Goal: Task Accomplishment & Management: Manage account settings

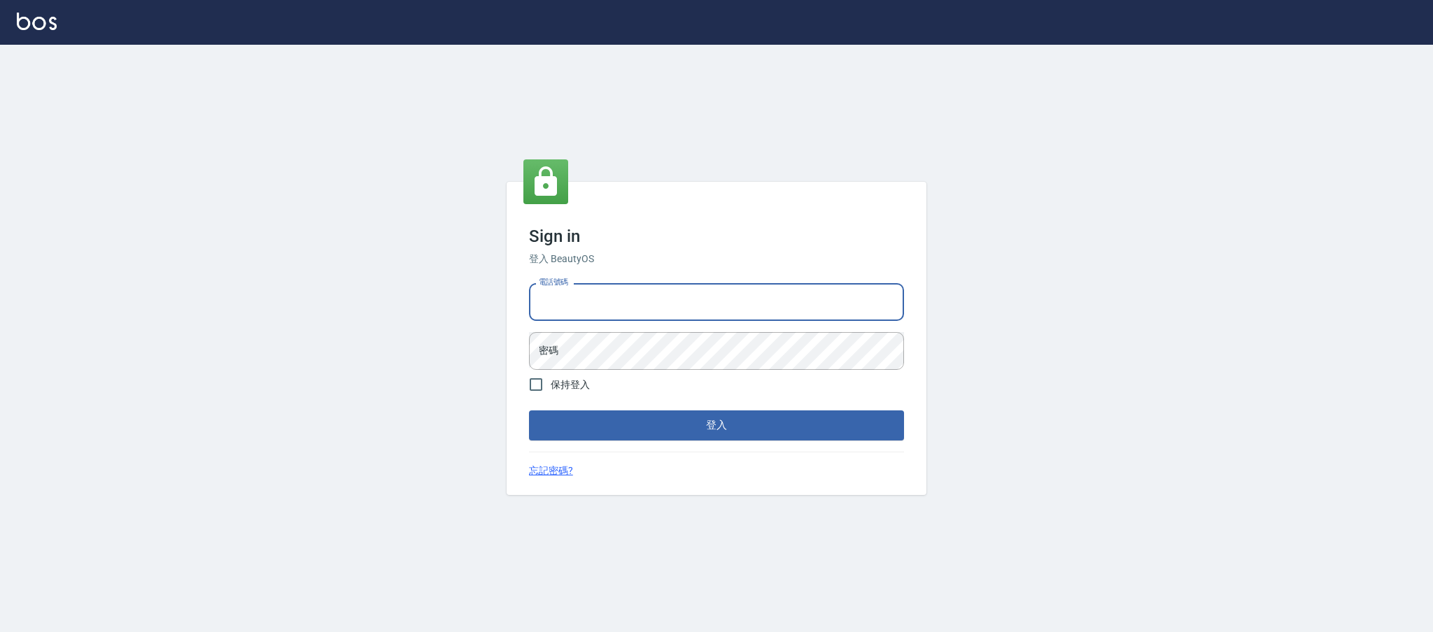
click at [656, 319] on input "電話號碼" at bounding box center [716, 302] width 375 height 38
type input "0981921116"
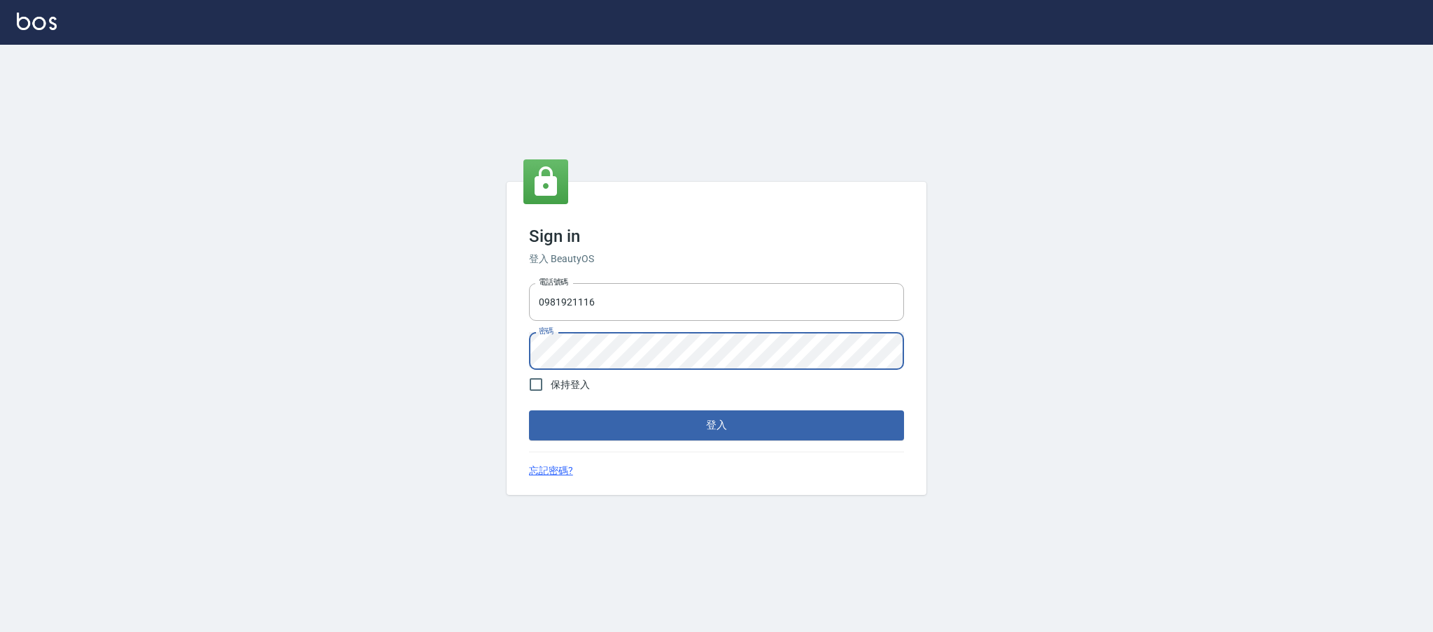
click at [529, 411] on button "登入" at bounding box center [716, 425] width 375 height 29
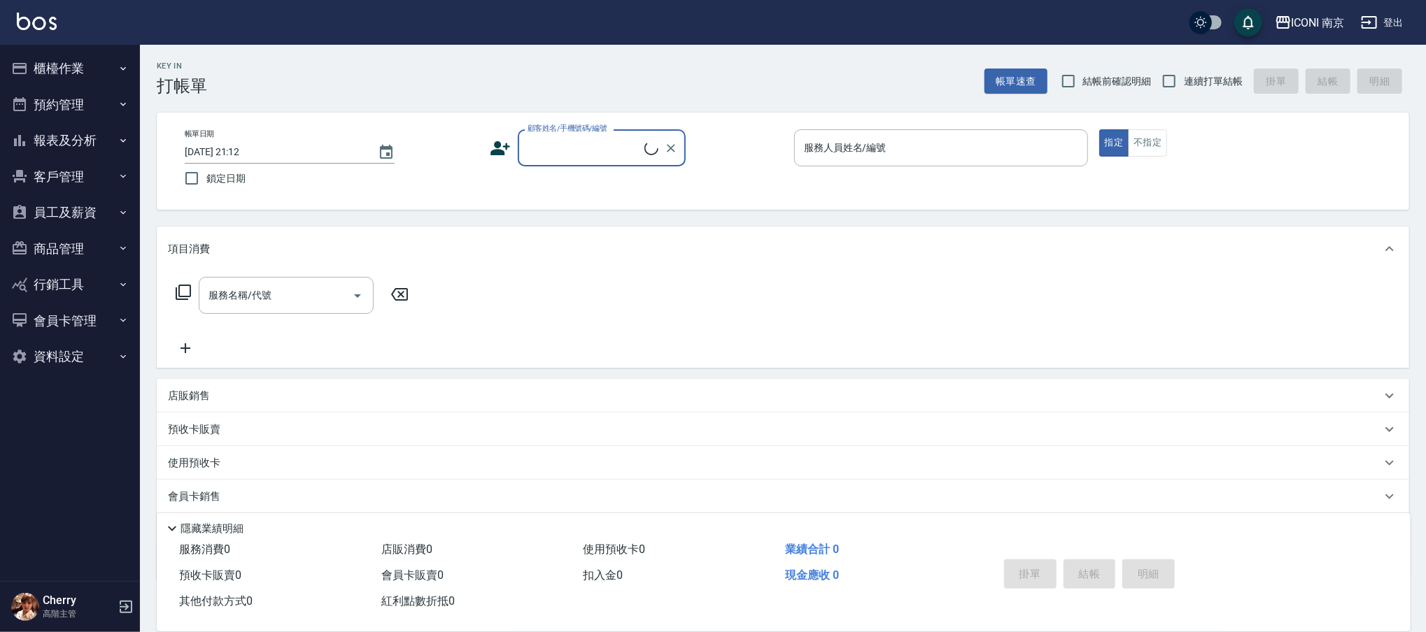
click at [41, 358] on button "資料設定" at bounding box center [70, 357] width 129 height 36
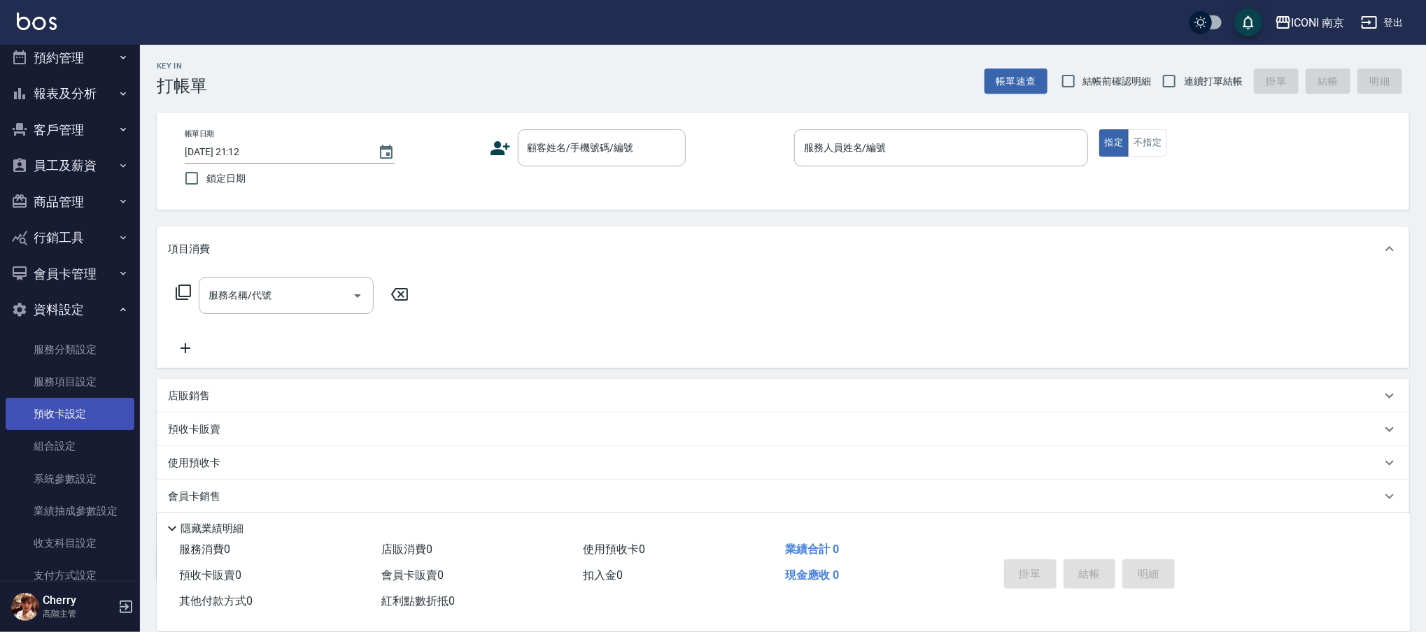
scroll to position [106, 0]
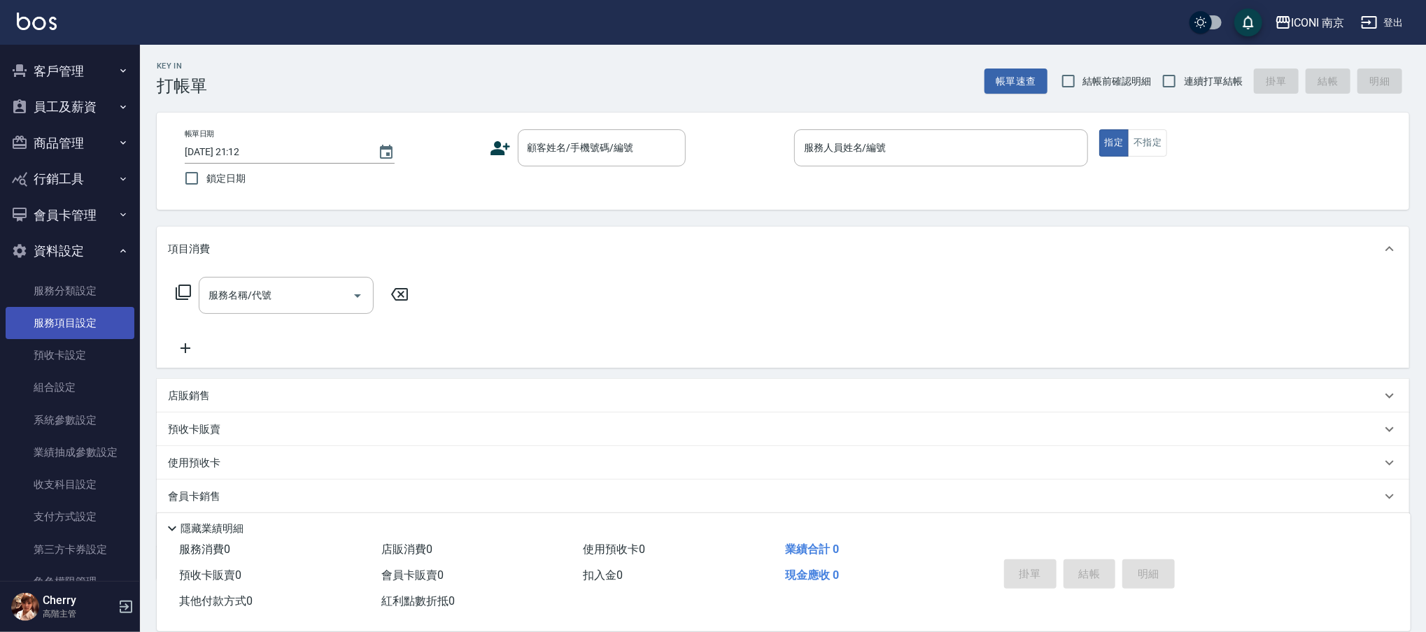
click at [85, 313] on link "服務項目設定" at bounding box center [70, 323] width 129 height 32
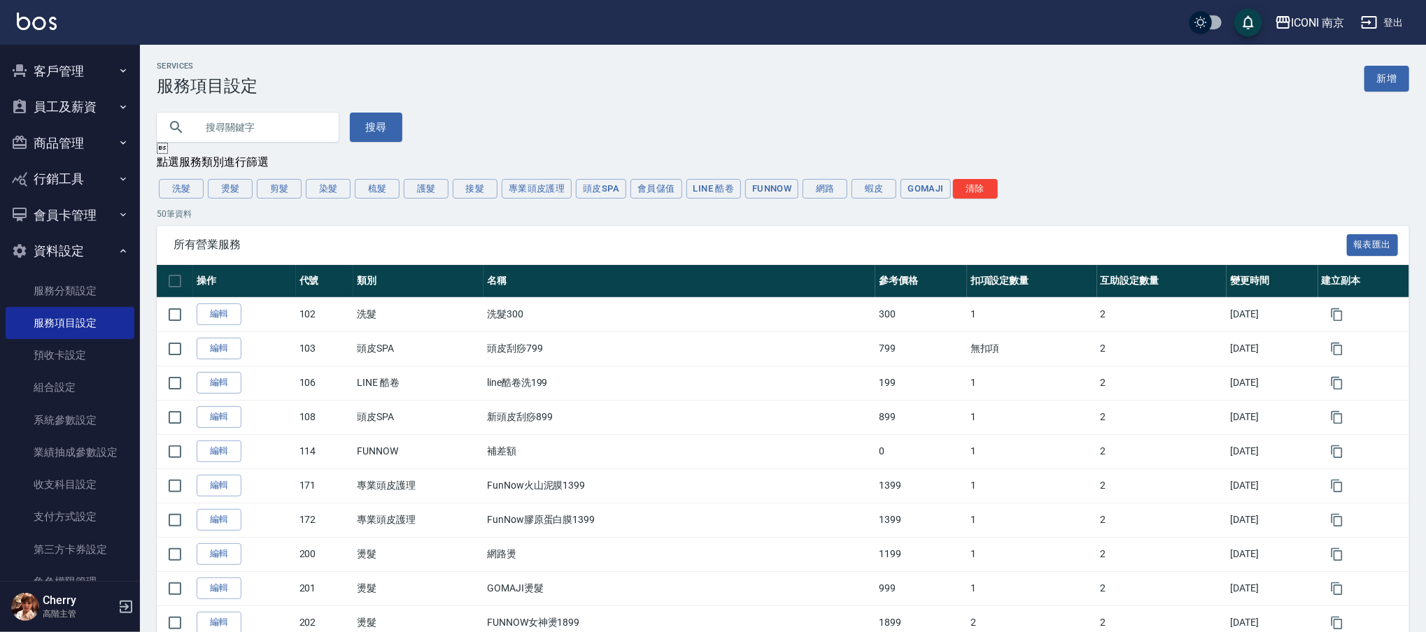
click at [400, 196] on div "洗髮 燙髮 剪髮 染髮 梳髮 護髮 接髮 專業頭皮護理 頭皮SPA 會員儲值 LINE 酷卷 FUNNOW 網路 蝦皮 Gomaji 清除" at bounding box center [783, 189] width 1252 height 24
click at [430, 194] on button "護髮" at bounding box center [426, 189] width 45 height 20
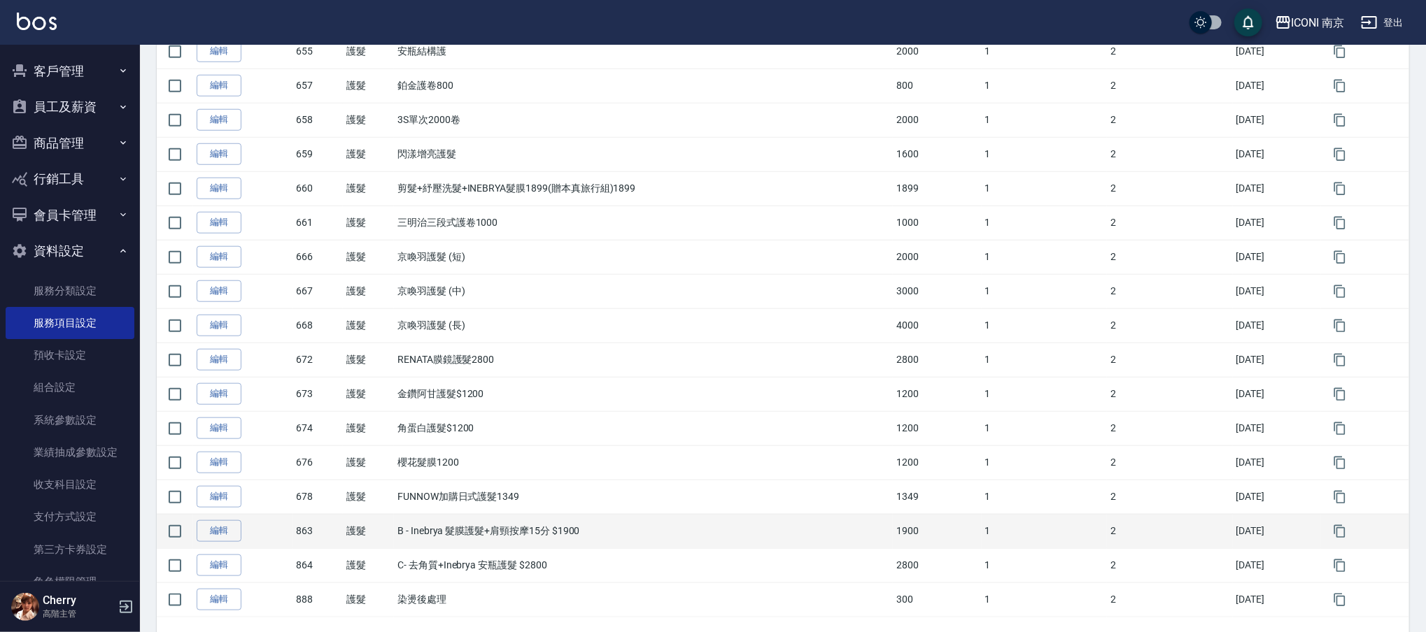
scroll to position [746, 0]
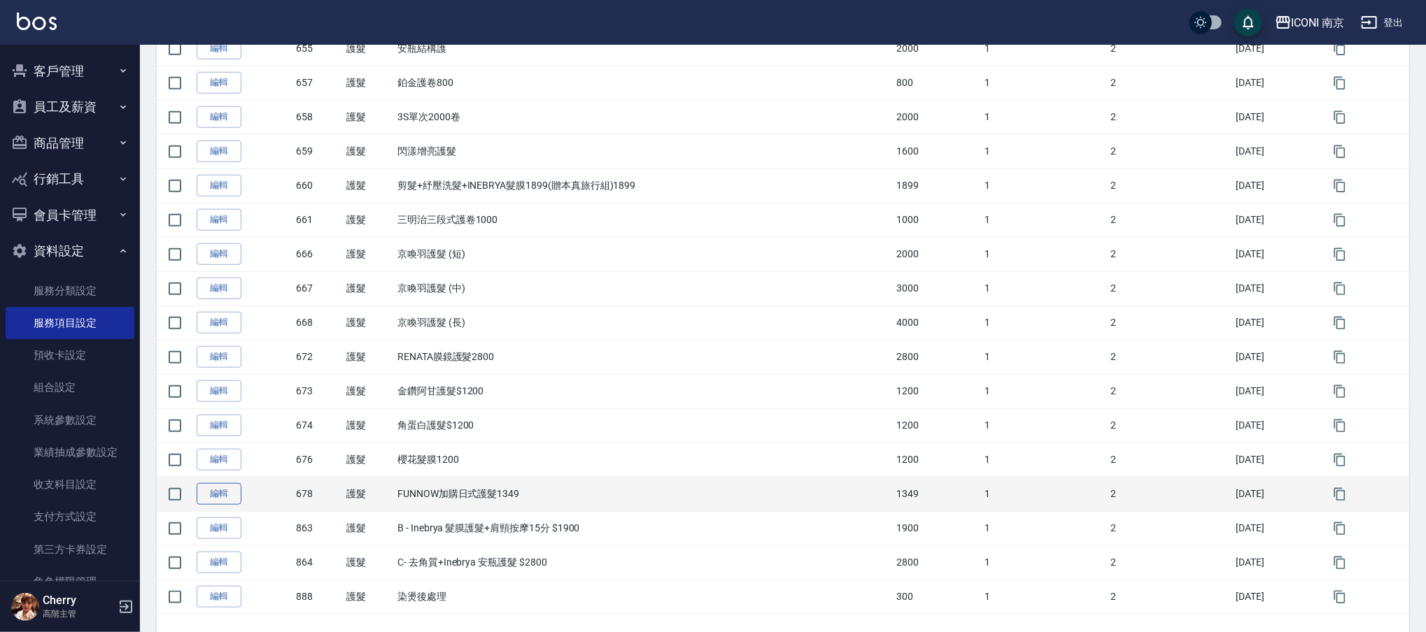
click at [204, 504] on link "編輯" at bounding box center [219, 494] width 45 height 22
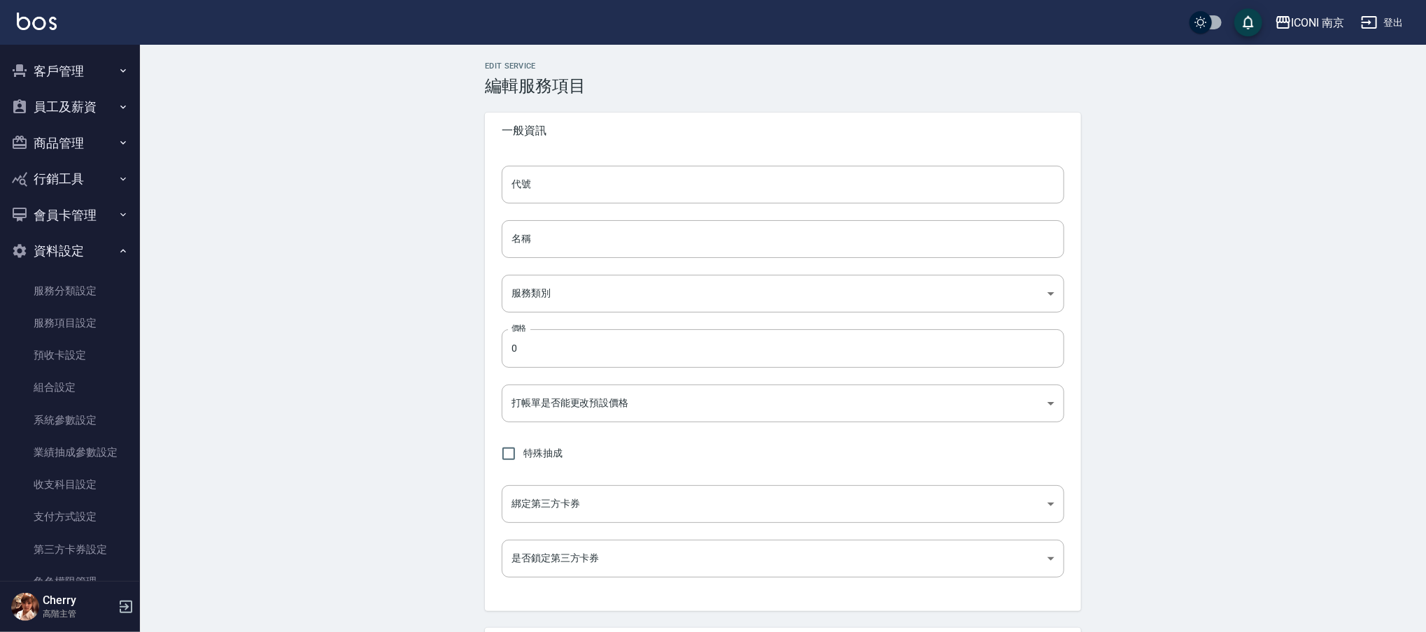
type input "678"
type input "FUNNOW加購日式護髮1349"
type input "c09a3edc-26b1-487c-98d2-f699f1c1888c"
type input "1349"
type input "FALSE"
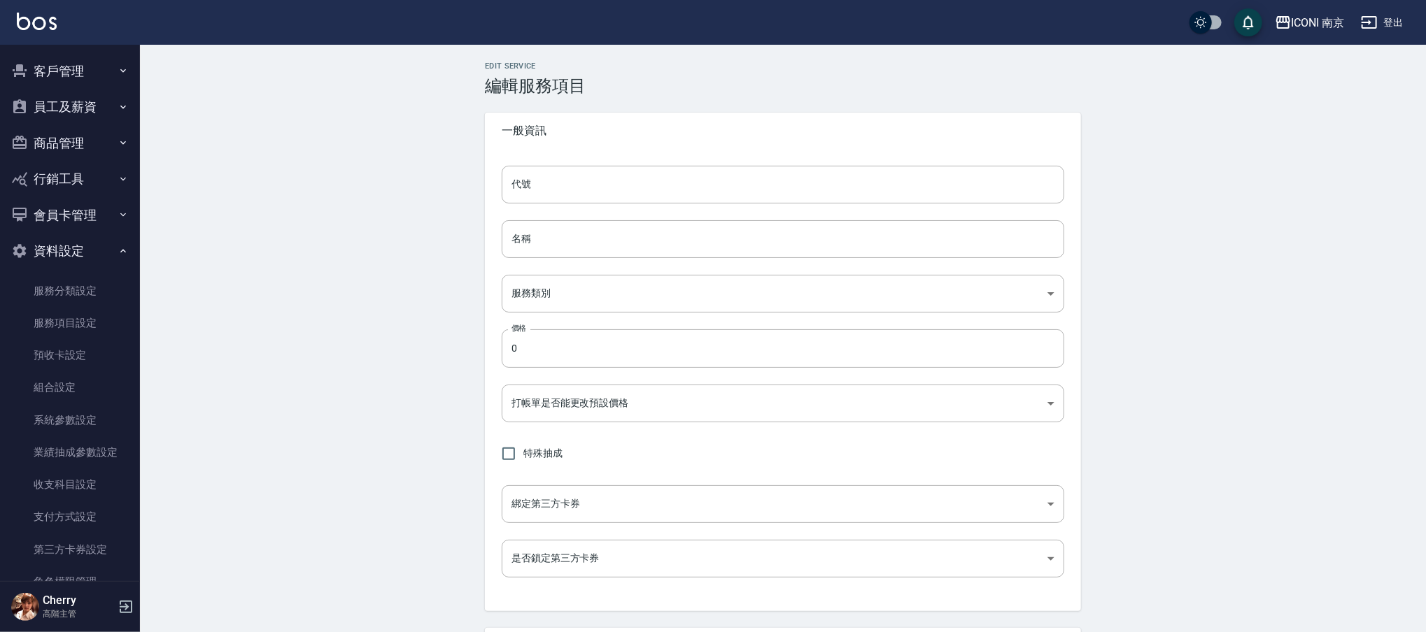
type input "none"
type input "UNSET"
type input "洗"
type input "1"
type input "點數"
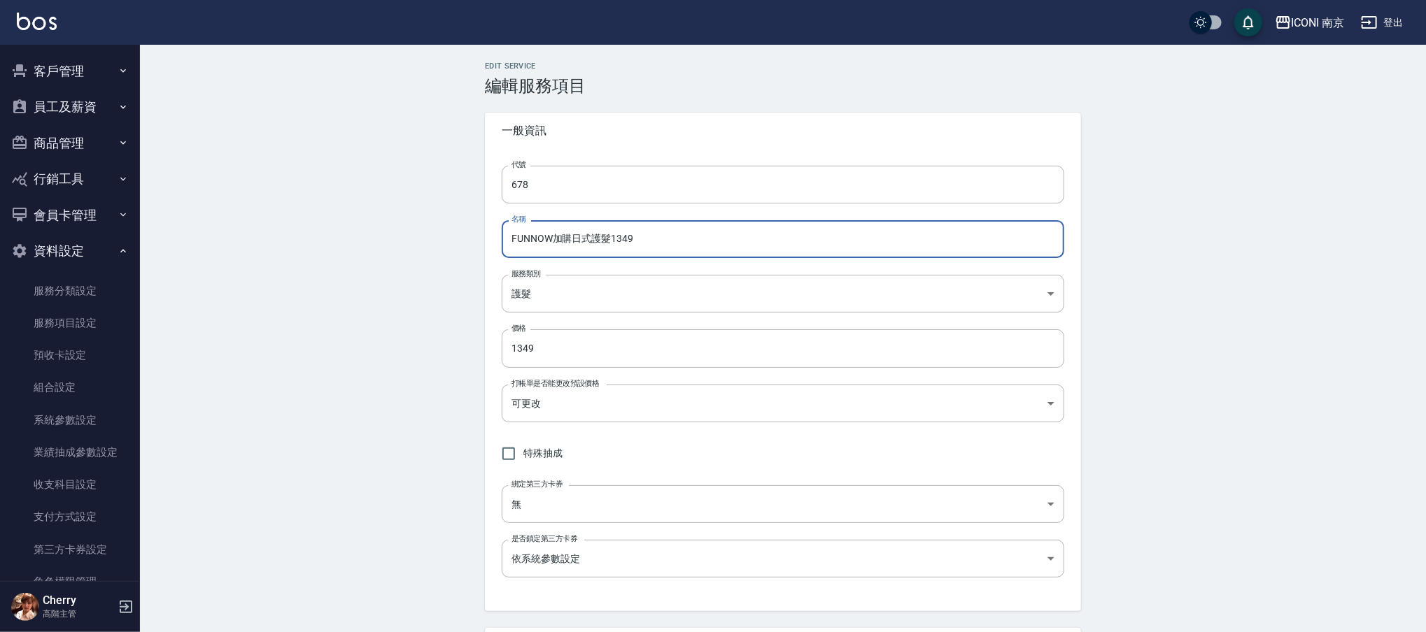
drag, startPoint x: 583, startPoint y: 246, endPoint x: 553, endPoint y: 239, distance: 30.7
click at [553, 239] on input "FUNNOW加購日式護髮1349" at bounding box center [783, 239] width 562 height 38
click at [684, 241] on input "FUNNOW京喚羽護髮1349" at bounding box center [783, 239] width 562 height 38
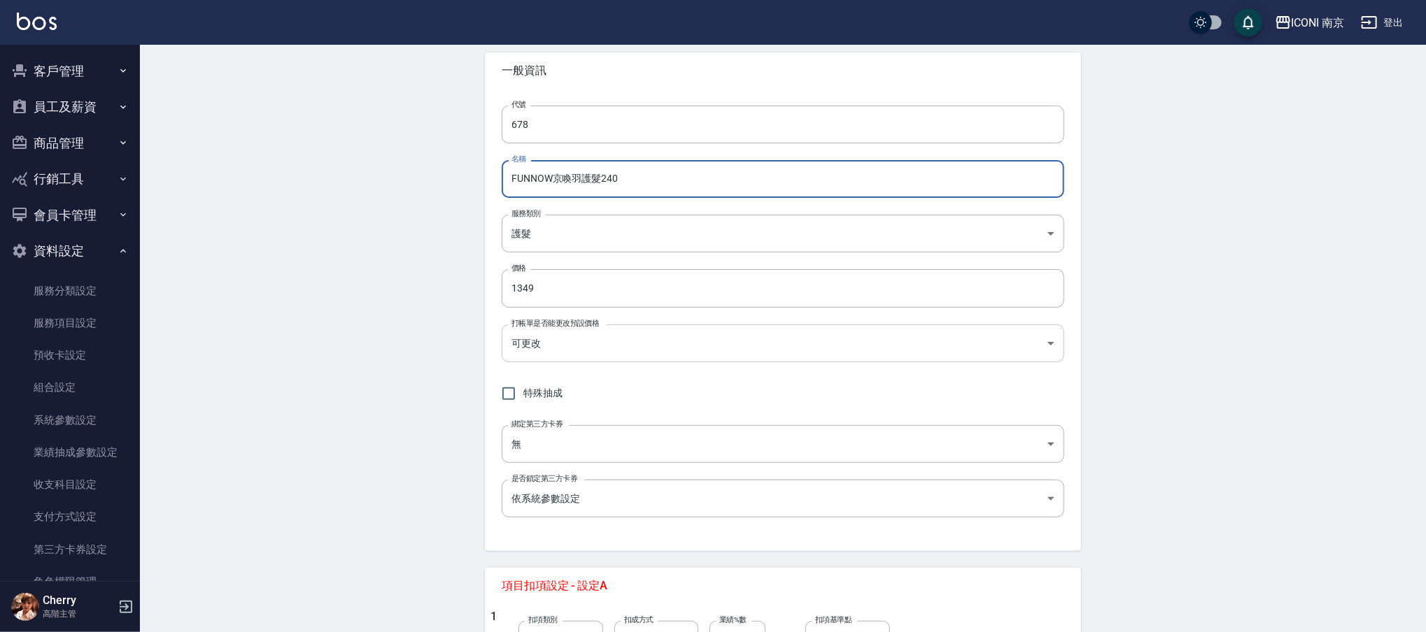
scroll to position [93, 0]
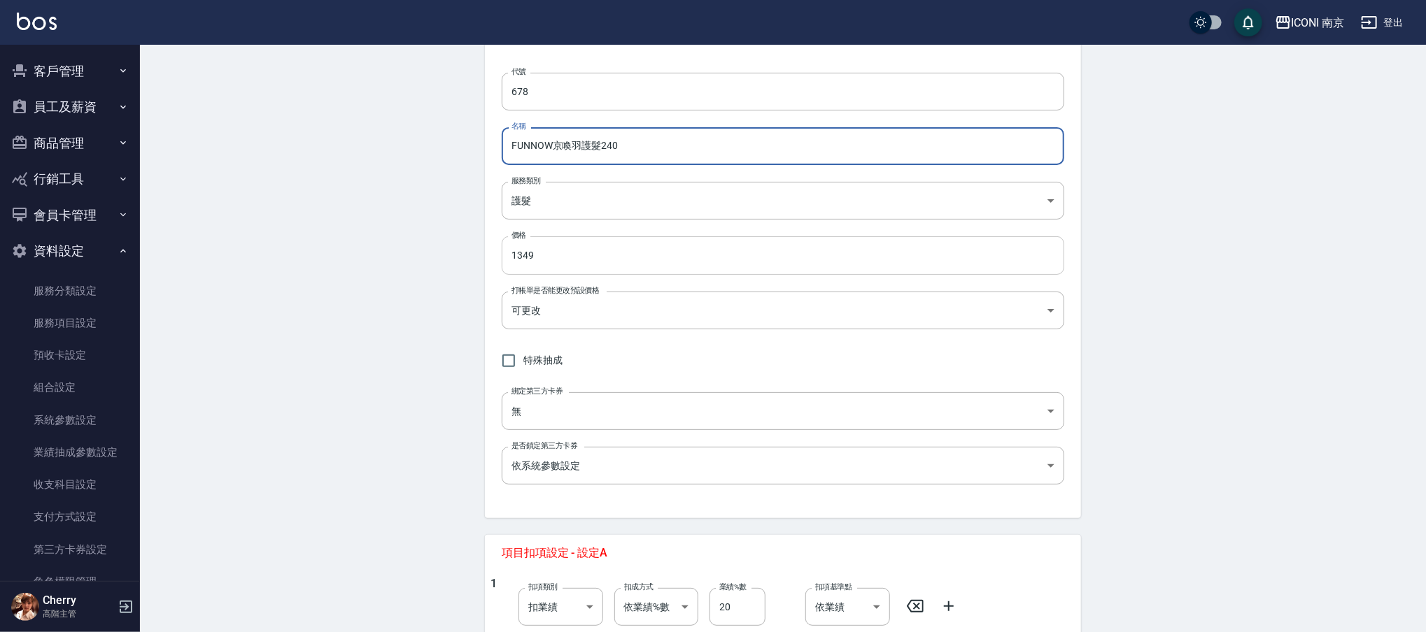
type input "FUNNOW京喚羽護髮240"
drag, startPoint x: 567, startPoint y: 256, endPoint x: 562, endPoint y: 234, distance: 22.2
click at [567, 255] on input "1349" at bounding box center [783, 255] width 562 height 38
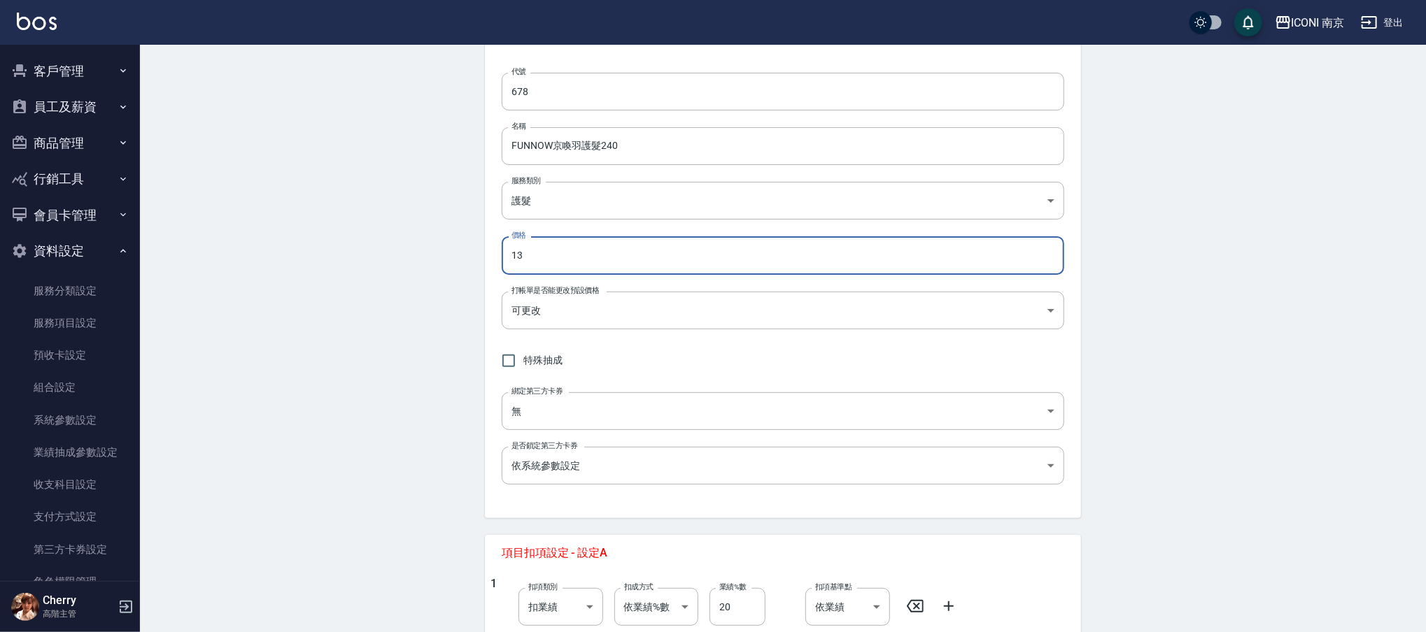
type input "1"
type input "2480"
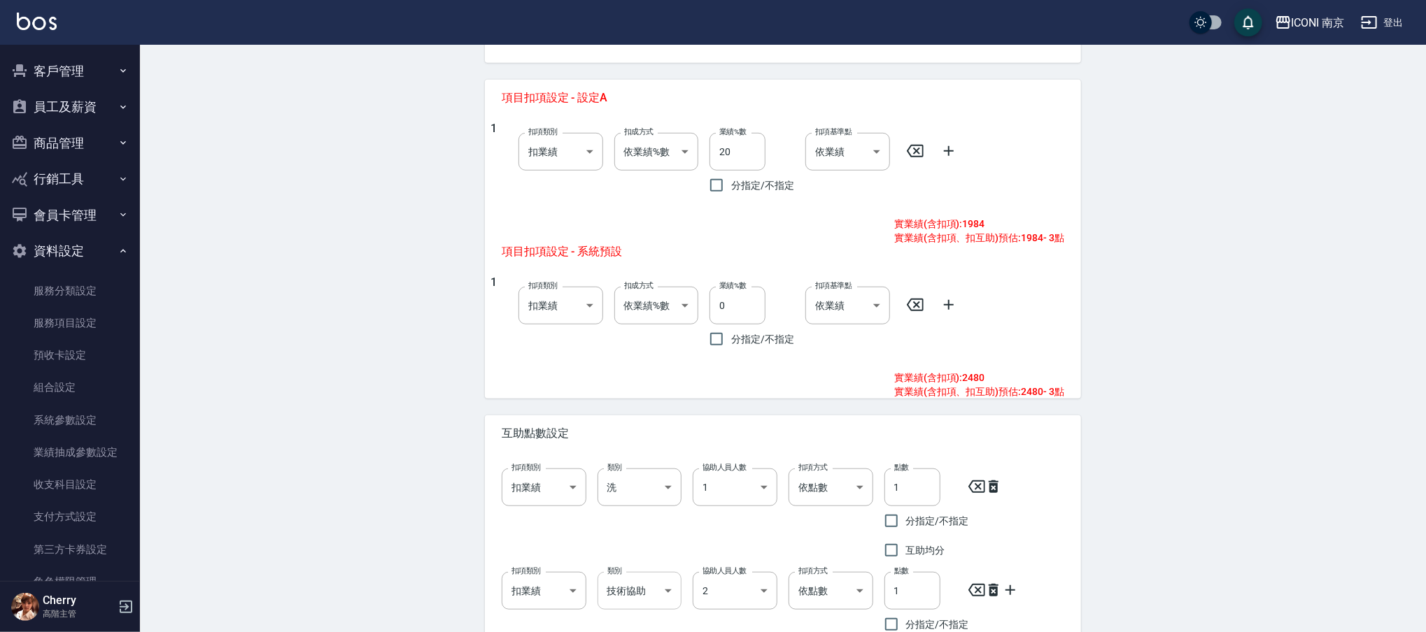
scroll to position [667, 0]
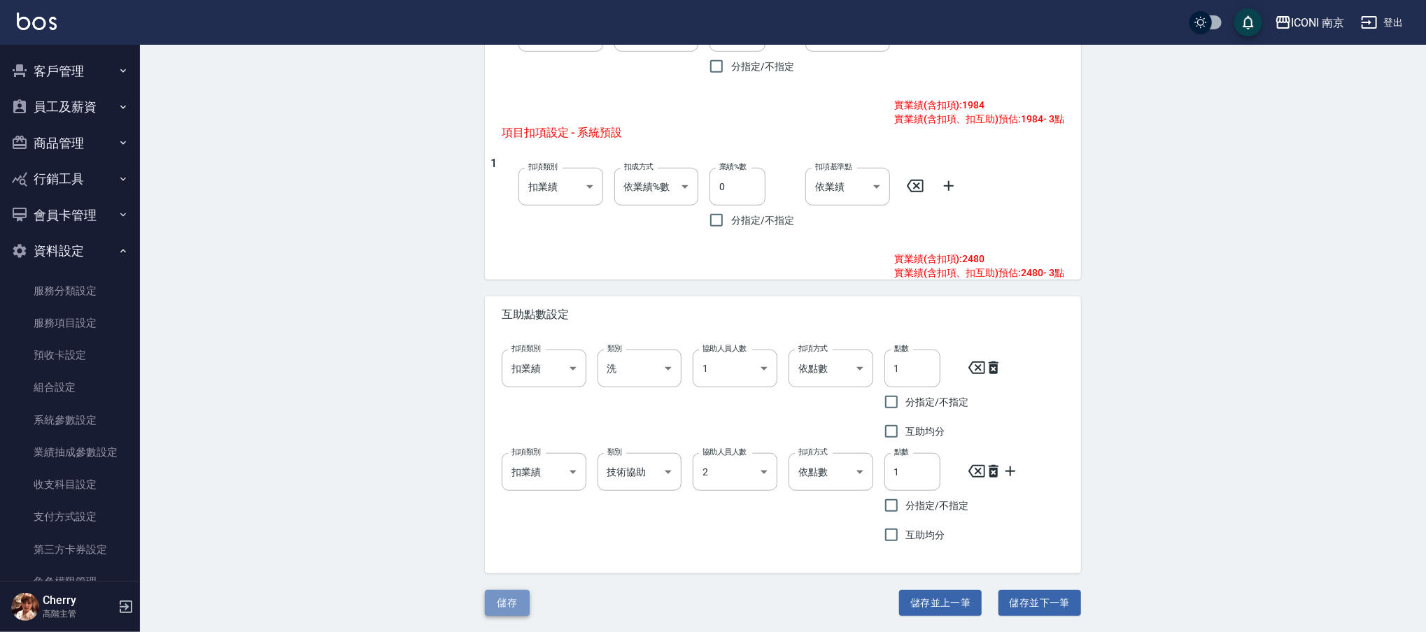
click at [513, 600] on button "儲存" at bounding box center [507, 603] width 45 height 26
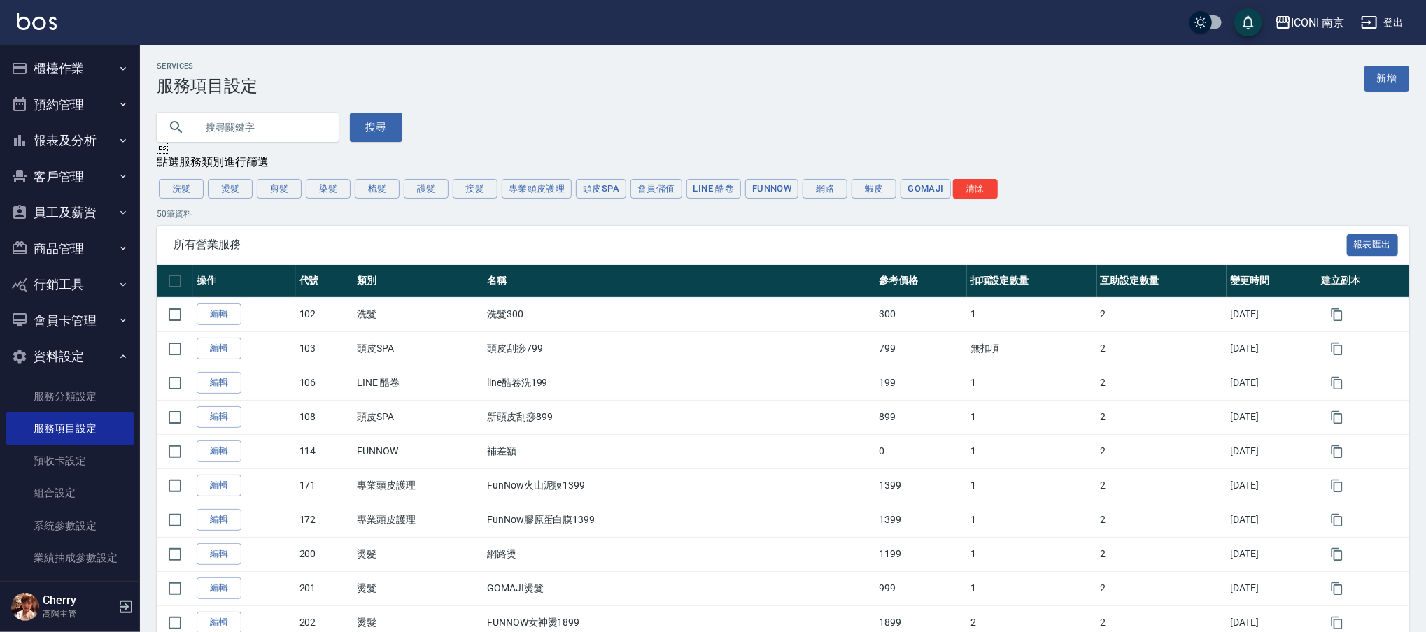
click at [48, 69] on button "櫃檯作業" at bounding box center [70, 68] width 129 height 36
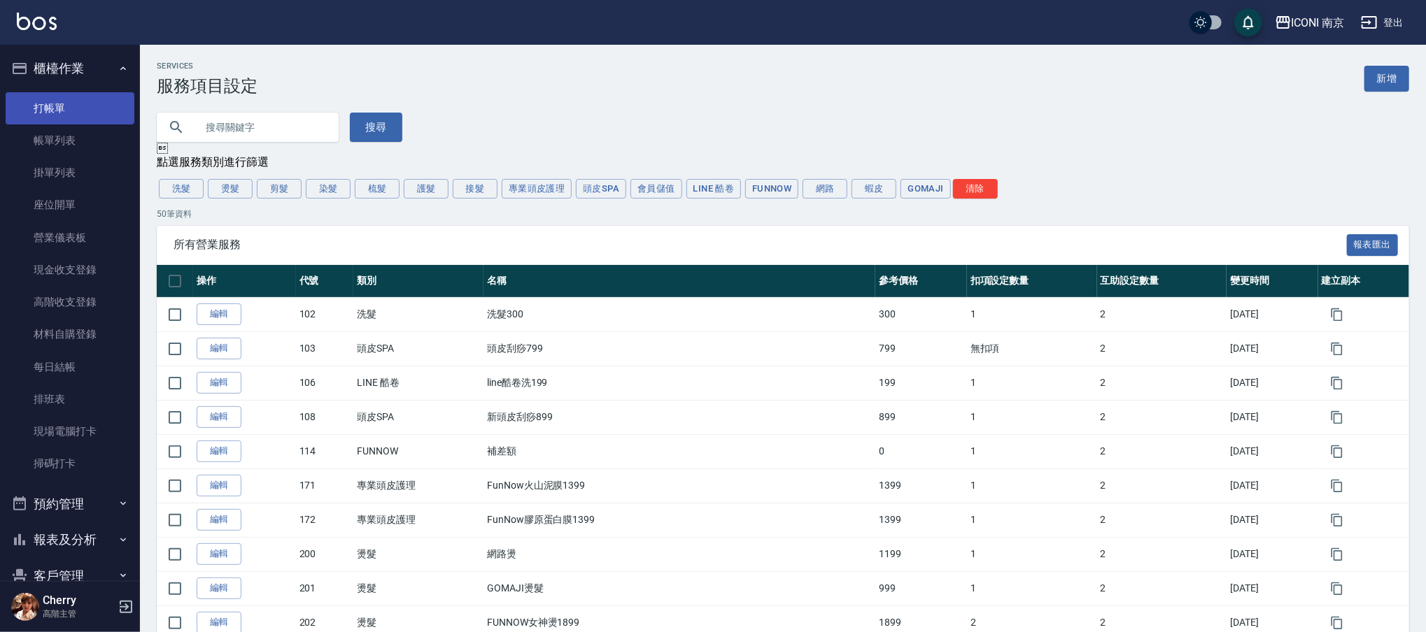
click at [55, 115] on link "打帳單" at bounding box center [70, 108] width 129 height 32
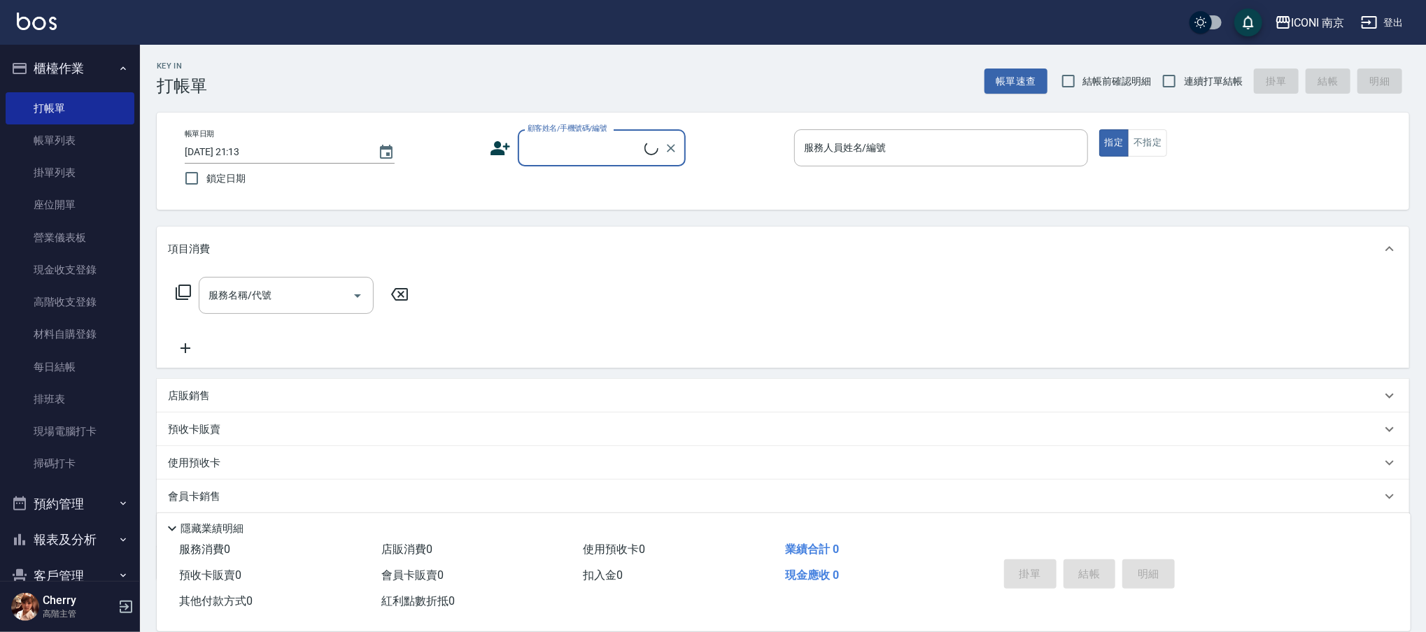
click at [628, 149] on input "顧客姓名/手機號碼/編號" at bounding box center [584, 148] width 120 height 24
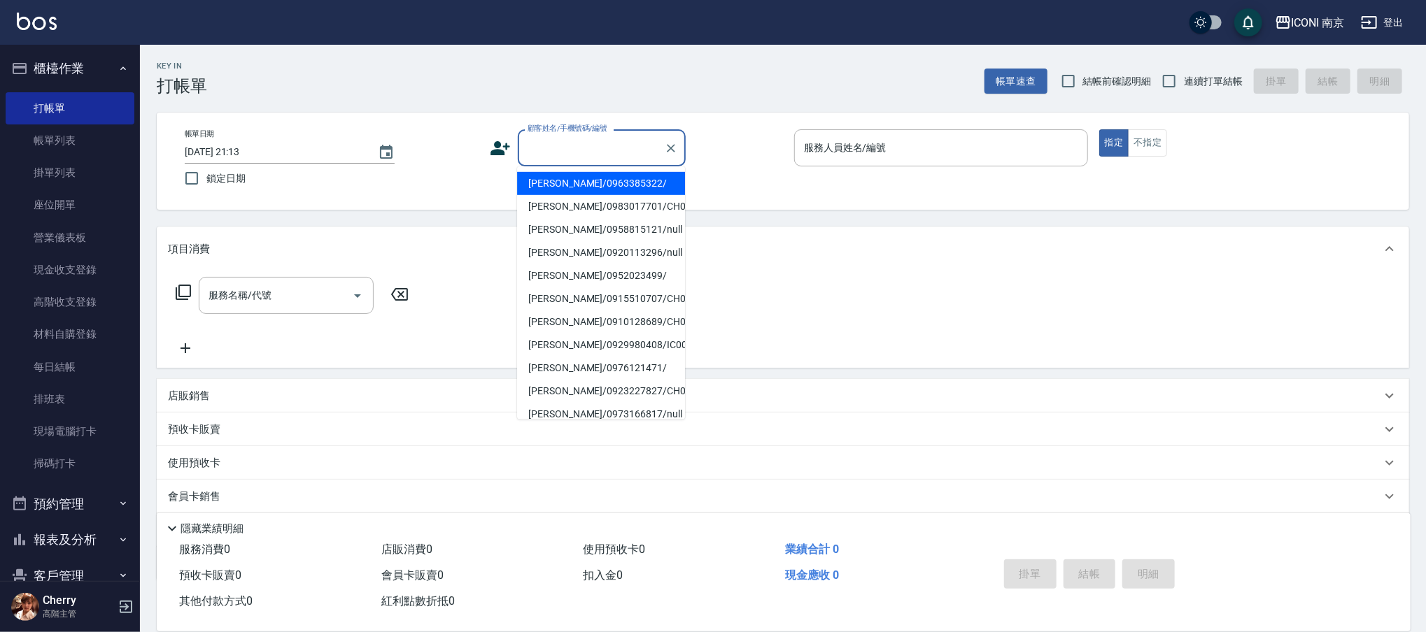
click at [602, 183] on li "[PERSON_NAME]/0963385322/" at bounding box center [601, 183] width 168 height 23
type input "[PERSON_NAME]/0963385322/"
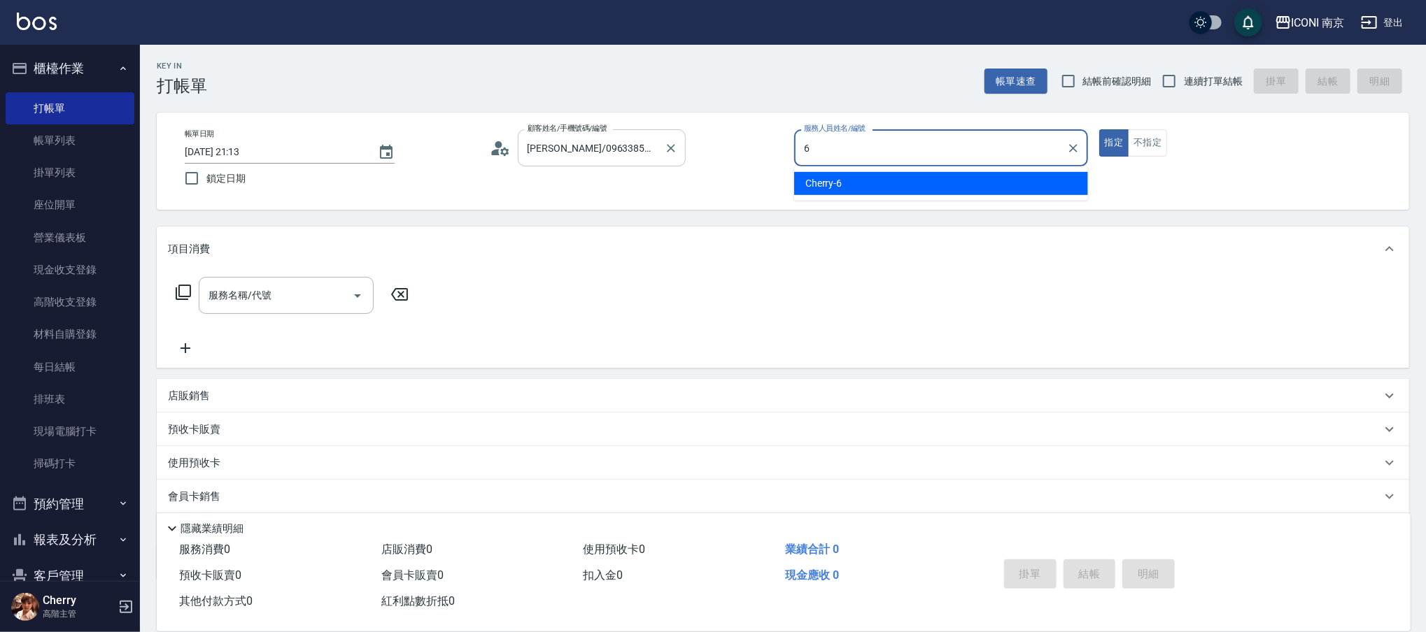
type input "Cherry-6"
type button "true"
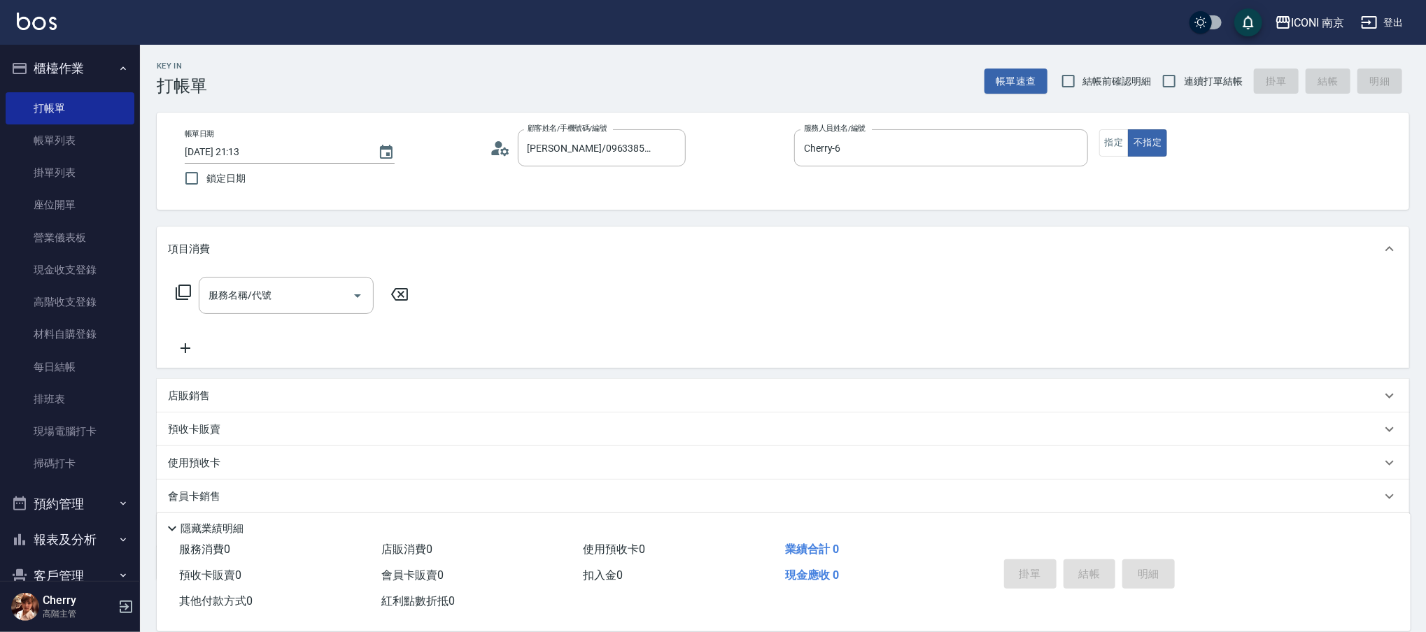
click at [1189, 91] on label "連續打單結帳" at bounding box center [1198, 80] width 88 height 29
click at [1184, 91] on input "連續打單結帳" at bounding box center [1168, 80] width 29 height 29
checkbox input "true"
click at [186, 297] on icon at bounding box center [183, 292] width 15 height 15
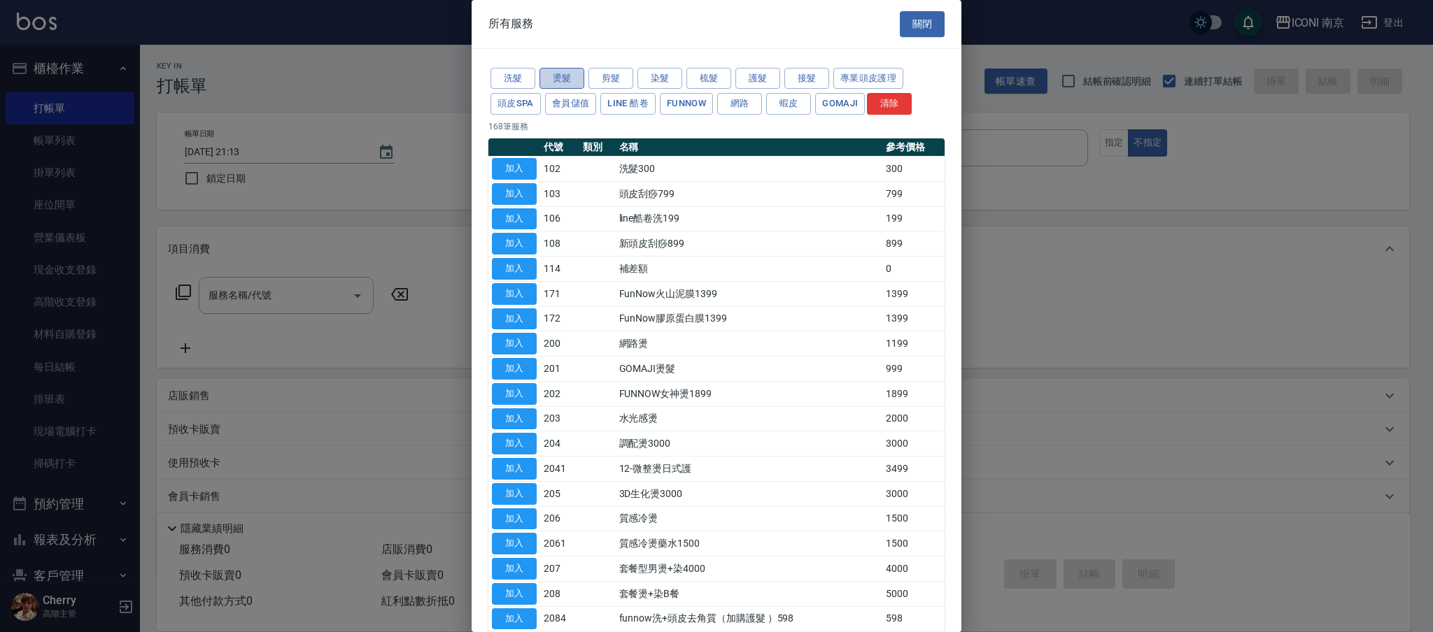
click at [564, 79] on button "燙髮" at bounding box center [561, 79] width 45 height 22
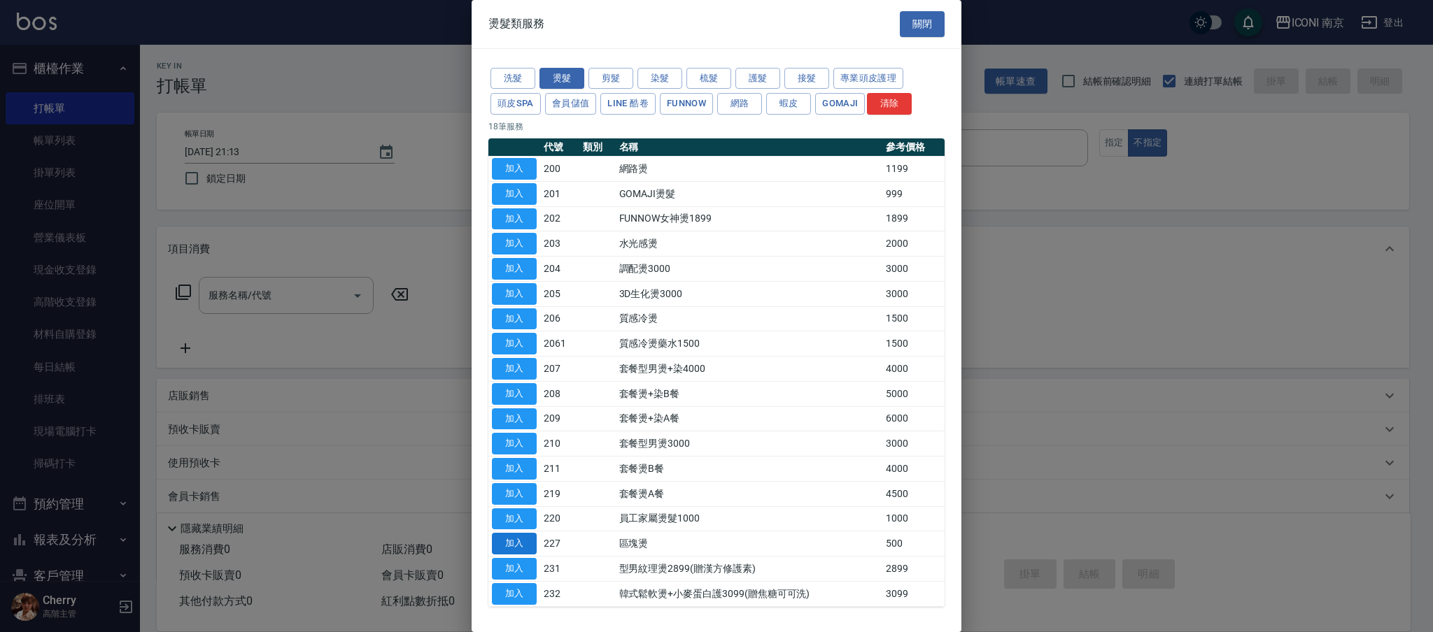
click at [507, 547] on button "加入" at bounding box center [514, 544] width 45 height 22
type input "區塊燙(227)"
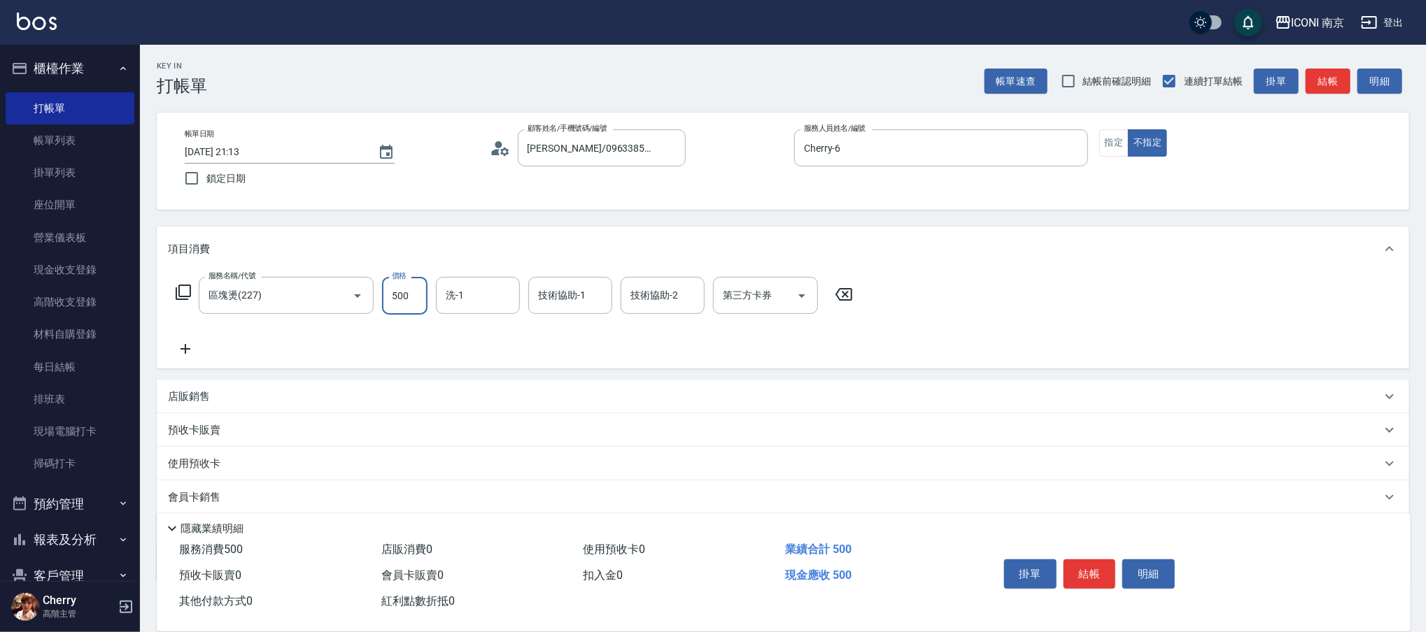
click at [412, 304] on input "500" at bounding box center [404, 296] width 45 height 38
type input "1400"
click at [186, 291] on icon at bounding box center [183, 292] width 17 height 17
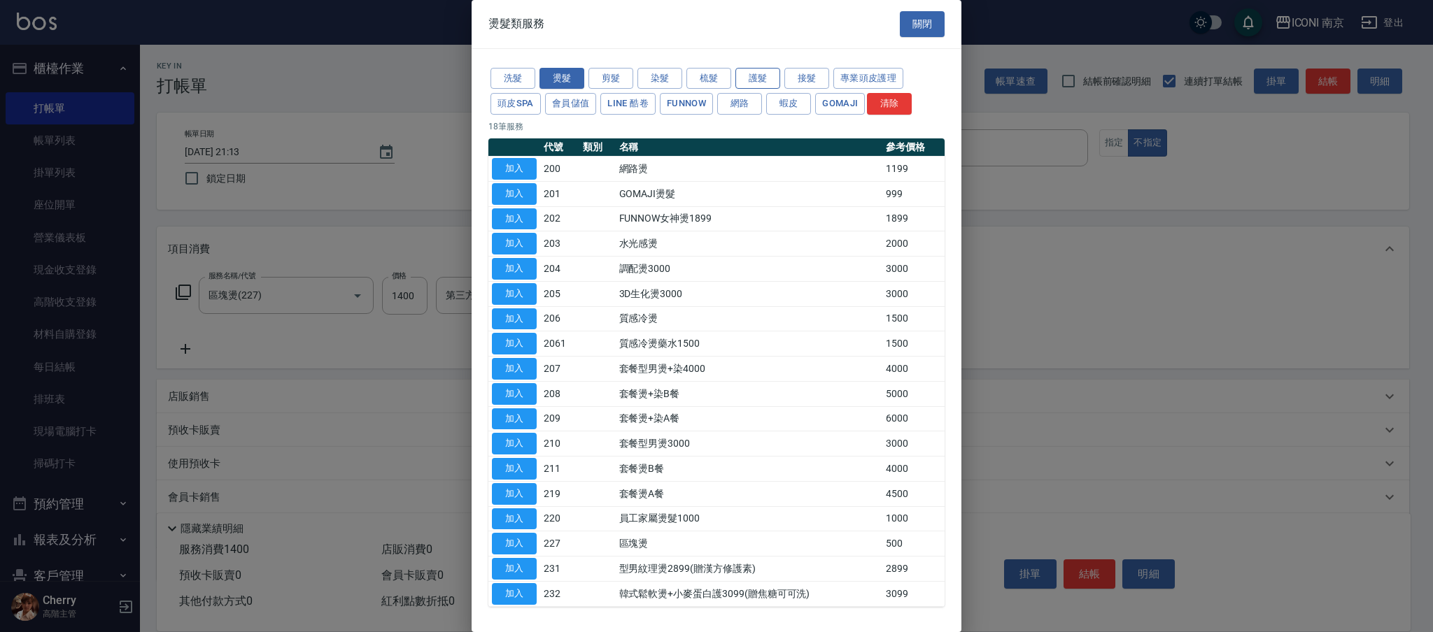
click at [766, 76] on button "護髮" at bounding box center [757, 79] width 45 height 22
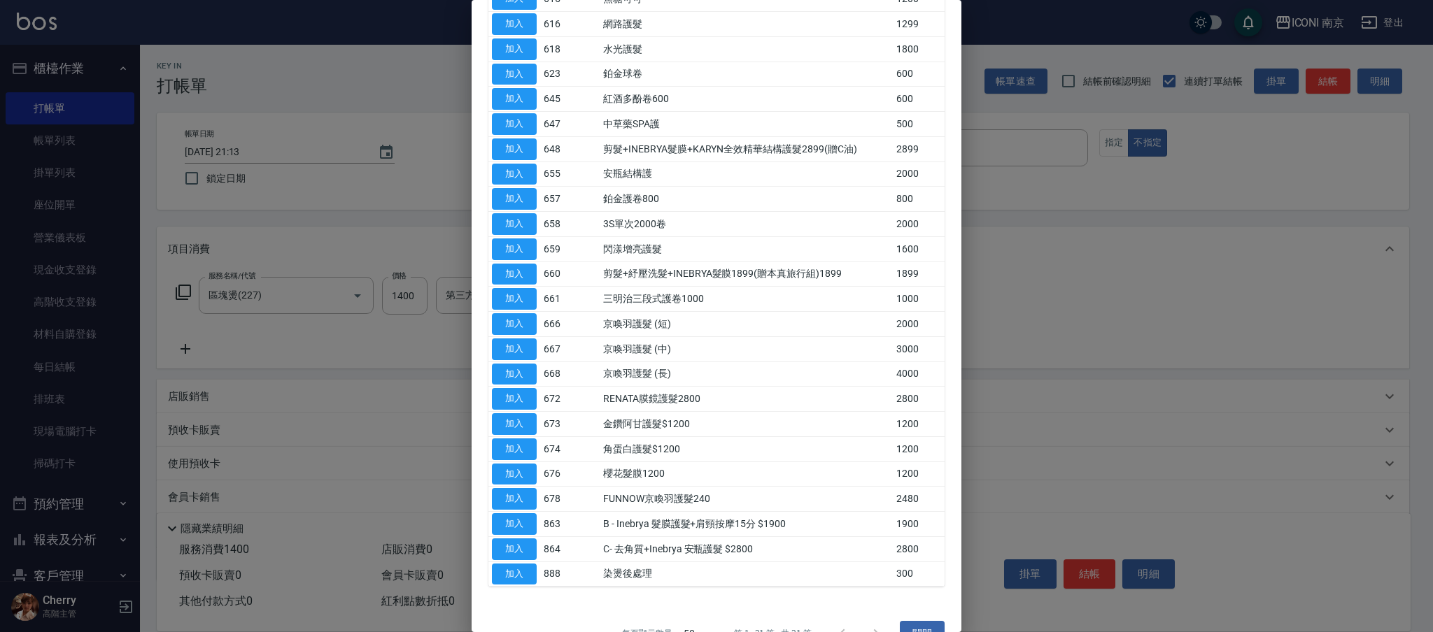
scroll to position [373, 0]
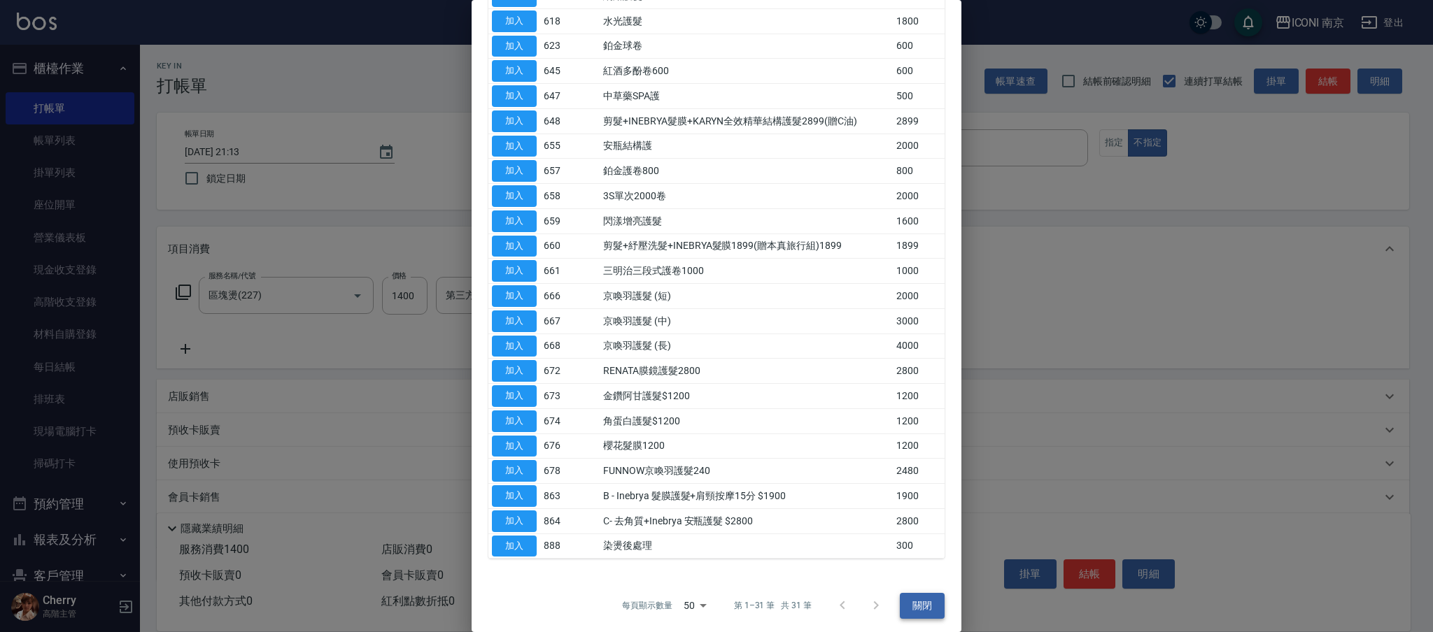
click at [930, 616] on button "關閉" at bounding box center [922, 606] width 45 height 26
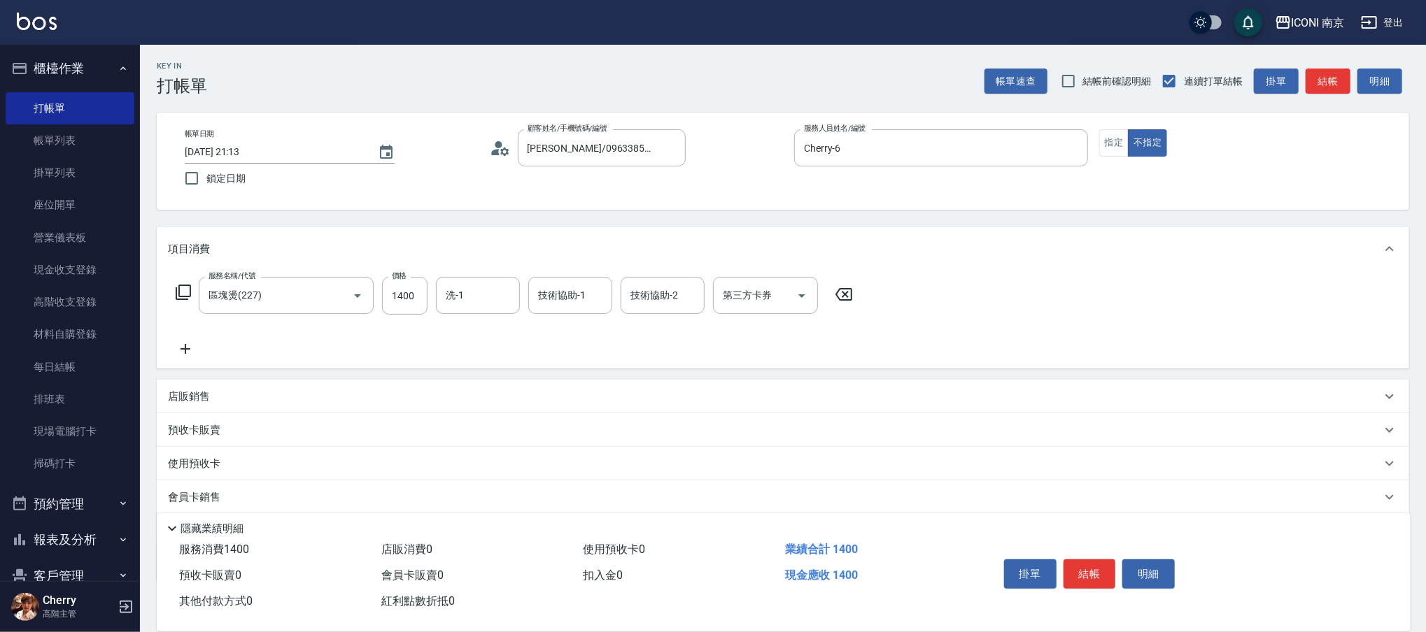
click at [181, 295] on icon at bounding box center [183, 292] width 17 height 17
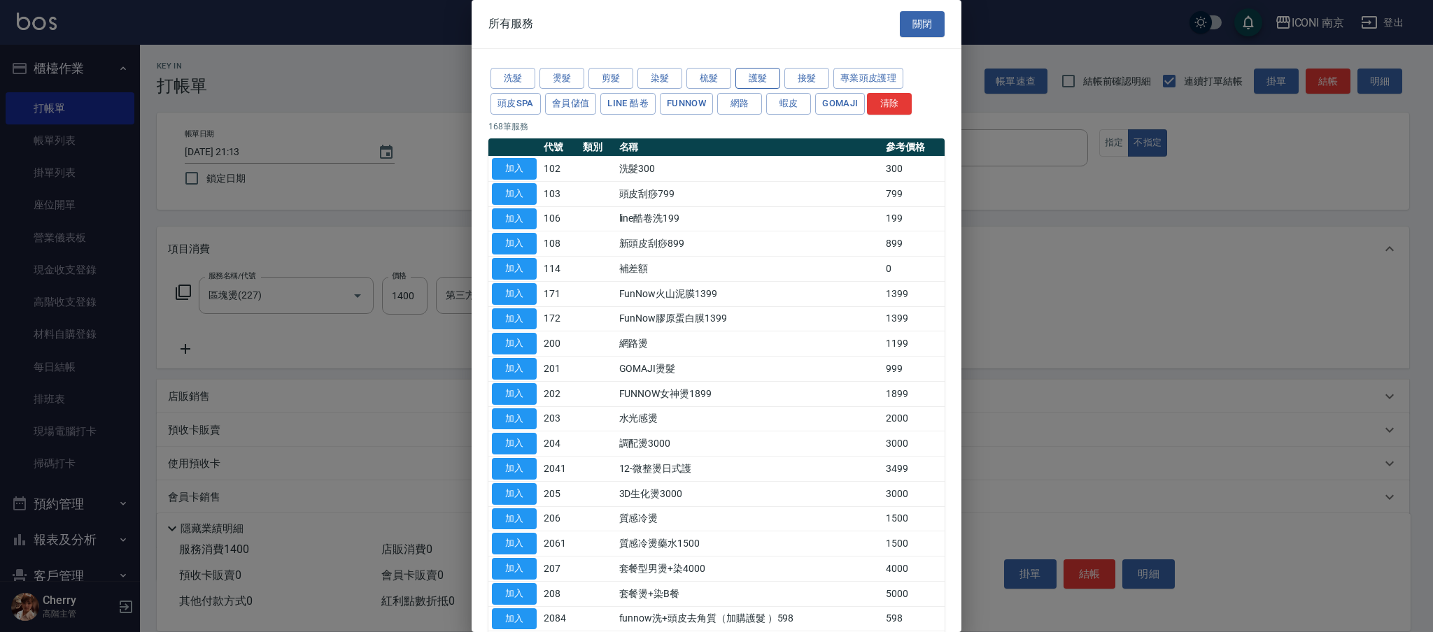
click at [751, 68] on button "護髮" at bounding box center [757, 79] width 45 height 22
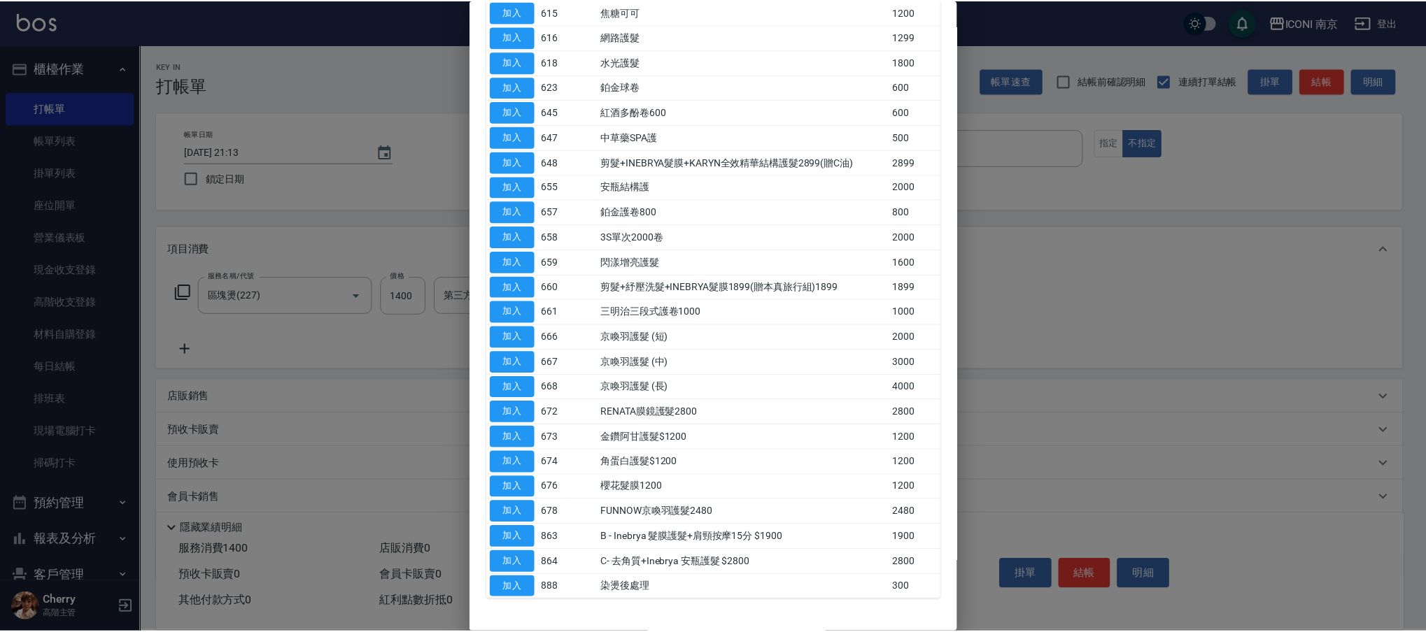
scroll to position [378, 0]
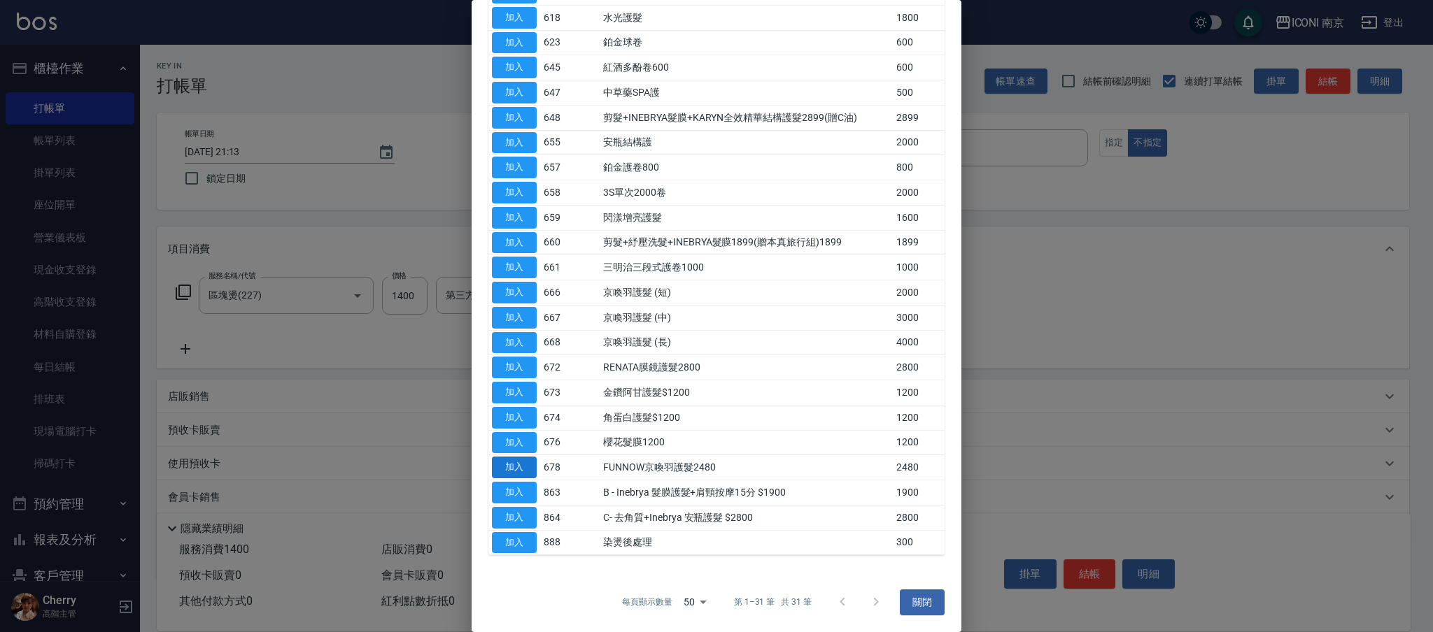
click at [522, 468] on button "加入" at bounding box center [514, 468] width 45 height 22
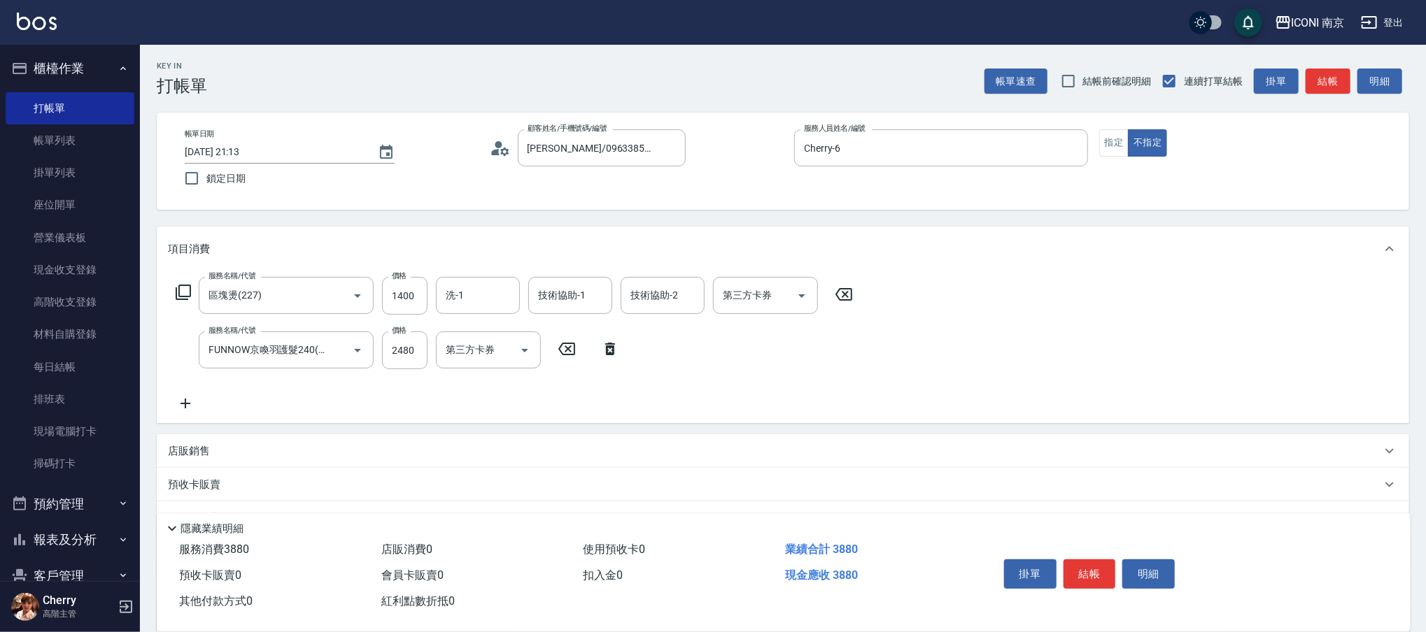
type input "FUNNOW京喚羽護髮2480(678)"
click at [800, 355] on icon "Open" at bounding box center [801, 350] width 17 height 17
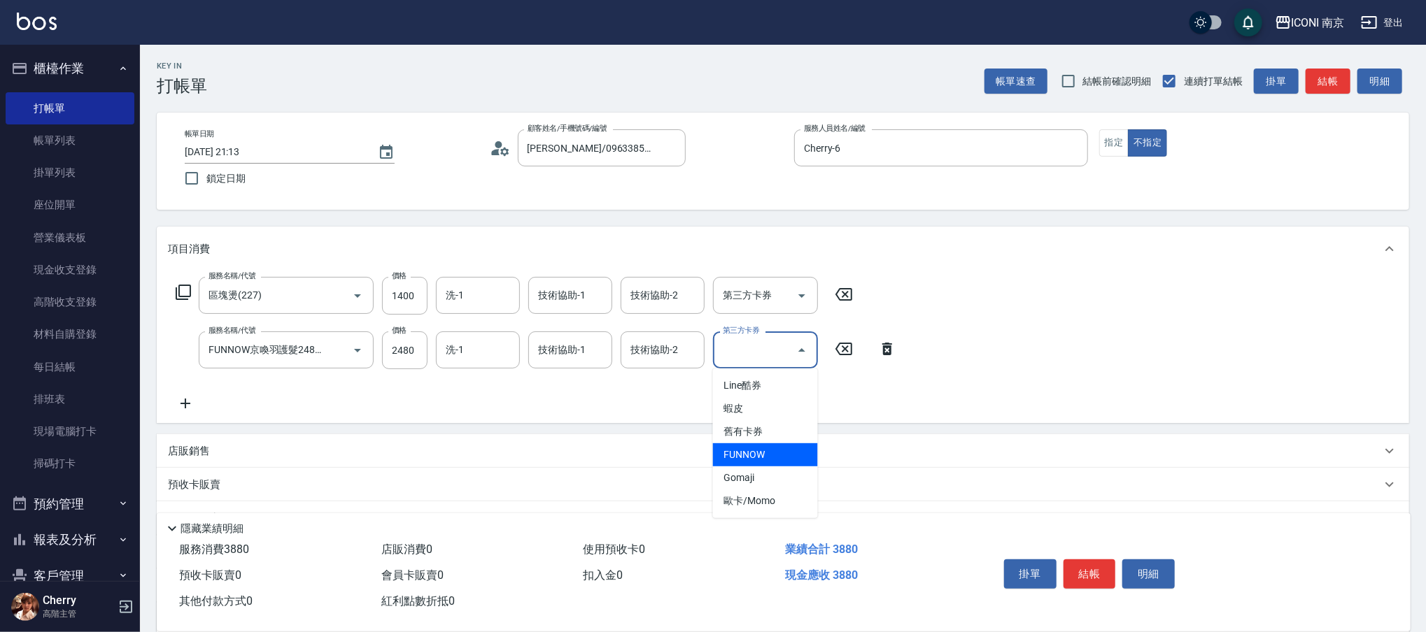
click at [774, 458] on span "FUNNOW" at bounding box center [765, 455] width 105 height 23
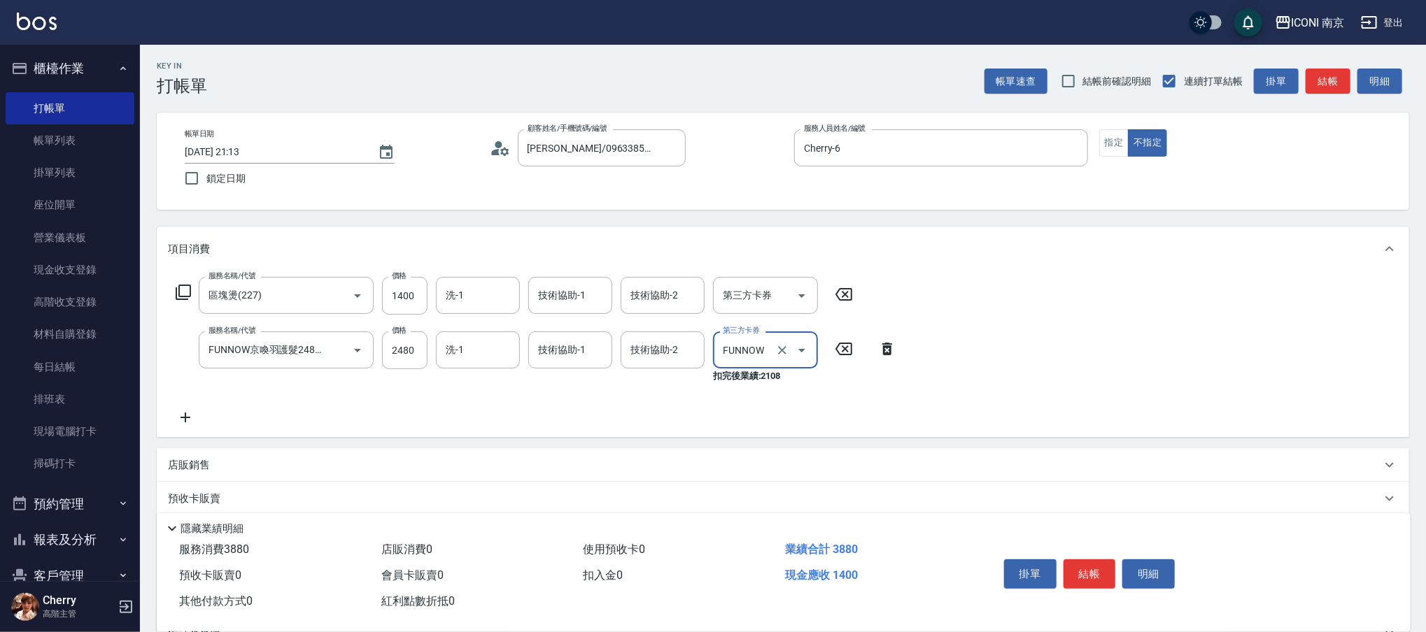
type input "FUNNOW"
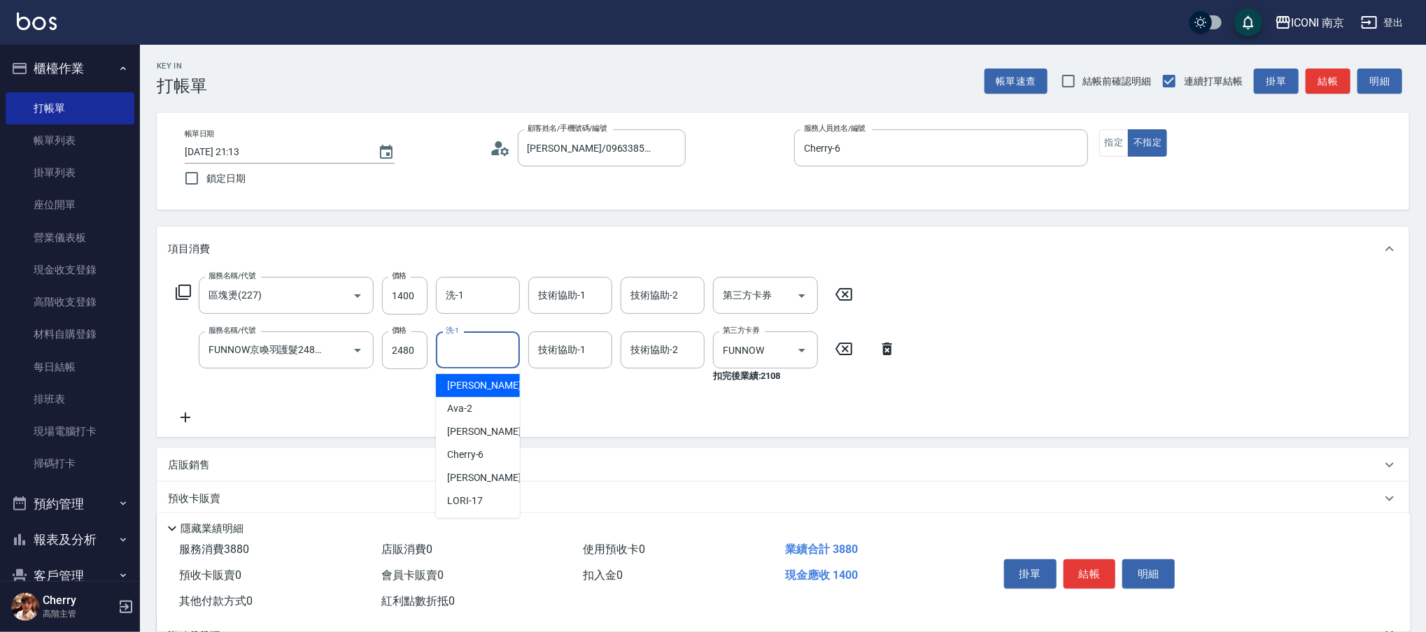
click at [453, 352] on input "洗-1" at bounding box center [477, 350] width 71 height 24
type input "LORI-17"
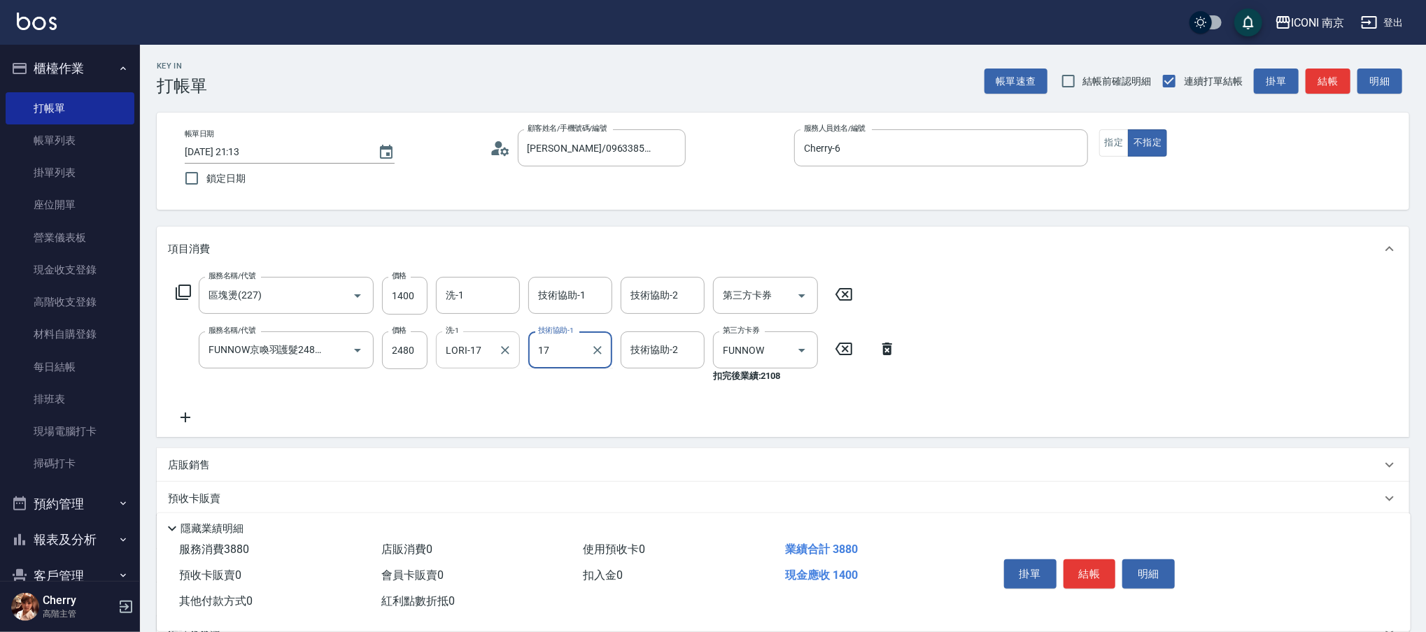
type input "LORI-17"
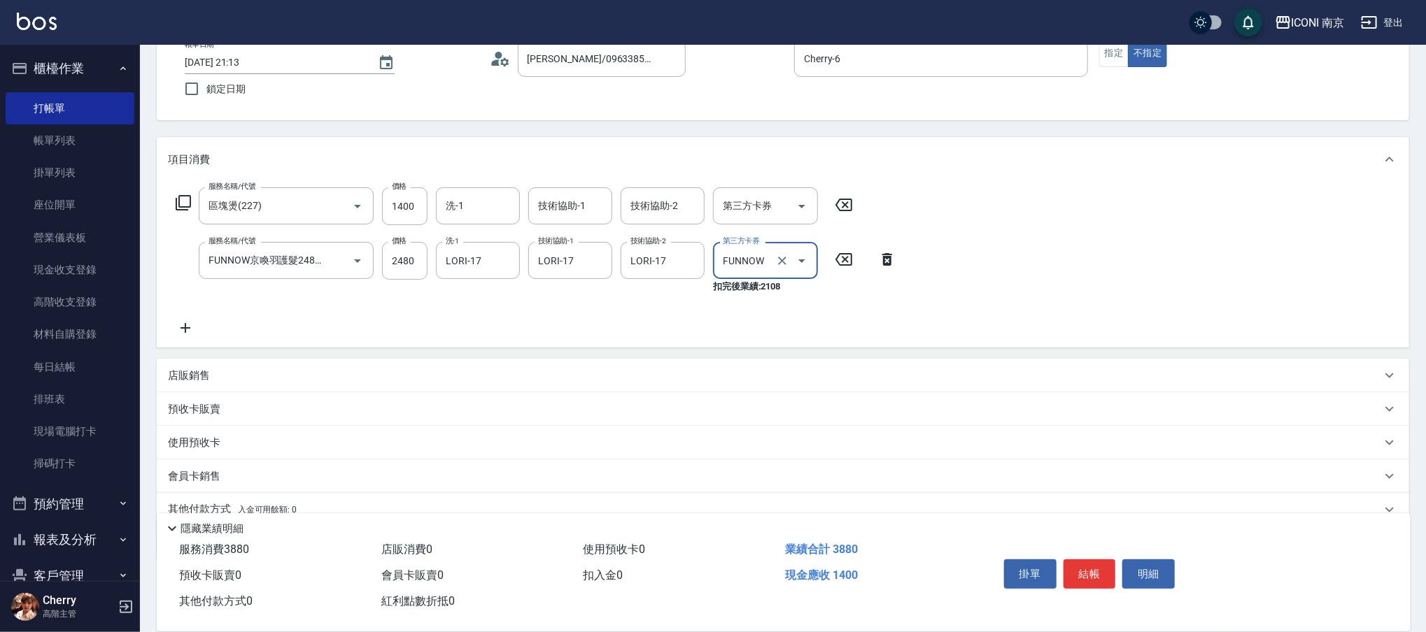
scroll to position [148, 0]
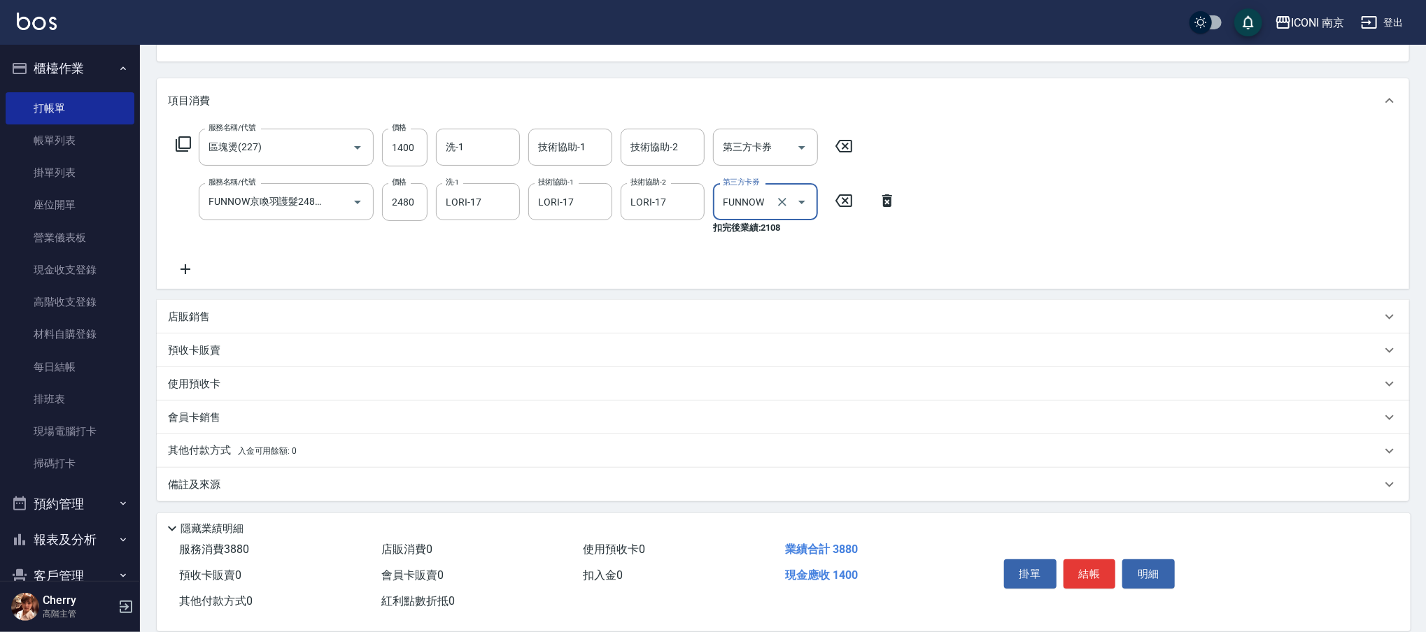
click at [243, 480] on div "備註及來源" at bounding box center [774, 485] width 1213 height 15
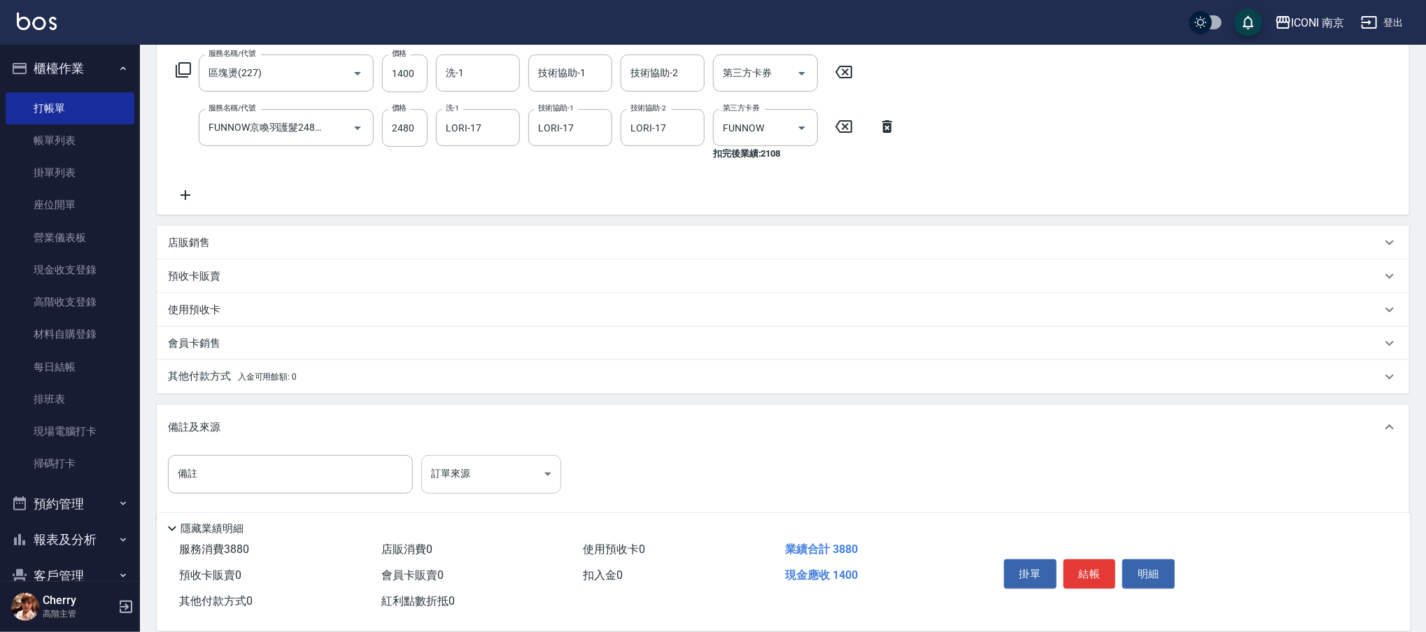
scroll to position [230, 0]
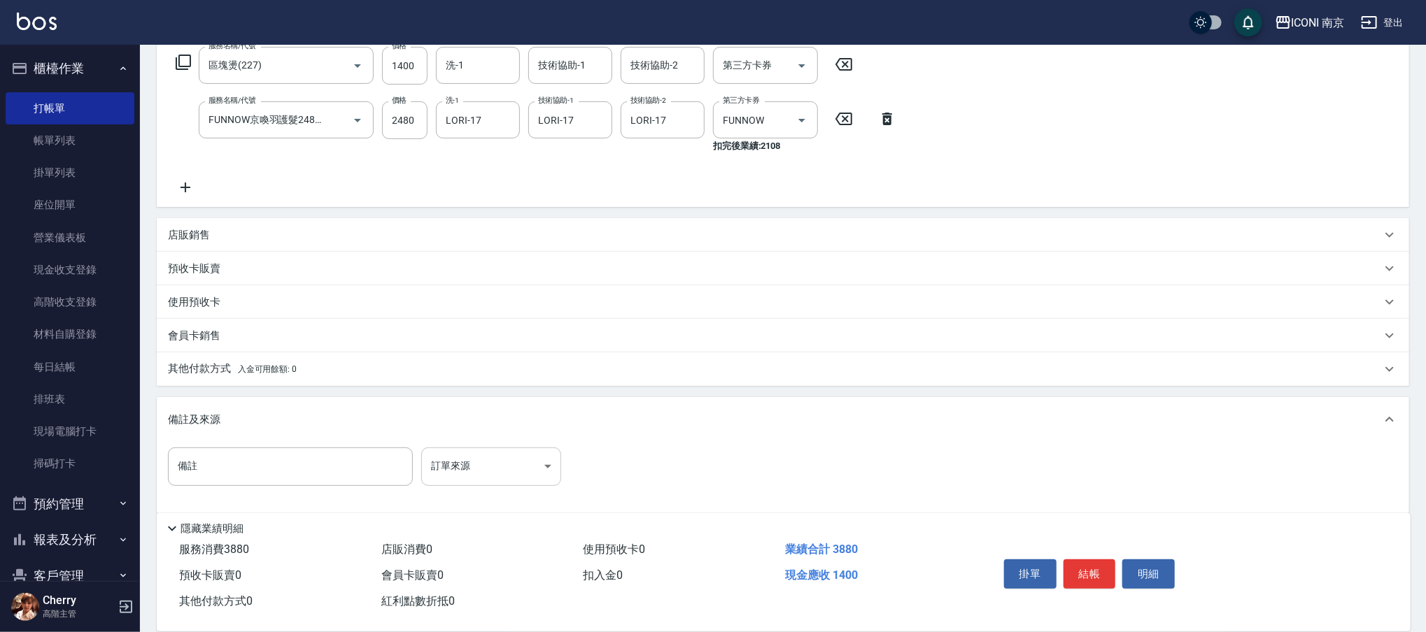
click at [496, 483] on body "ICONI 南京 登出 櫃檯作業 打帳單 帳單列表 掛單列表 座位開單 營業儀表板 現金收支登錄 高階收支登錄 材料自購登錄 每日結帳 排班表 現場電腦打卡 …" at bounding box center [713, 207] width 1426 height 875
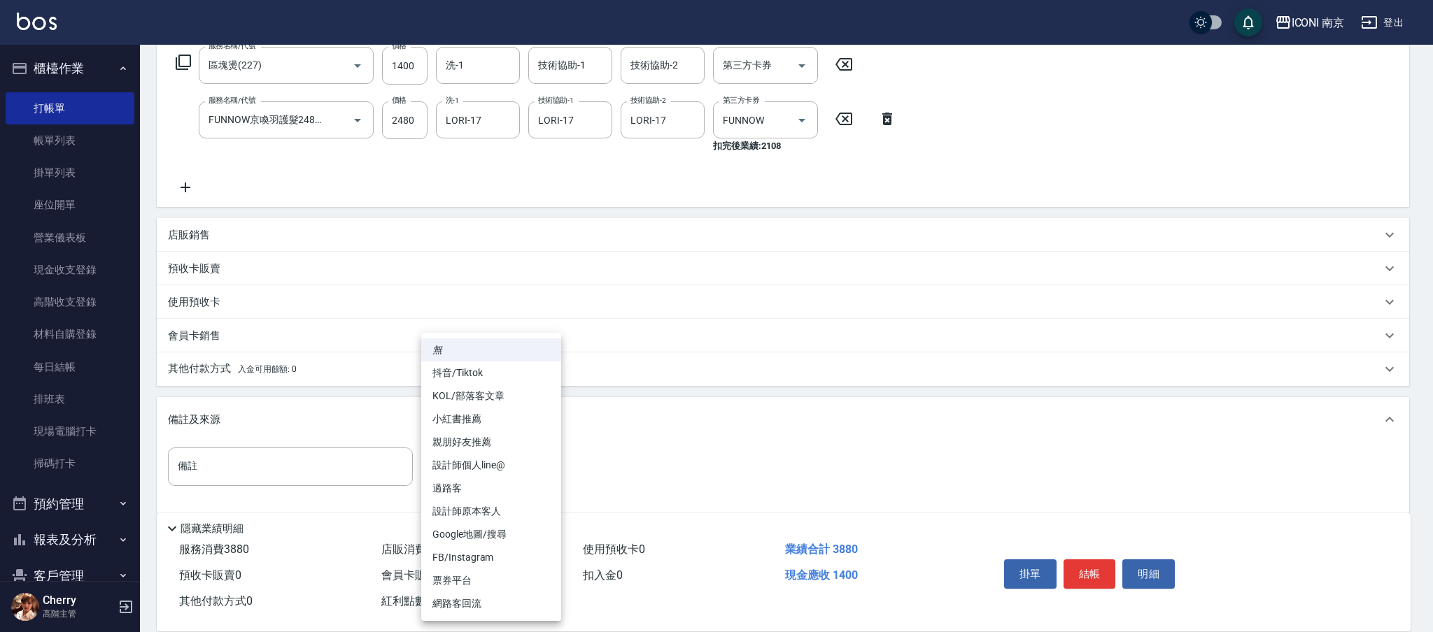
click at [501, 580] on li "票券平台" at bounding box center [491, 580] width 140 height 23
type input "票券平台"
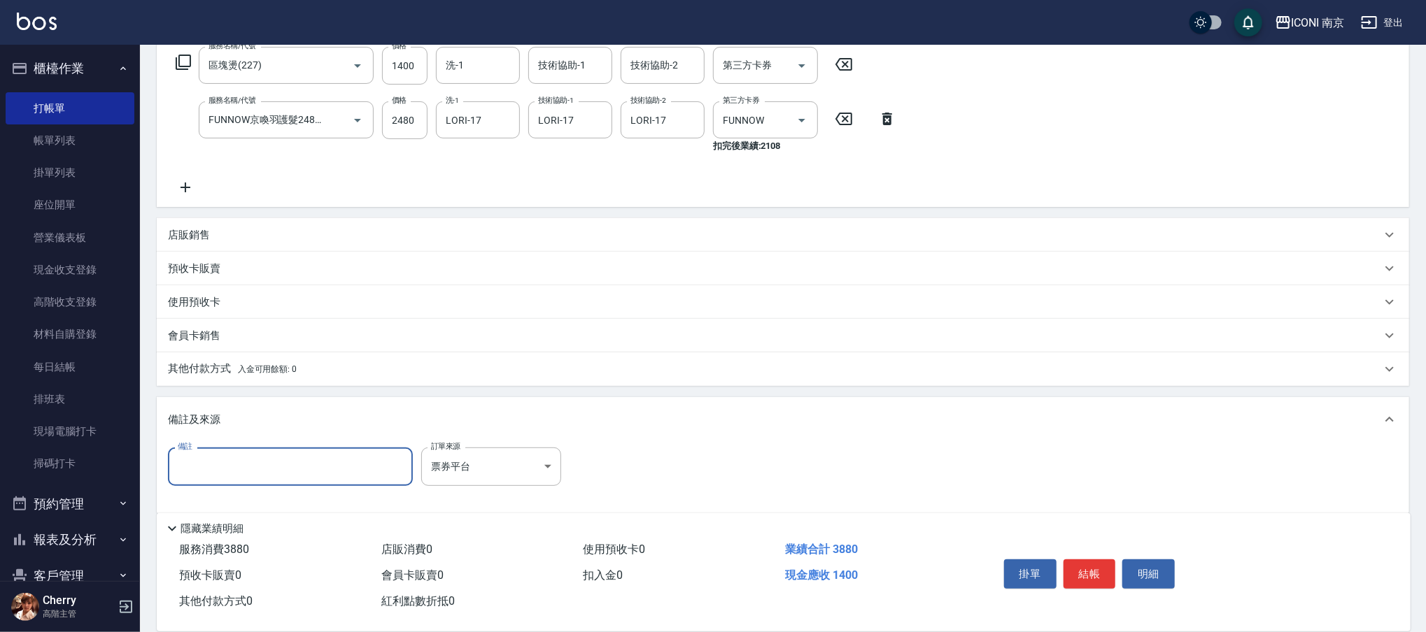
click at [371, 449] on input "備註" at bounding box center [290, 467] width 245 height 38
click at [282, 370] on span "入金可用餘額: 0" at bounding box center [267, 369] width 59 height 10
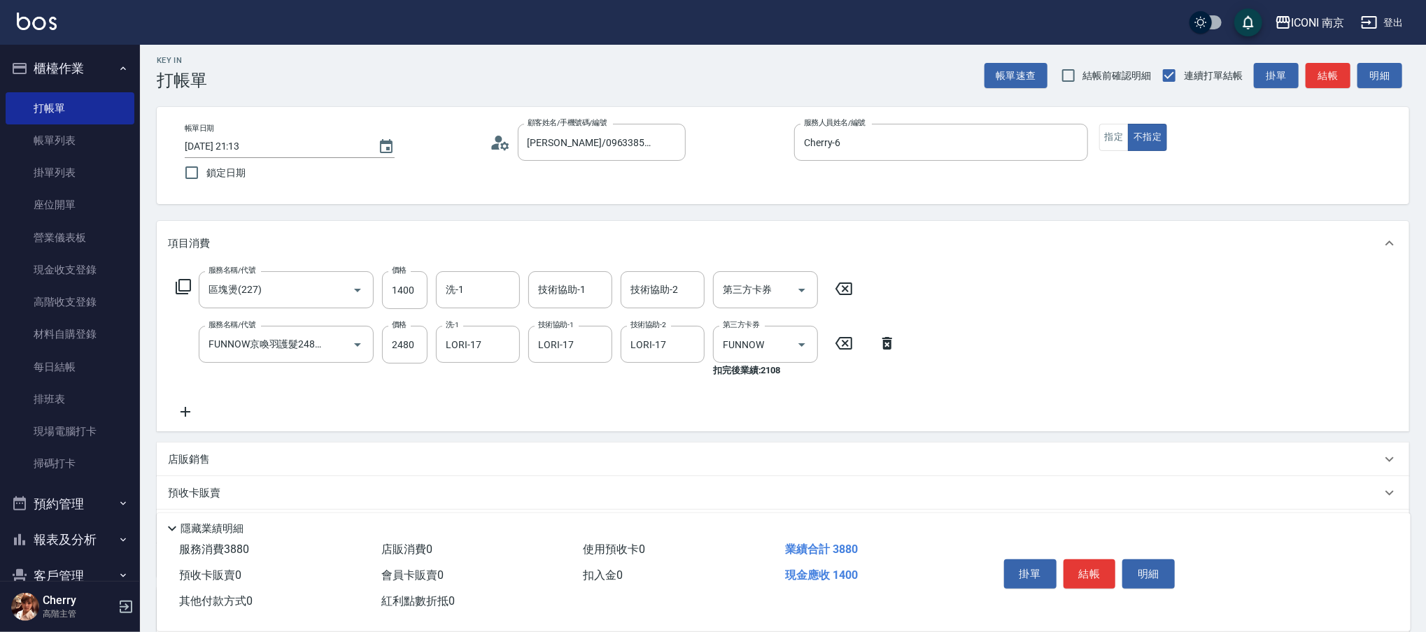
scroll to position [280, 0]
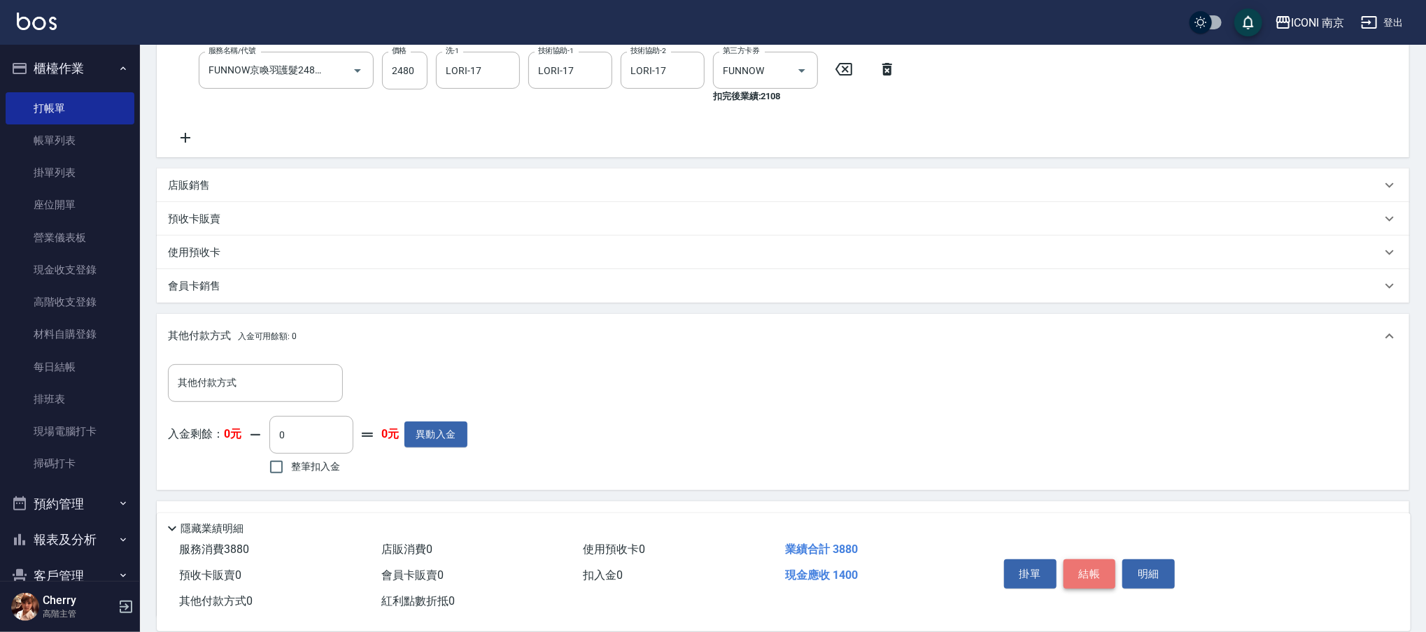
click at [1084, 569] on button "結帳" at bounding box center [1089, 574] width 52 height 29
type input "[DATE] 21:15"
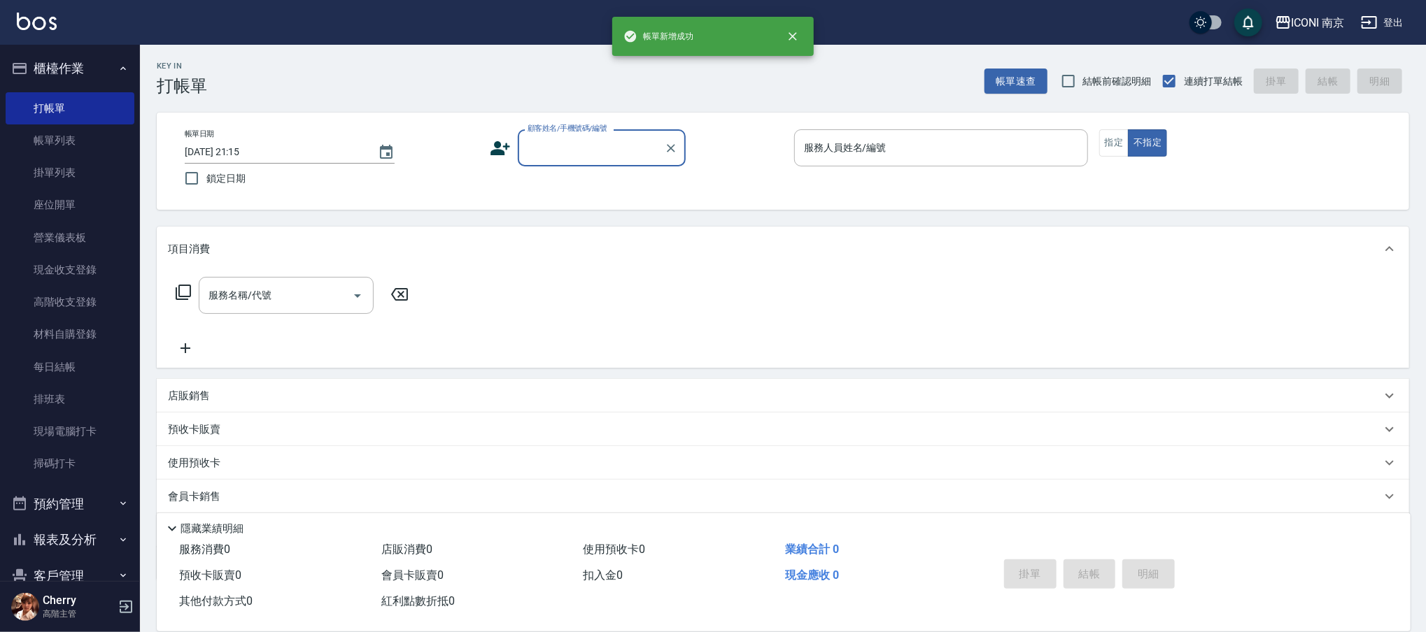
scroll to position [0, 0]
click at [607, 132] on div "顧客姓名/手機號碼/編號" at bounding box center [602, 147] width 168 height 37
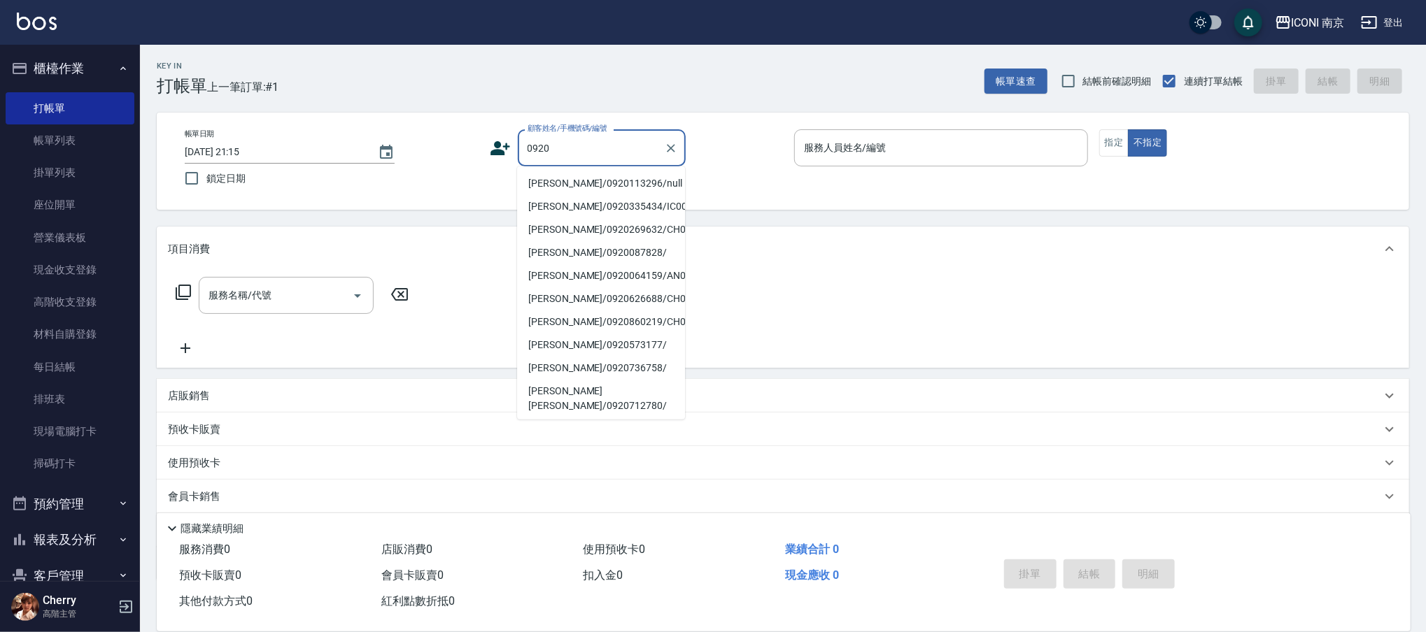
click at [630, 179] on li "[PERSON_NAME]/0920113296/null" at bounding box center [601, 183] width 168 height 23
type input "[PERSON_NAME]/0920113296/null"
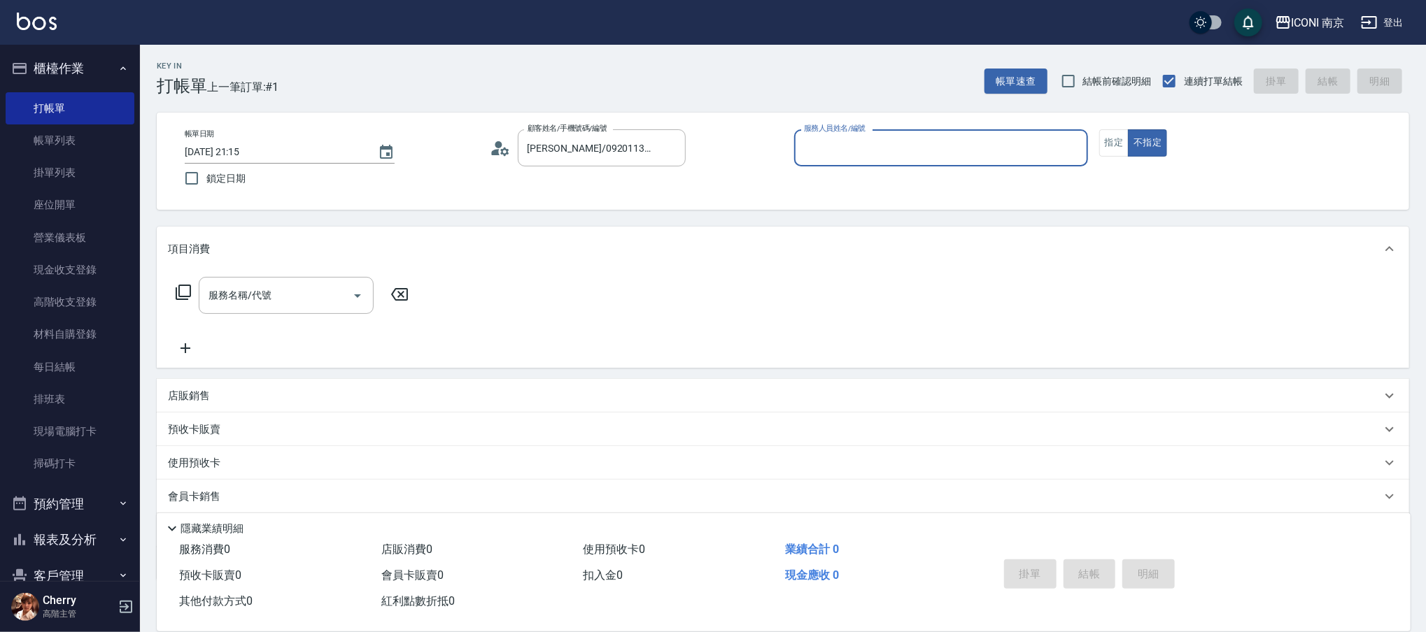
click at [506, 150] on icon at bounding box center [500, 148] width 21 height 21
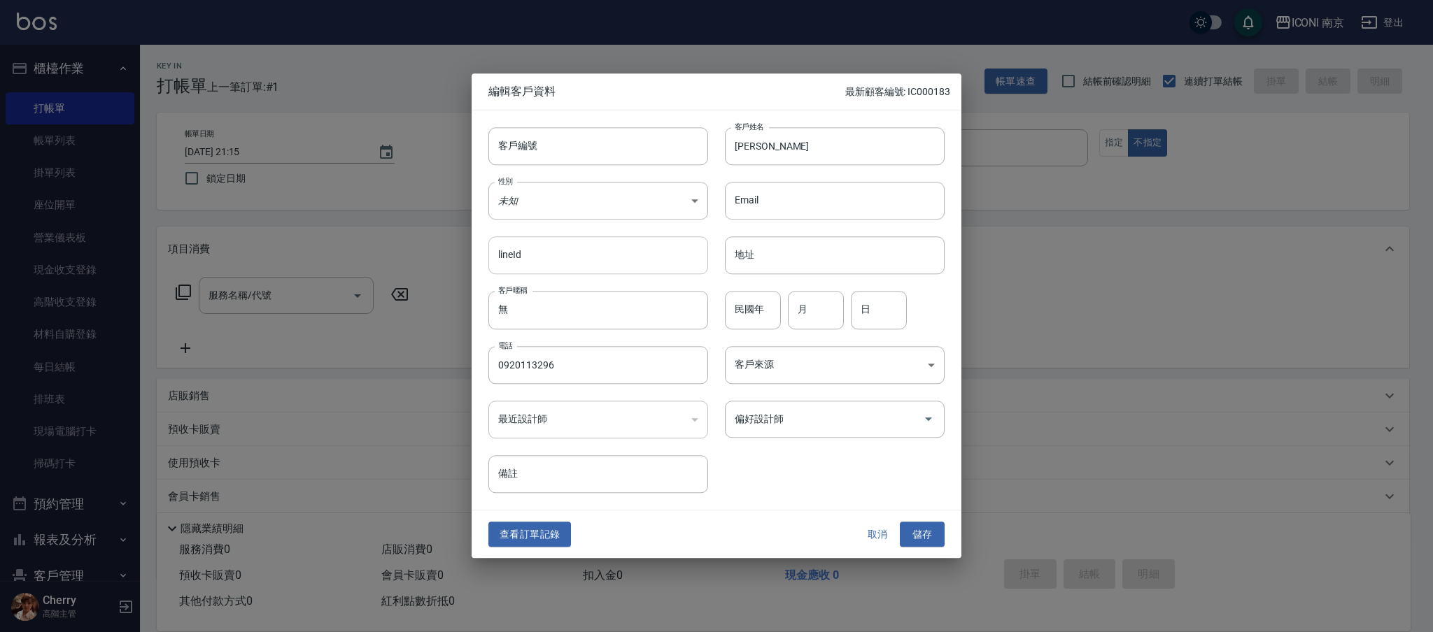
click at [587, 250] on input "lineId" at bounding box center [598, 256] width 220 height 38
click at [590, 188] on body "ICONI 南京 登出 櫃檯作業 打帳單 帳單列表 掛單列表 座位開單 營業儀表板 現金收支登錄 高階收支登錄 材料自購登錄 每日結帳 排班表 現場電腦打卡 …" at bounding box center [716, 356] width 1433 height 712
click at [568, 290] on li "女" at bounding box center [598, 283] width 220 height 23
type input "[DEMOGRAPHIC_DATA]"
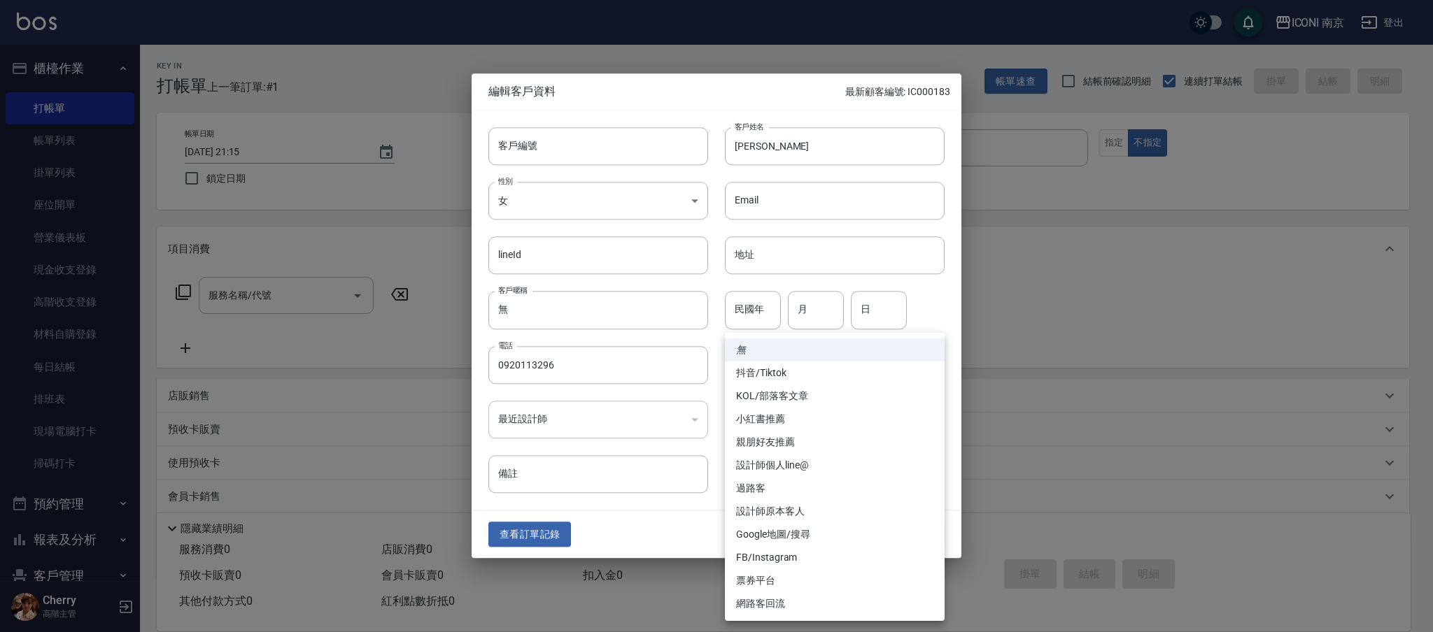
click at [781, 378] on body "ICONI 南京 登出 櫃檯作業 打帳單 帳單列表 掛單列表 座位開單 營業儀表板 現金收支登錄 高階收支登錄 材料自購登錄 每日結帳 排班表 現場電腦打卡 …" at bounding box center [716, 356] width 1433 height 712
click at [784, 583] on li "票券平台" at bounding box center [835, 580] width 220 height 23
type input "票券平台"
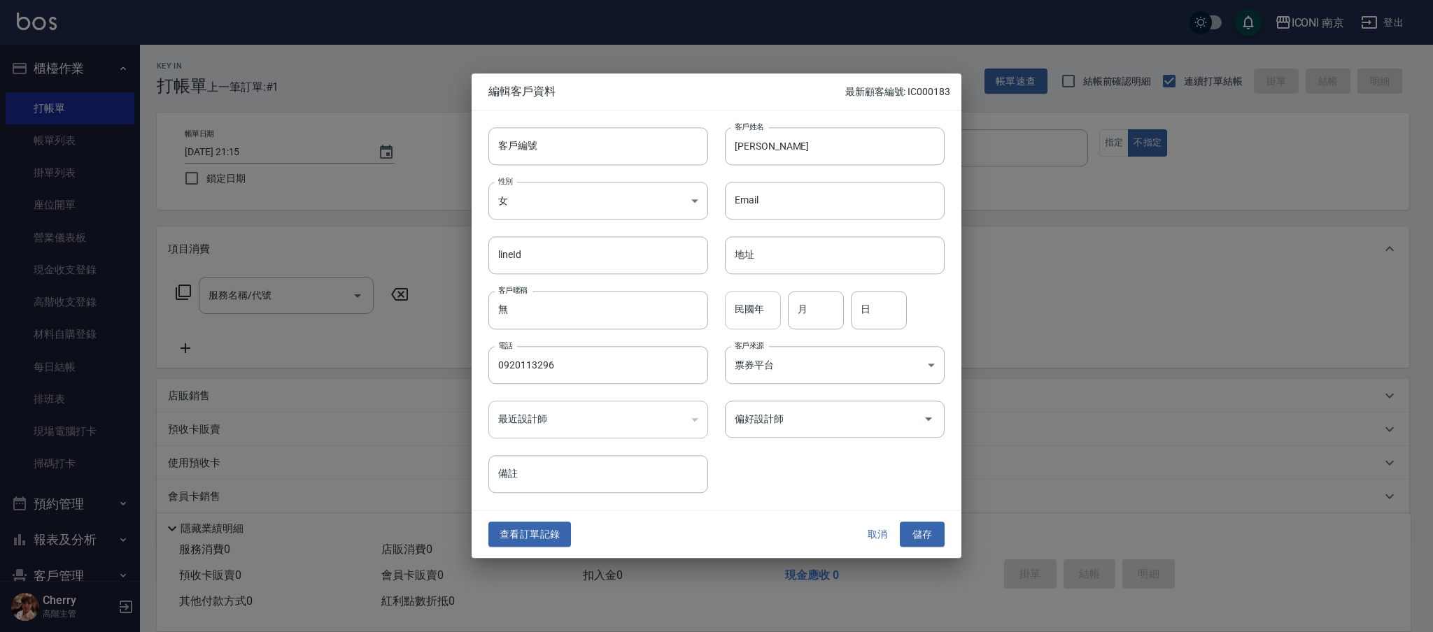
click at [758, 323] on input "民國年" at bounding box center [753, 311] width 56 height 38
type input "80"
type input "11"
type input "16"
click at [942, 547] on button "儲存" at bounding box center [922, 535] width 45 height 26
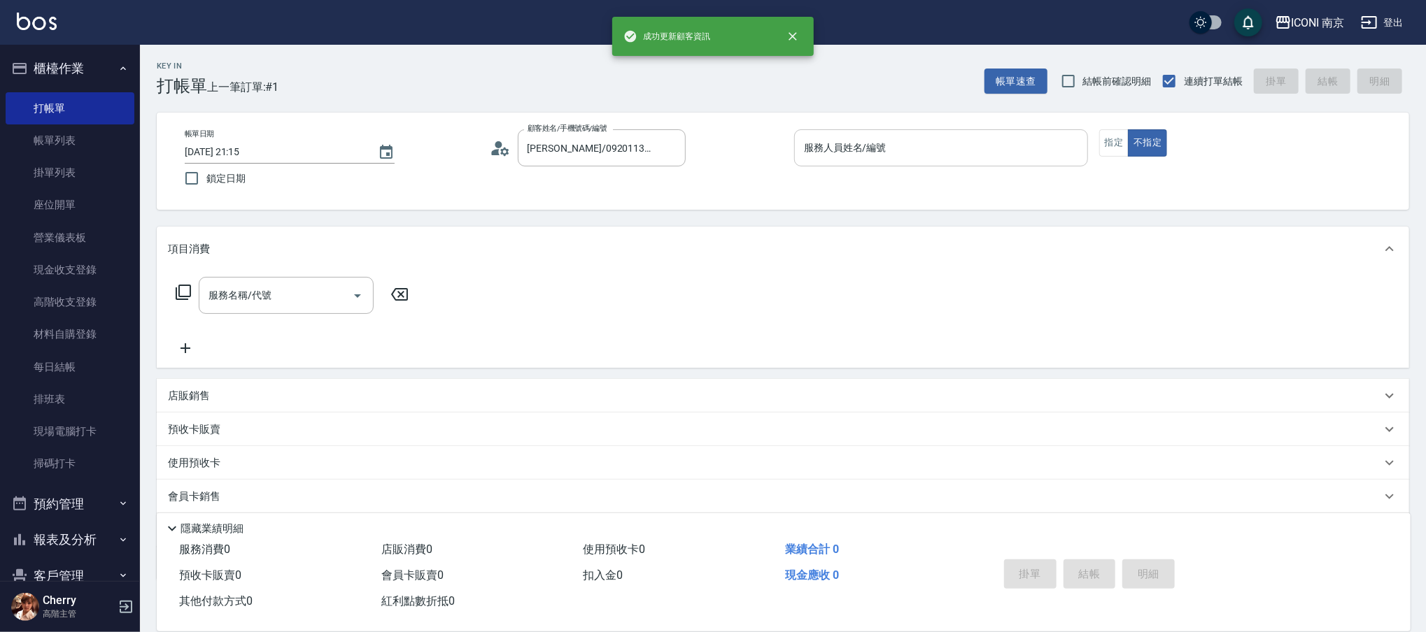
click at [802, 158] on input "服務人員姓名/編號" at bounding box center [940, 148] width 281 height 24
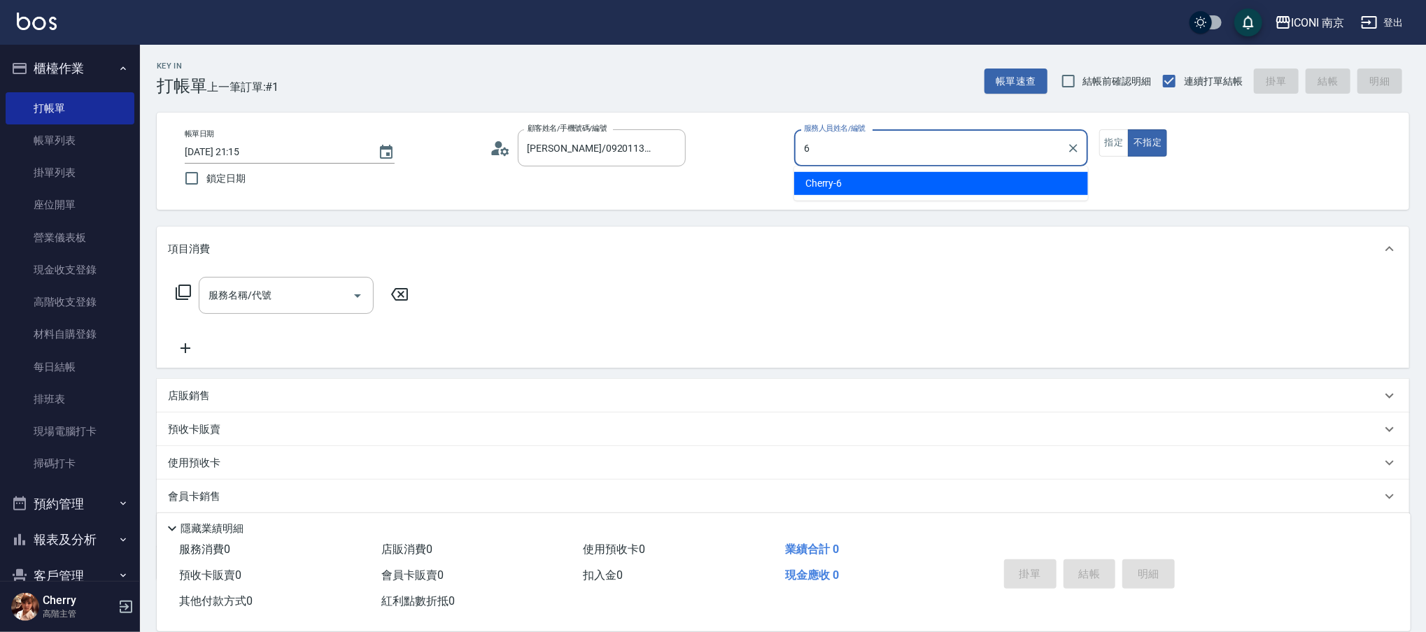
type input "6"
type button "false"
type input "Cherry-6"
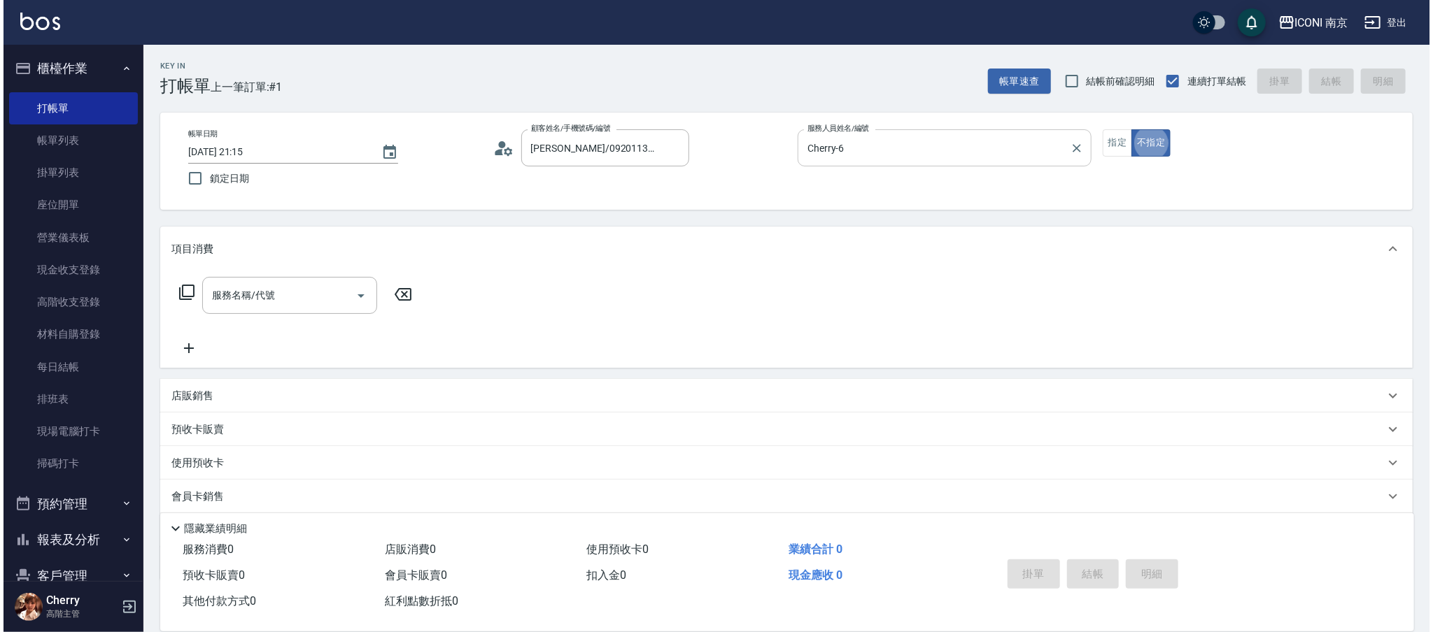
scroll to position [37, 0]
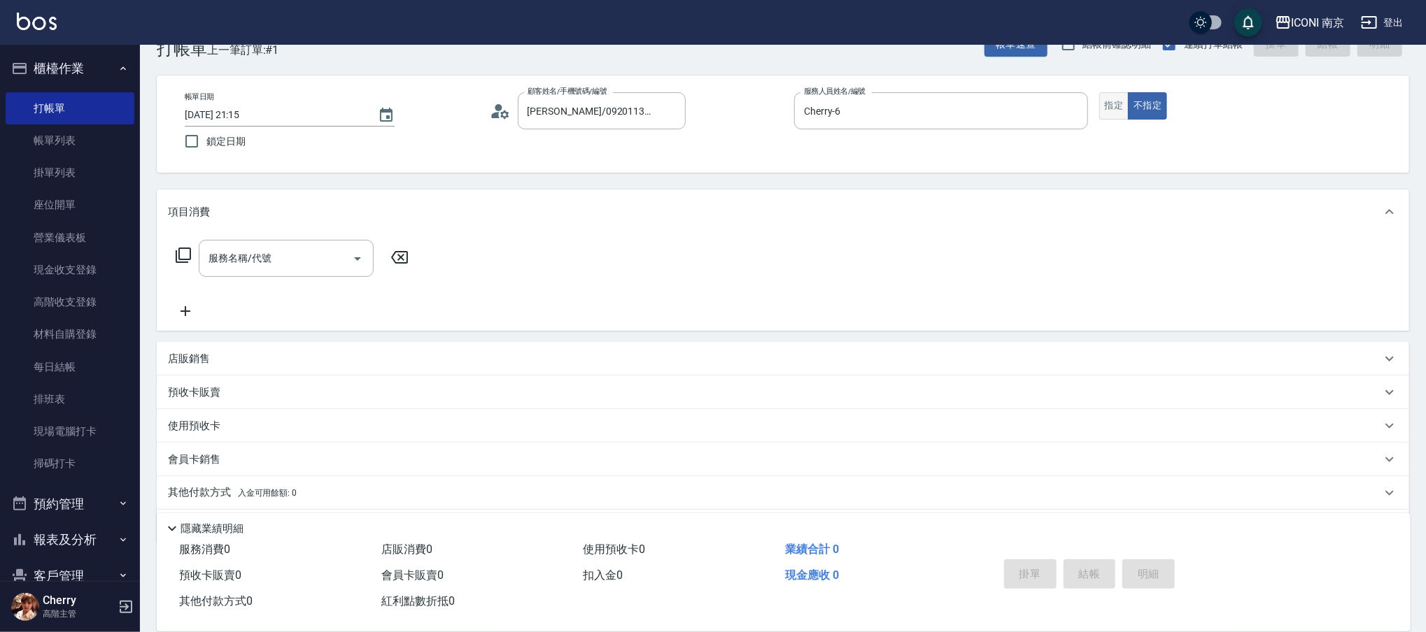
click at [1099, 109] on button "指定" at bounding box center [1114, 105] width 30 height 27
click at [180, 251] on icon at bounding box center [183, 255] width 17 height 17
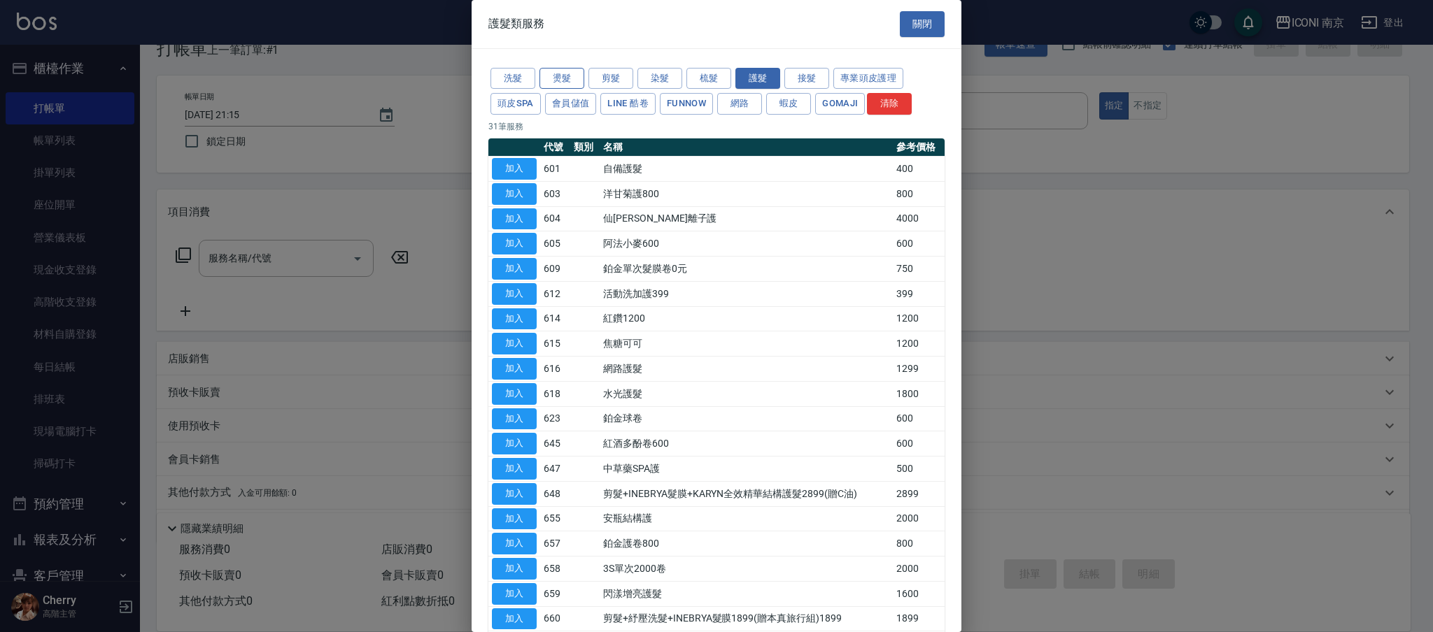
click at [565, 85] on button "燙髮" at bounding box center [561, 79] width 45 height 22
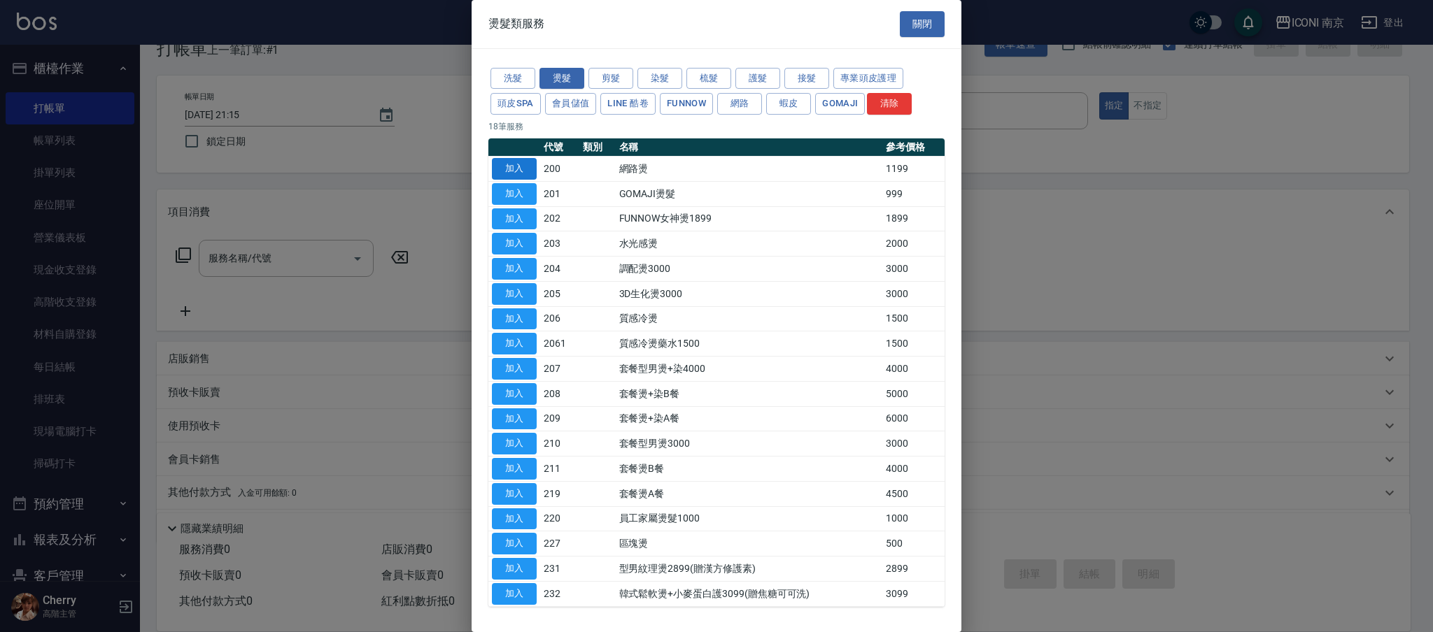
click at [507, 175] on button "加入" at bounding box center [514, 169] width 45 height 22
type input "網路燙(200)"
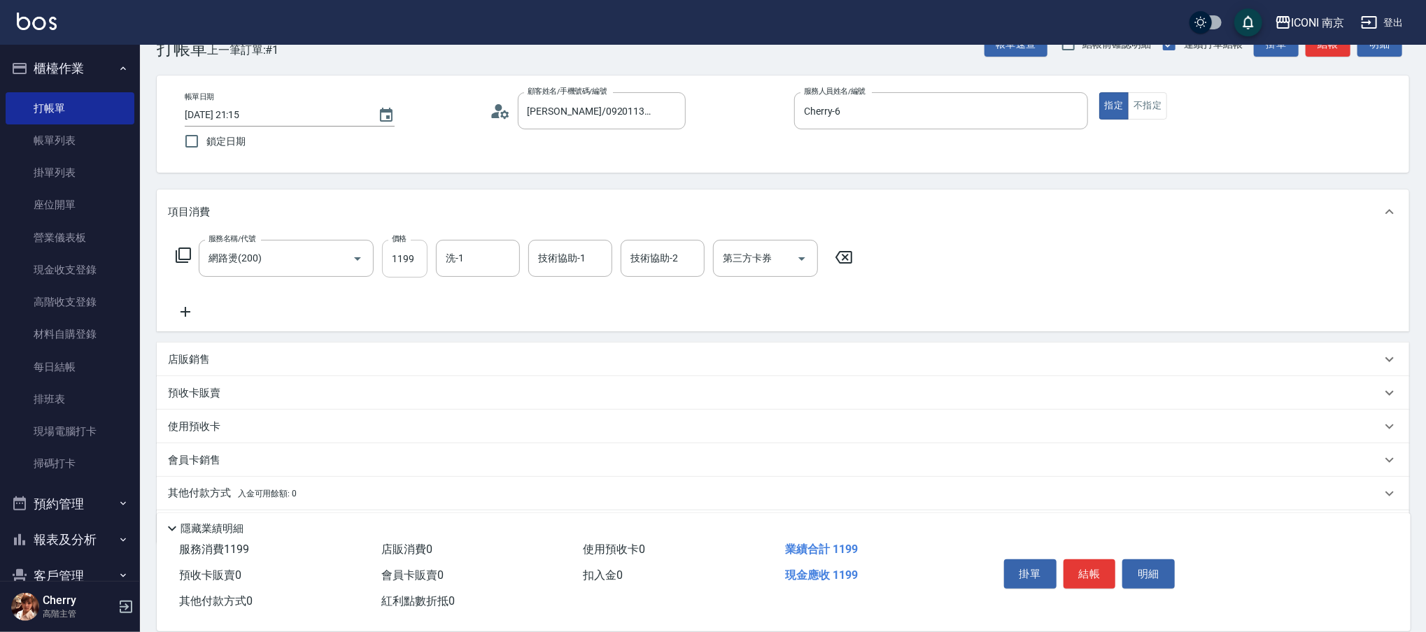
click at [394, 262] on input "1199" at bounding box center [404, 259] width 45 height 38
type input "1299"
click at [182, 246] on div "服務名稱/代號 網路燙(200) 服務名稱/代號 價格 1299 價格 洗-1 洗-1 技術協助-1 技術協助-1 技術協助-2 技術協助-2 第三方卡券 第…" at bounding box center [514, 259] width 693 height 38
click at [183, 248] on icon at bounding box center [183, 255] width 15 height 15
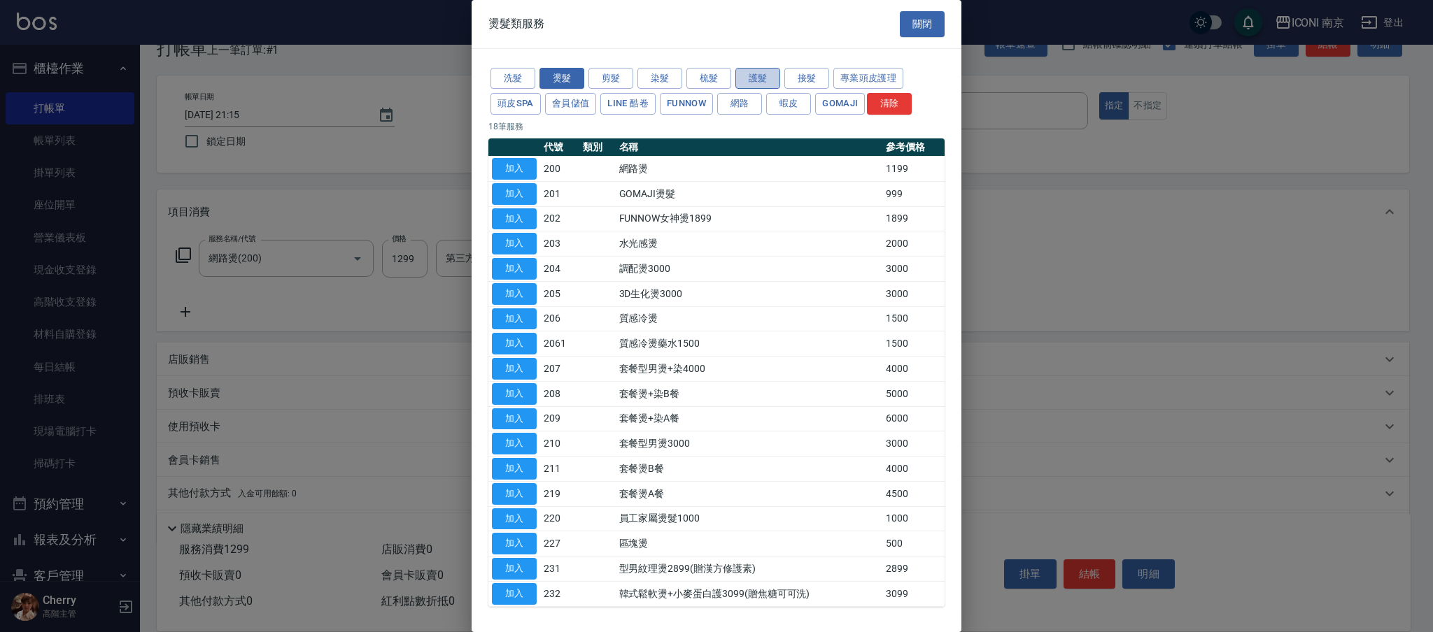
click at [756, 73] on button "護髮" at bounding box center [757, 79] width 45 height 22
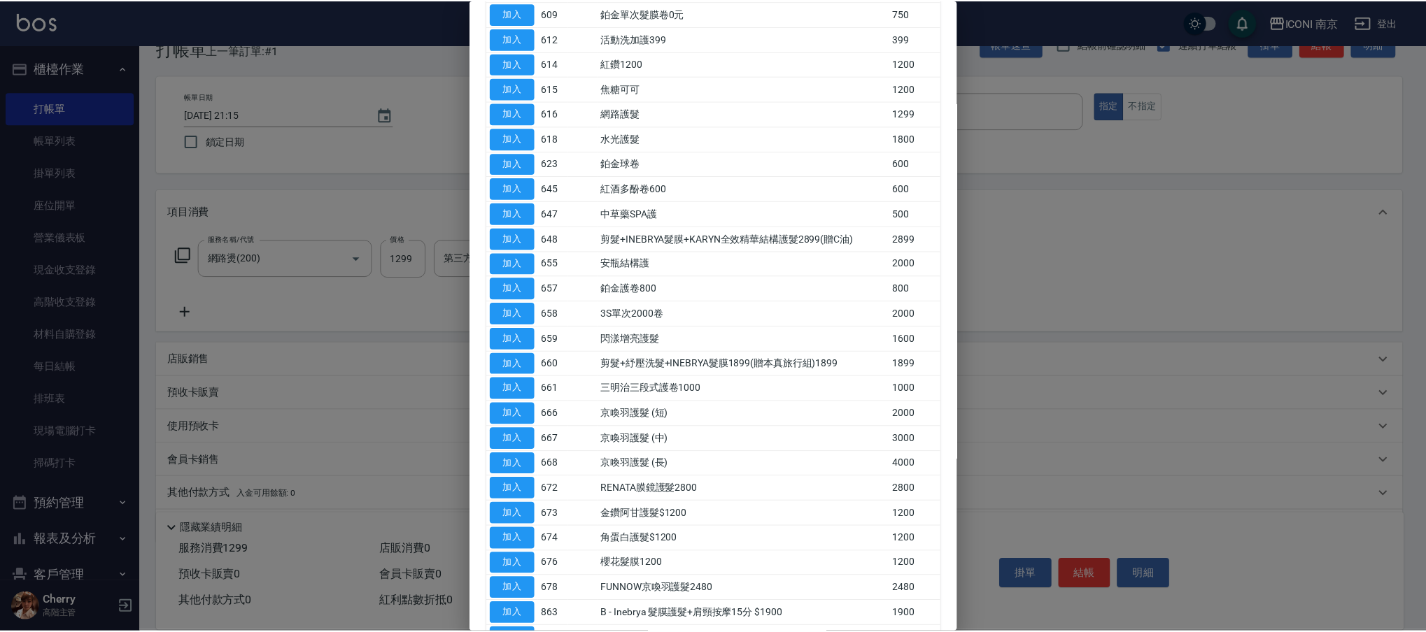
scroll to position [280, 0]
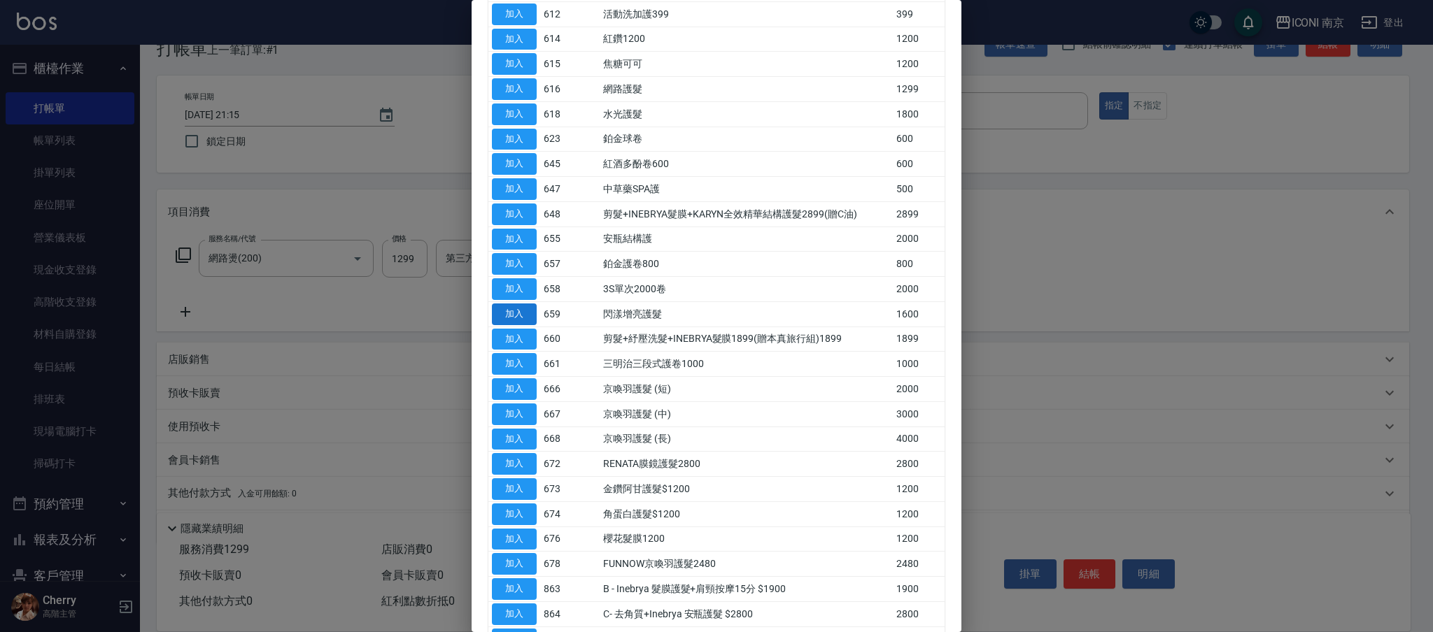
click at [516, 317] on button "加入" at bounding box center [514, 315] width 45 height 22
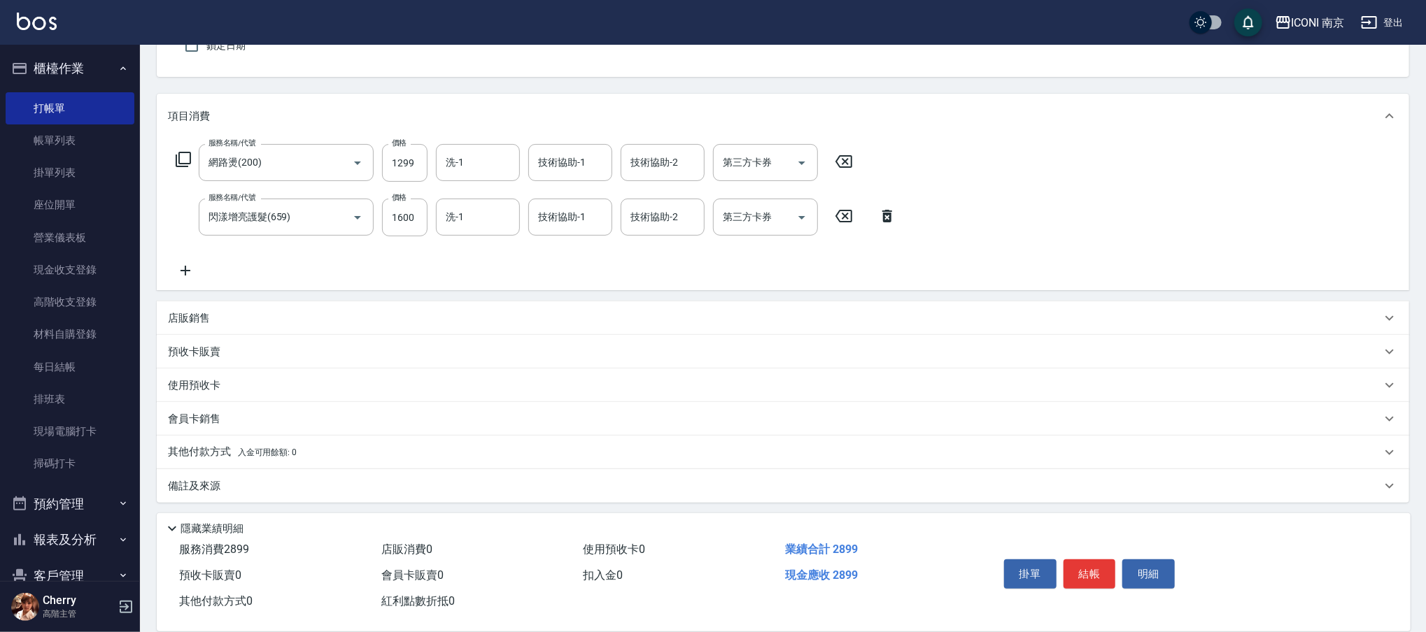
scroll to position [134, 0]
click at [237, 484] on div "備註及來源" at bounding box center [774, 485] width 1213 height 15
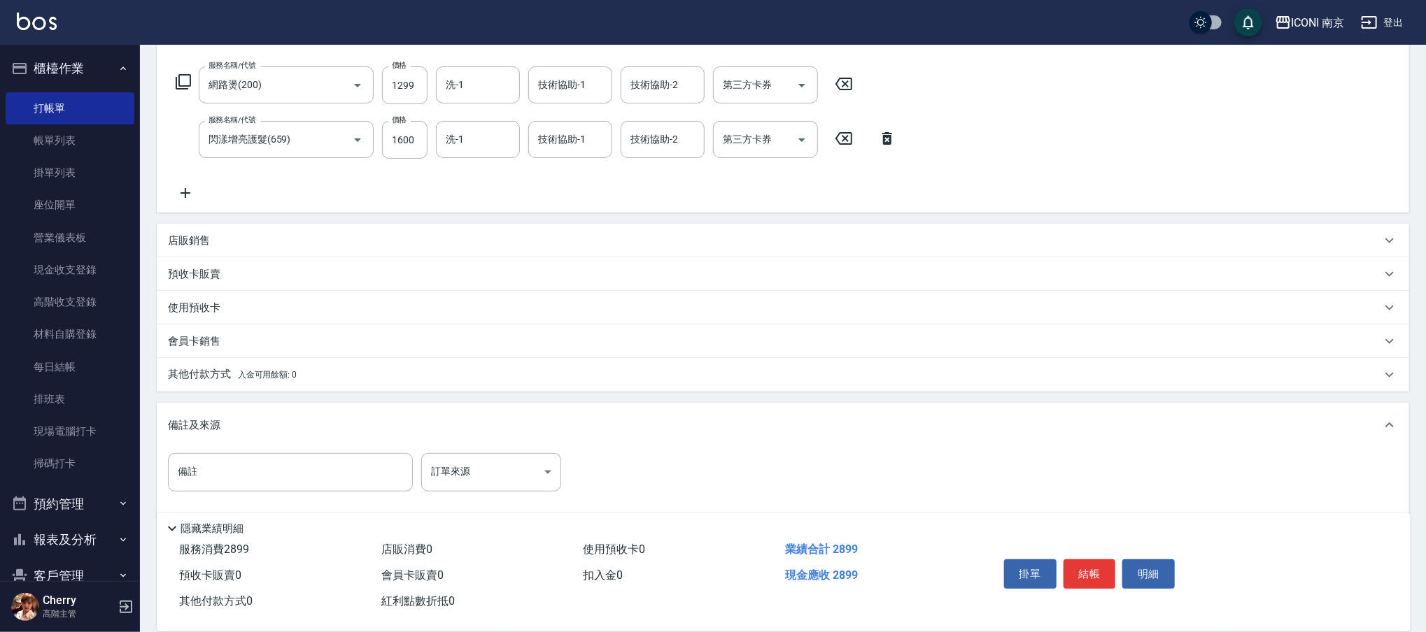
scroll to position [218, 0]
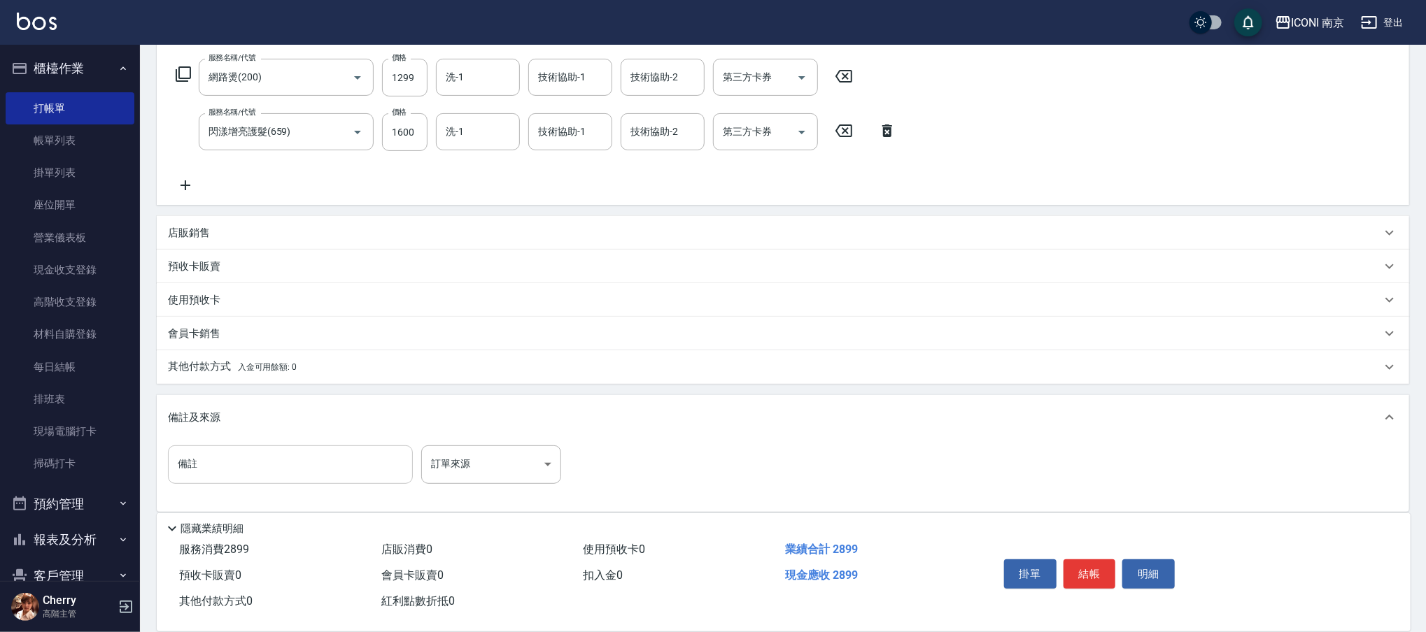
click at [242, 470] on input "備註" at bounding box center [290, 465] width 245 height 38
type input "開發護髮"
click at [502, 470] on body "ICONI 南京 登出 櫃檯作業 打帳單 帳單列表 掛單列表 座位開單 營業儀表板 現金收支登錄 高階收支登錄 材料自購登錄 每日結帳 排班表 現場電腦打卡 …" at bounding box center [713, 212] width 1426 height 861
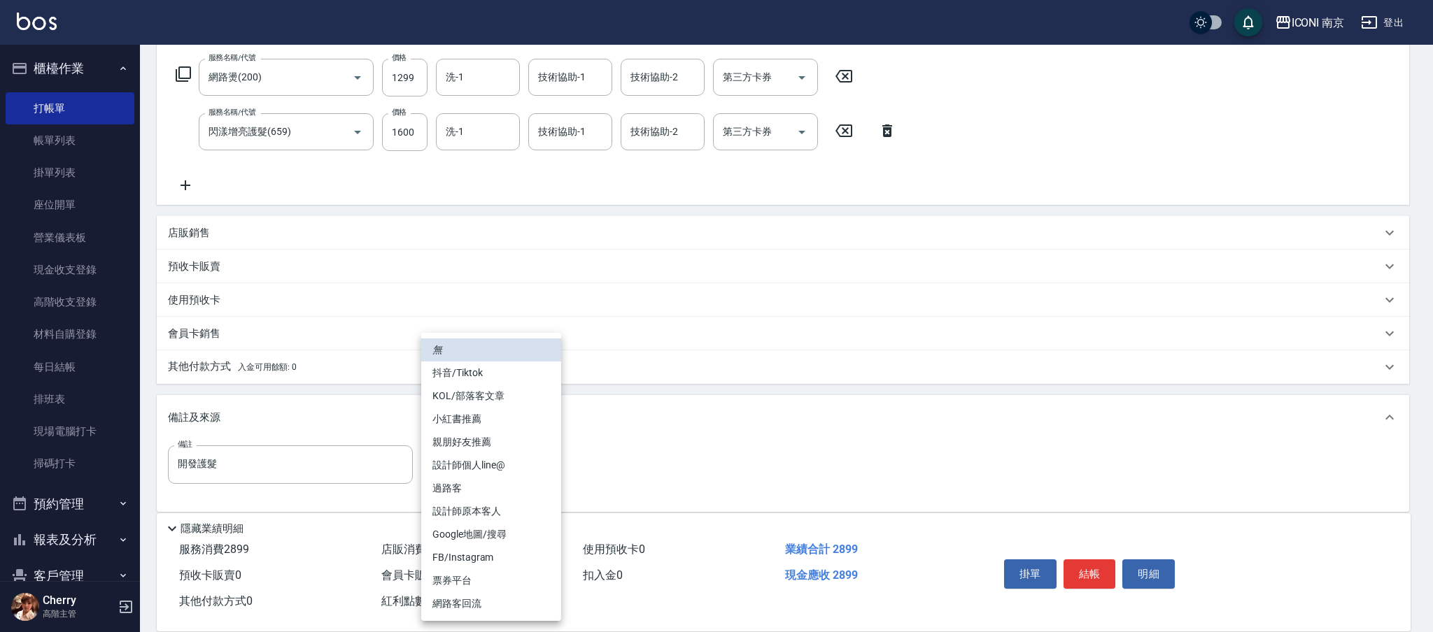
click at [482, 565] on li "FB/Instagram" at bounding box center [491, 557] width 140 height 23
type input "FB/Instagram"
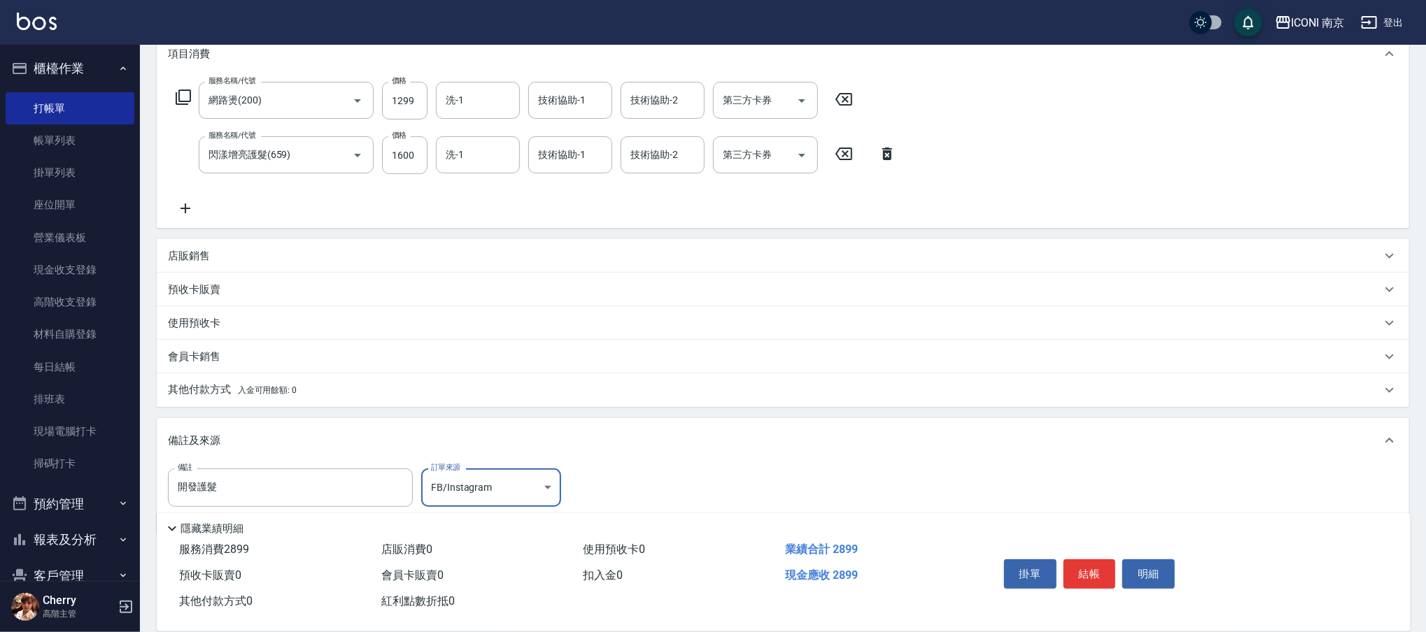
scroll to position [228, 0]
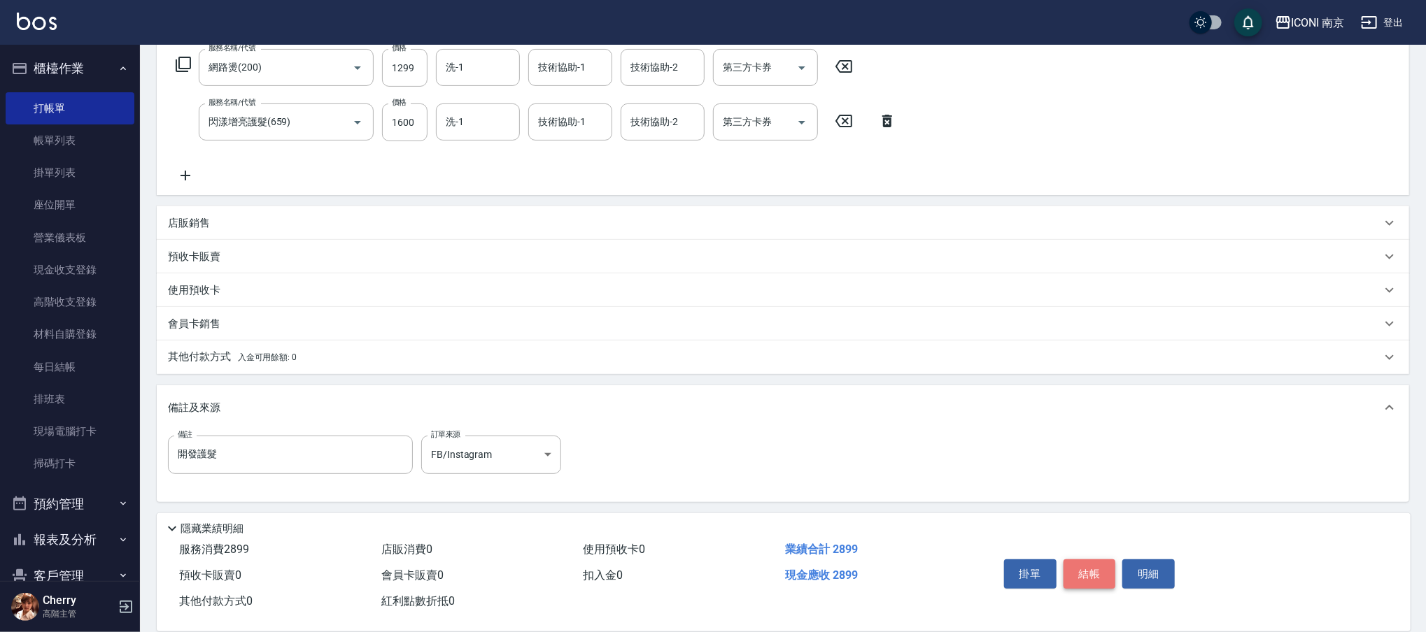
click at [1100, 570] on button "結帳" at bounding box center [1089, 574] width 52 height 29
type input "[DATE] 21:16"
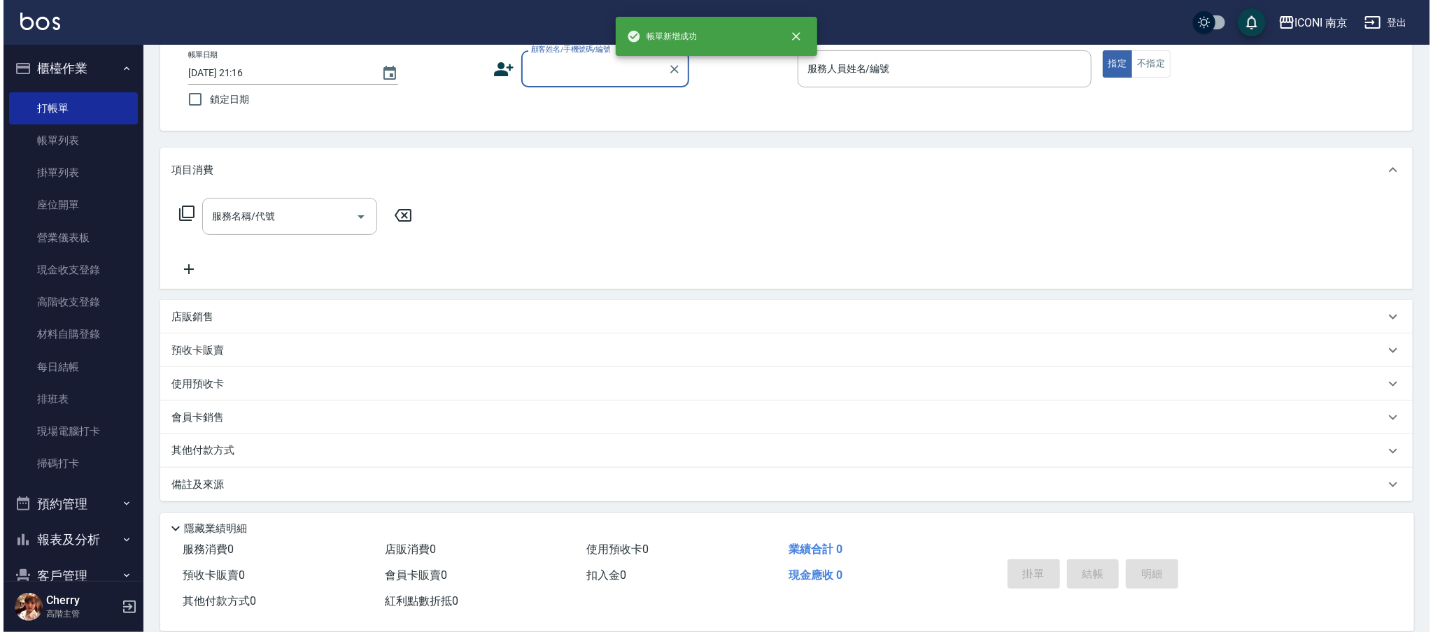
scroll to position [0, 0]
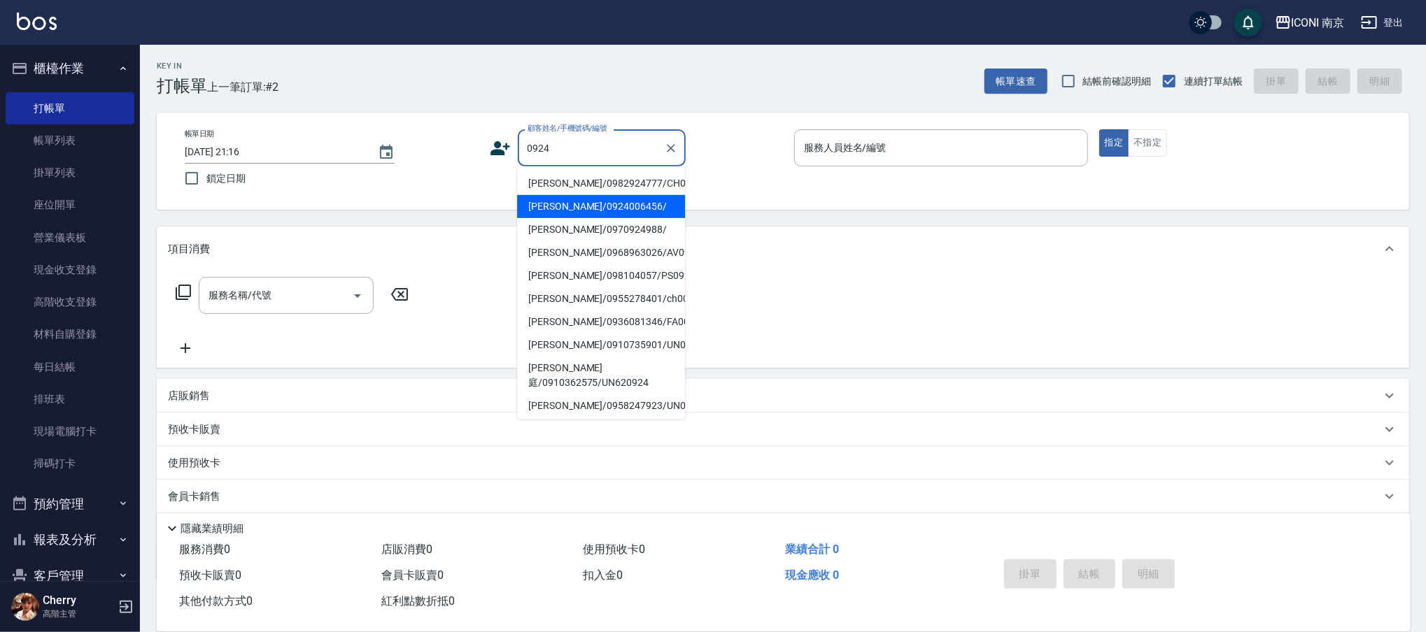
click at [577, 201] on li "[PERSON_NAME]/0924006456/" at bounding box center [601, 206] width 168 height 23
type input "[PERSON_NAME]/0924006456/"
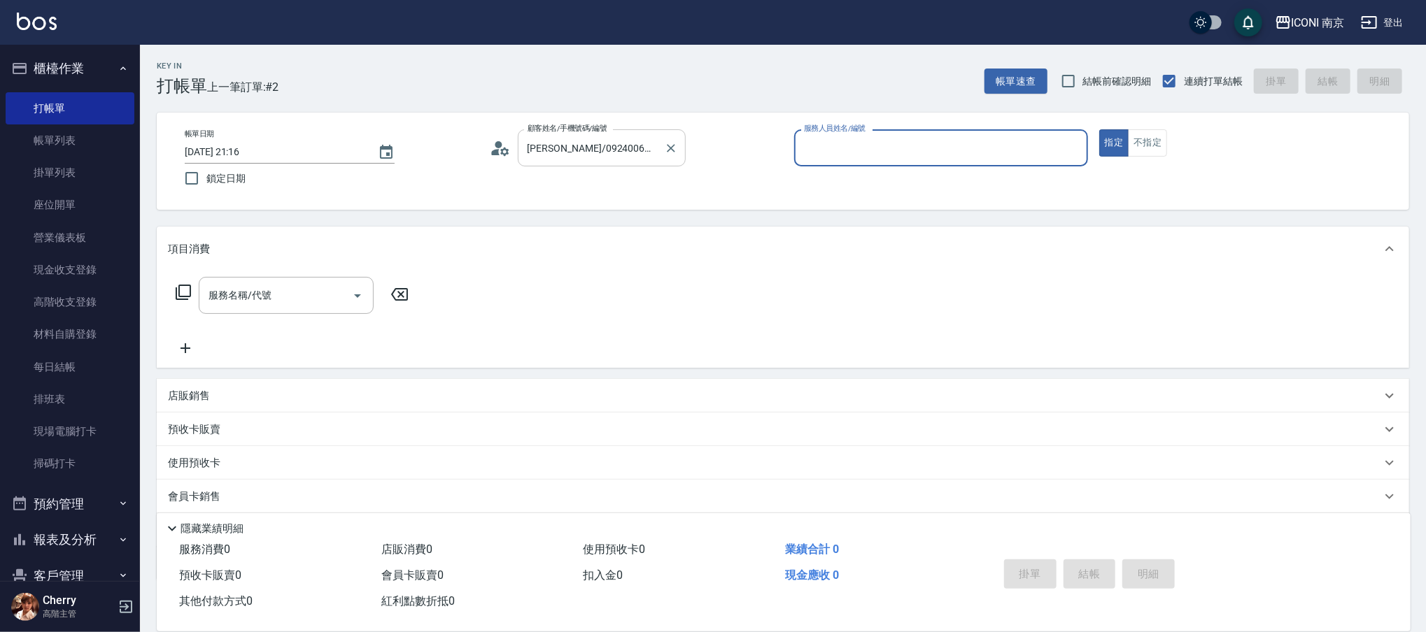
drag, startPoint x: 647, startPoint y: 150, endPoint x: 660, endPoint y: 147, distance: 13.7
click at [649, 150] on input "[PERSON_NAME]/0924006456/" at bounding box center [591, 148] width 134 height 24
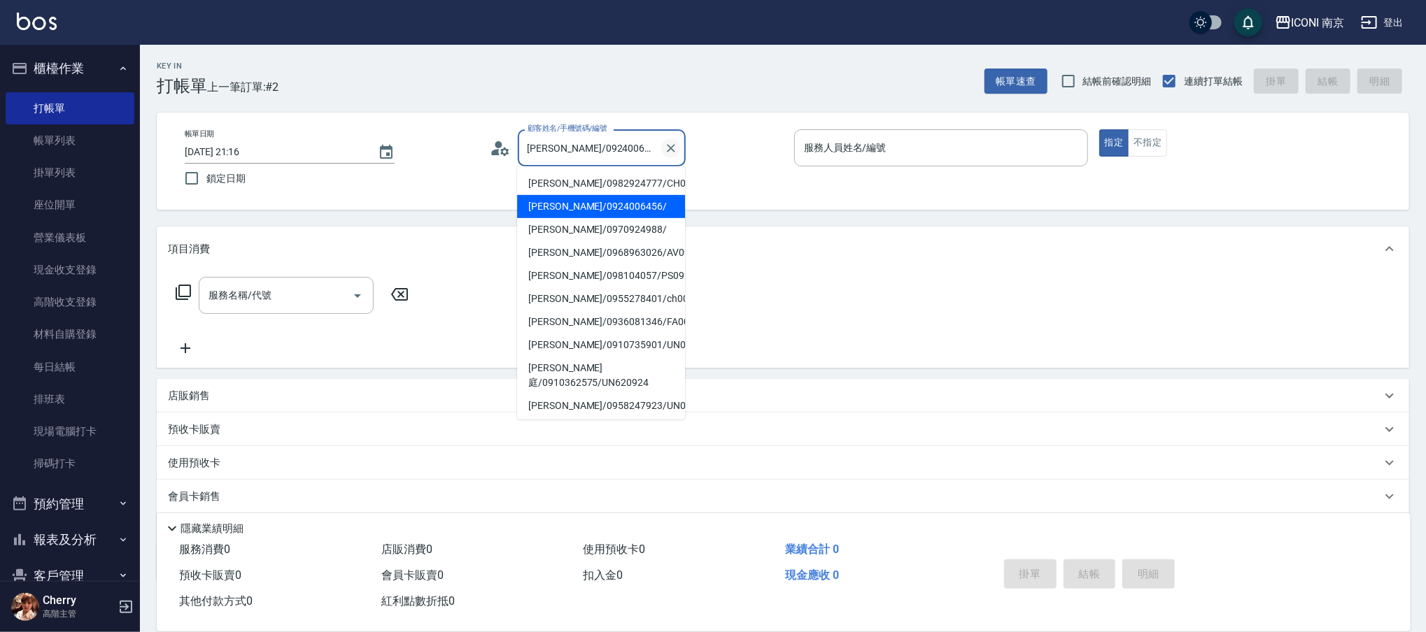
click at [663, 144] on button "Clear" at bounding box center [671, 149] width 20 height 20
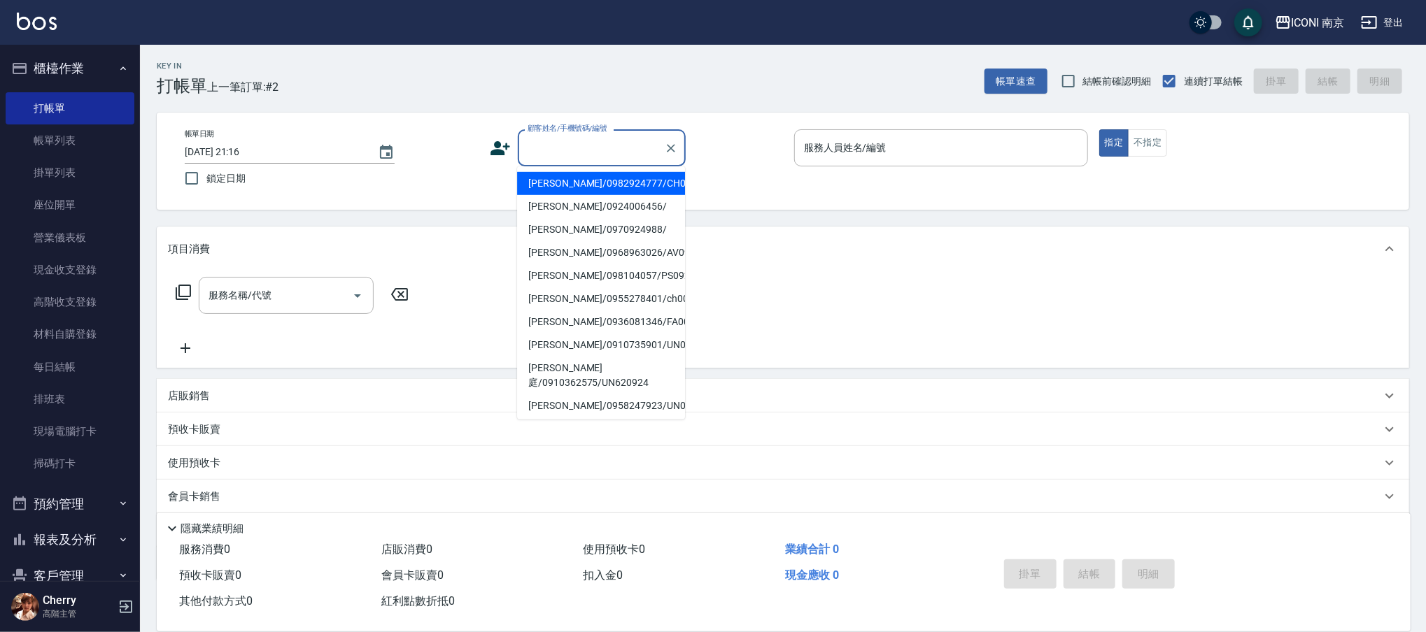
click at [646, 141] on input "顧客姓名/手機號碼/編號" at bounding box center [591, 148] width 134 height 24
click at [625, 189] on li "[PERSON_NAME]/0982924777/CH0670924" at bounding box center [601, 183] width 168 height 23
type input "[PERSON_NAME]/0982924777/CH0670924"
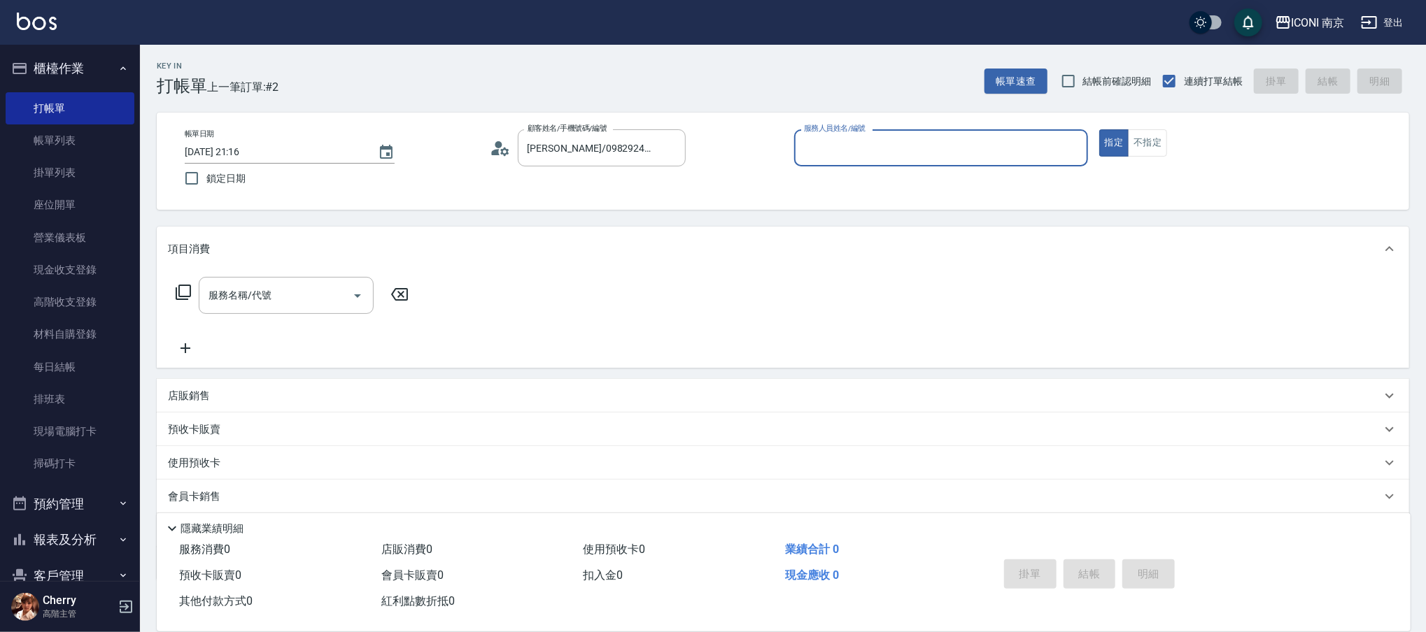
type input "Cherry-6"
click at [187, 295] on icon at bounding box center [183, 292] width 17 height 17
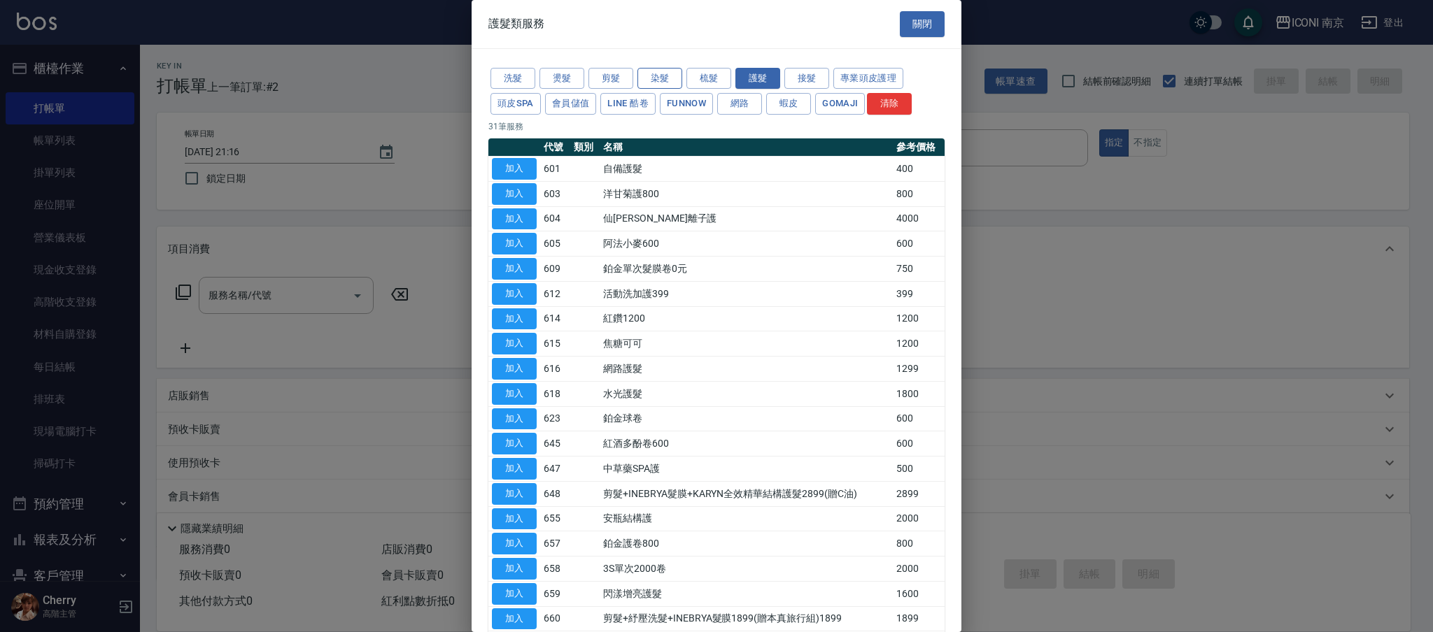
click at [657, 76] on button "染髮" at bounding box center [659, 79] width 45 height 22
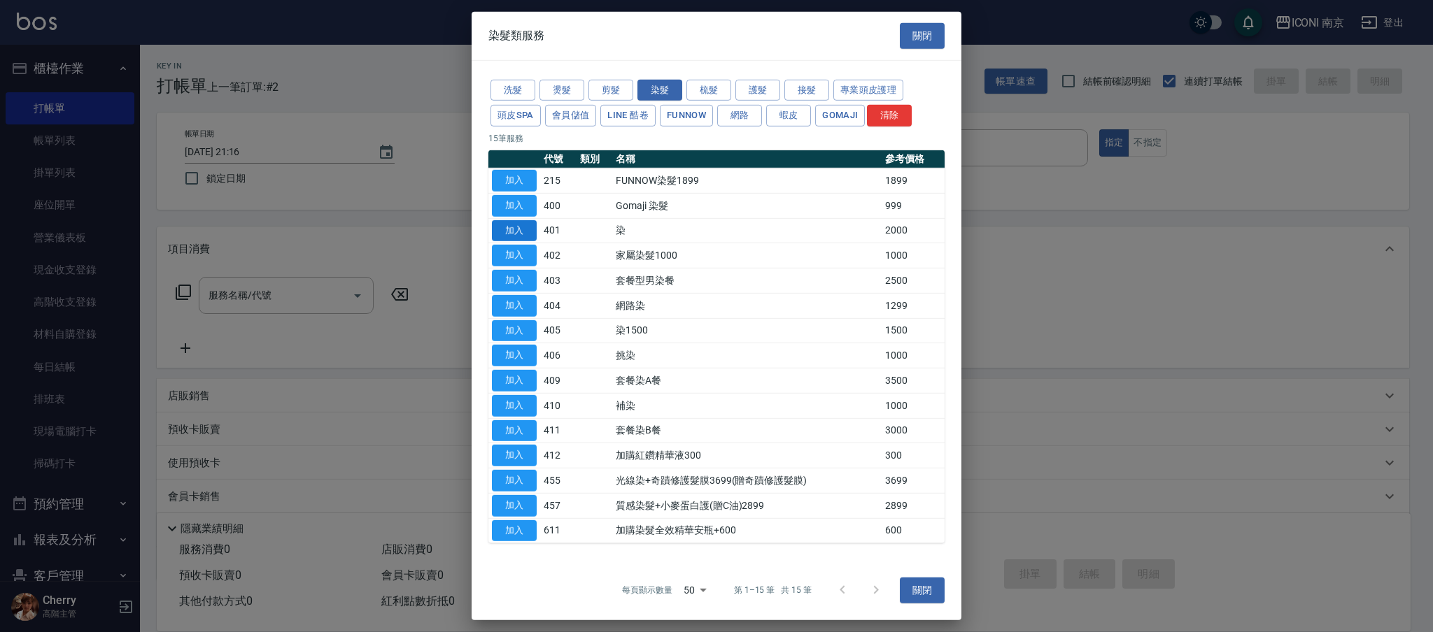
click at [517, 227] on button "加入" at bounding box center [514, 231] width 45 height 22
type input "染(401)"
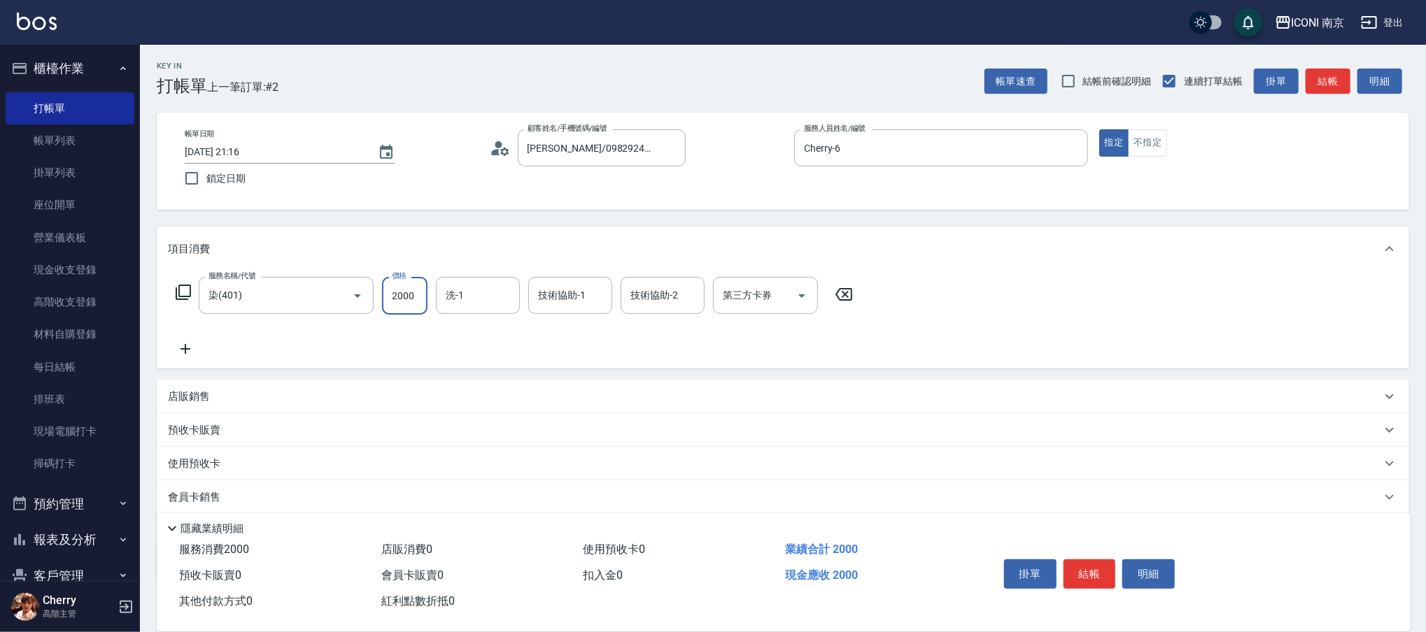
click at [394, 300] on input "2000" at bounding box center [404, 296] width 45 height 38
type input "4500"
type input "LORI-17"
click at [187, 294] on icon at bounding box center [183, 292] width 17 height 17
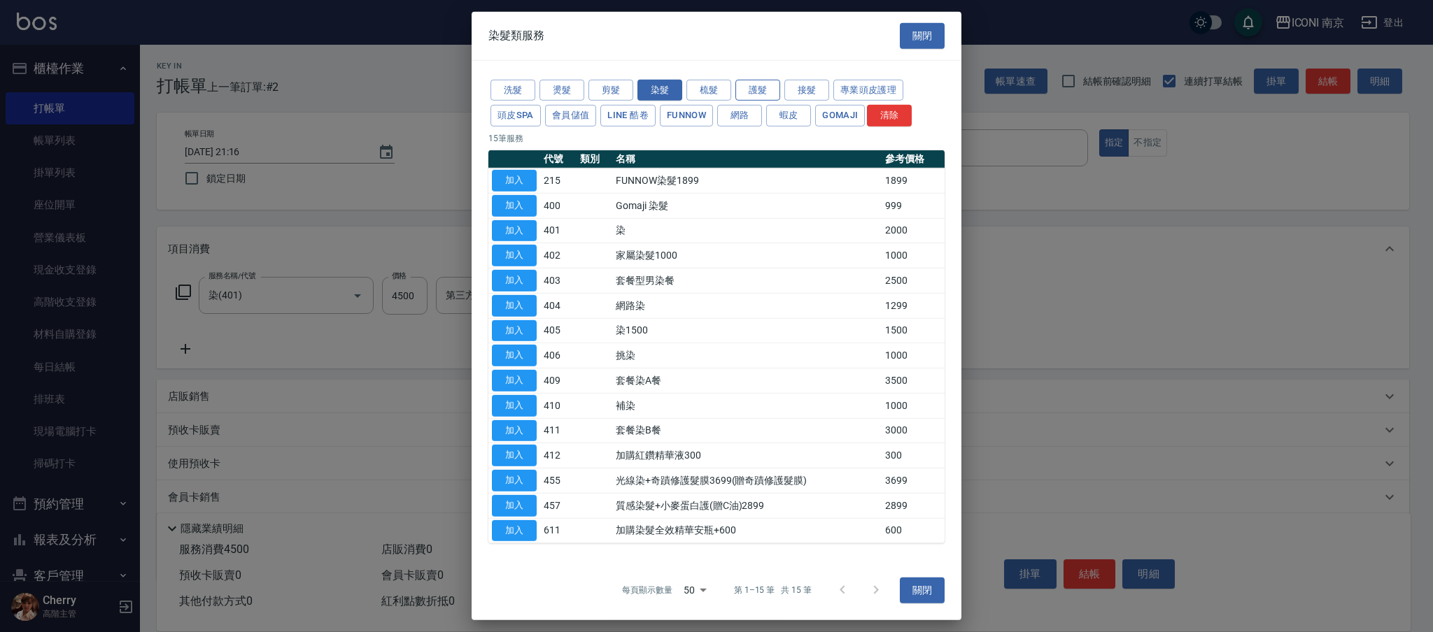
click at [767, 89] on button "護髮" at bounding box center [757, 90] width 45 height 22
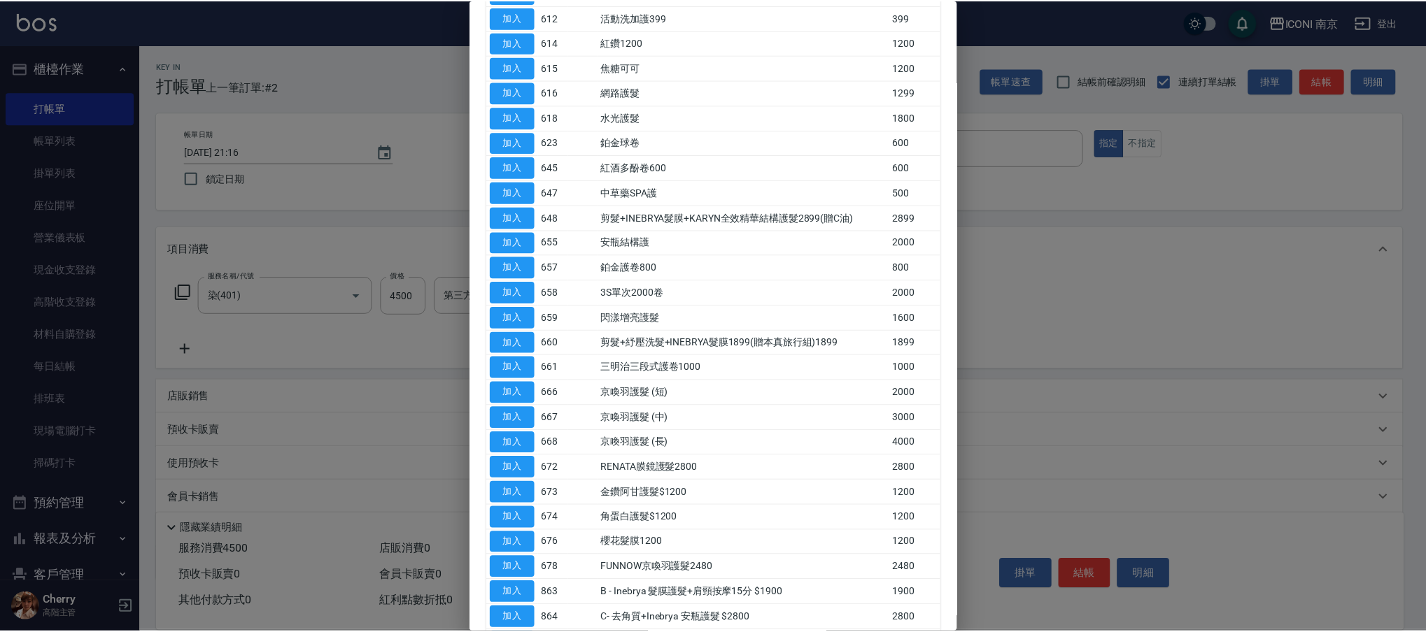
scroll to position [378, 0]
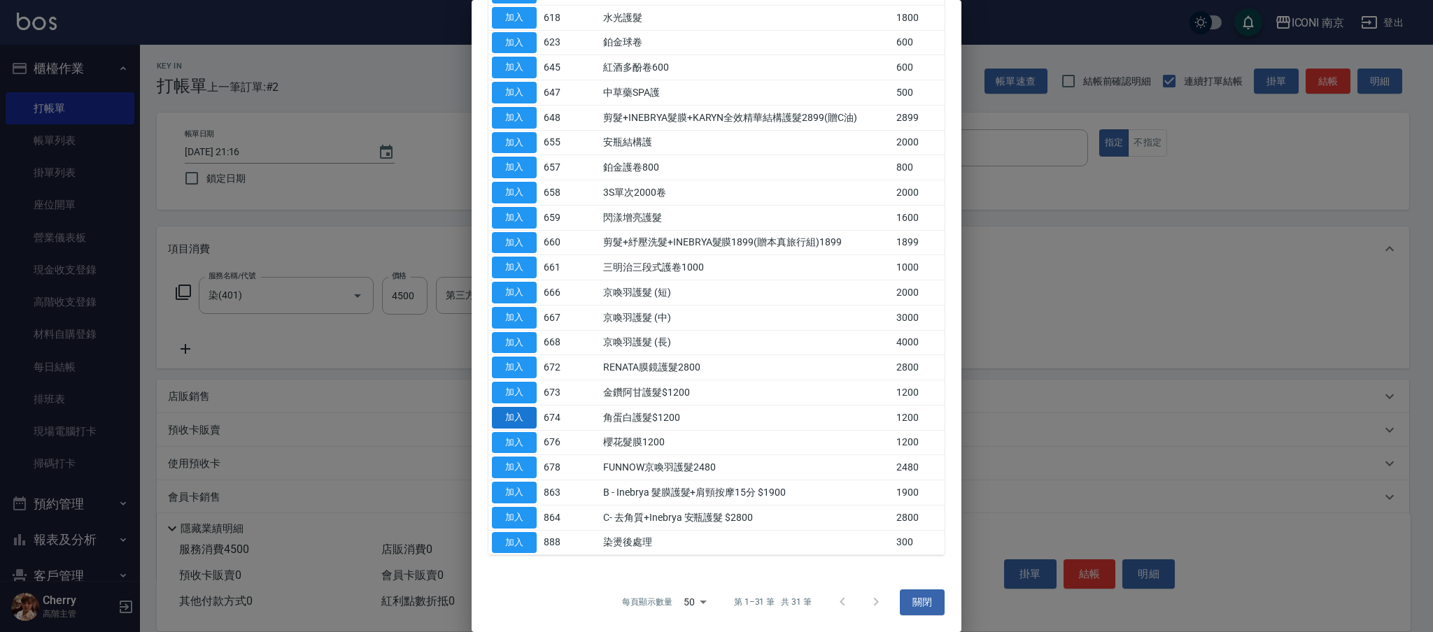
click at [518, 416] on button "加入" at bounding box center [514, 418] width 45 height 22
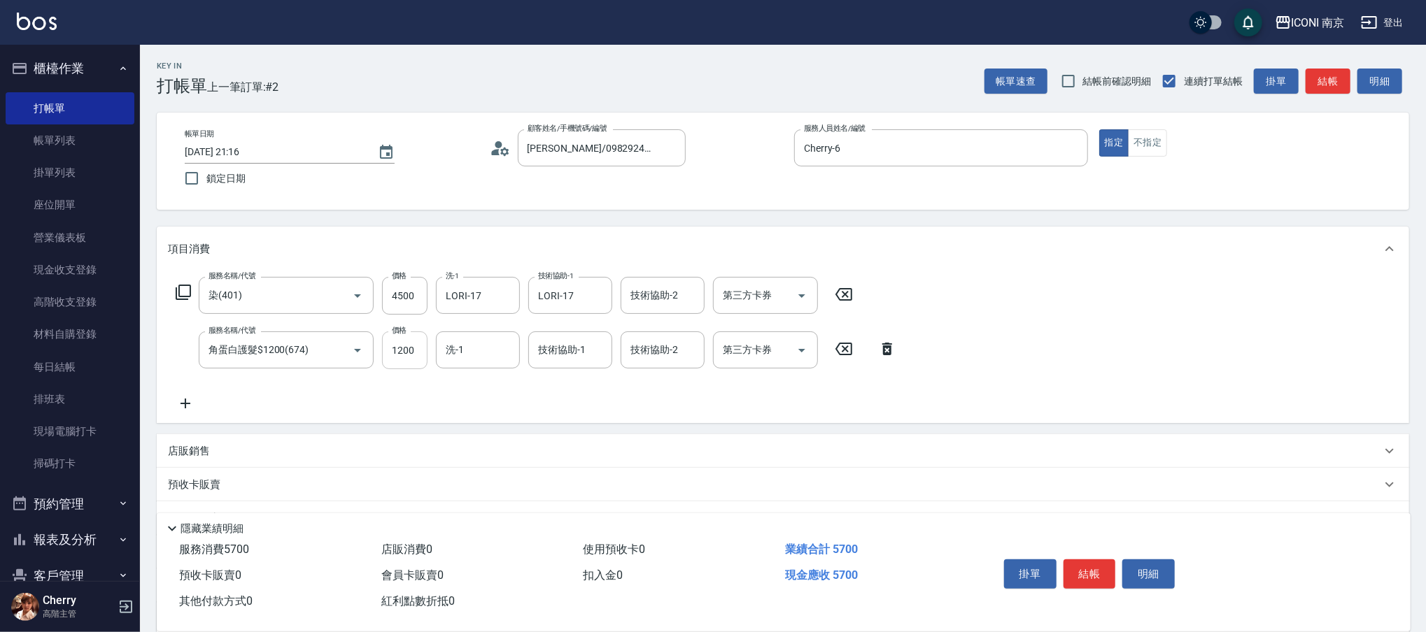
click at [416, 336] on input "1200" at bounding box center [404, 351] width 45 height 38
type input "1440"
type input "LORI-17"
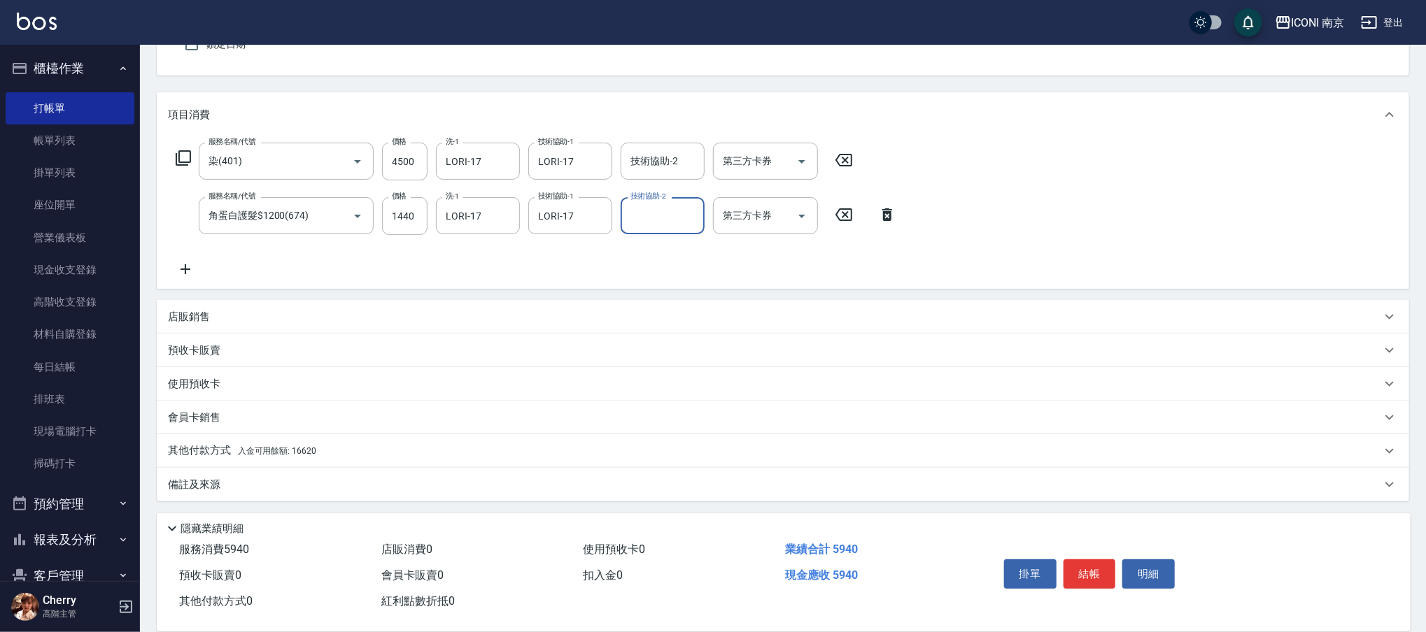
click at [225, 495] on div "備註及來源" at bounding box center [783, 485] width 1252 height 34
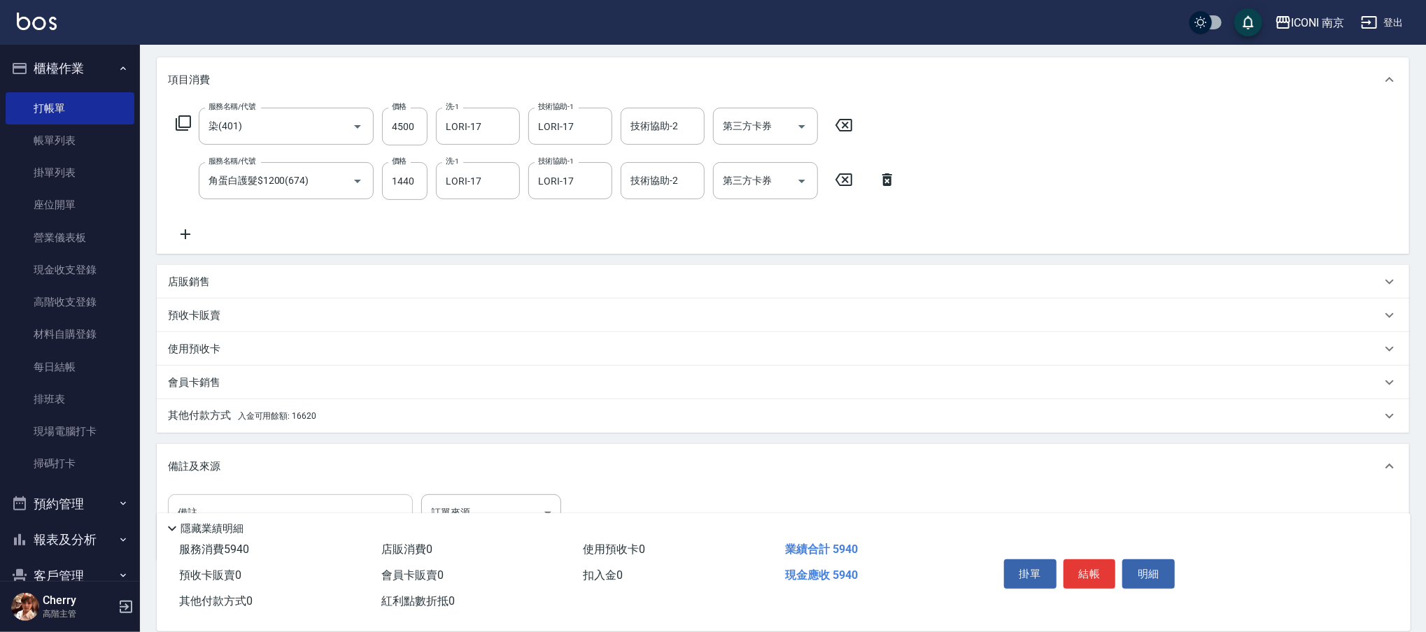
scroll to position [220, 0]
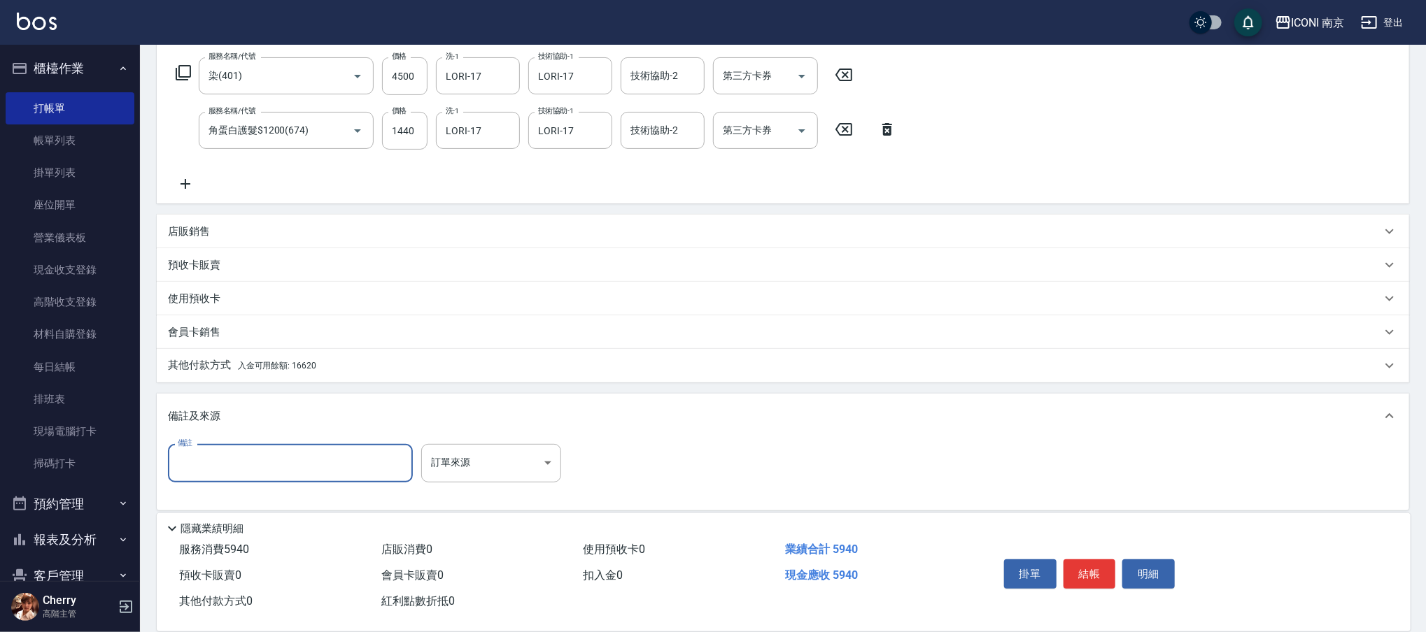
click at [250, 475] on input "備註" at bounding box center [290, 463] width 245 height 38
type input "開發護髮"
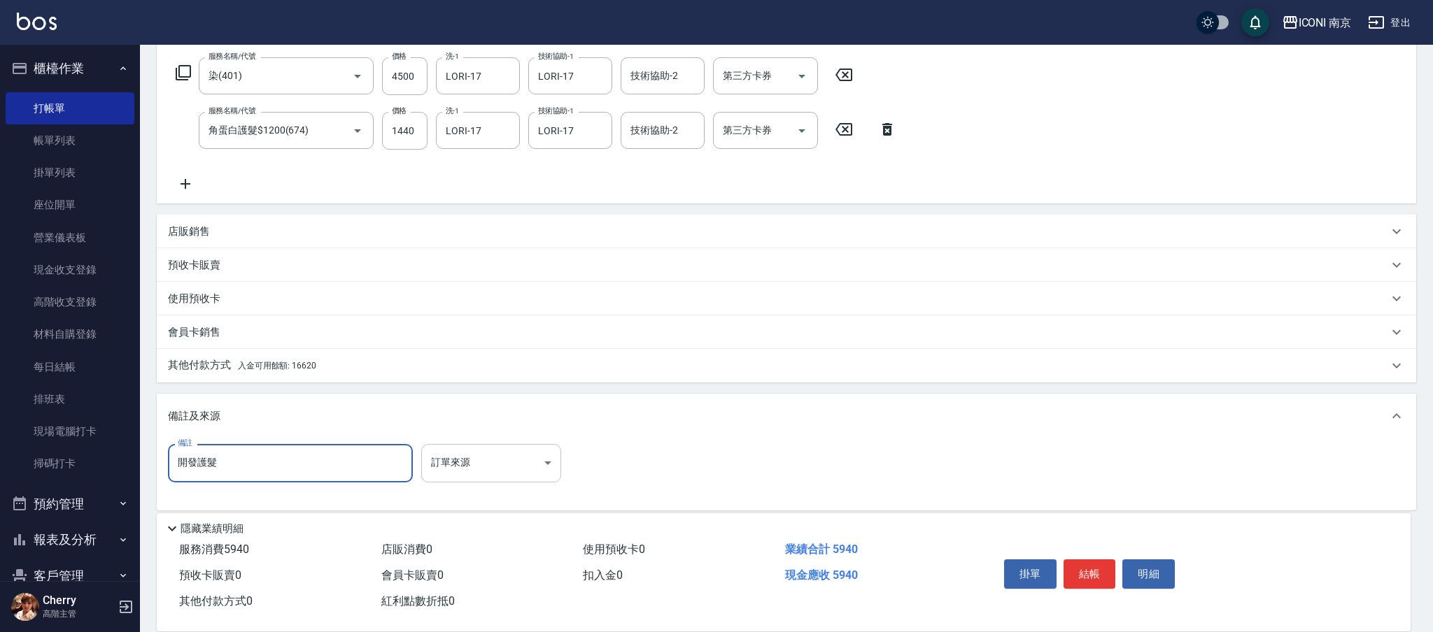
click at [529, 476] on body "ICONI 南京 登出 櫃檯作業 打帳單 帳單列表 掛單列表 座位開單 營業儀表板 現金收支登錄 高階收支登錄 材料自購登錄 每日結帳 排班表 現場電腦打卡 …" at bounding box center [716, 210] width 1433 height 861
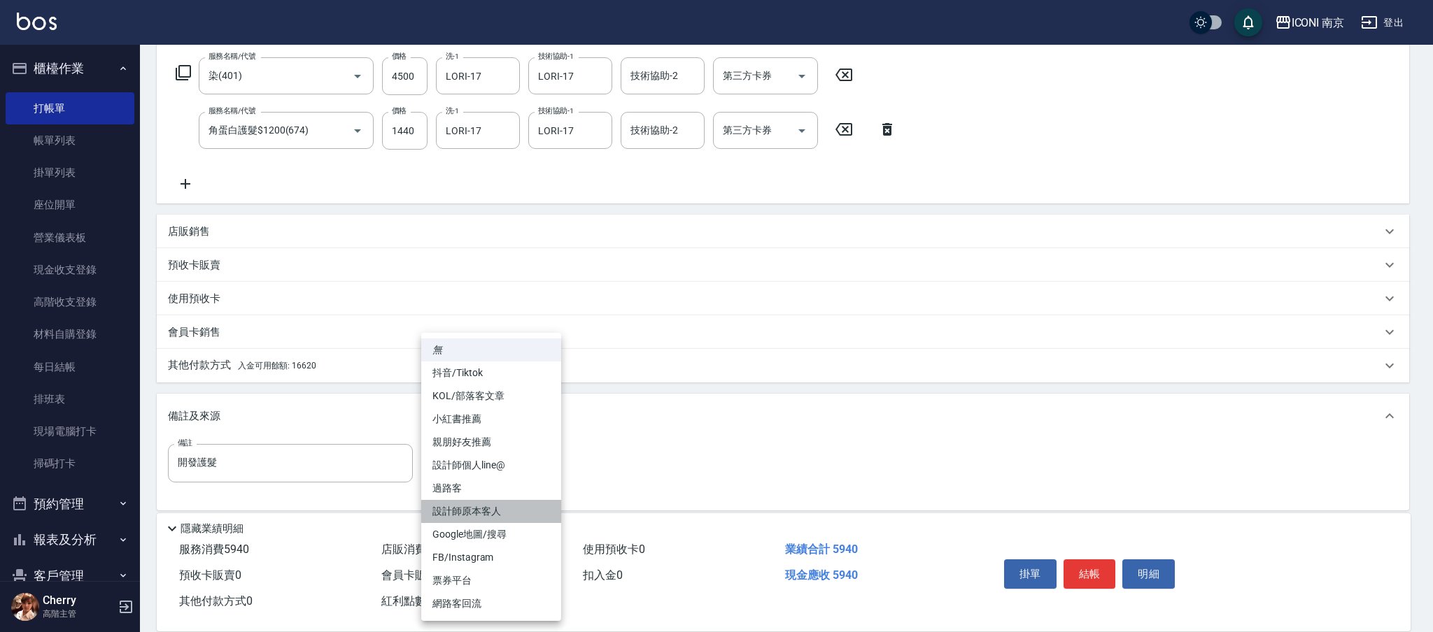
click at [516, 511] on li "設計師原本客人" at bounding box center [491, 511] width 140 height 23
type input "設計師原本客人"
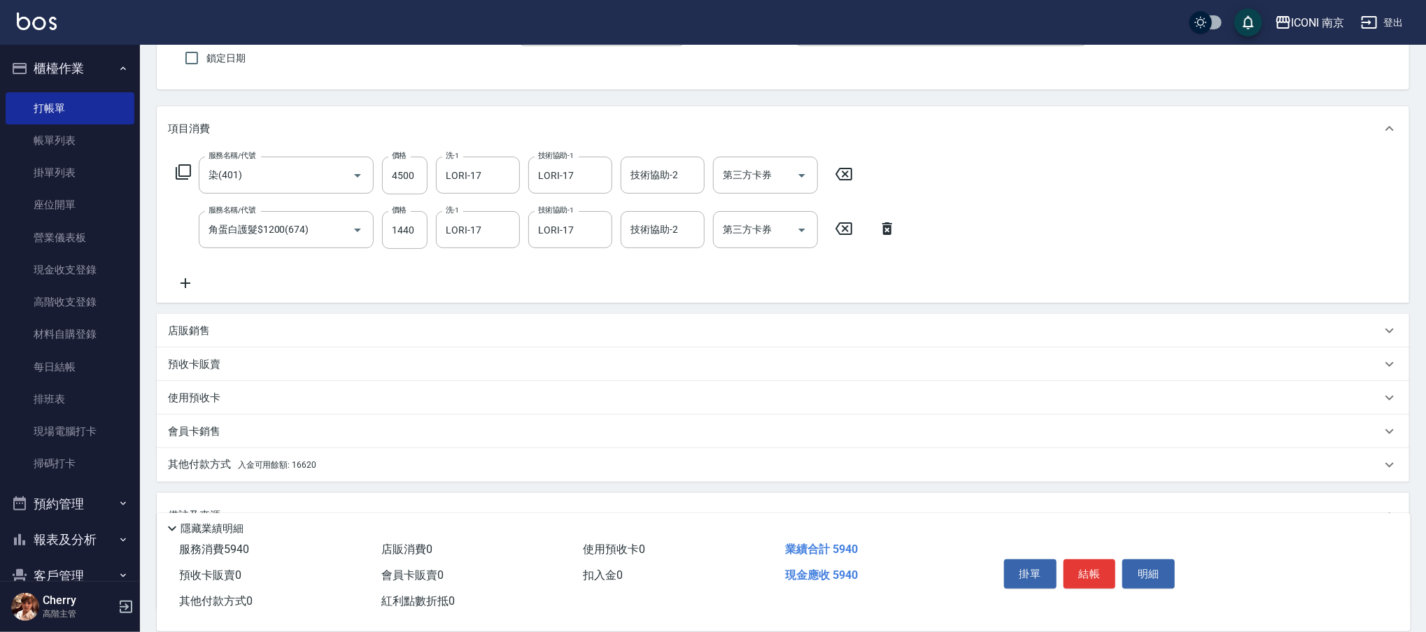
scroll to position [228, 0]
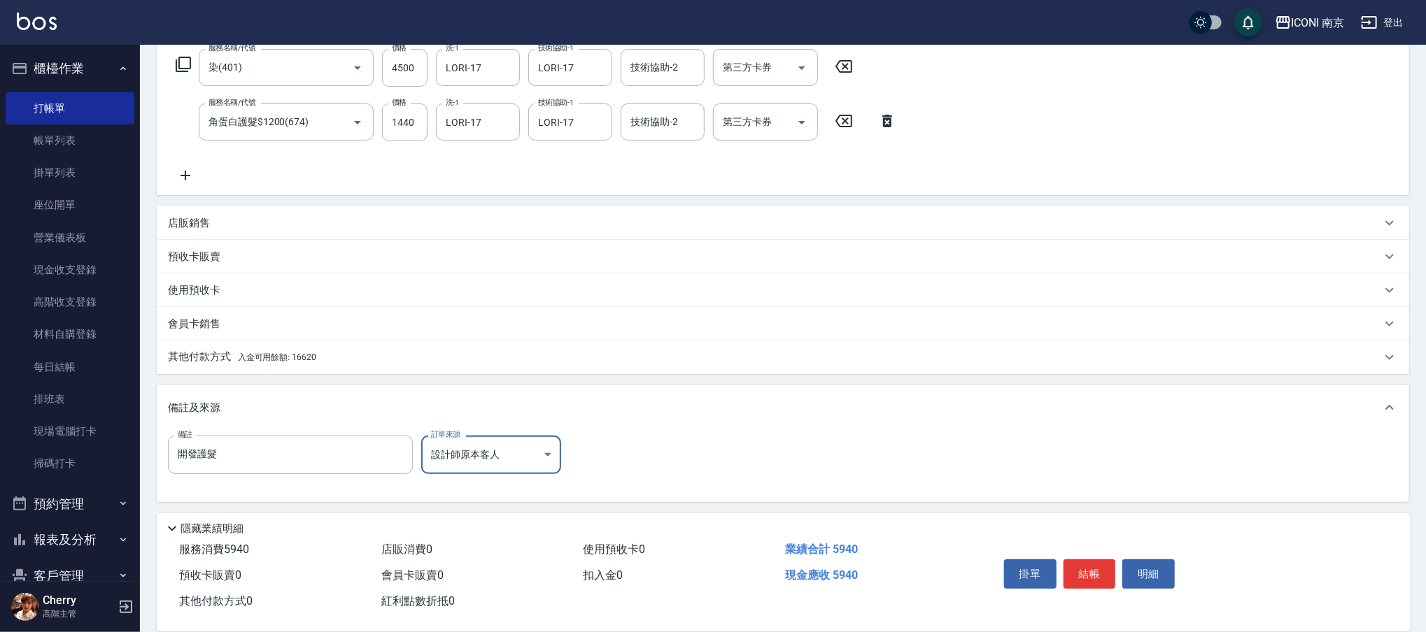
click at [286, 364] on p "其他付款方式 入金可用餘額: 16620" at bounding box center [242, 357] width 148 height 15
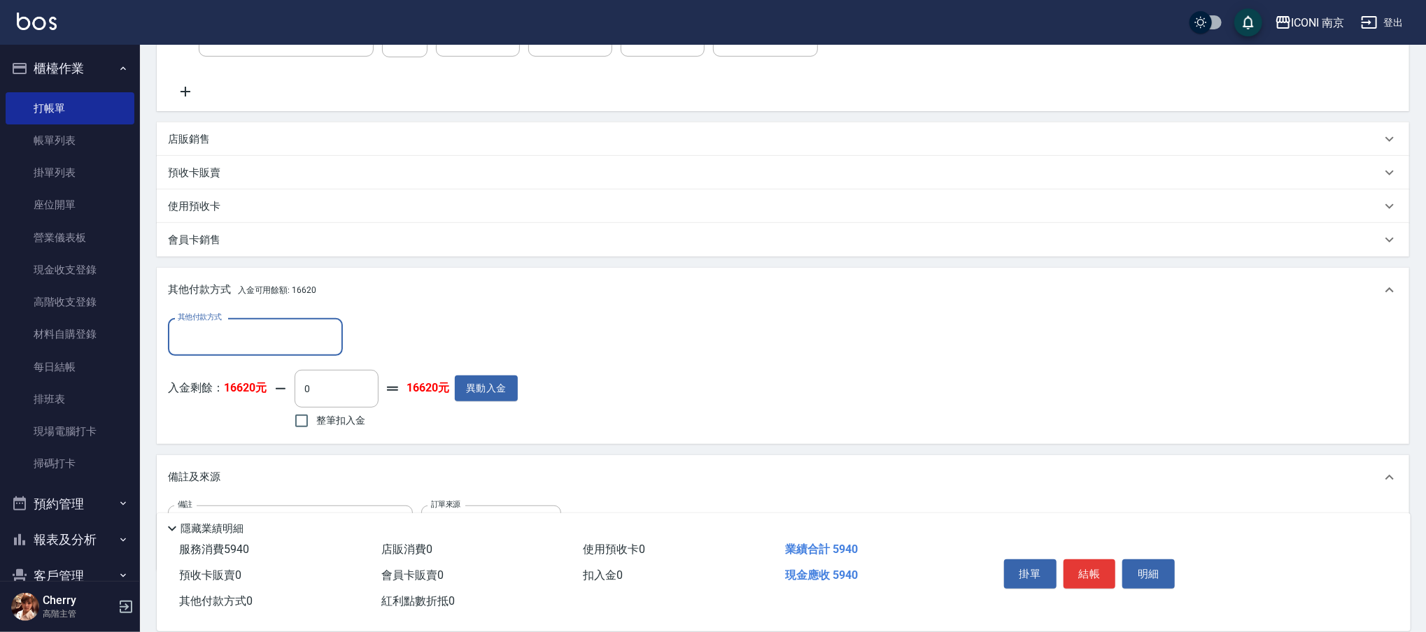
scroll to position [334, 0]
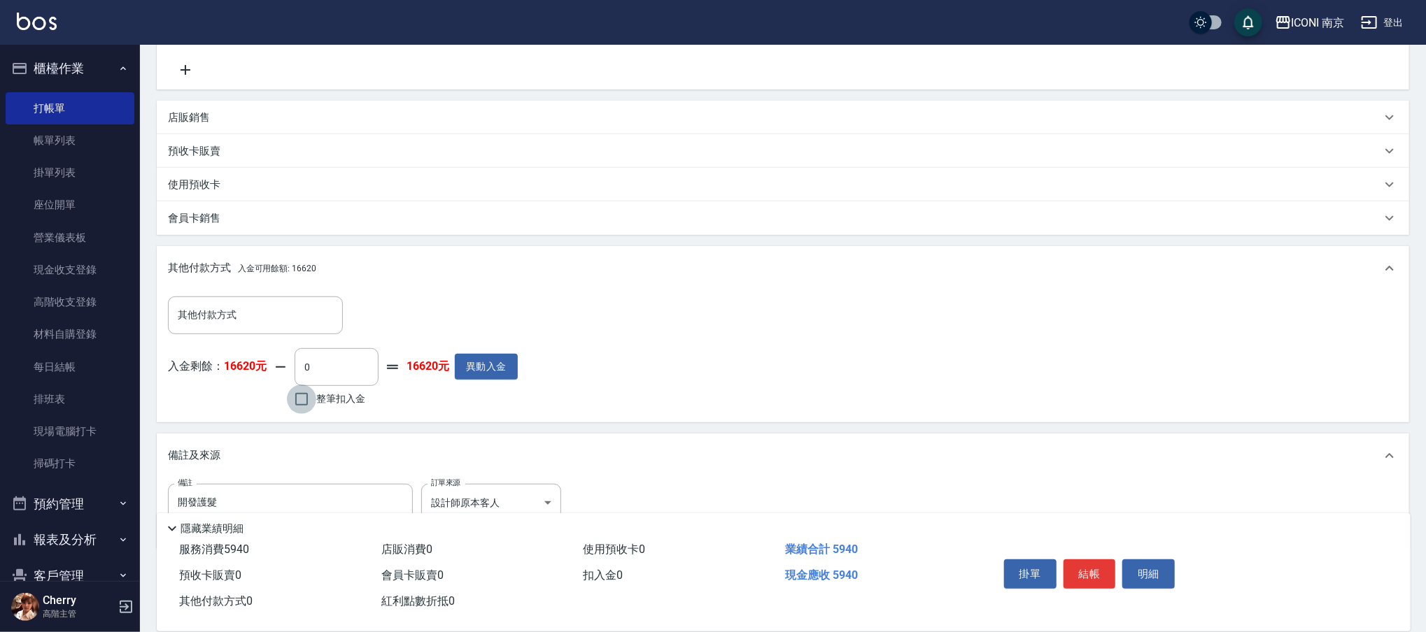
click at [312, 392] on input "整筆扣入金" at bounding box center [301, 399] width 29 height 29
checkbox input "true"
type input "5940"
click at [1084, 577] on button "結帳" at bounding box center [1089, 574] width 52 height 29
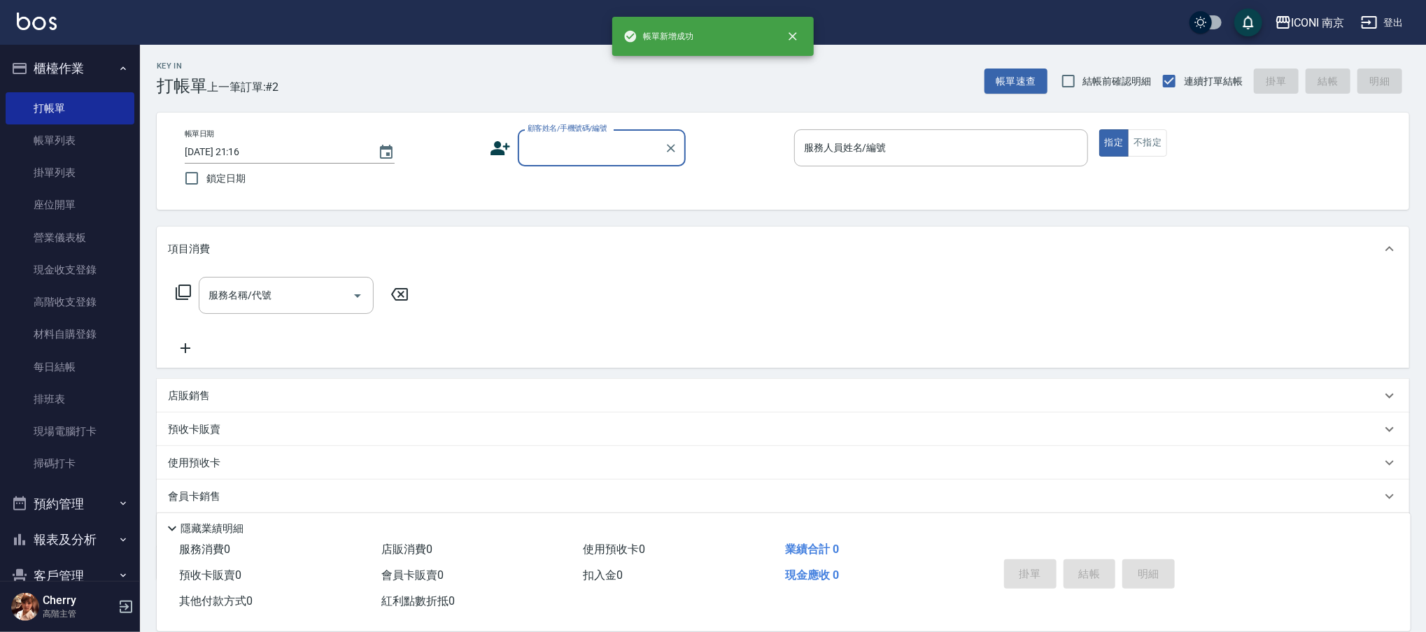
scroll to position [0, 0]
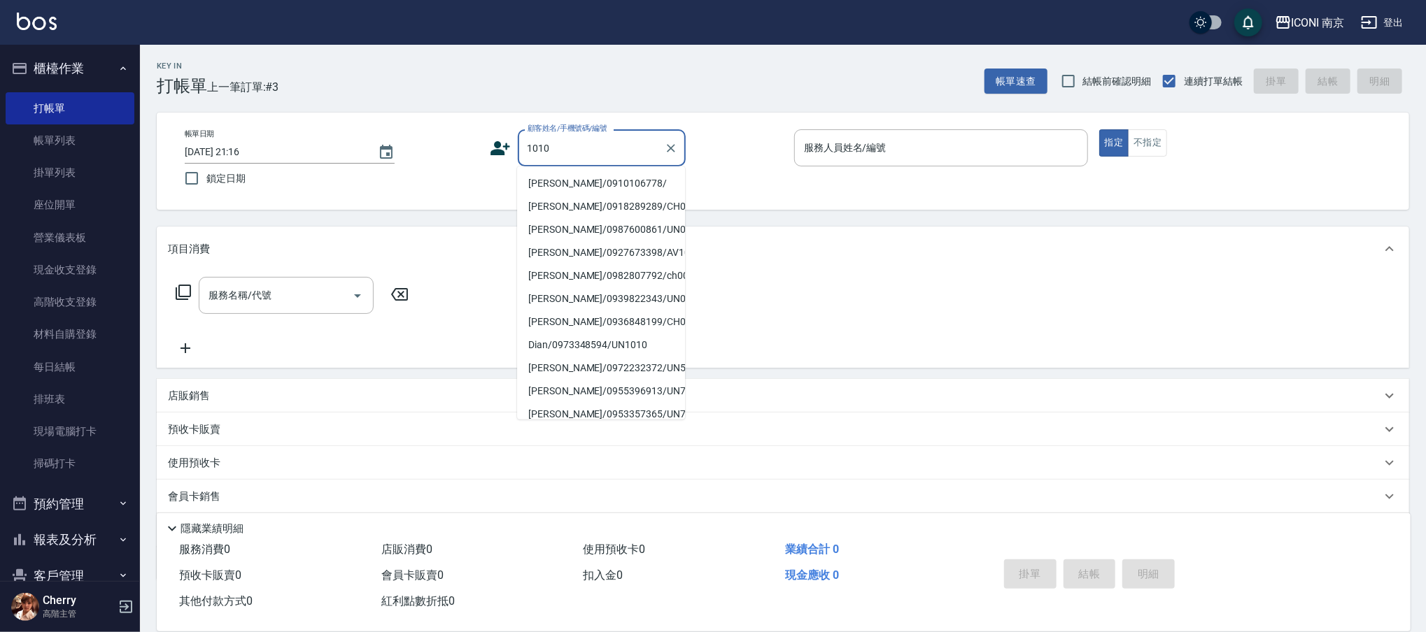
click at [633, 205] on li "[PERSON_NAME]/0918289289/CH001010" at bounding box center [601, 206] width 168 height 23
type input "[PERSON_NAME]/0918289289/CH001010"
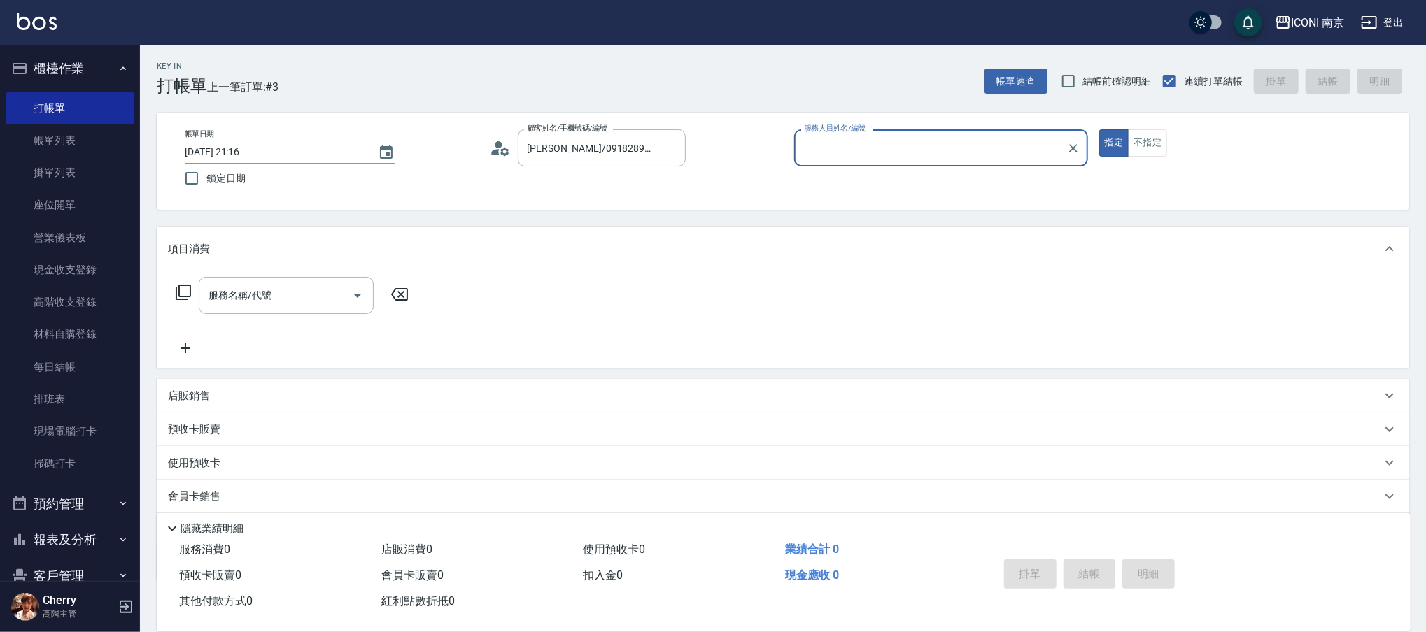
type input "Cherry-6"
click at [233, 458] on icon at bounding box center [228, 463] width 17 height 17
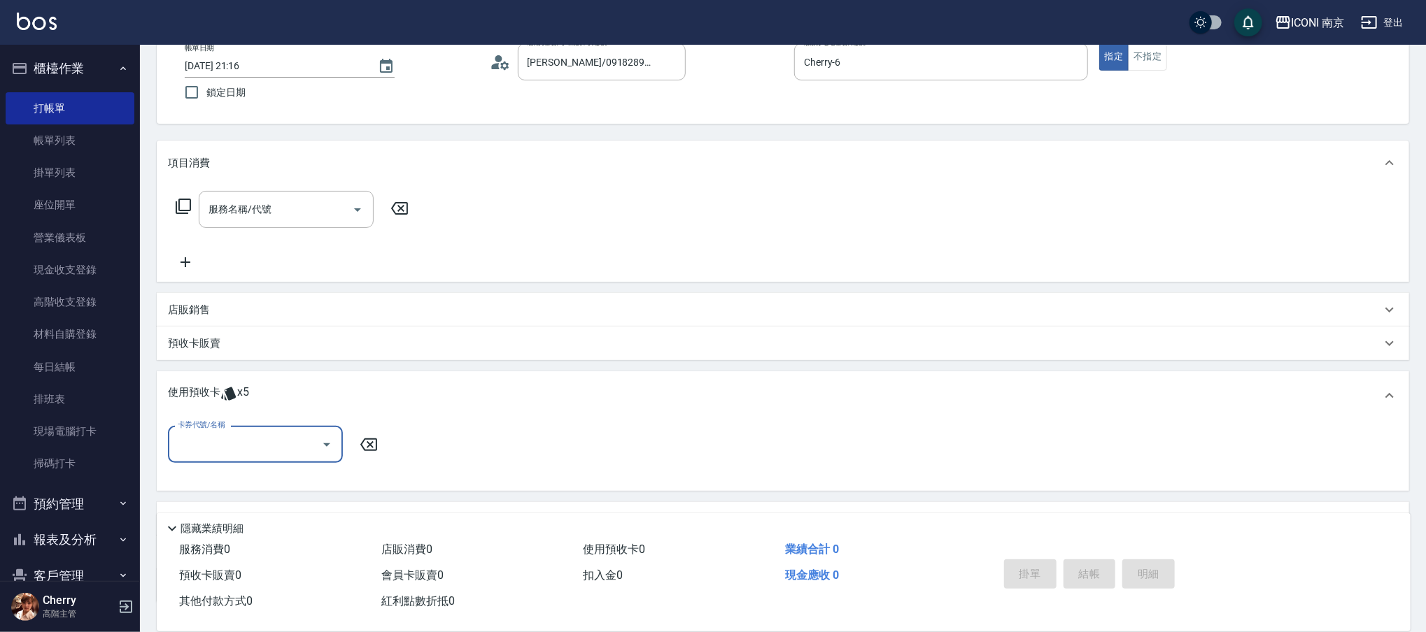
scroll to position [187, 0]
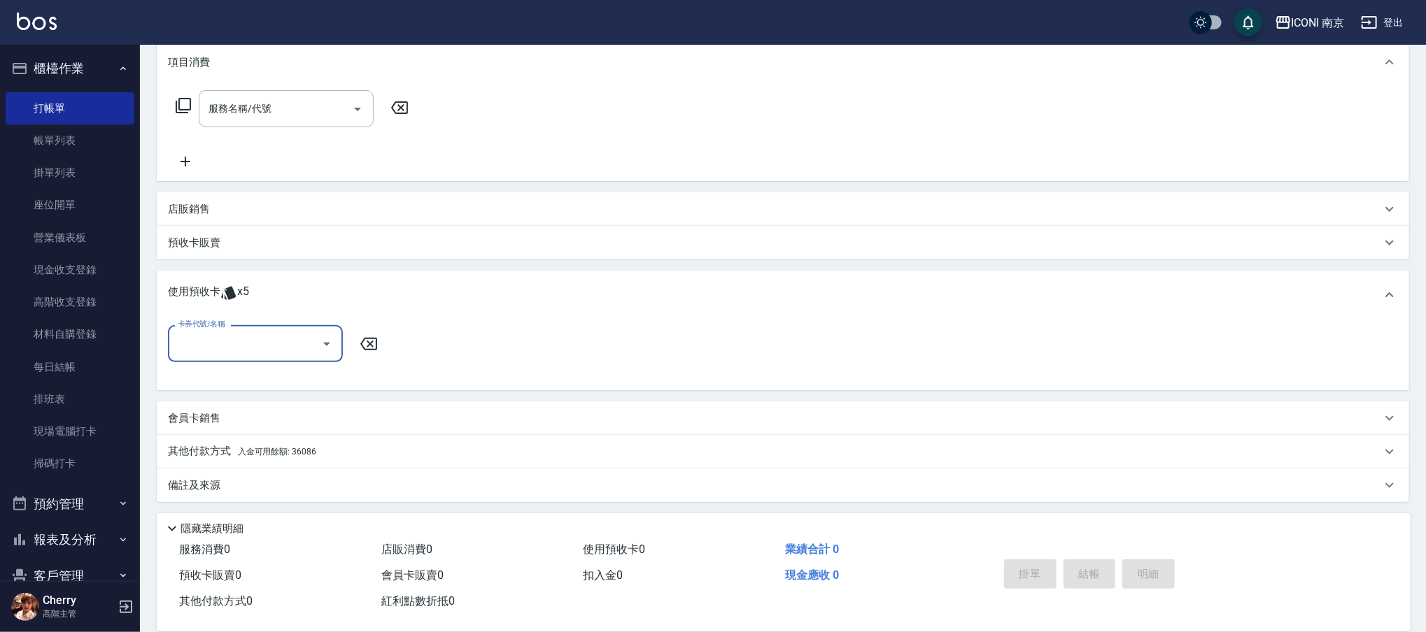
click at [283, 341] on input "卡券代號/名稱" at bounding box center [244, 344] width 141 height 24
click at [278, 381] on div "頭皮面膜卡10次送1次 剩餘5張" at bounding box center [255, 379] width 175 height 23
type input "頭皮面膜卡10次送1次"
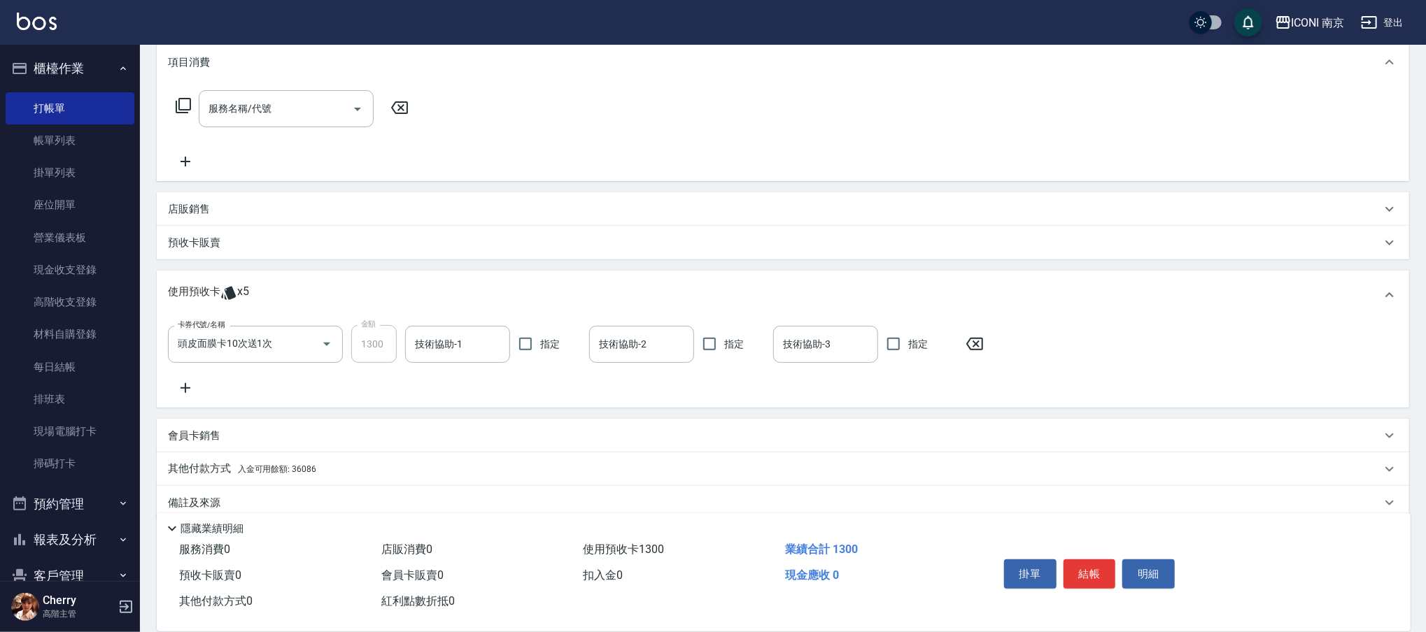
click at [186, 382] on icon at bounding box center [185, 388] width 35 height 17
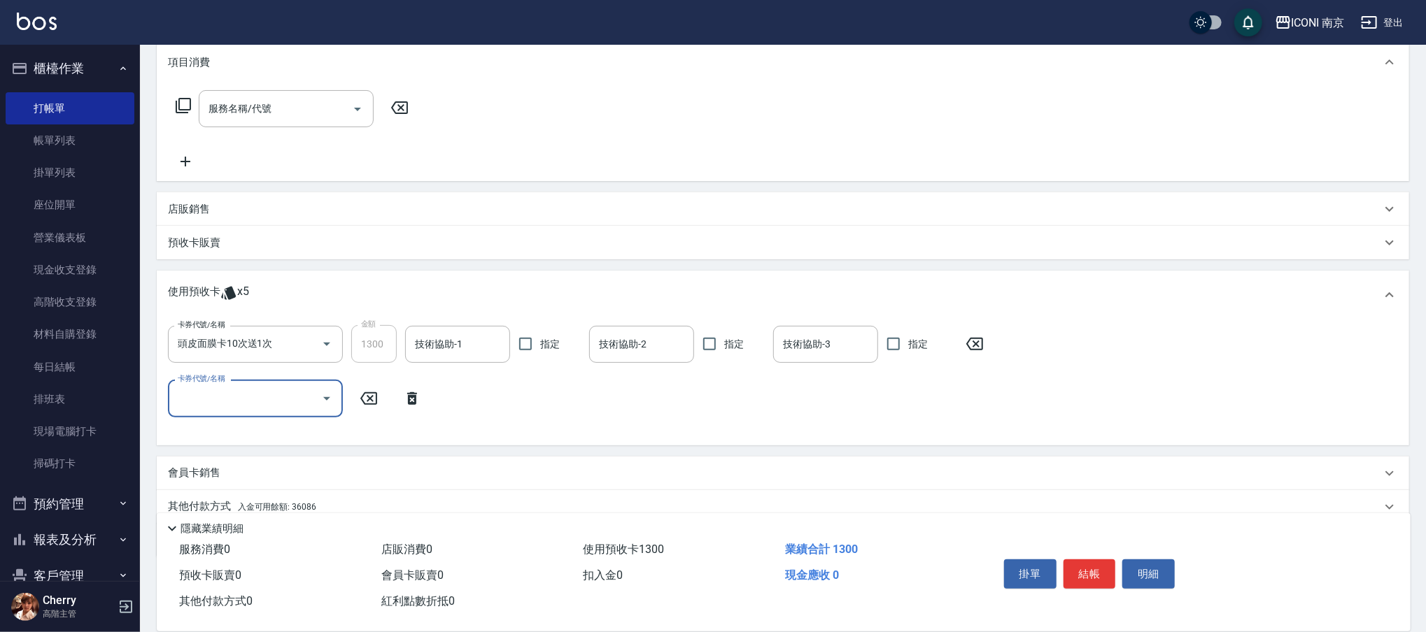
click at [236, 380] on div "卡券代號/名稱" at bounding box center [255, 398] width 175 height 37
click at [241, 437] on div "頭皮面膜卡10次送1次 剩餘4張" at bounding box center [255, 434] width 175 height 23
type input "頭皮面膜卡10次送1次"
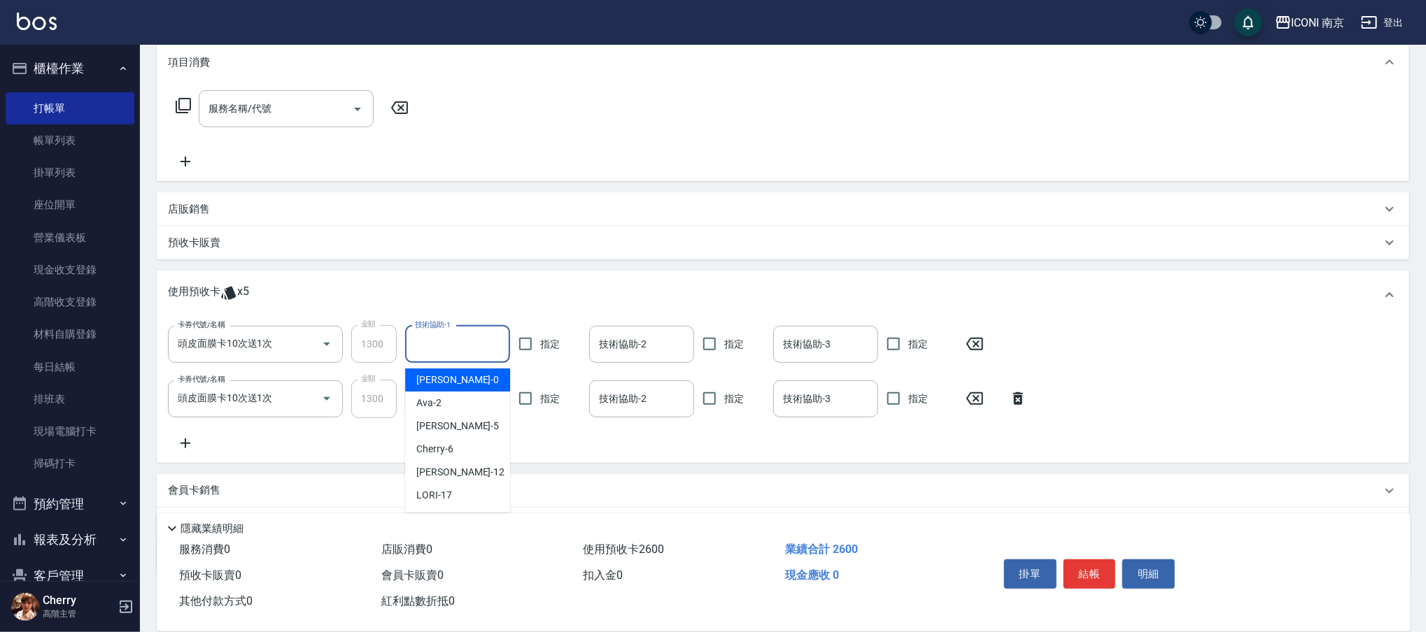
click at [427, 353] on input "技術協助-1" at bounding box center [457, 344] width 92 height 24
type input "LORI-17"
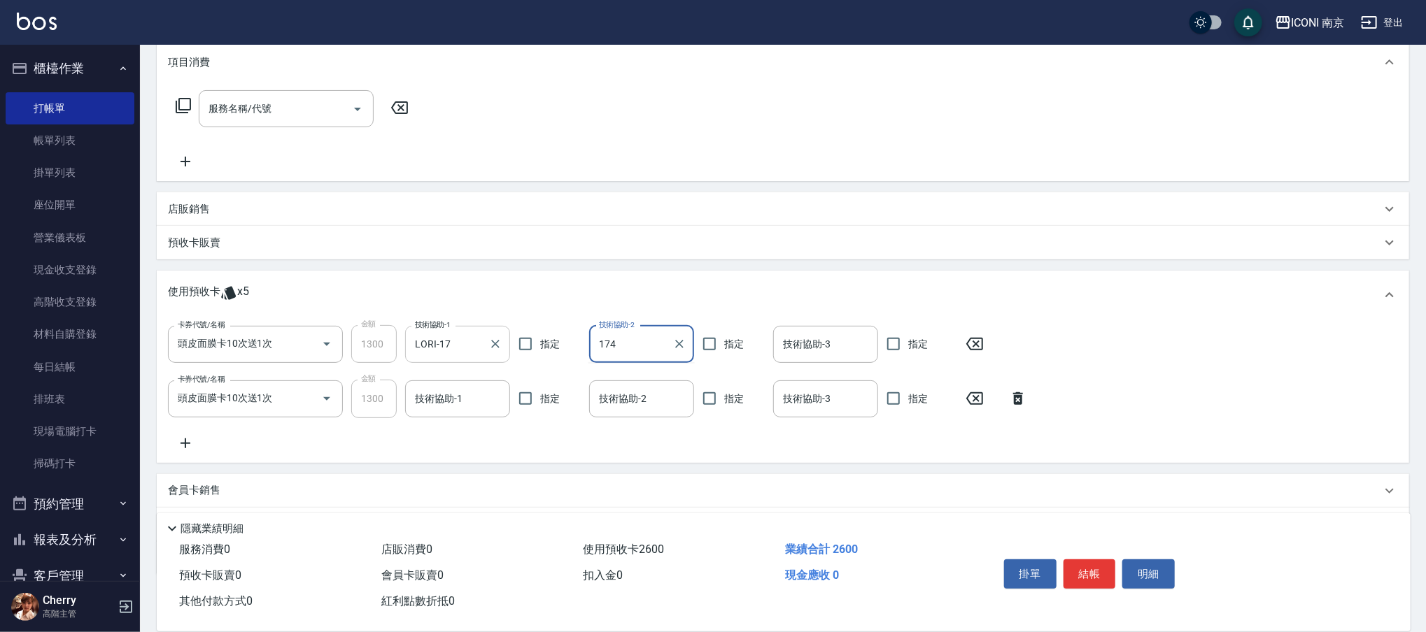
type input "174"
click at [627, 330] on div "技術協助-2" at bounding box center [641, 344] width 105 height 37
type input "LORI-17"
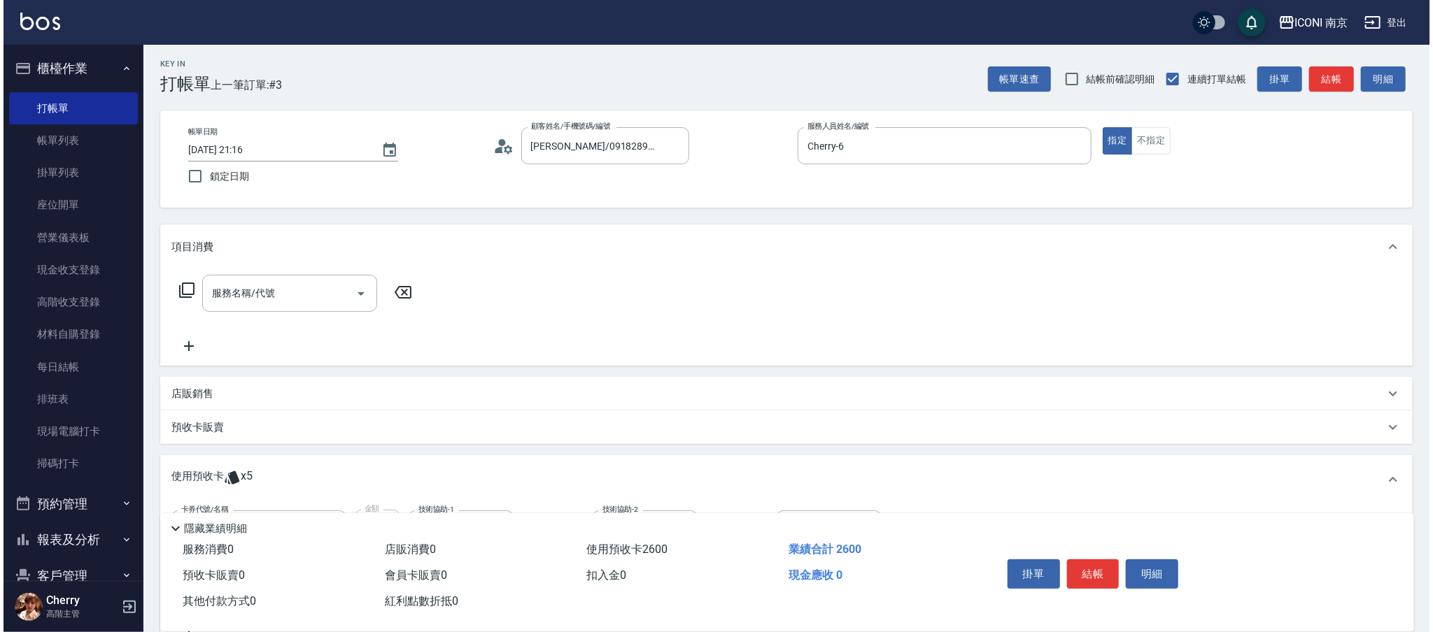
scroll to position [0, 0]
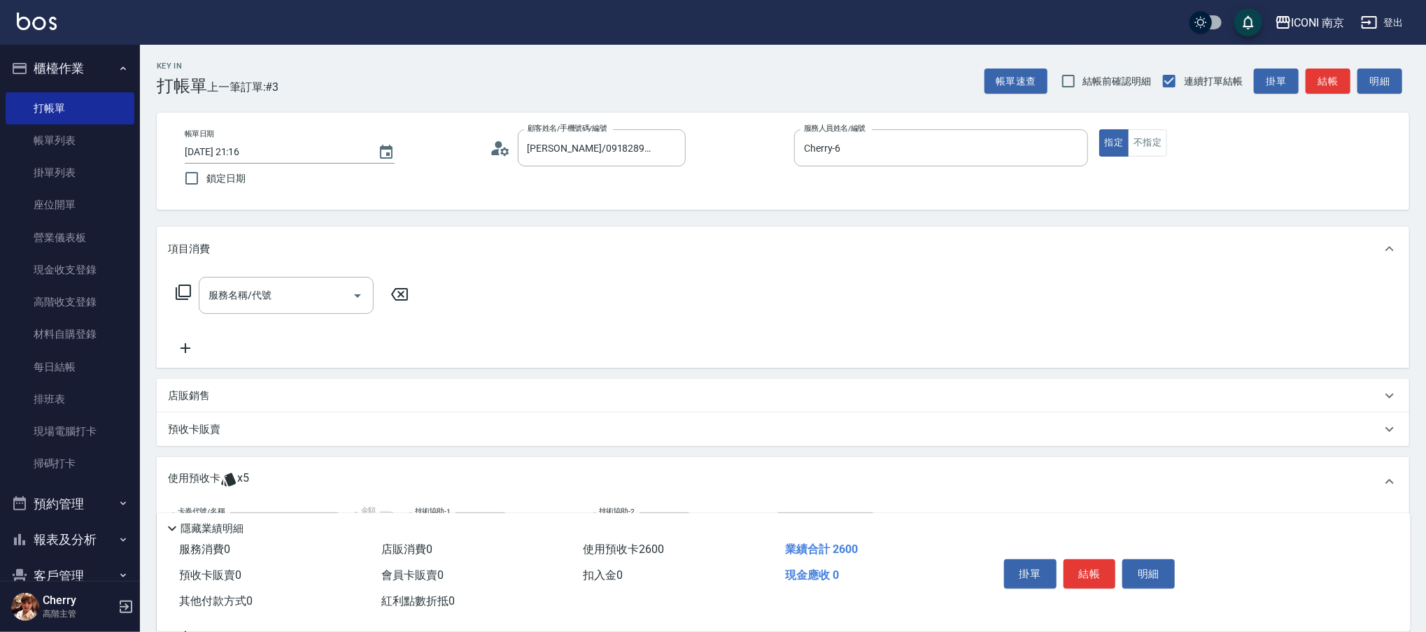
click at [184, 293] on icon at bounding box center [183, 292] width 17 height 17
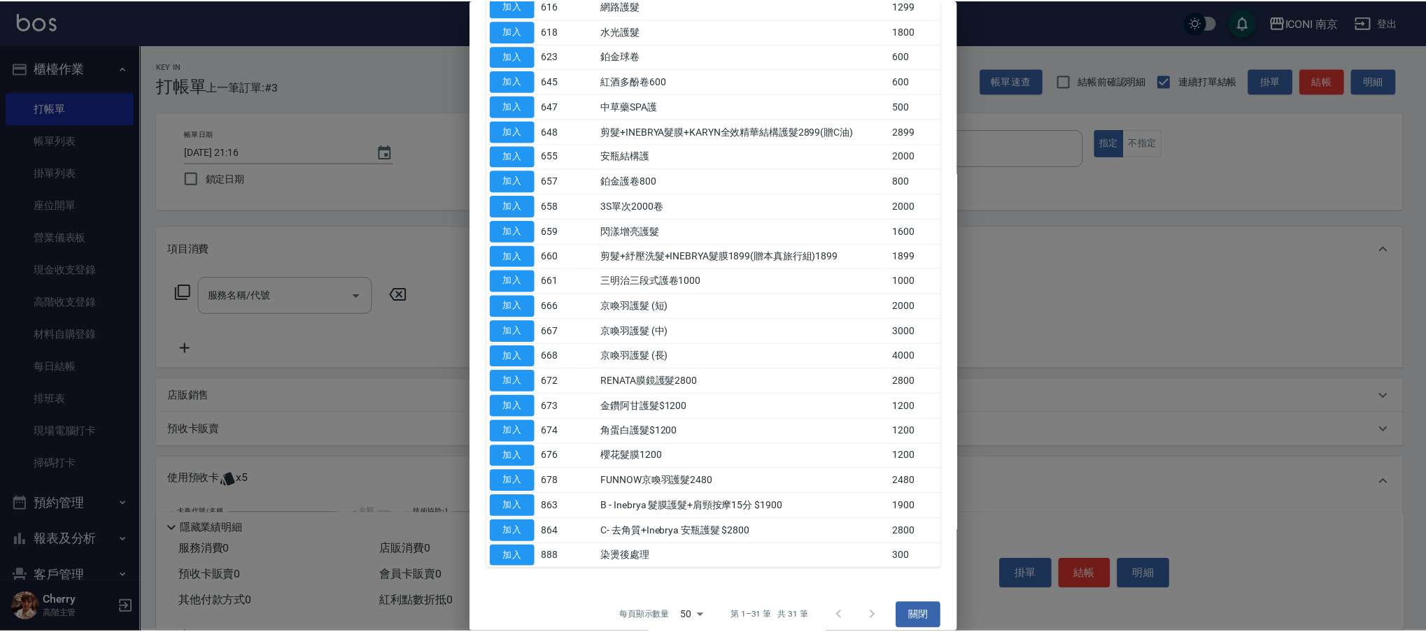
scroll to position [378, 0]
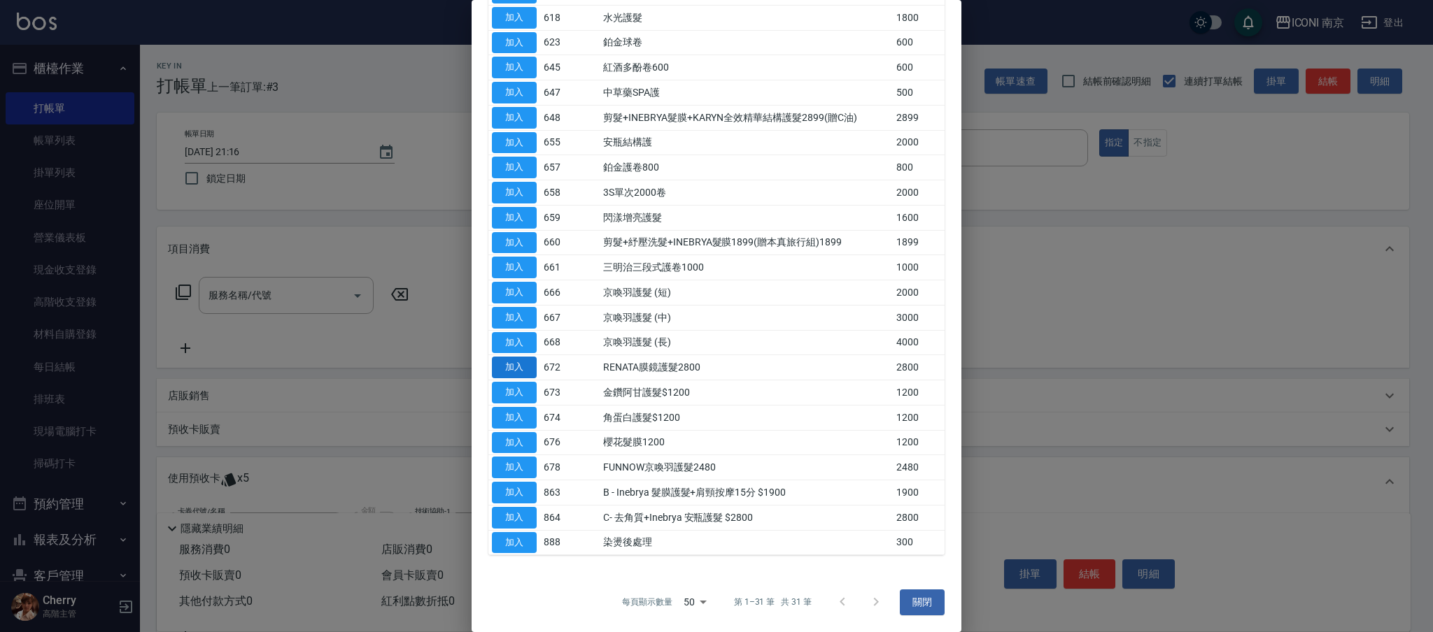
click at [506, 370] on button "加入" at bounding box center [514, 368] width 45 height 22
type input "RENATA膜鏡護髮2800(672)"
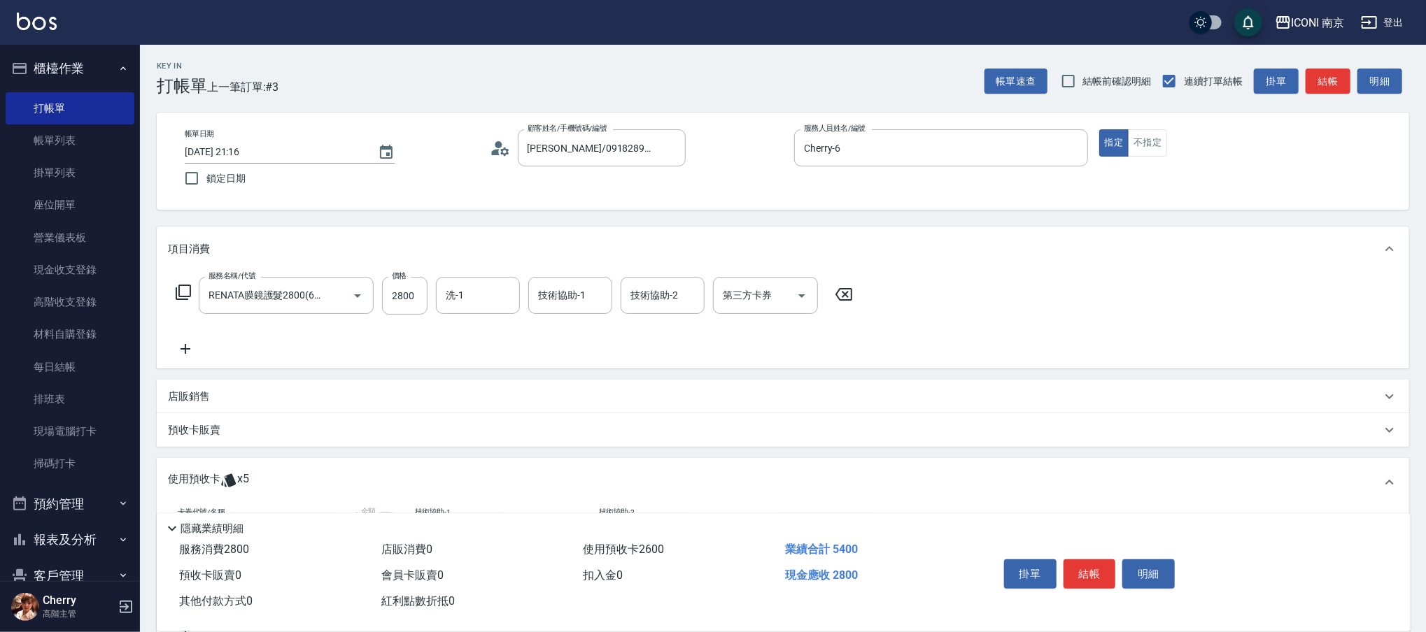
click at [397, 315] on div "服務名稱/代號 RENATA膜鏡護髮2800(672) 服務名稱/代號 價格 2800 價格 洗-1 洗-1 技術協助-1 技術協助-1 技術協助-2 技術協…" at bounding box center [514, 317] width 693 height 80
click at [385, 313] on input "2800" at bounding box center [404, 296] width 45 height 38
click at [452, 323] on div "服務名稱/代號 RENATA膜鏡護髮2800(672) 服務名稱/代號 價格 299 價格 洗-1 洗-1 技術協助-1 技術協助-1 技術協助-2 技術協助…" at bounding box center [514, 317] width 693 height 80
click at [421, 309] on input "299" at bounding box center [404, 296] width 45 height 38
type input "2499"
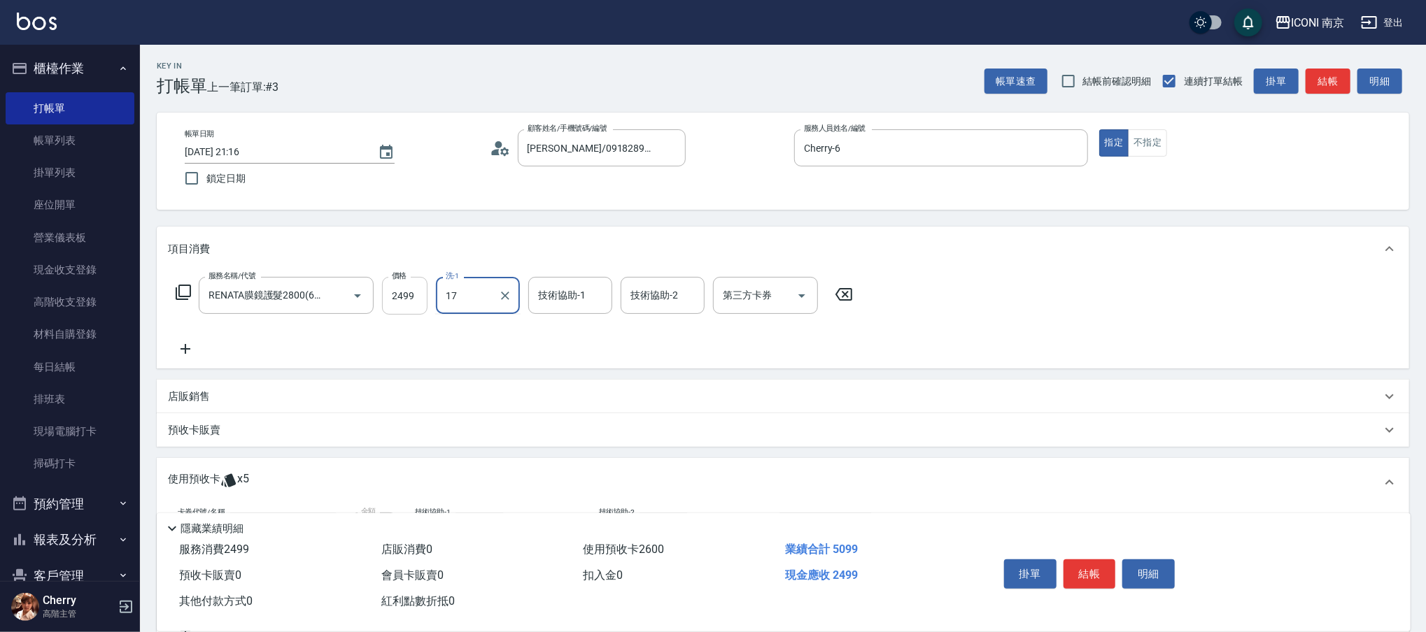
type input "LORI-17"
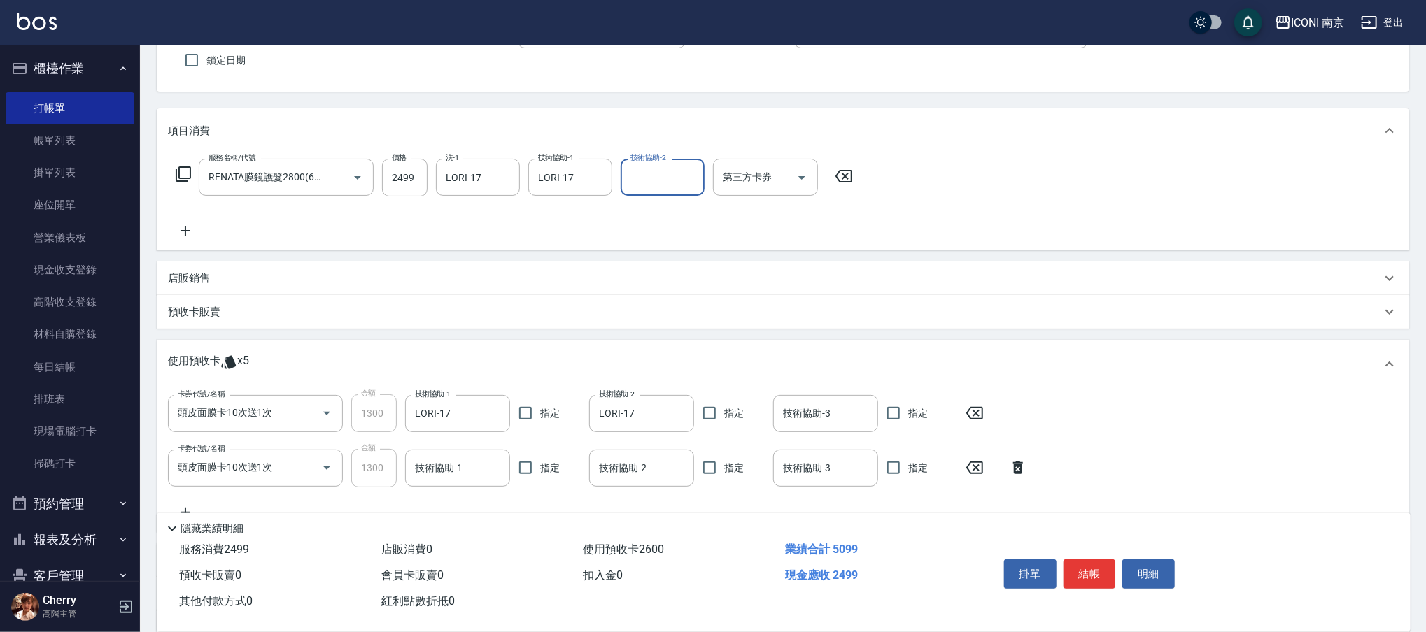
scroll to position [260, 0]
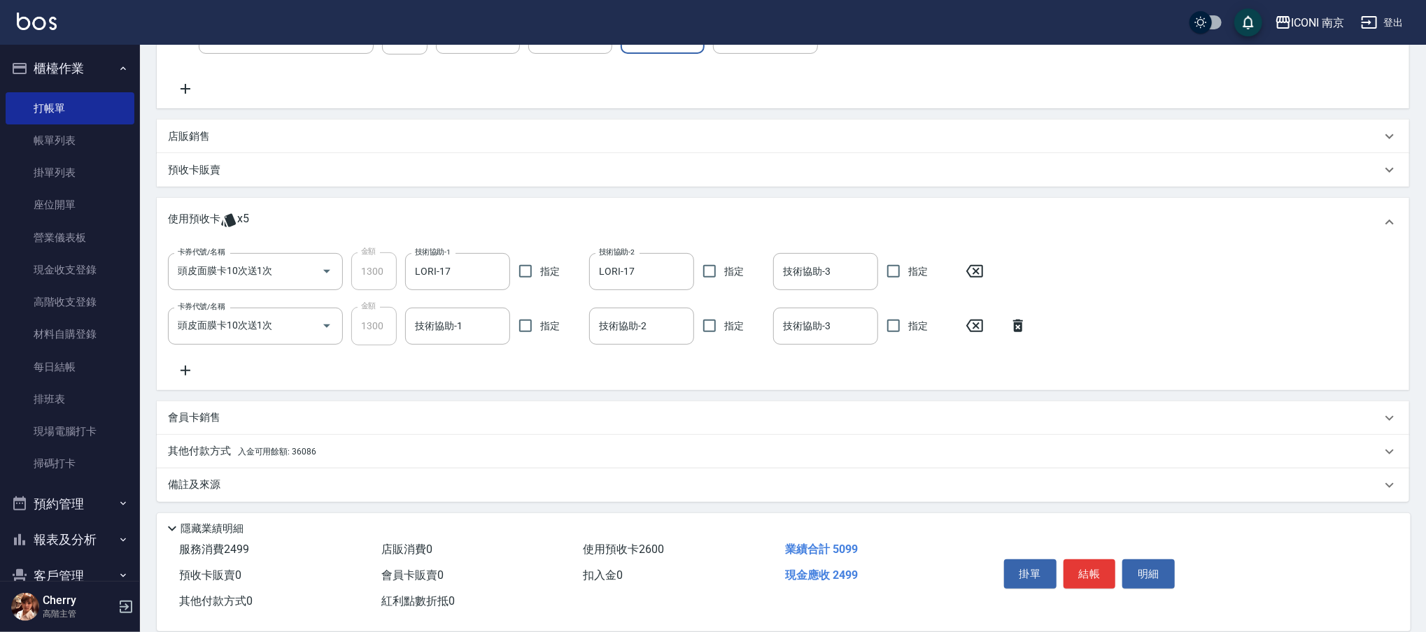
click at [267, 449] on span "入金可用餘額: 36086" at bounding box center [277, 452] width 78 height 10
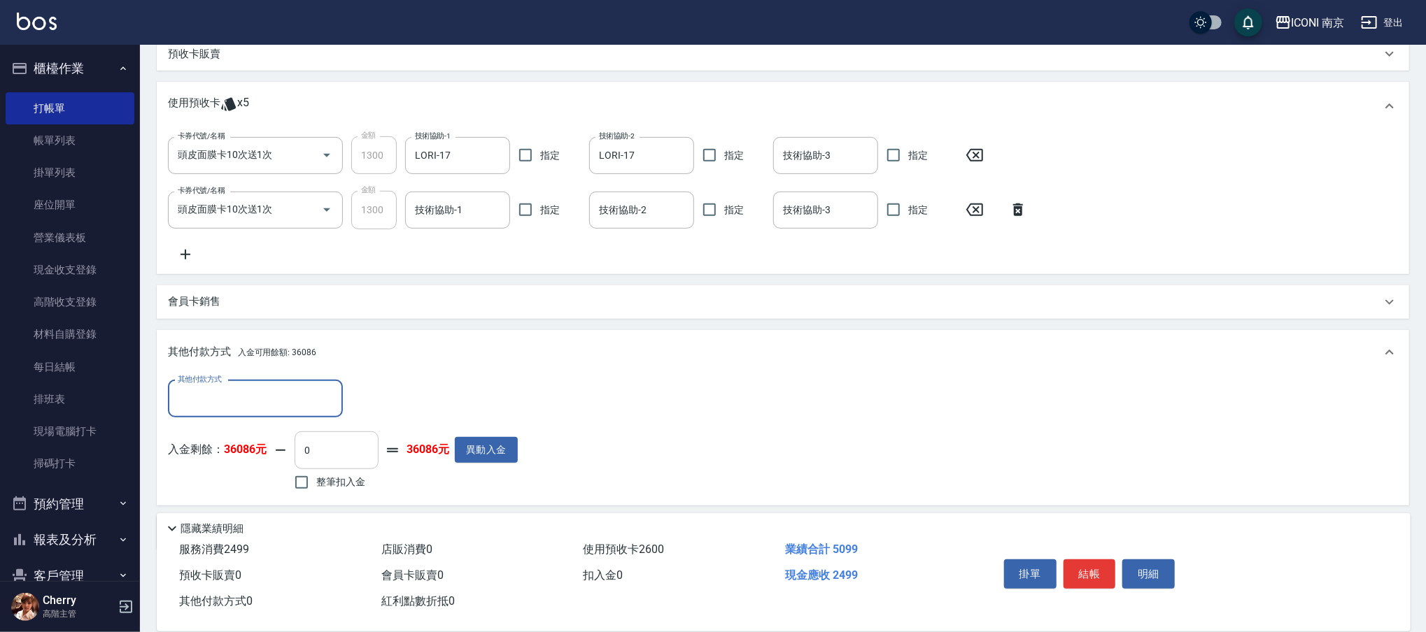
scroll to position [378, 0]
click at [332, 479] on span "整筆扣入金" at bounding box center [340, 481] width 49 height 15
click at [316, 479] on input "整筆扣入金" at bounding box center [301, 481] width 29 height 29
checkbox input "true"
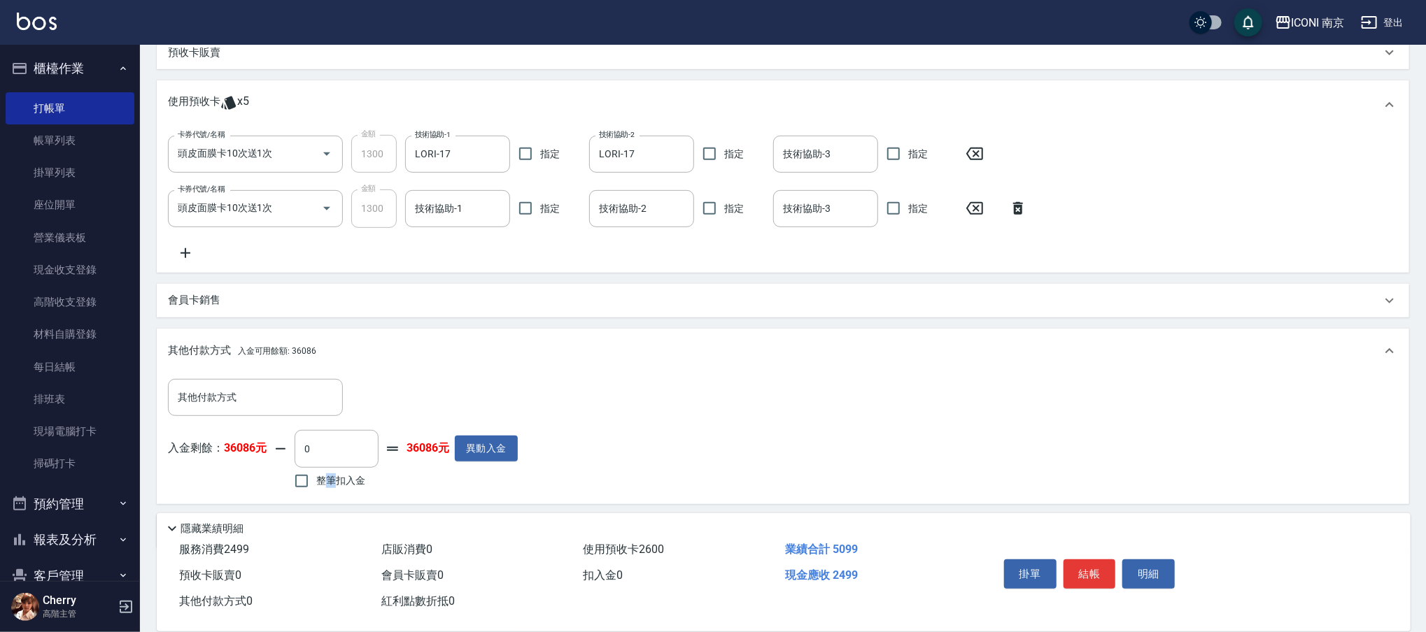
type input "2499"
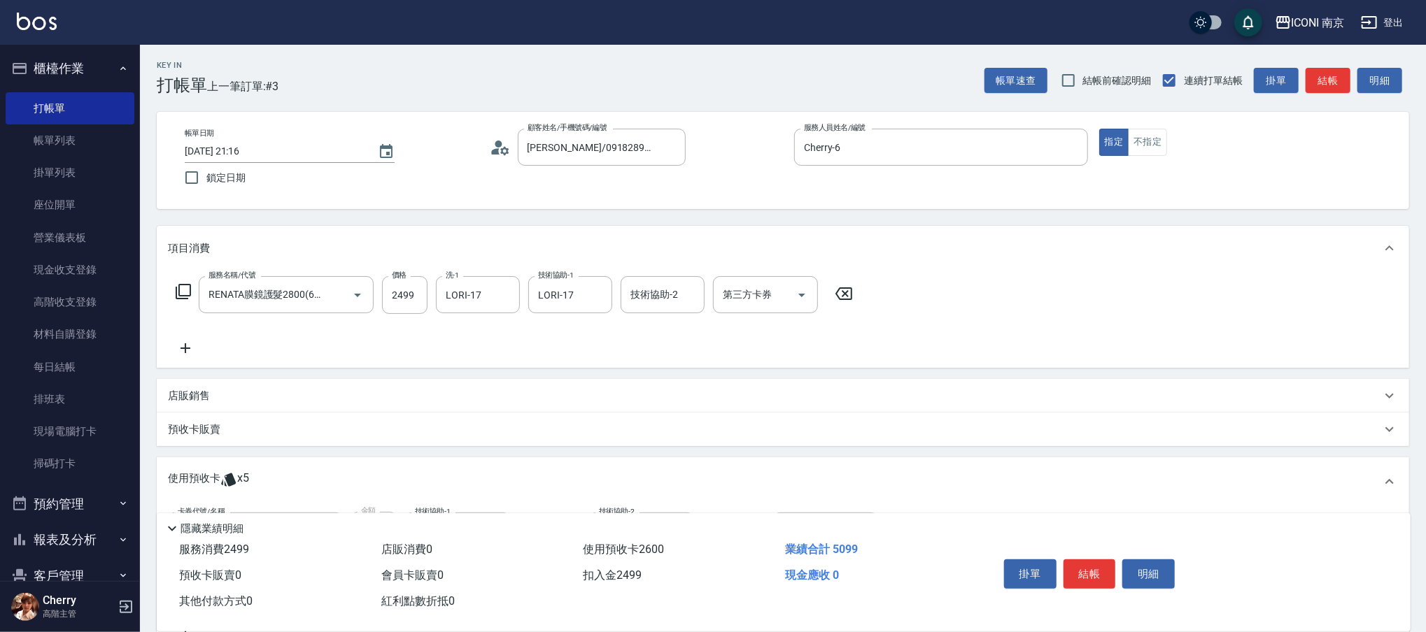
scroll to position [0, 0]
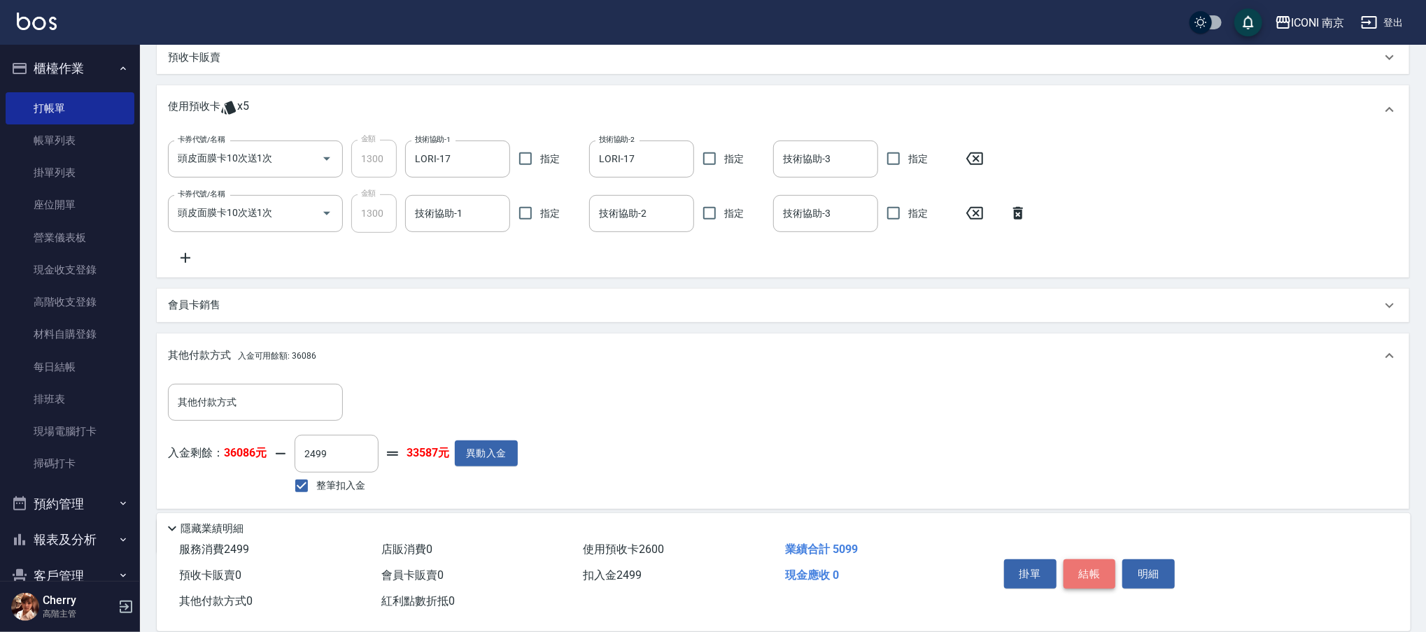
click at [1098, 572] on button "結帳" at bounding box center [1089, 574] width 52 height 29
type input "[DATE] 21:17"
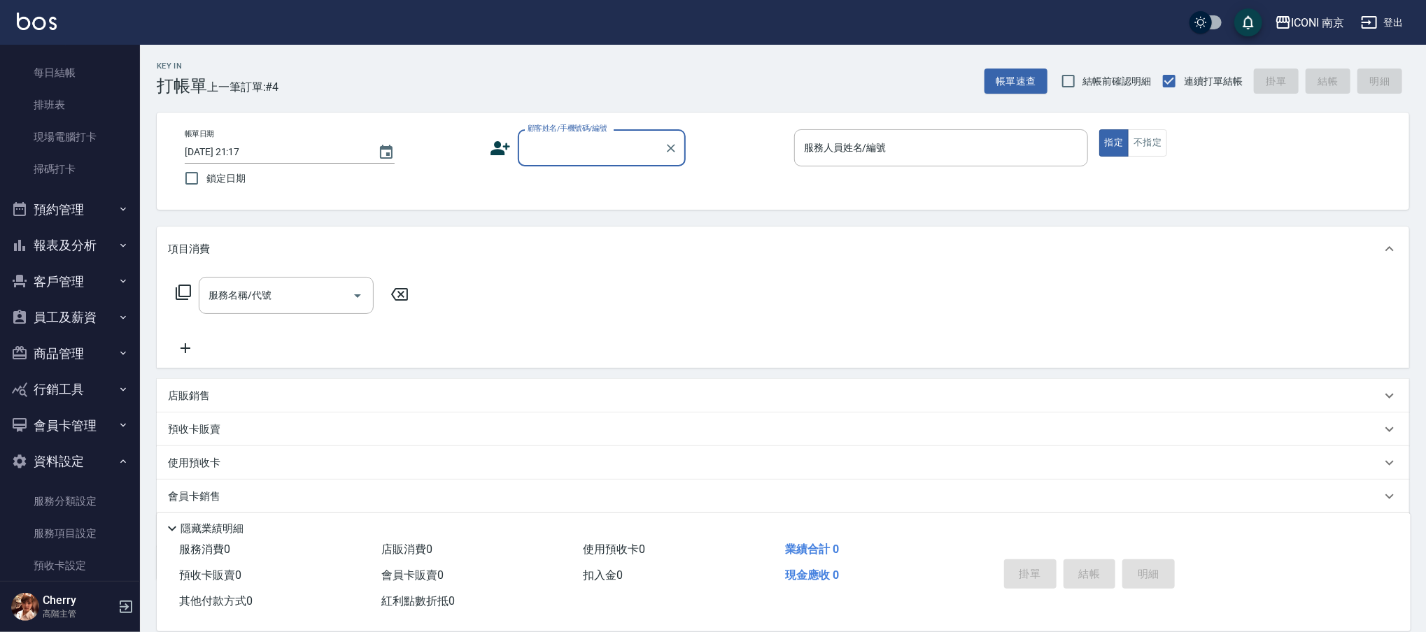
scroll to position [280, 0]
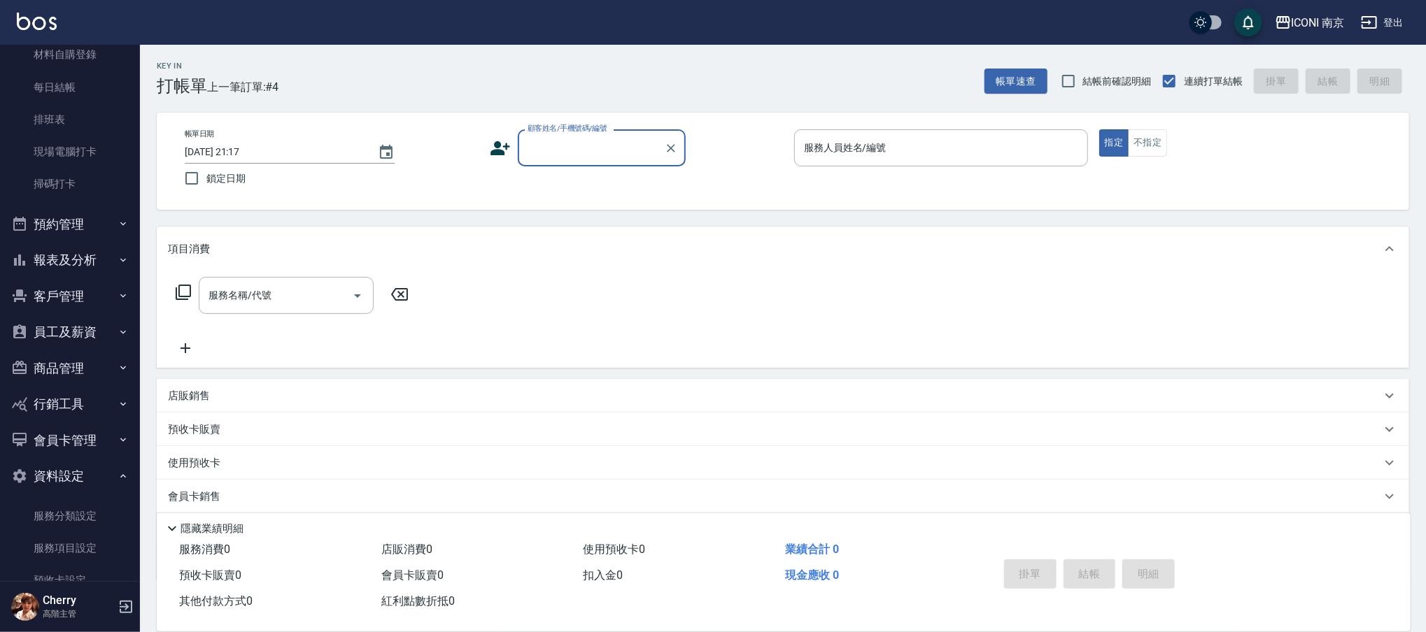
click at [72, 257] on button "報表及分析" at bounding box center [70, 260] width 129 height 36
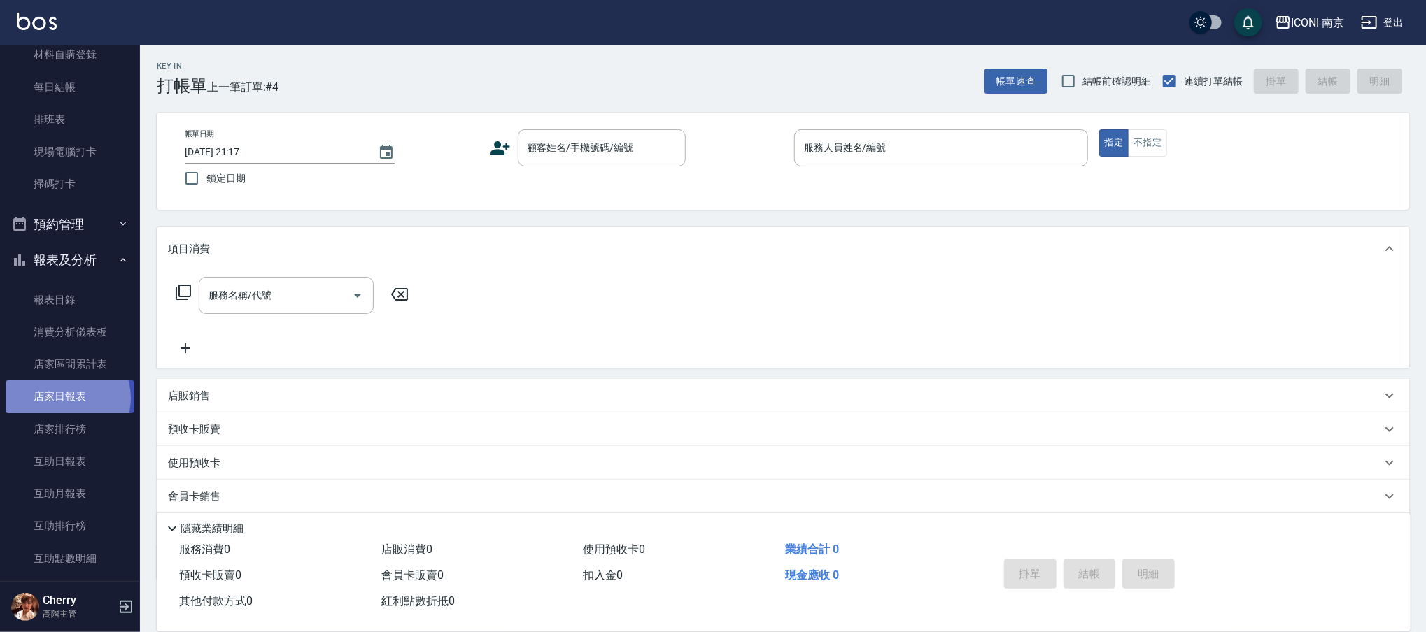
click at [64, 398] on link "店家日報表" at bounding box center [70, 397] width 129 height 32
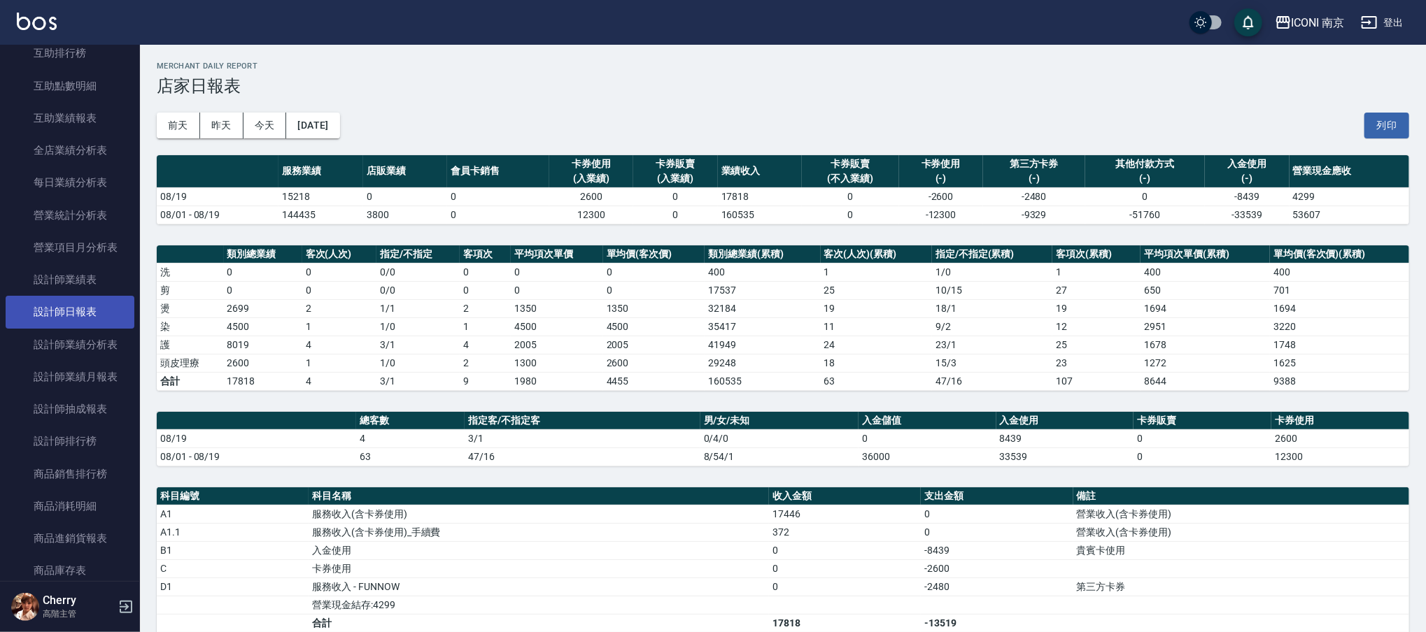
scroll to position [653, 0]
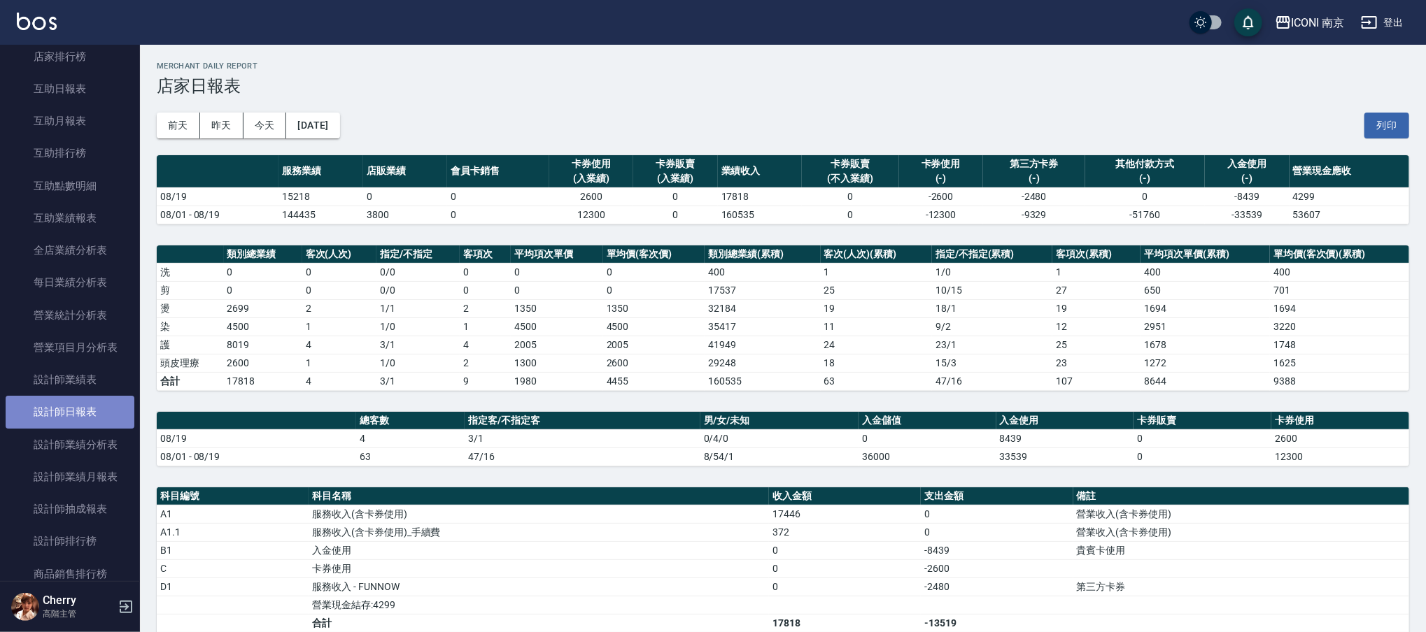
click at [85, 413] on link "設計師日報表" at bounding box center [70, 412] width 129 height 32
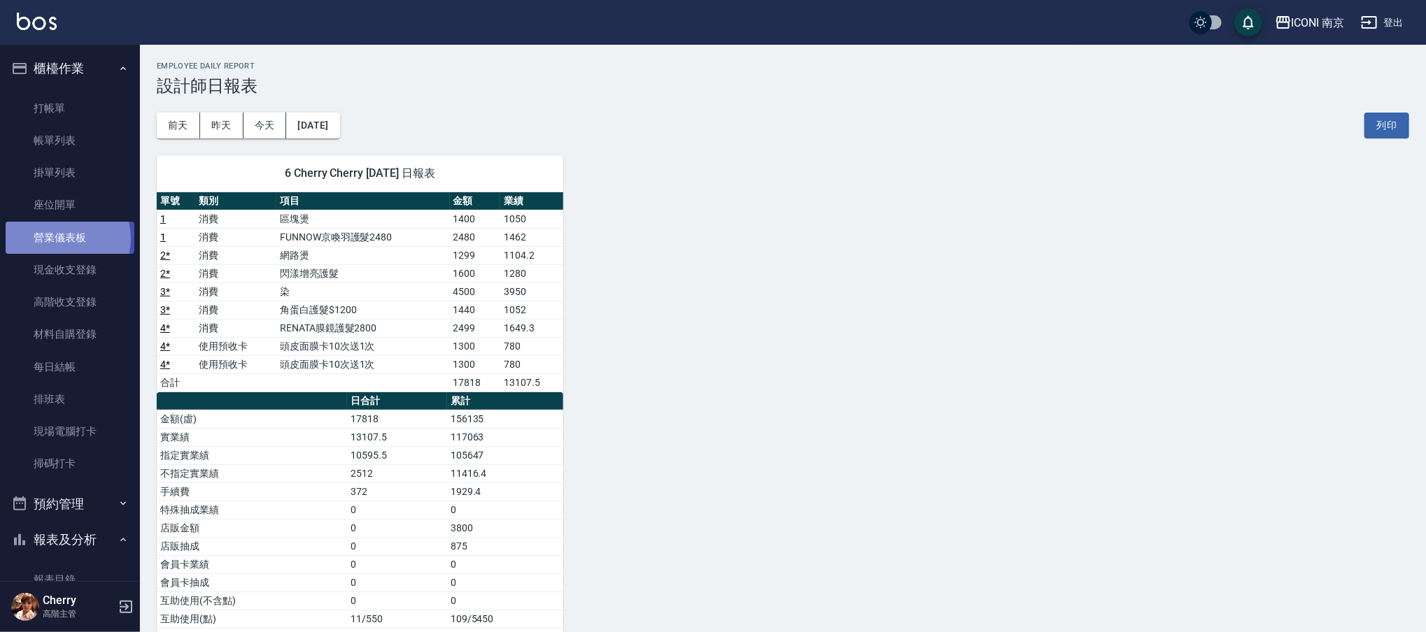
click at [62, 239] on link "營業儀表板" at bounding box center [70, 238] width 129 height 32
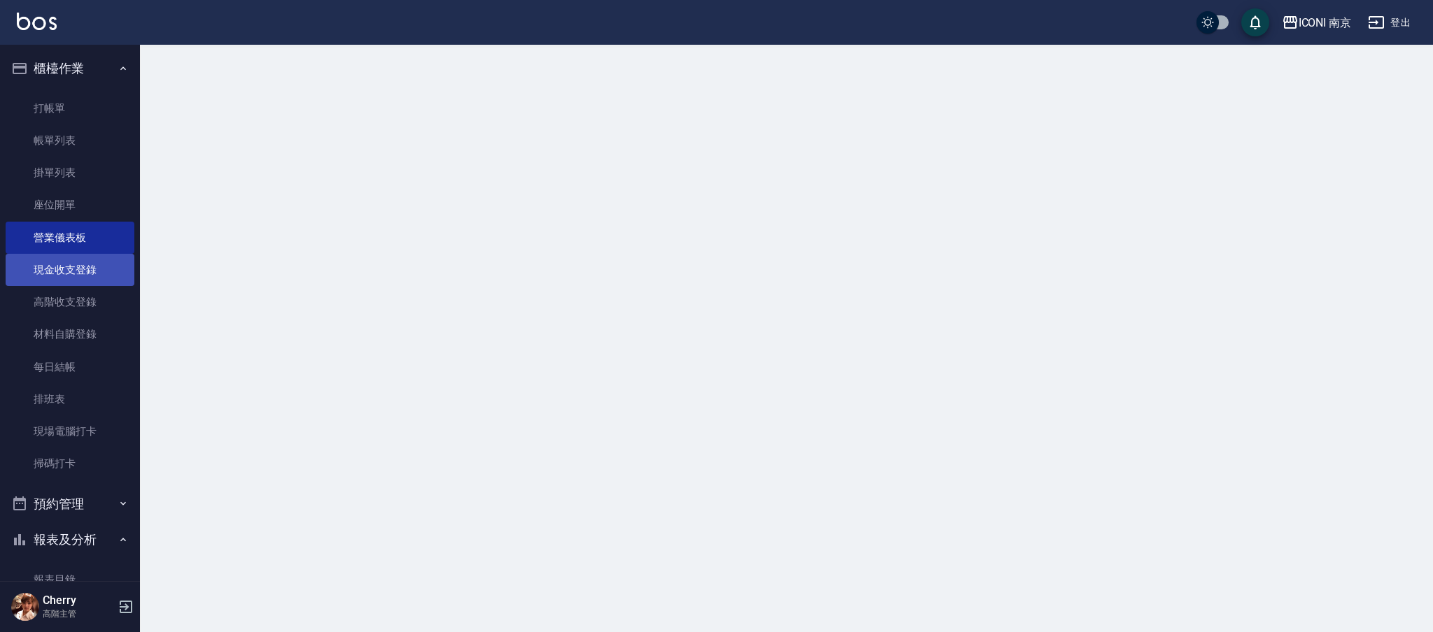
click at [66, 268] on link "現金收支登錄" at bounding box center [70, 270] width 129 height 32
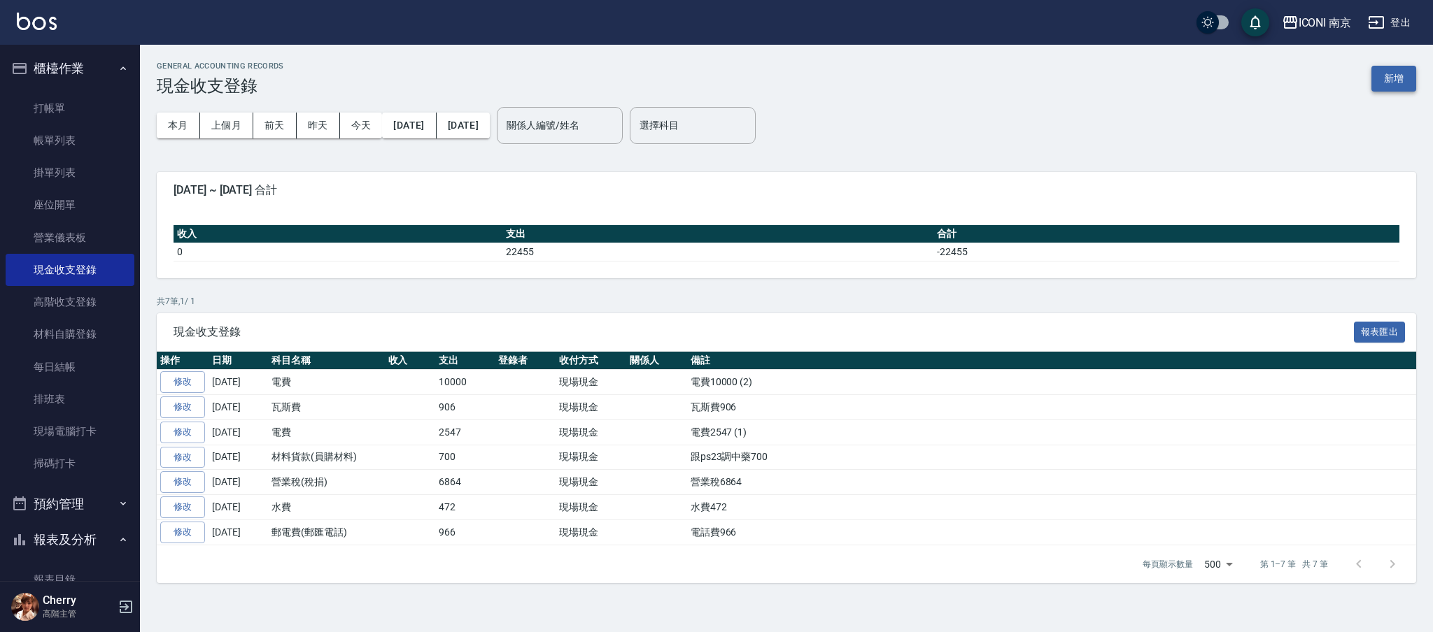
click at [1385, 74] on button "新增" at bounding box center [1393, 79] width 45 height 26
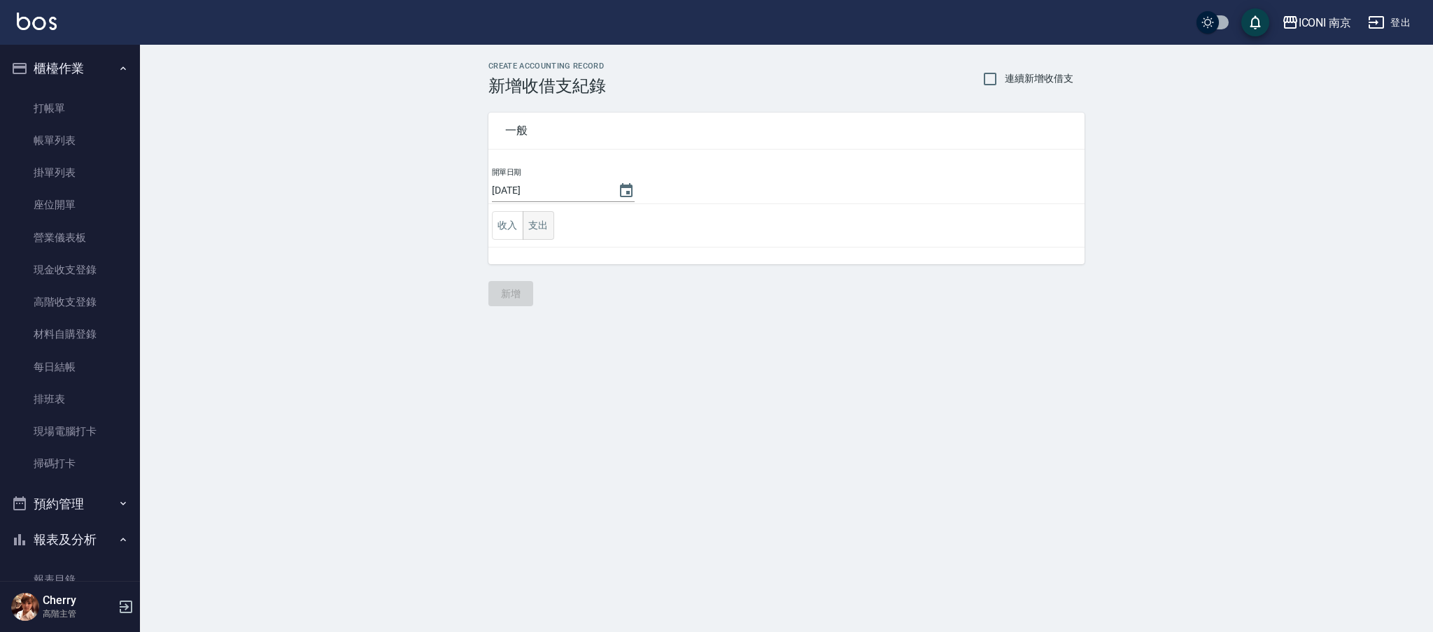
click at [540, 218] on button "支出" at bounding box center [538, 225] width 31 height 29
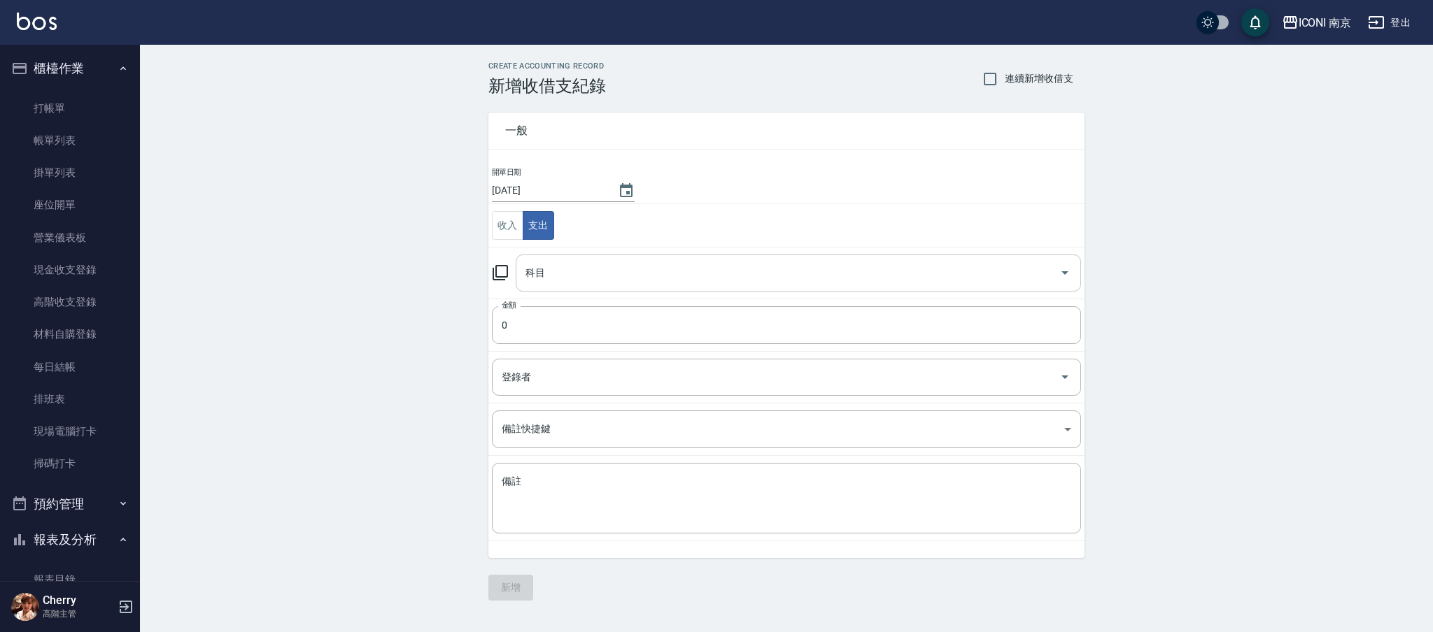
click at [558, 271] on input "科目" at bounding box center [788, 273] width 532 height 24
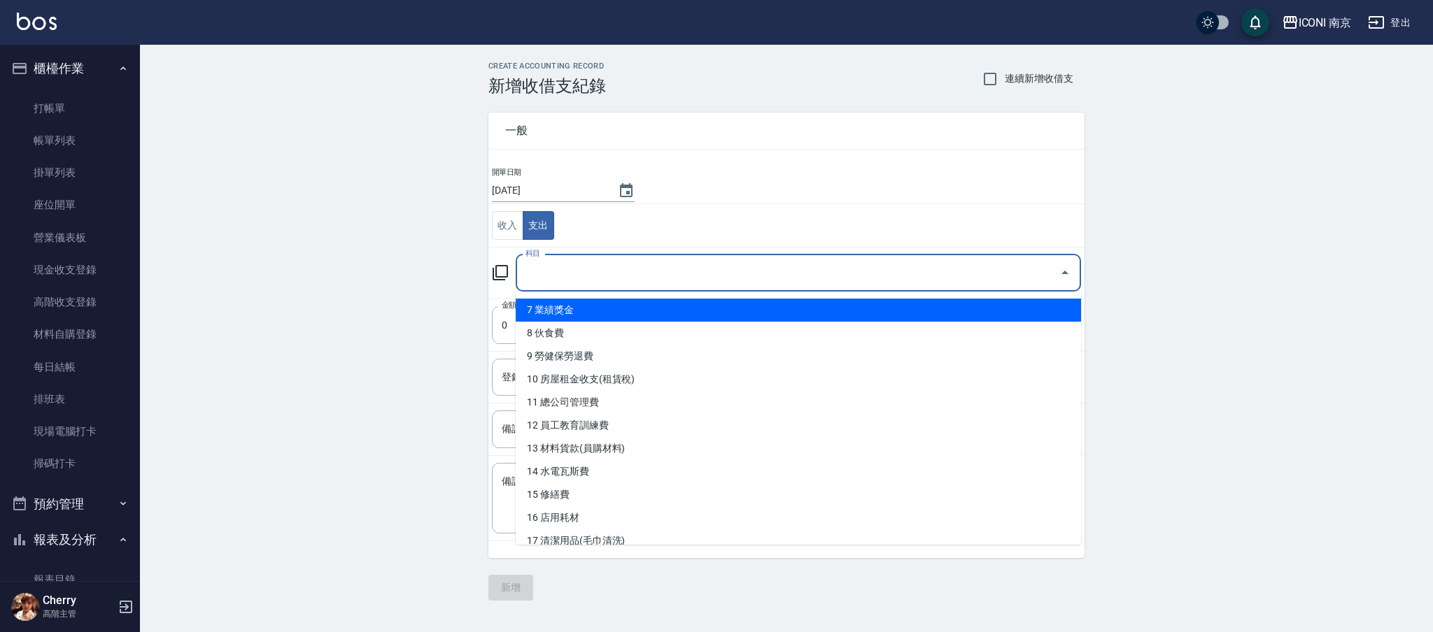
scroll to position [192, 0]
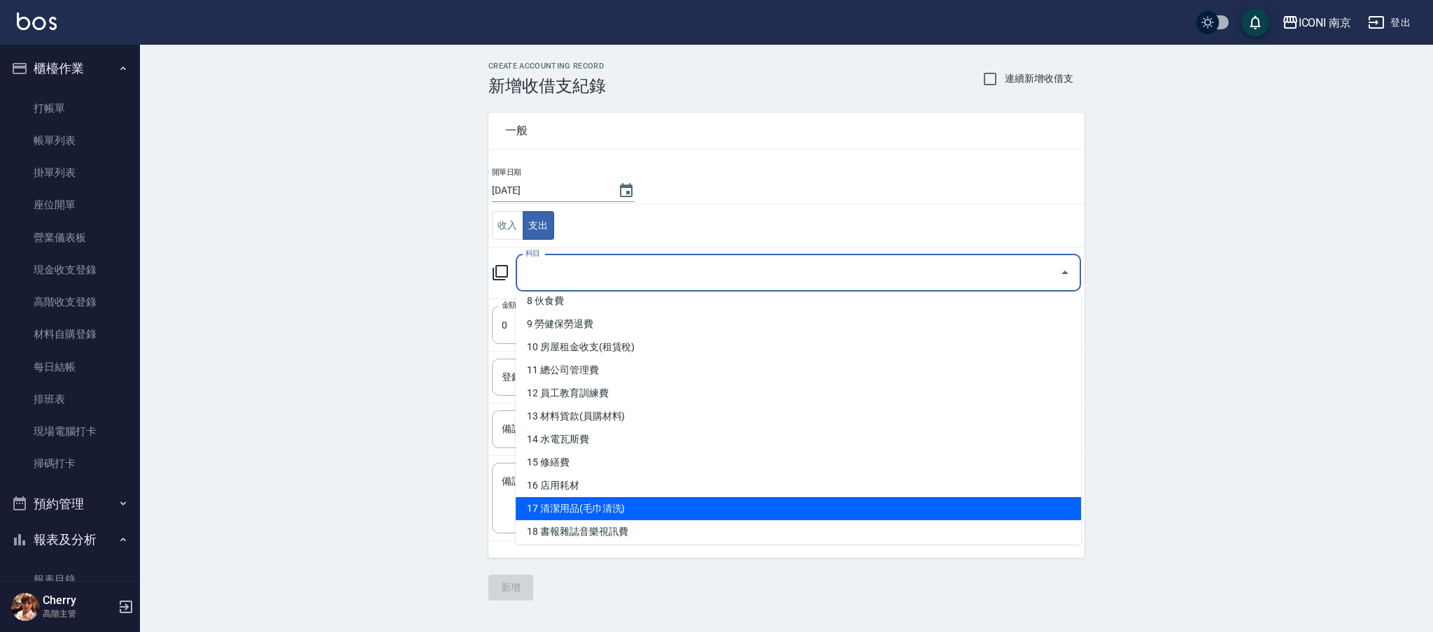
click at [644, 504] on li "17 清潔用品(毛巾清洗)" at bounding box center [798, 508] width 565 height 23
type input "17 清潔用品(毛巾清洗)"
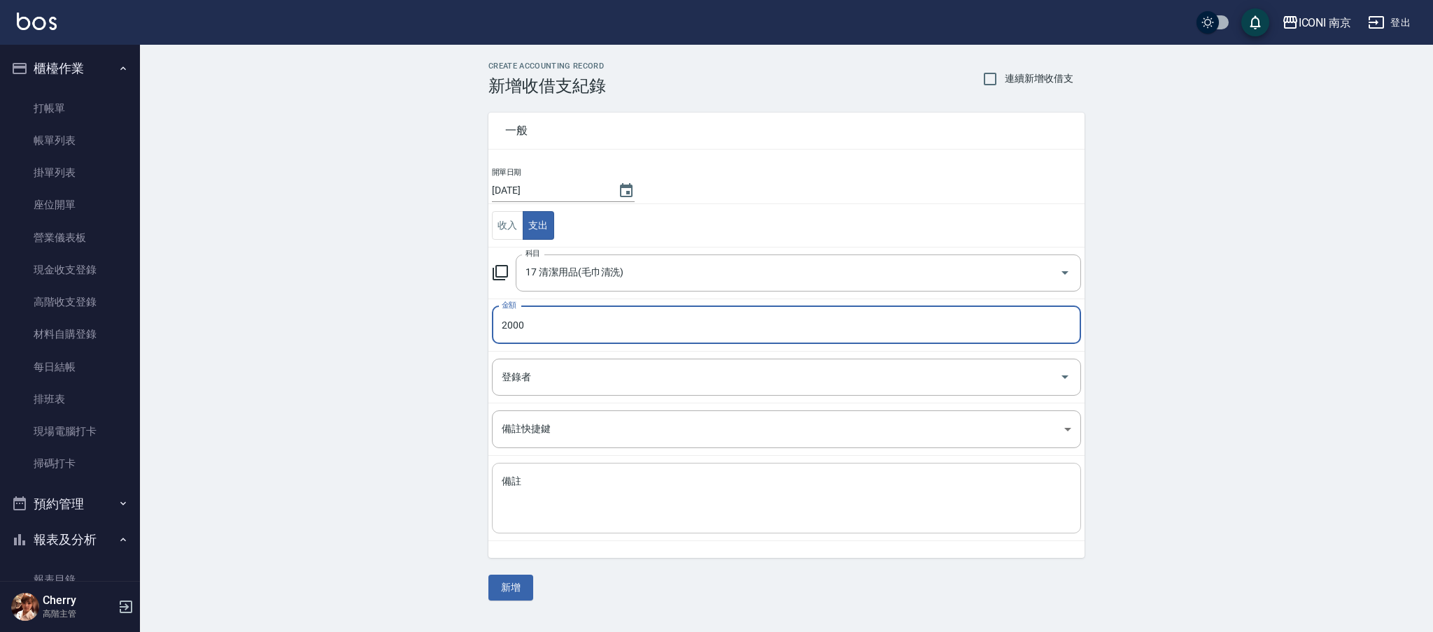
type input "2000"
click at [535, 487] on textarea "備註" at bounding box center [786, 499] width 569 height 48
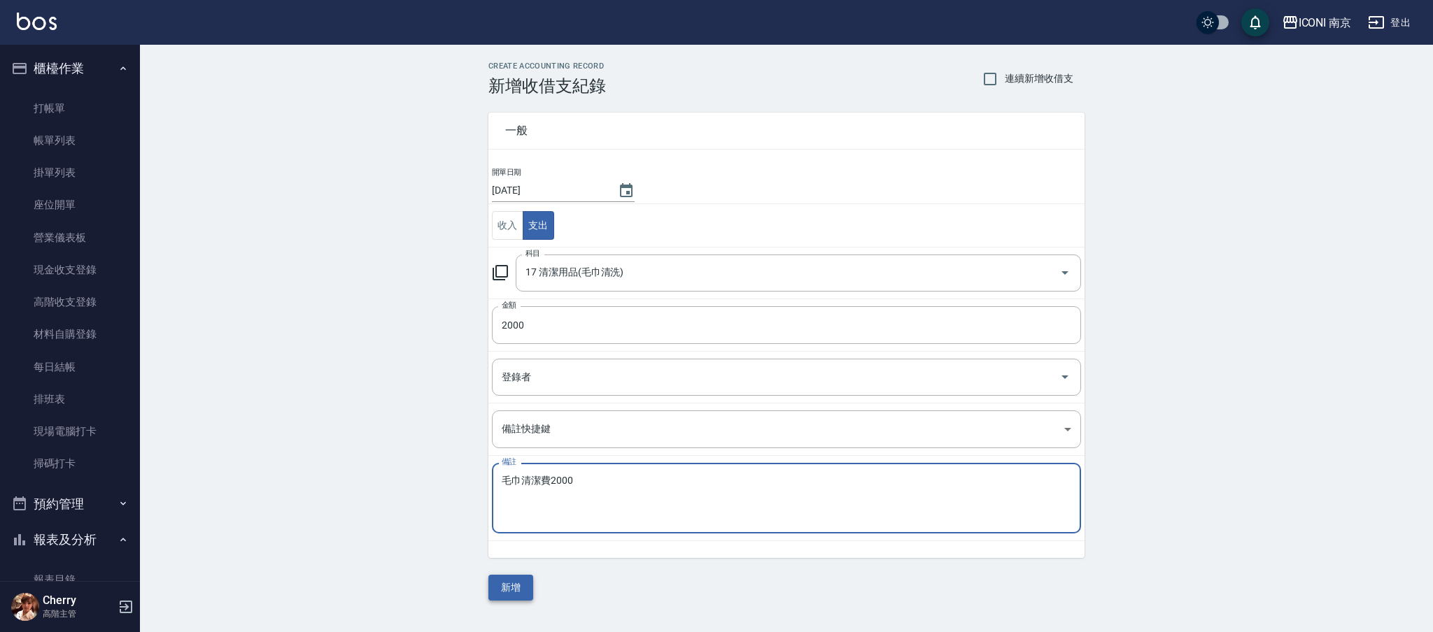
type textarea "毛巾清潔費2000"
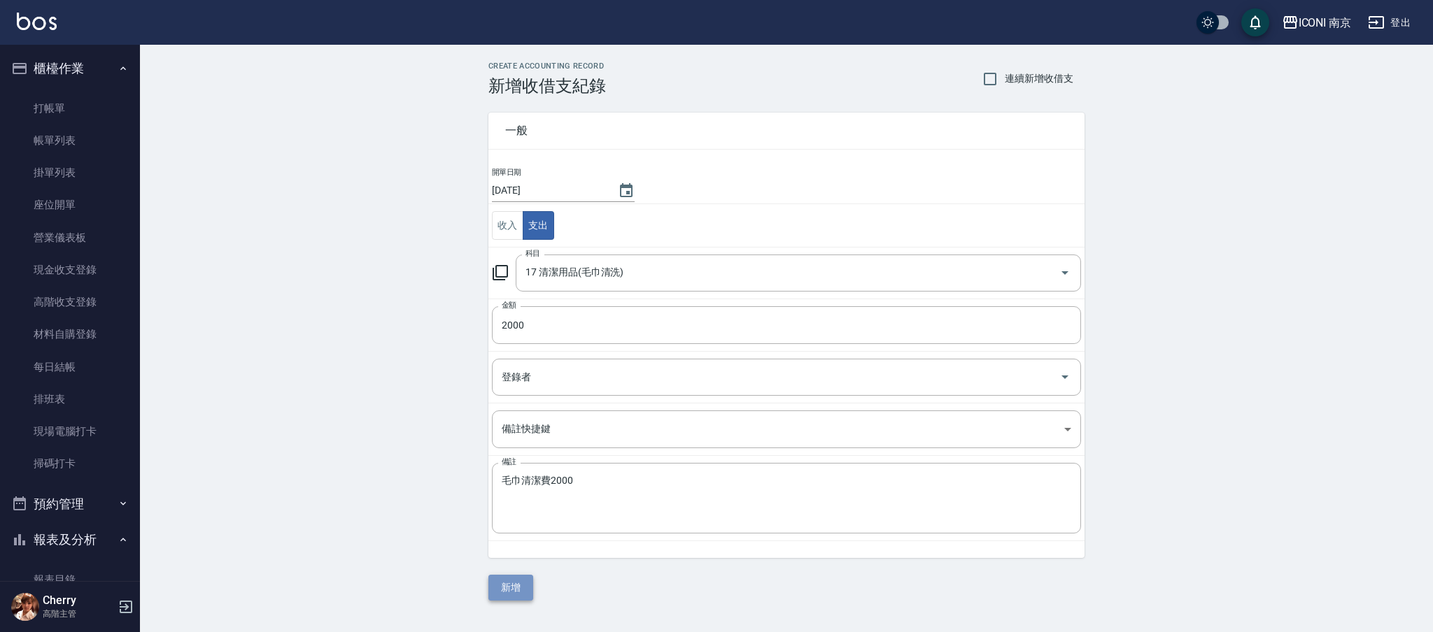
click at [517, 599] on button "新增" at bounding box center [510, 588] width 45 height 26
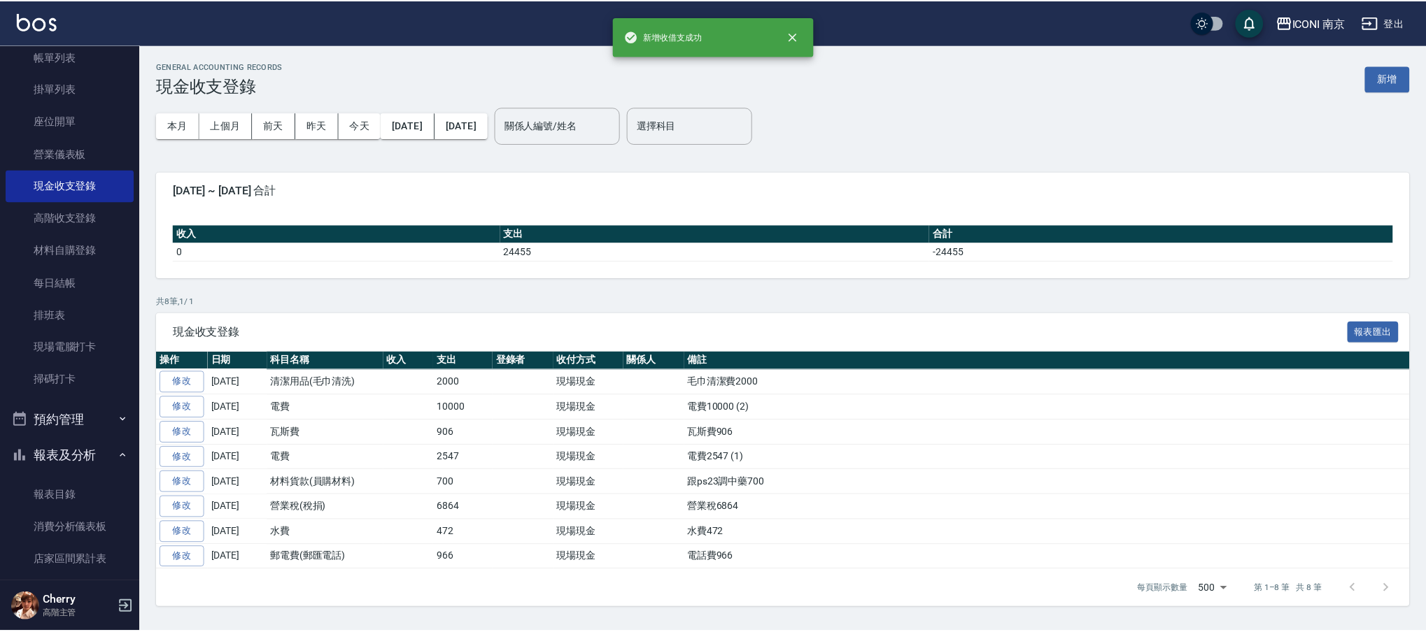
scroll to position [280, 0]
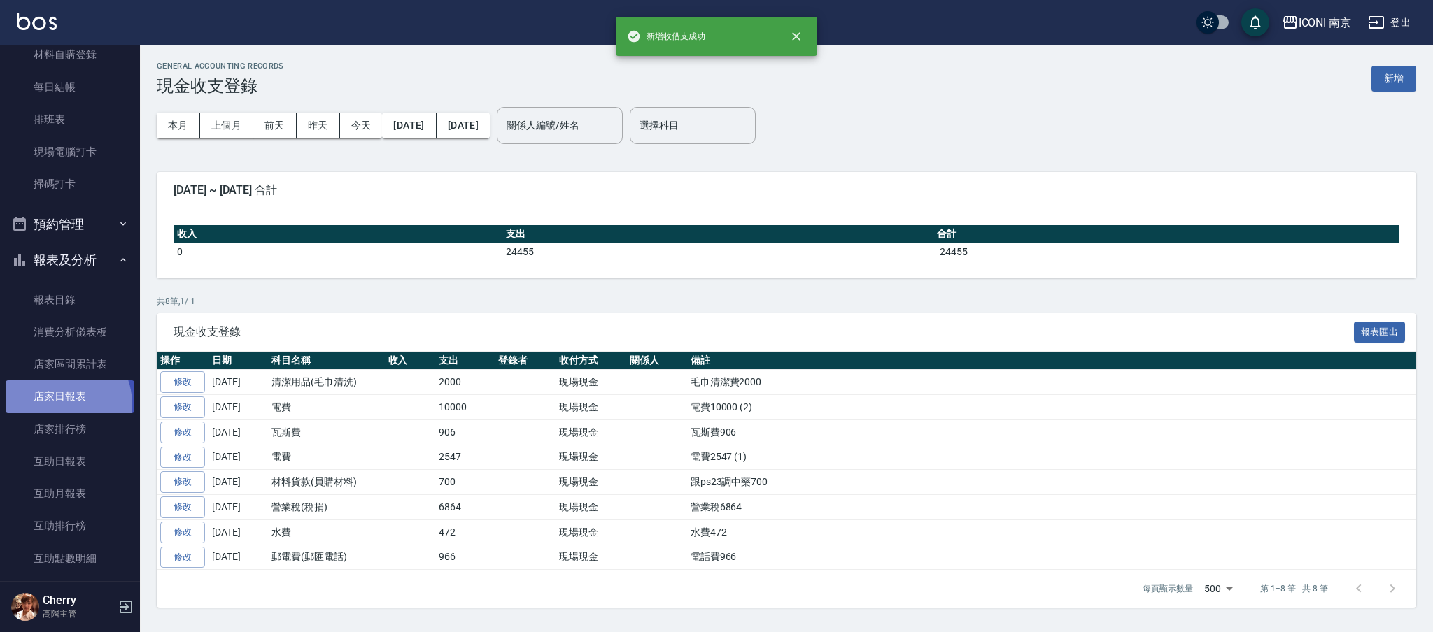
click at [59, 404] on link "店家日報表" at bounding box center [70, 397] width 129 height 32
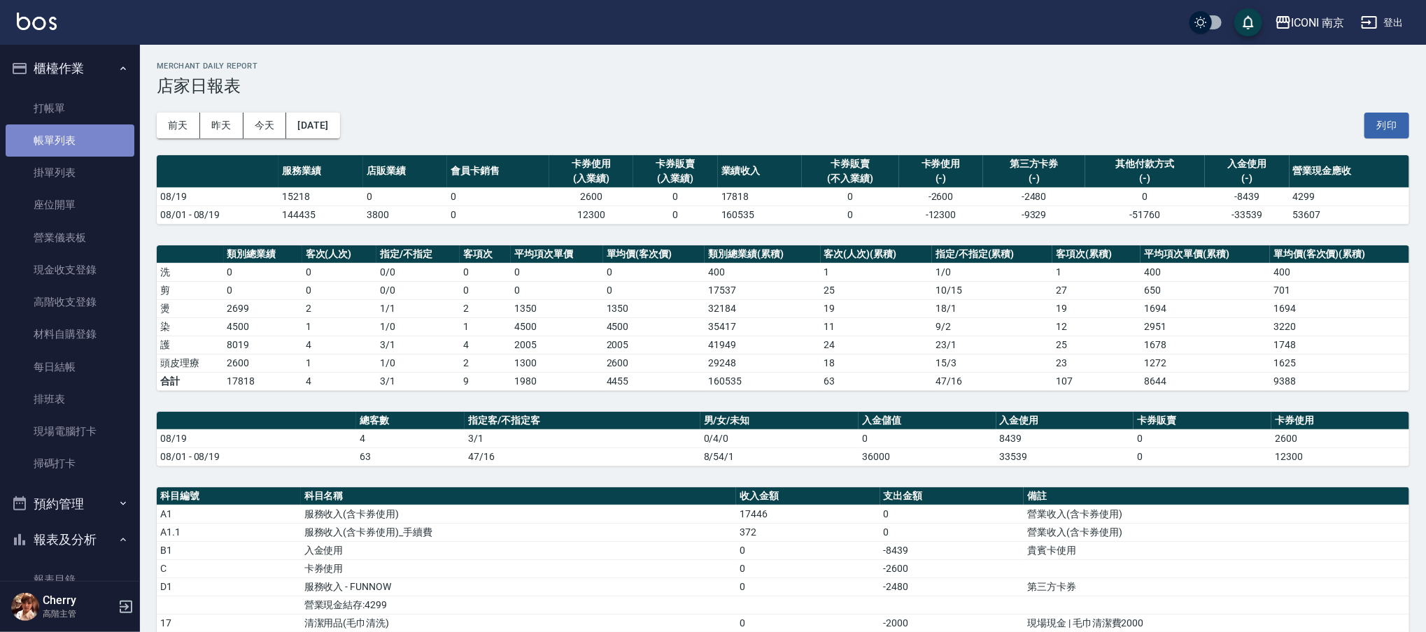
click at [114, 143] on link "帳單列表" at bounding box center [70, 141] width 129 height 32
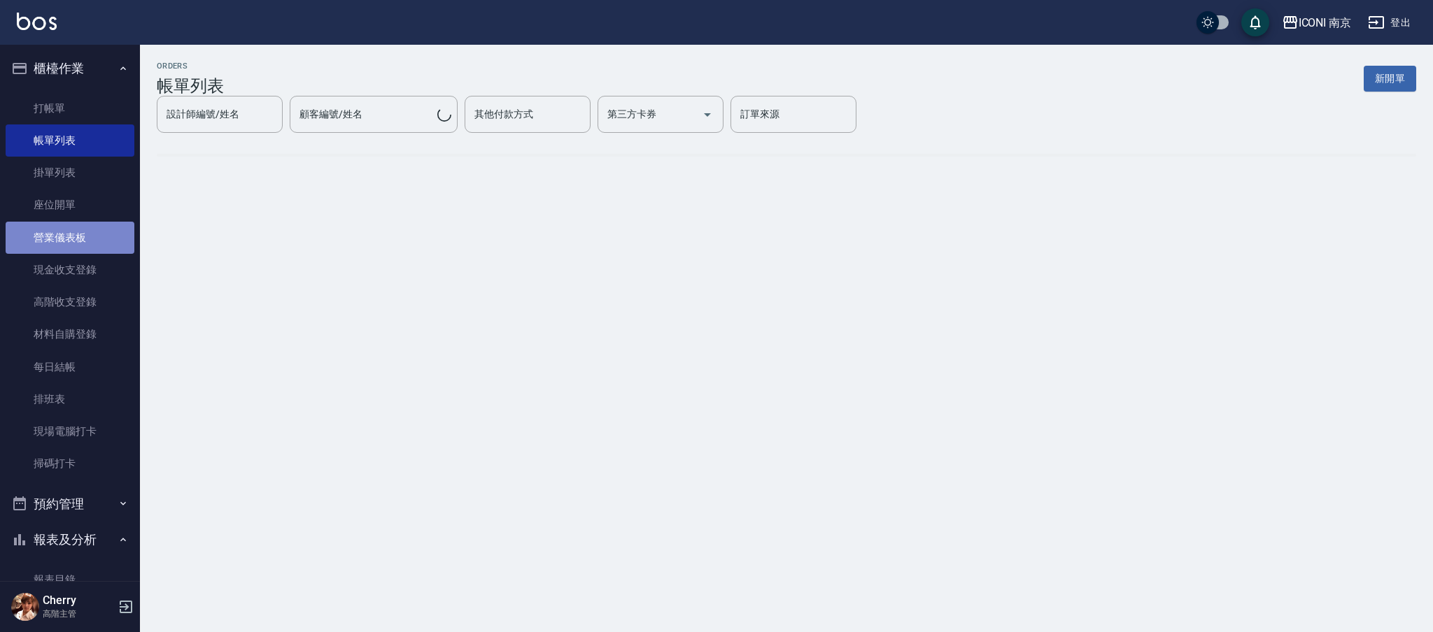
click at [80, 250] on link "營業儀表板" at bounding box center [70, 238] width 129 height 32
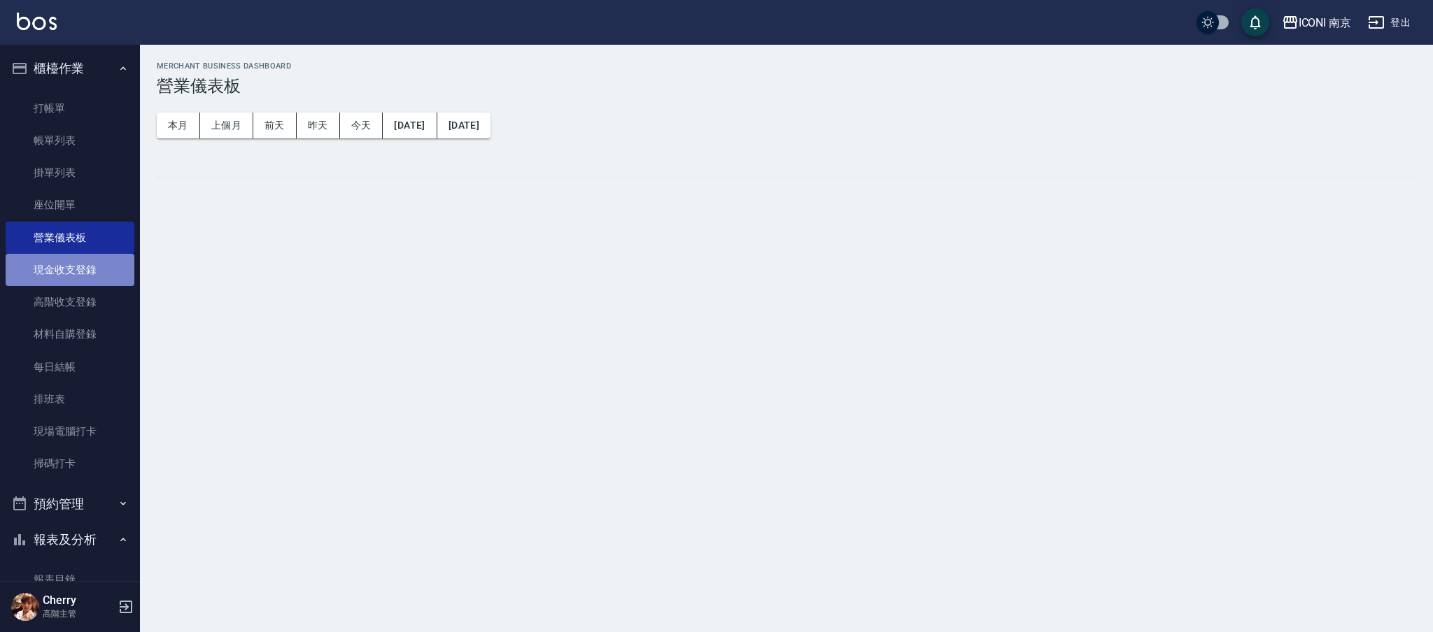
click at [73, 283] on link "現金收支登錄" at bounding box center [70, 270] width 129 height 32
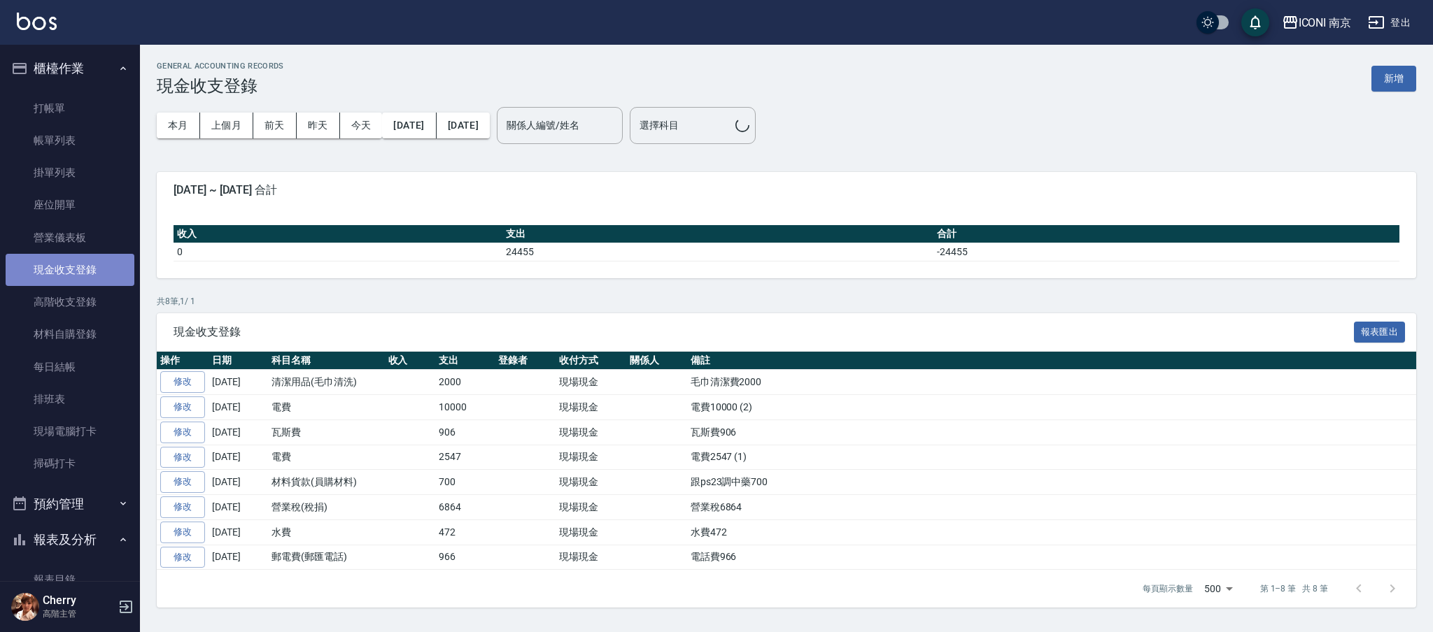
click at [73, 274] on link "現金收支登錄" at bounding box center [70, 270] width 129 height 32
click at [1391, 71] on button "新增" at bounding box center [1393, 79] width 45 height 26
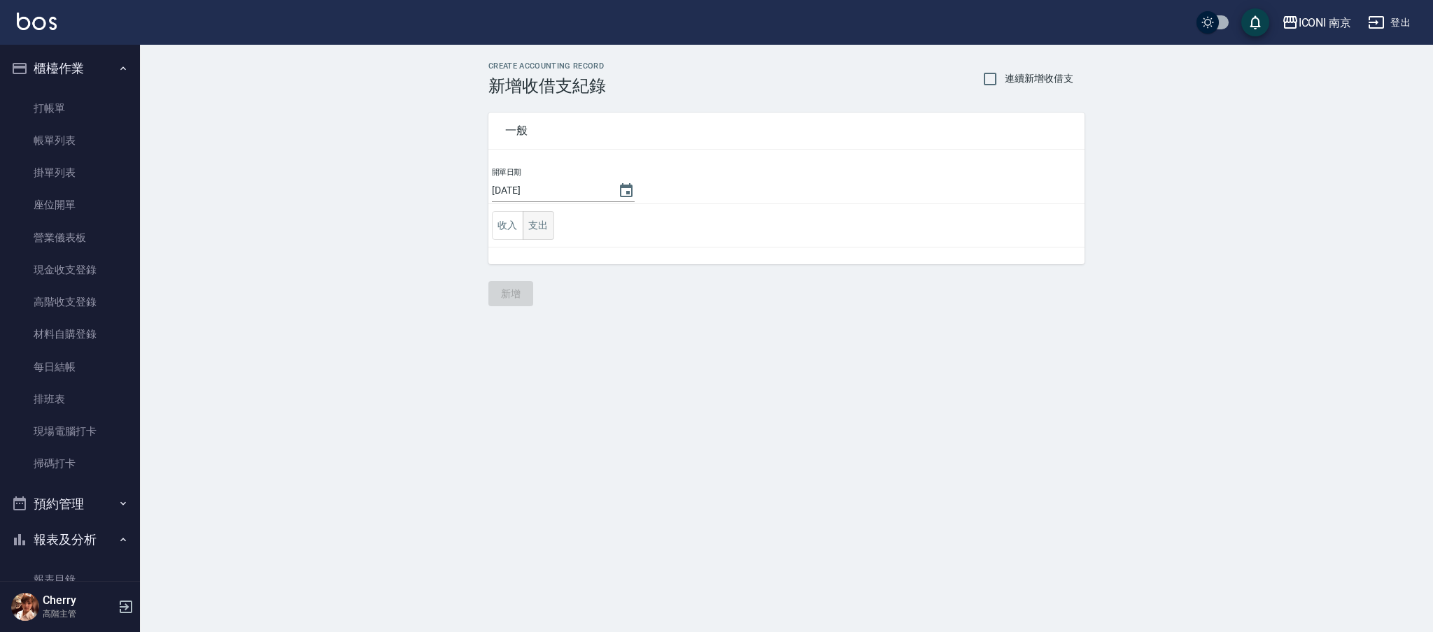
click at [524, 217] on button "支出" at bounding box center [538, 225] width 31 height 29
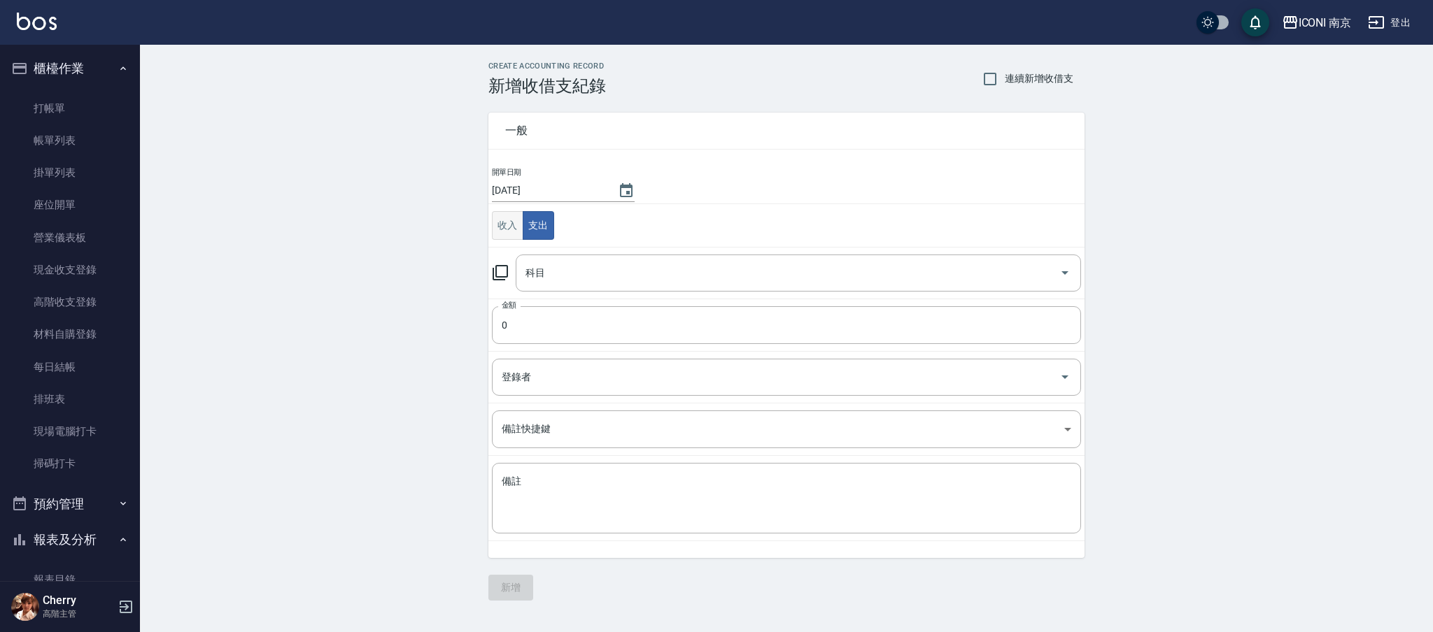
click at [515, 218] on button "收入" at bounding box center [507, 225] width 31 height 29
click at [592, 277] on input "科目" at bounding box center [788, 273] width 532 height 24
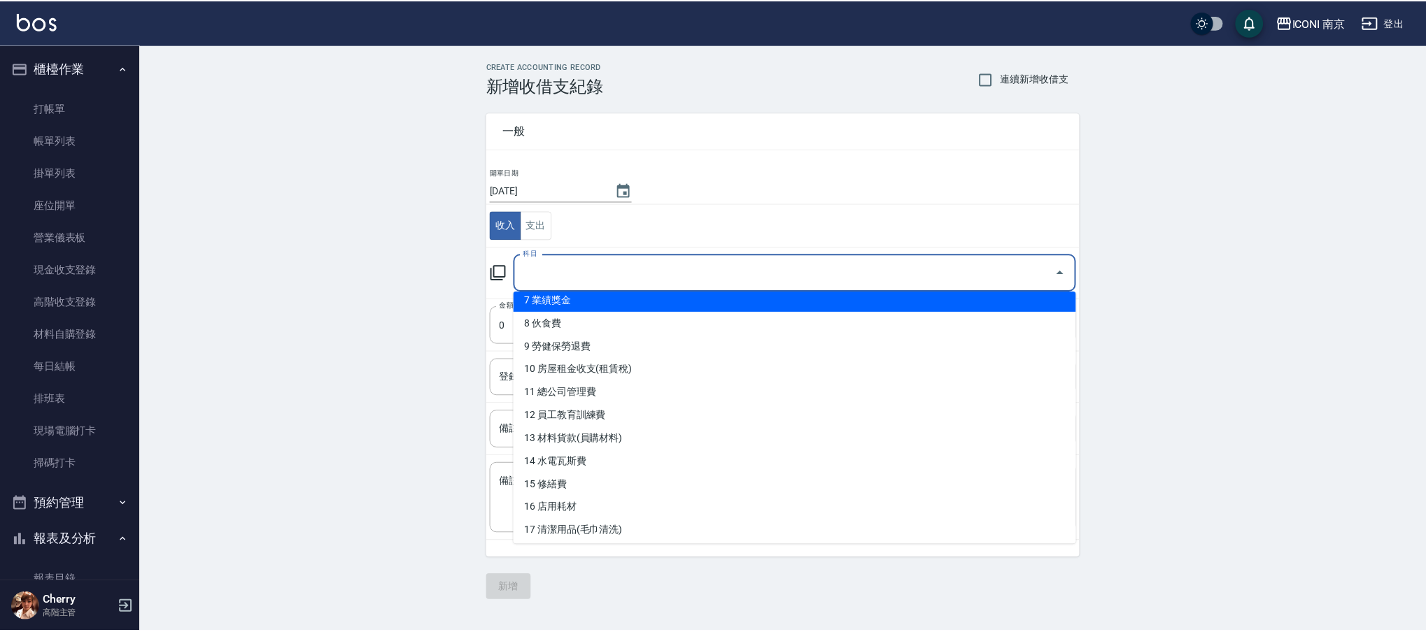
scroll to position [186, 0]
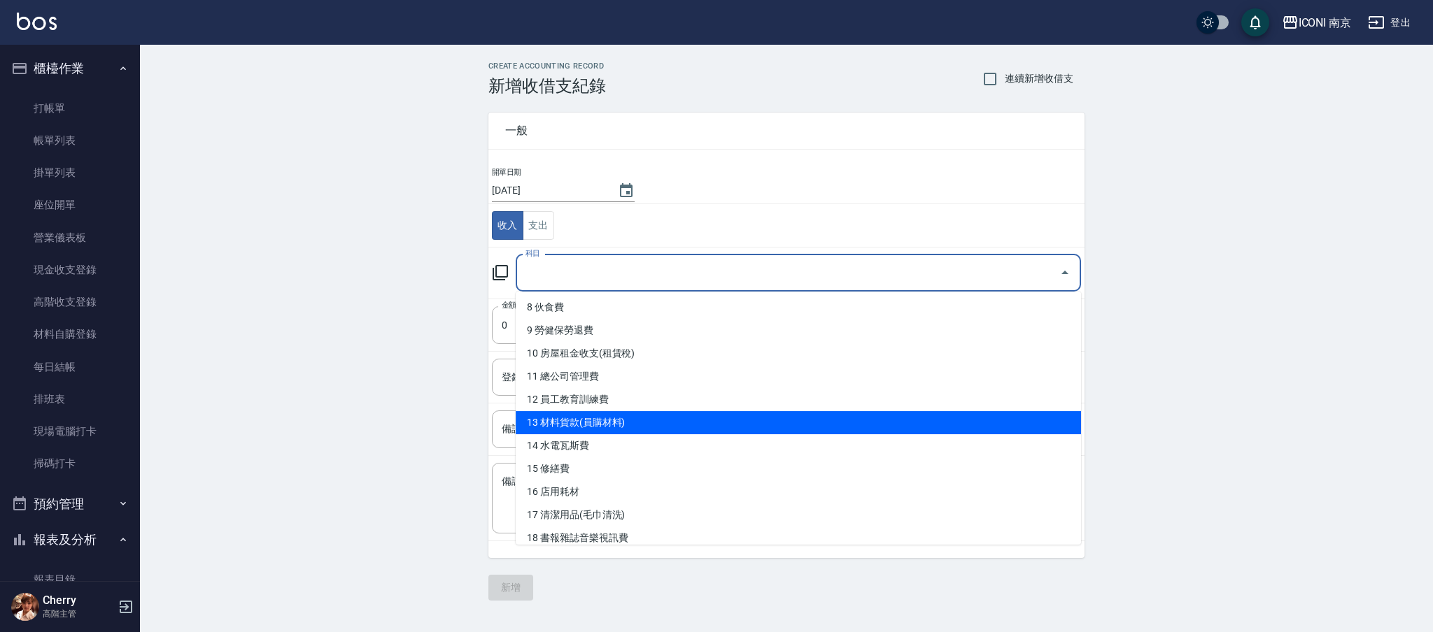
click at [646, 417] on li "13 材料貨款(員購材料)" at bounding box center [798, 422] width 565 height 23
type input "13 材料貨款(員購材料)"
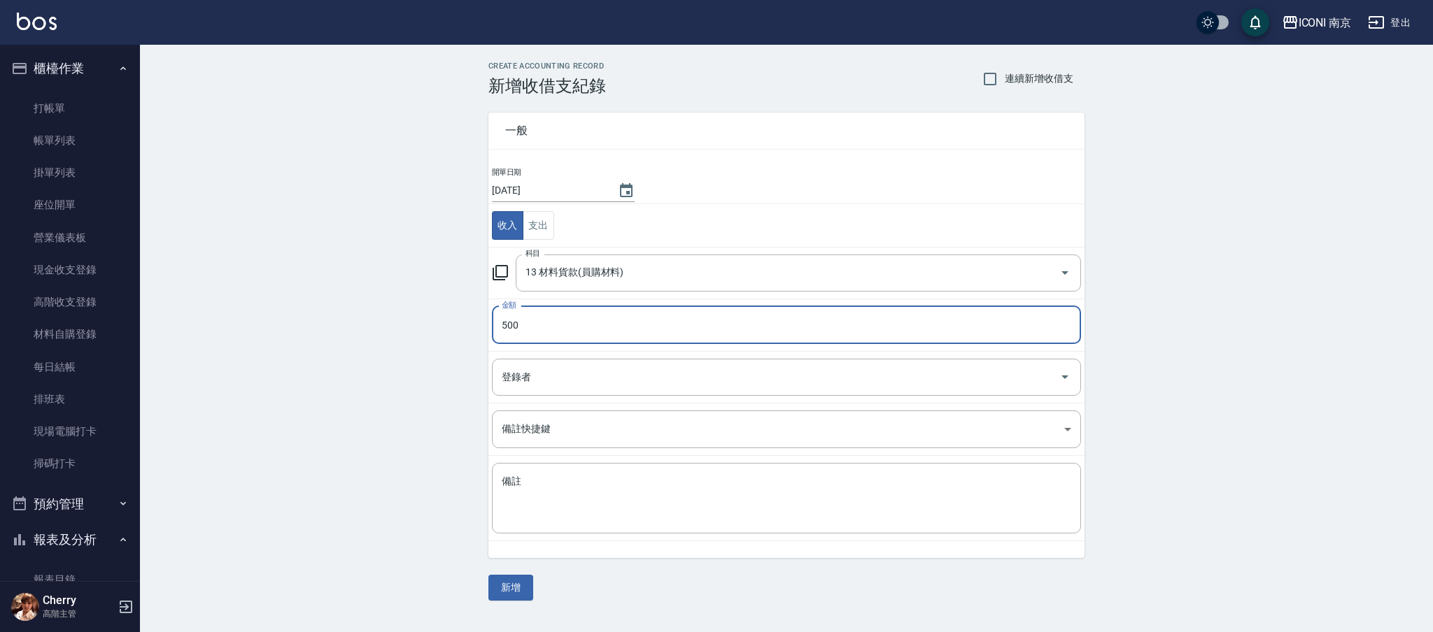
type input "500"
click at [589, 460] on td "備註 x 備註" at bounding box center [786, 498] width 596 height 85
click at [589, 479] on textarea "備註" at bounding box center [786, 499] width 569 height 48
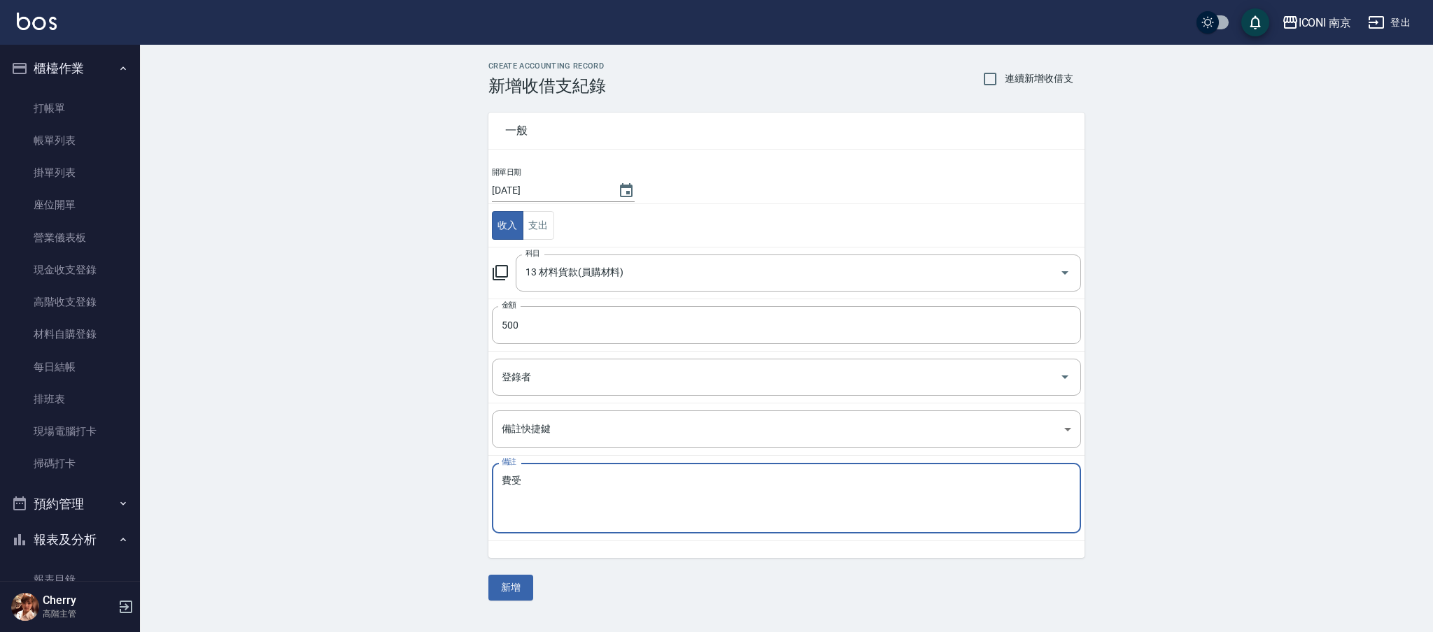
type textarea "費"
type textarea "販售藥水收入500"
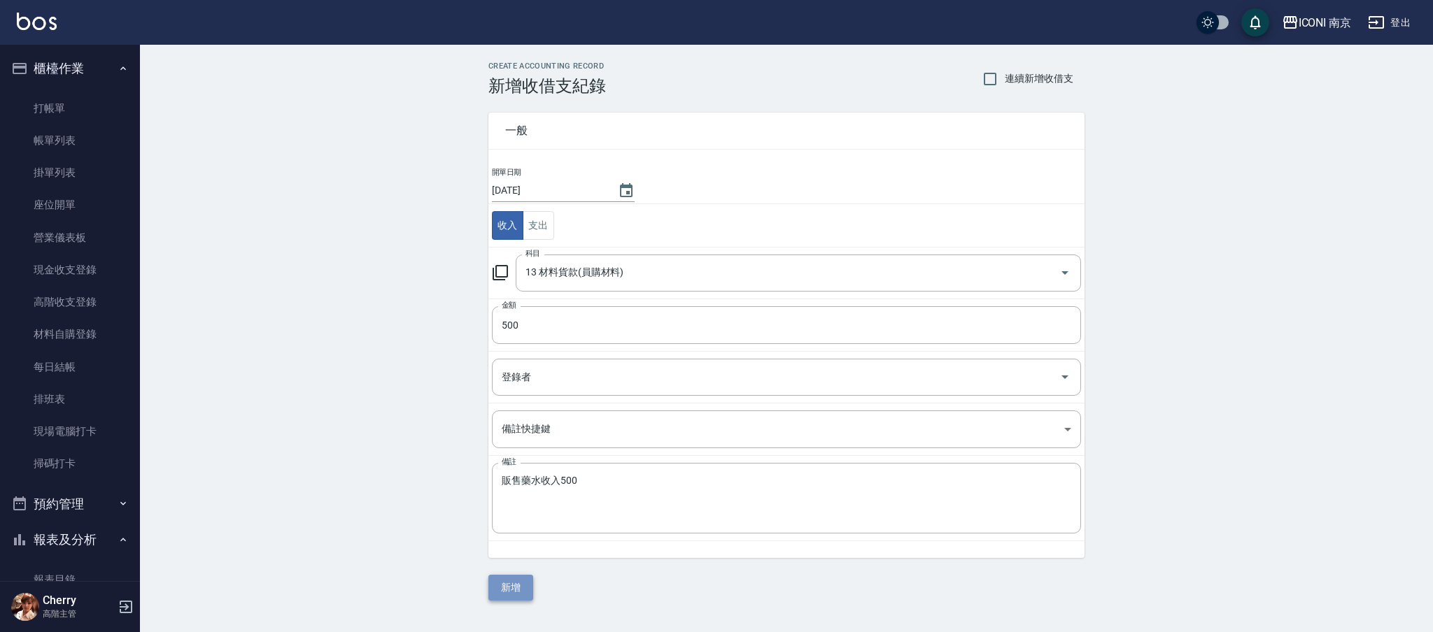
click at [502, 583] on button "新增" at bounding box center [510, 588] width 45 height 26
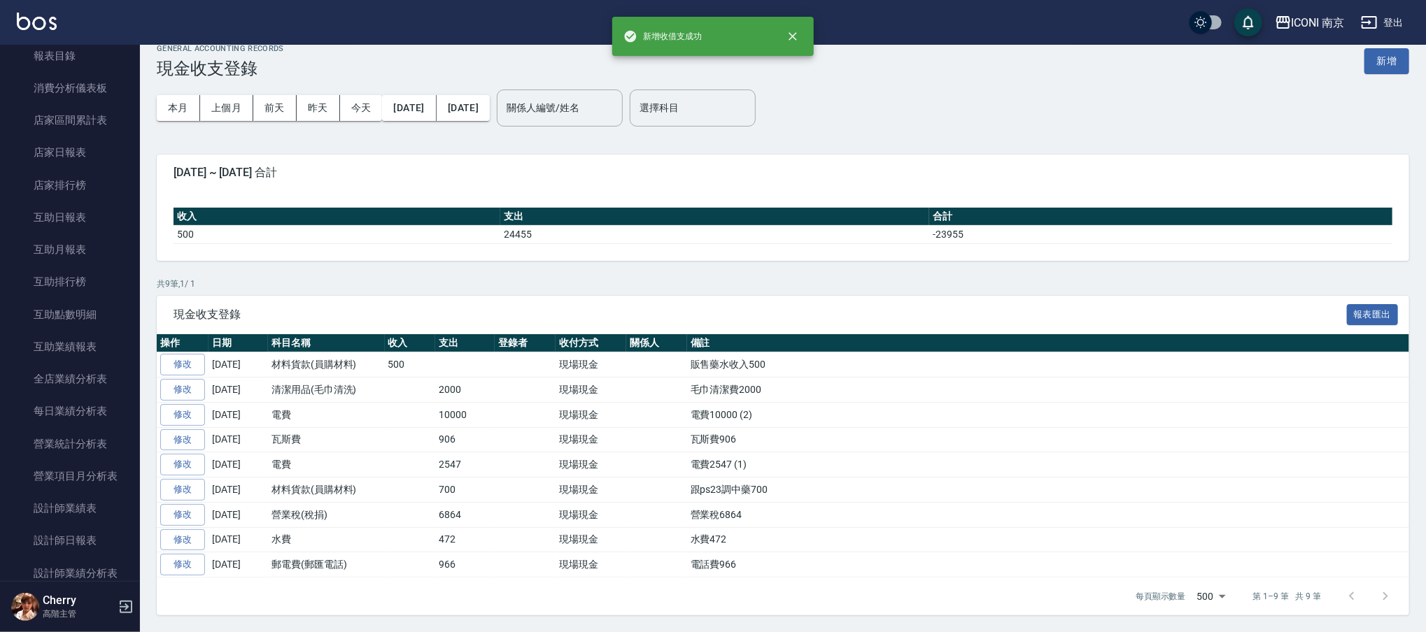
scroll to position [653, 0]
click at [78, 406] on link "設計師日報表" at bounding box center [70, 412] width 129 height 32
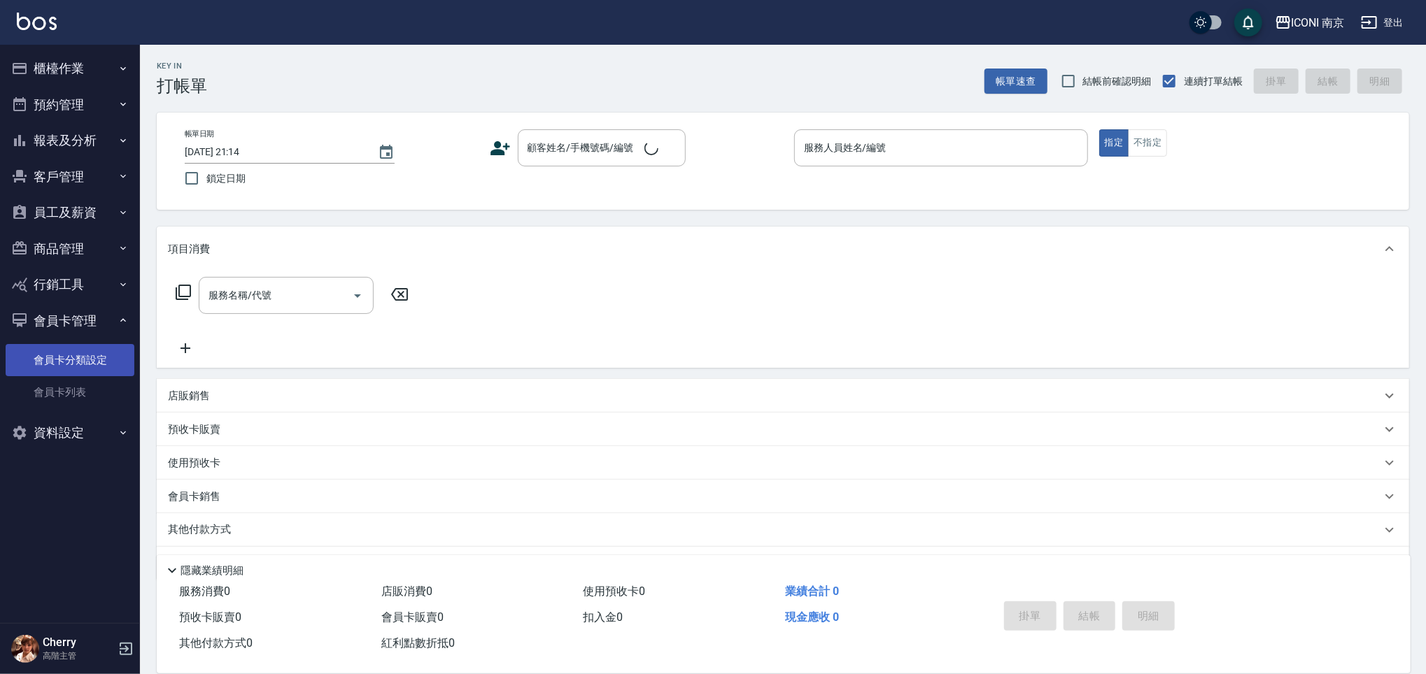
click at [81, 371] on link "會員卡分類設定" at bounding box center [70, 360] width 129 height 32
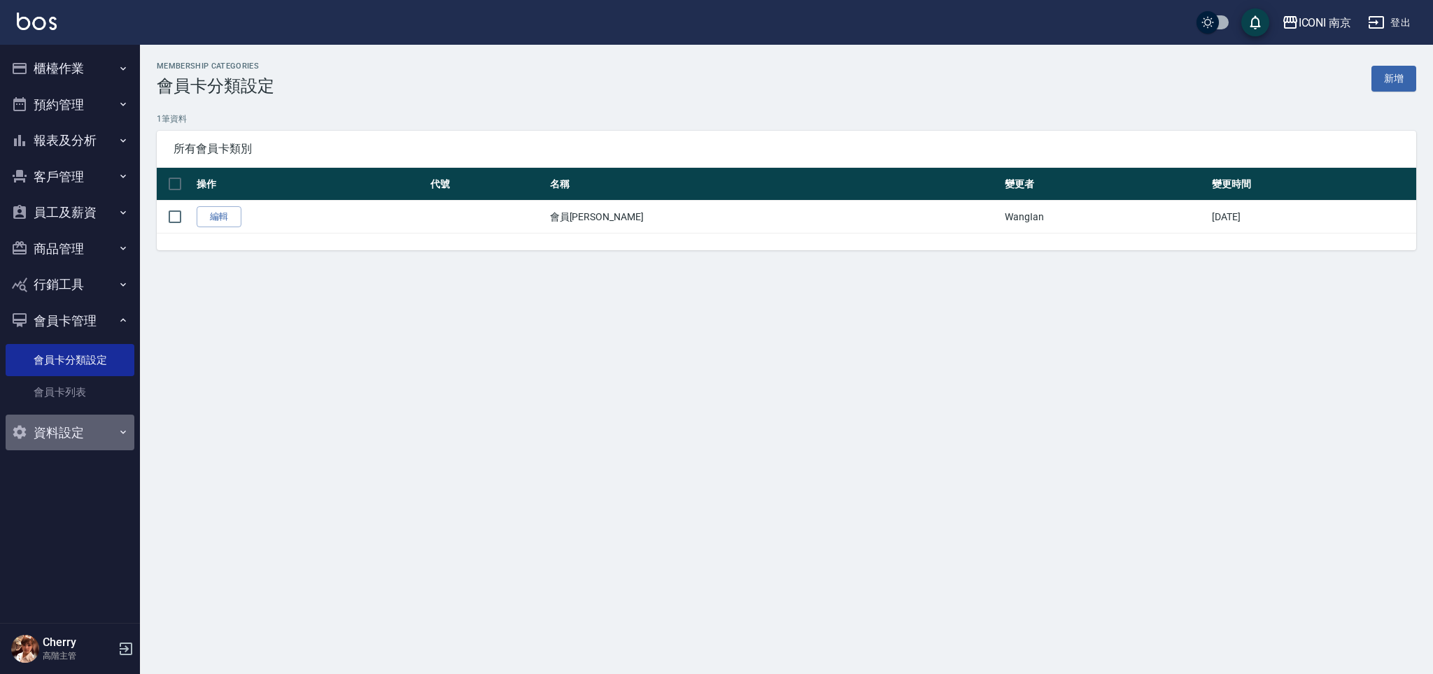
click at [83, 425] on button "資料設定" at bounding box center [70, 433] width 129 height 36
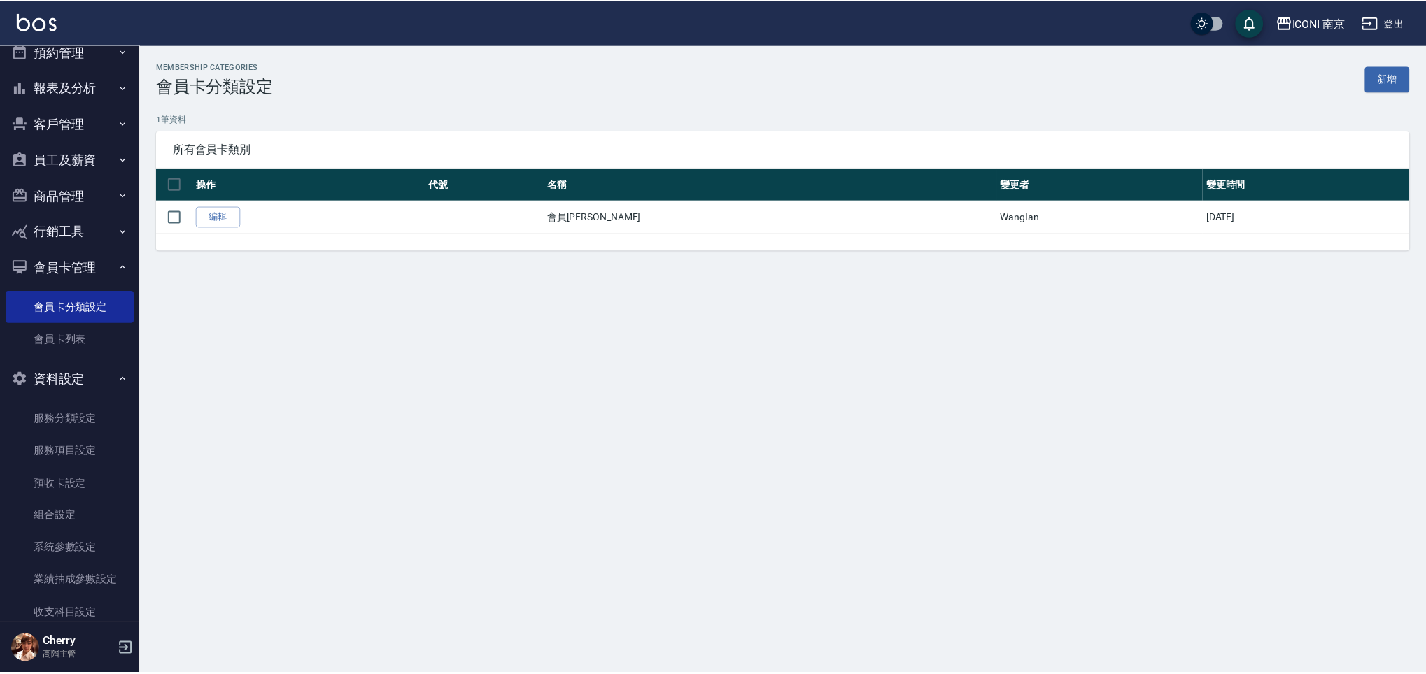
scroll to position [104, 0]
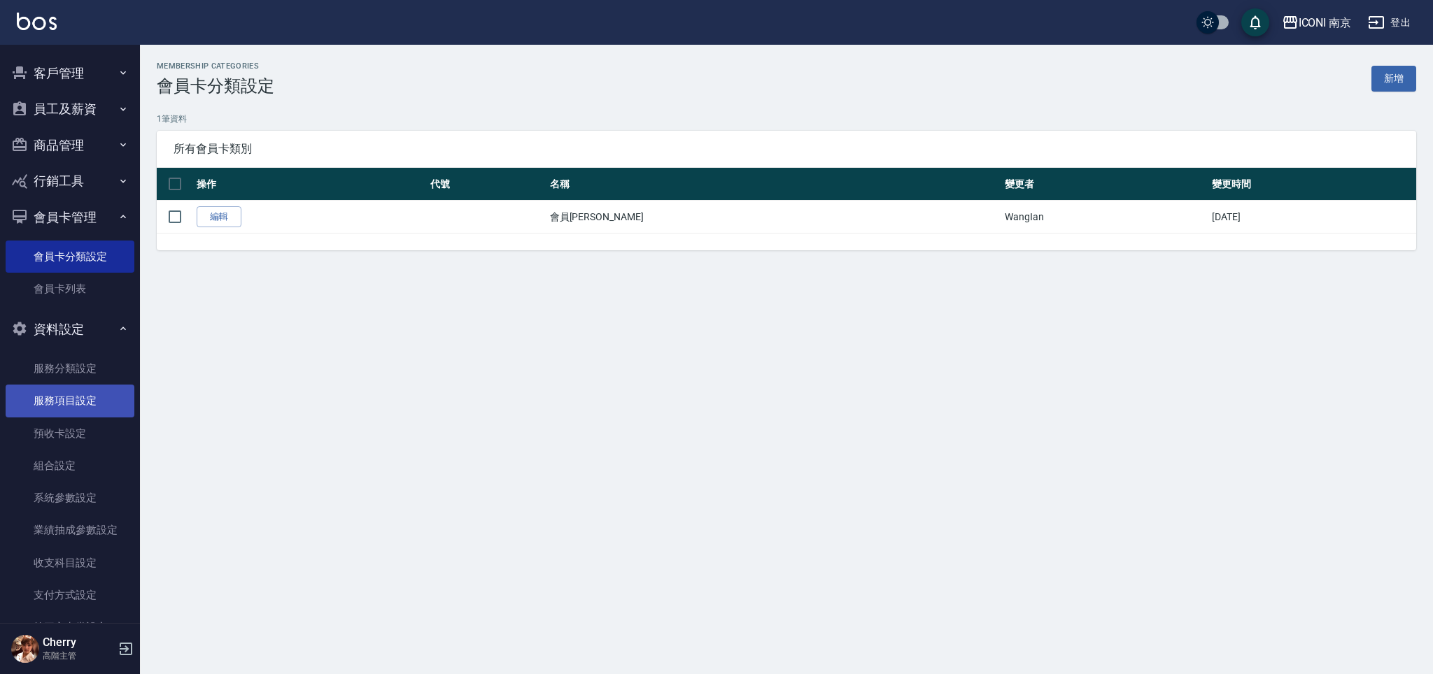
click at [80, 403] on link "服務項目設定" at bounding box center [70, 401] width 129 height 32
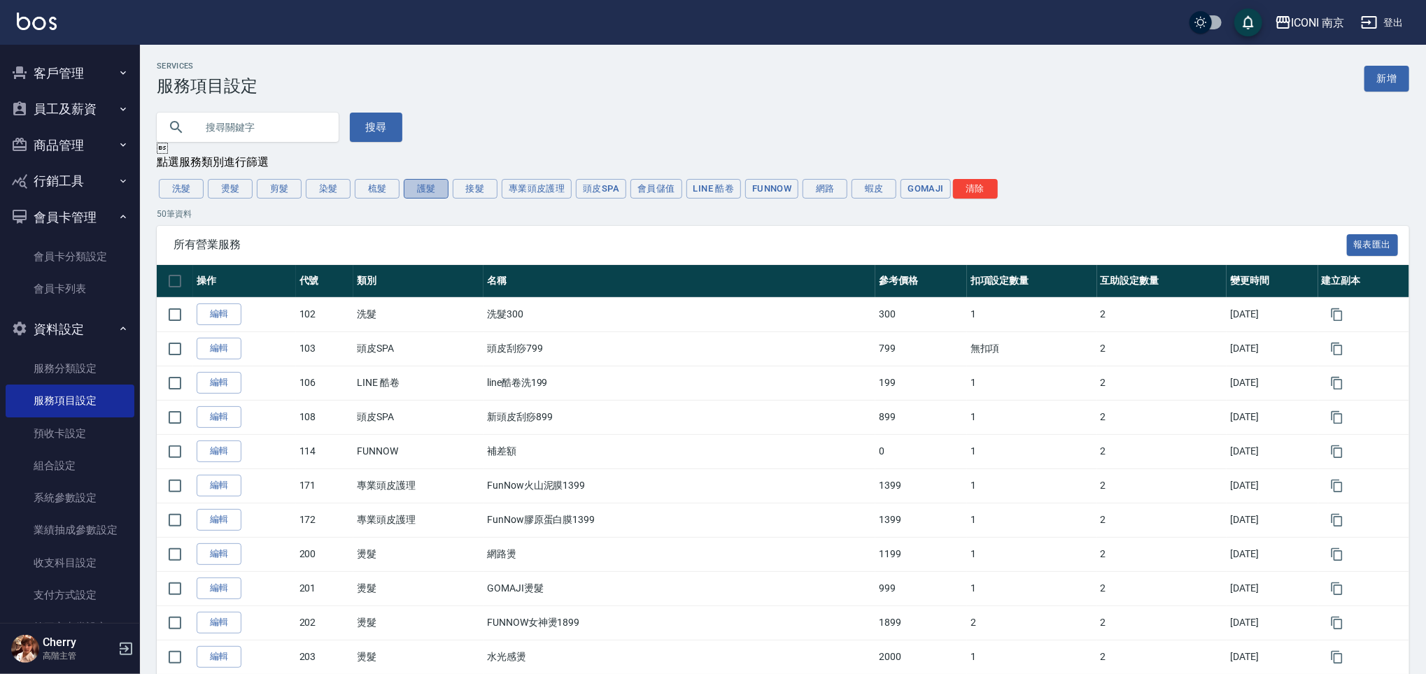
click at [428, 188] on button "護髮" at bounding box center [426, 189] width 45 height 20
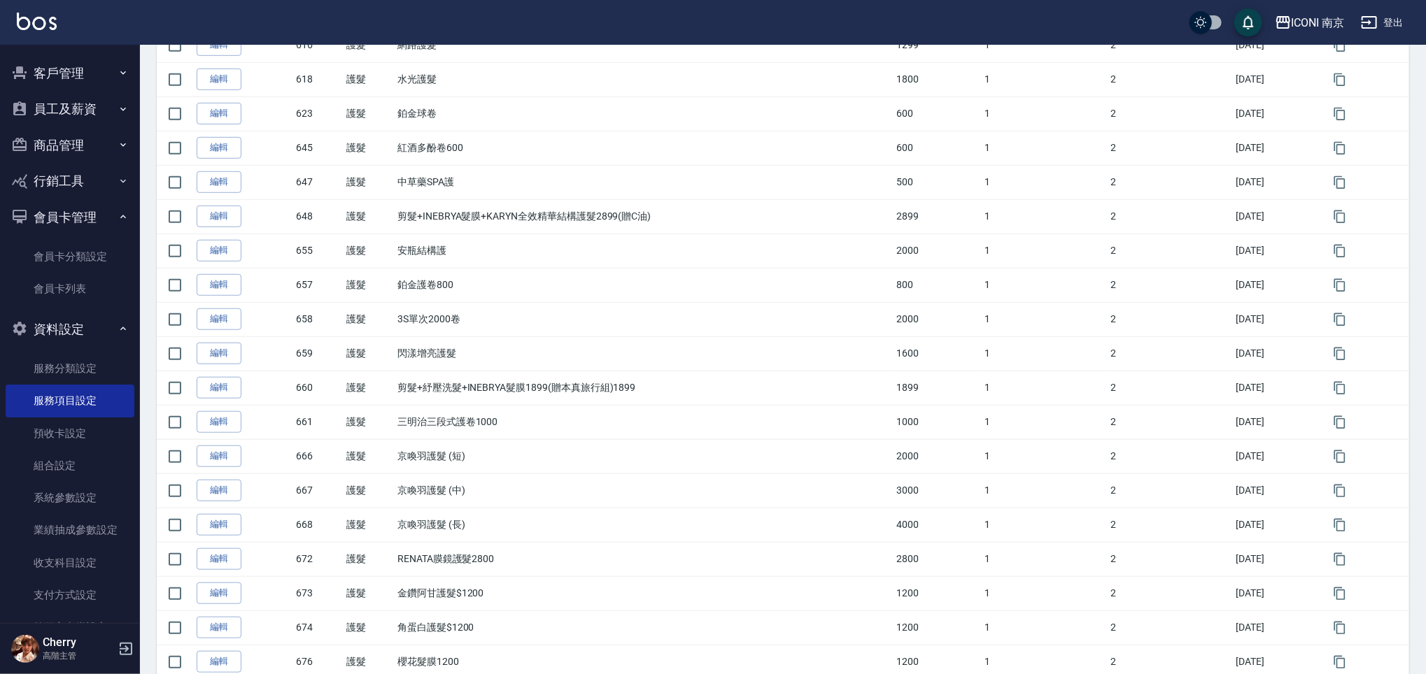
scroll to position [754, 0]
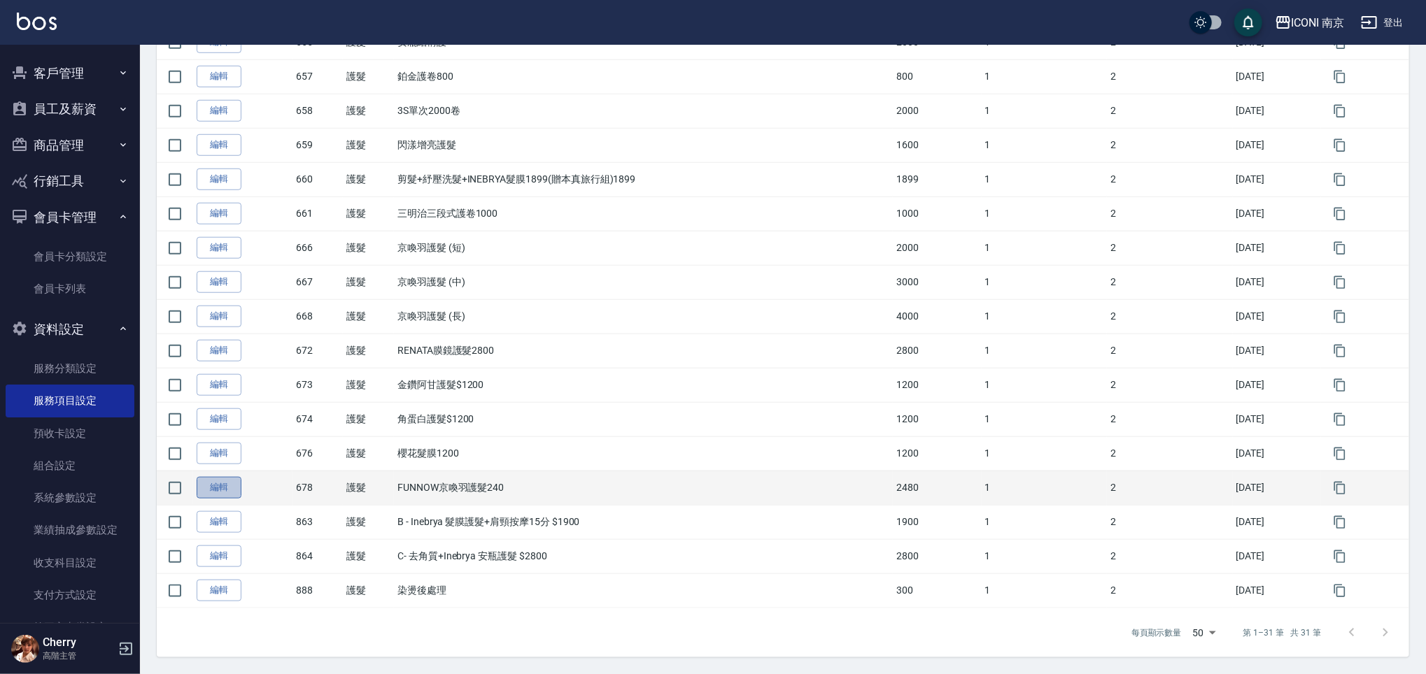
click at [221, 494] on link "編輯" at bounding box center [219, 488] width 45 height 22
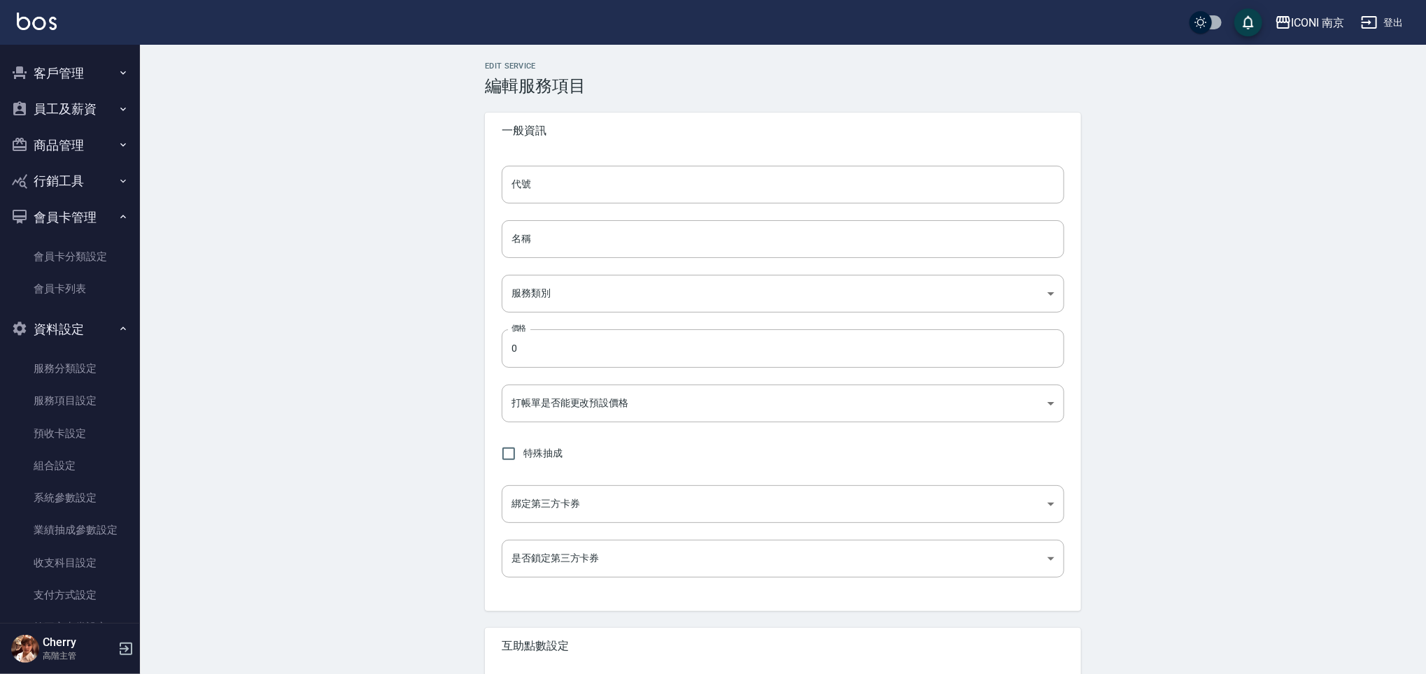
type input "678"
type input "FUNNOW京喚羽護髮240"
type input "c09a3edc-26b1-487c-98d2-f699f1c1888c"
type input "2480"
type input "FALSE"
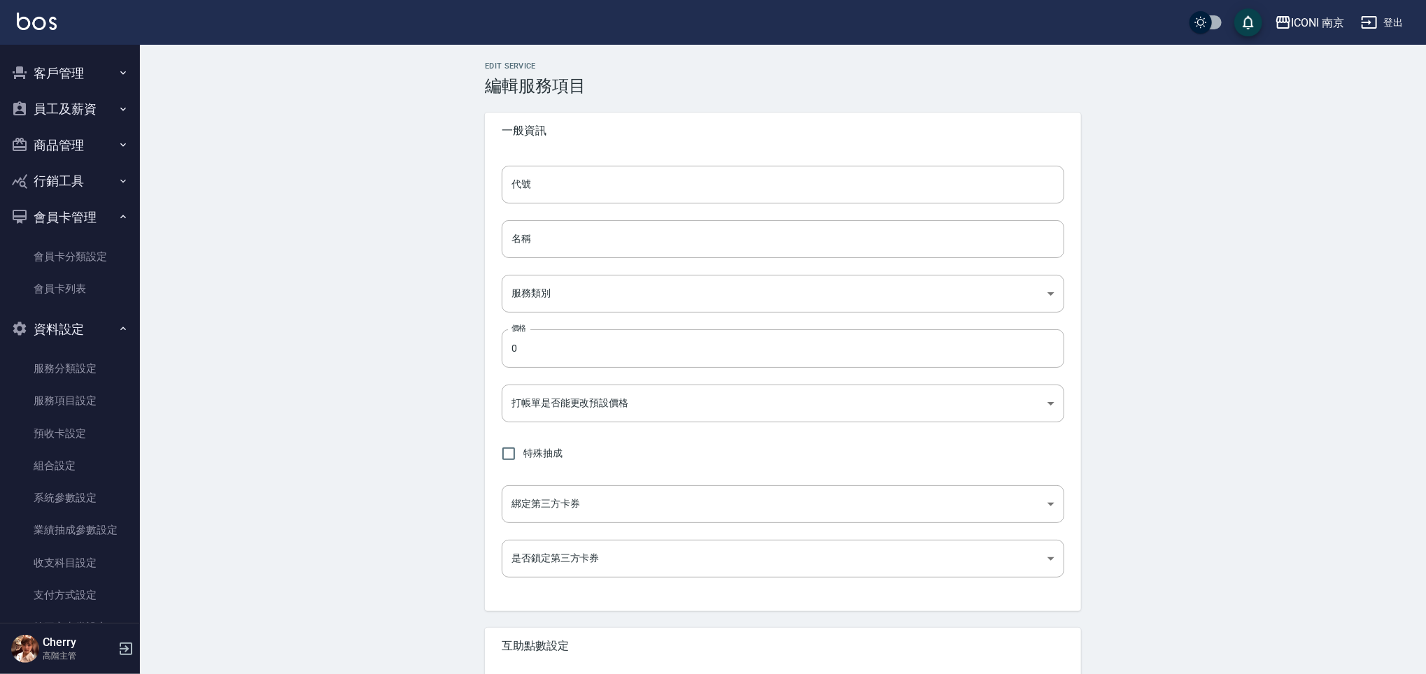
type input "none"
type input "UNSET"
type input "洗"
type input "1"
type input "點數"
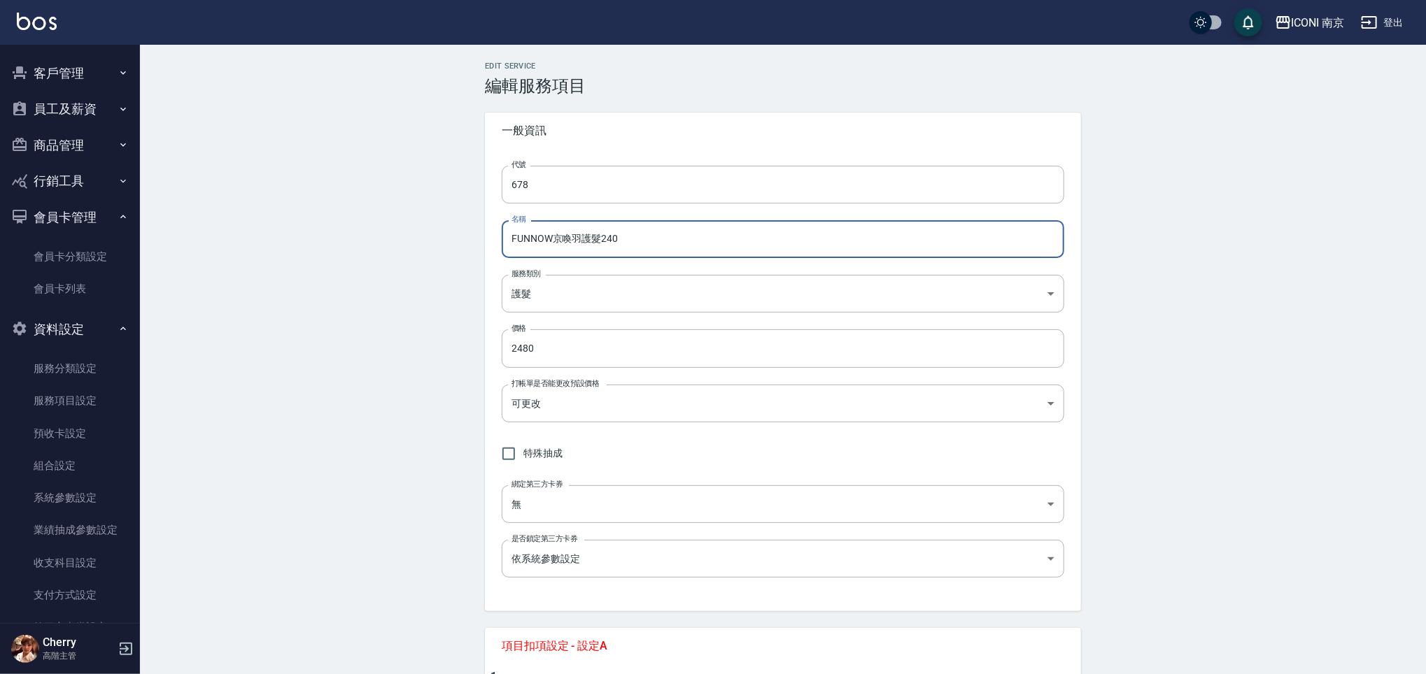
click at [636, 235] on input "FUNNOW京喚羽護髮240" at bounding box center [783, 239] width 562 height 38
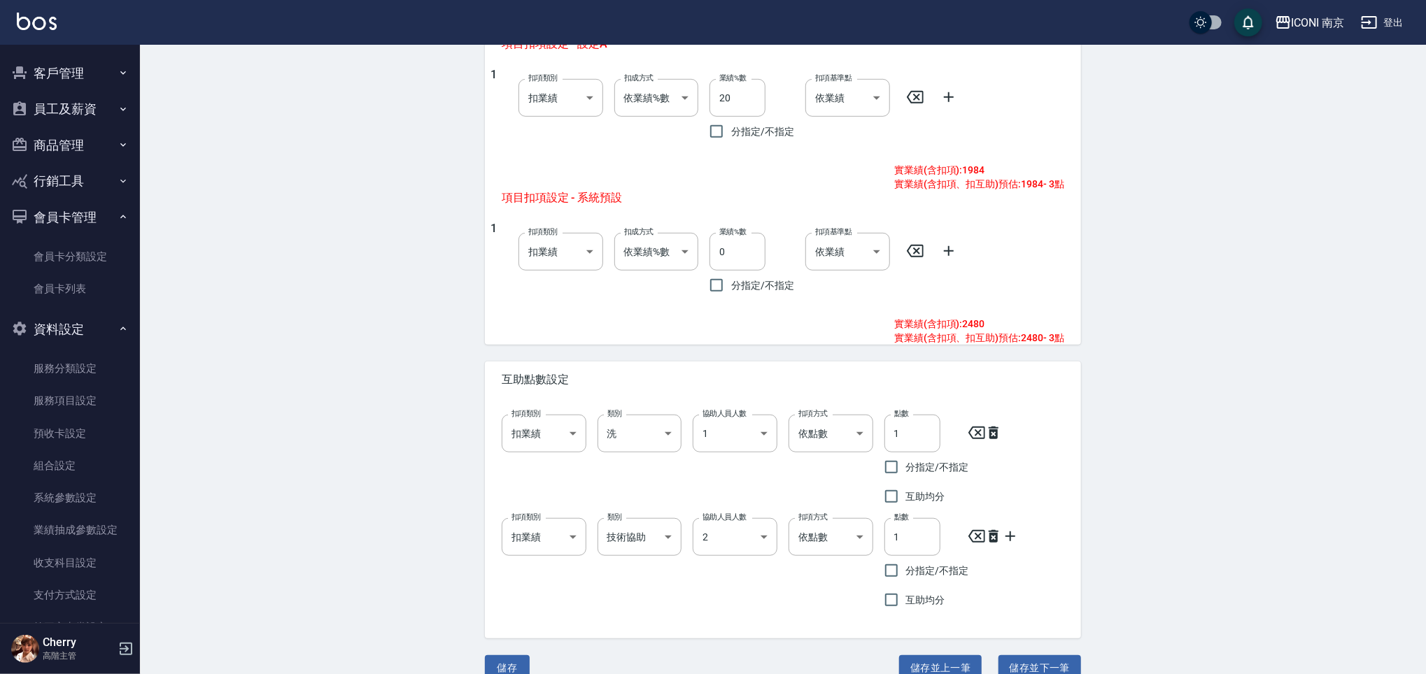
scroll to position [625, 0]
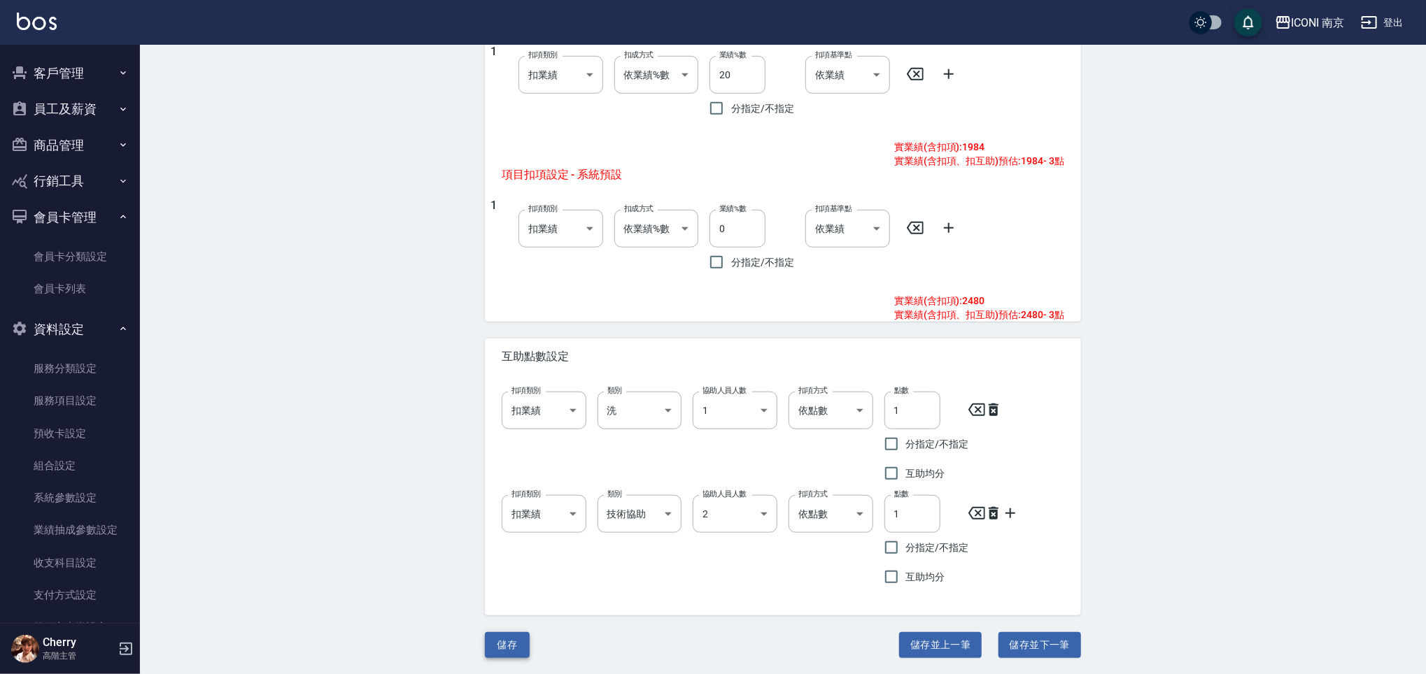
type input "FUNNOW京喚羽護髮2480"
drag, startPoint x: 498, startPoint y: 640, endPoint x: 475, endPoint y: 627, distance: 26.6
click at [497, 640] on button "儲存" at bounding box center [507, 645] width 45 height 26
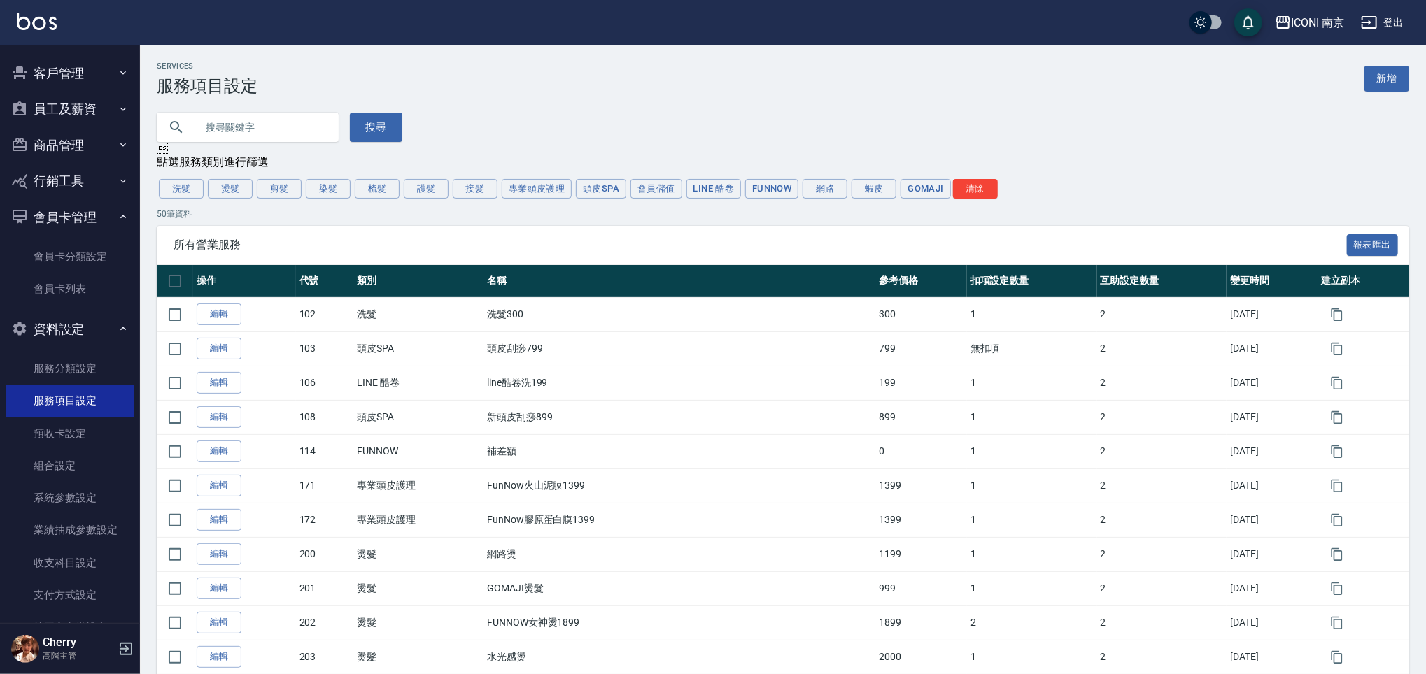
click at [79, 114] on button "員工及薪資" at bounding box center [70, 109] width 129 height 36
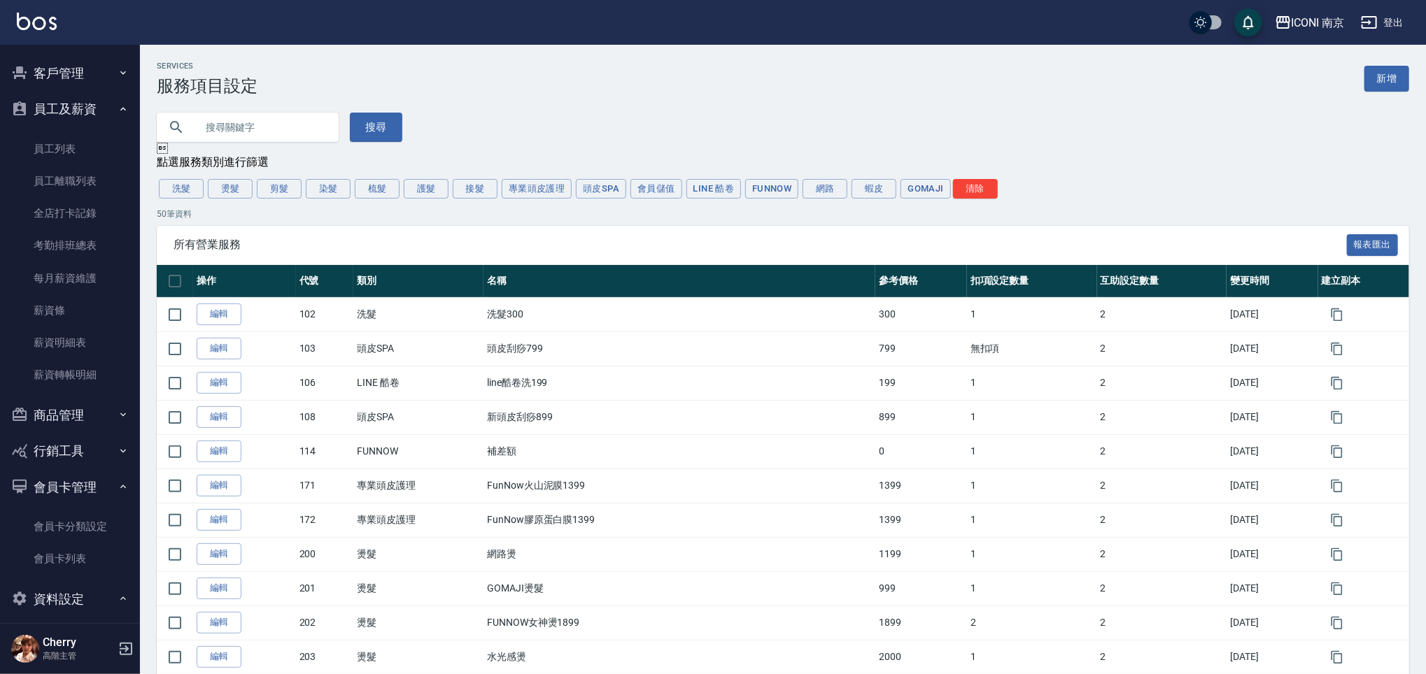
click at [77, 82] on button "客戶管理" at bounding box center [70, 73] width 129 height 36
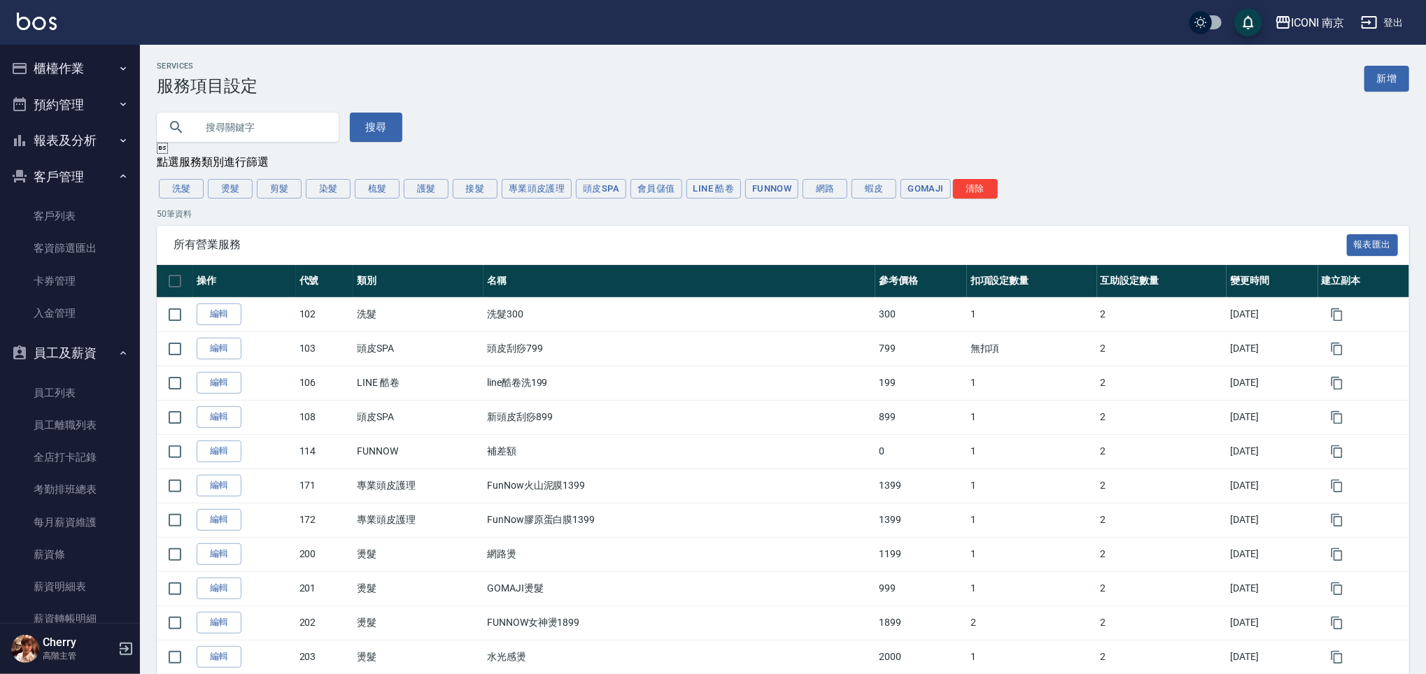
click at [92, 74] on button "櫃檯作業" at bounding box center [70, 68] width 129 height 36
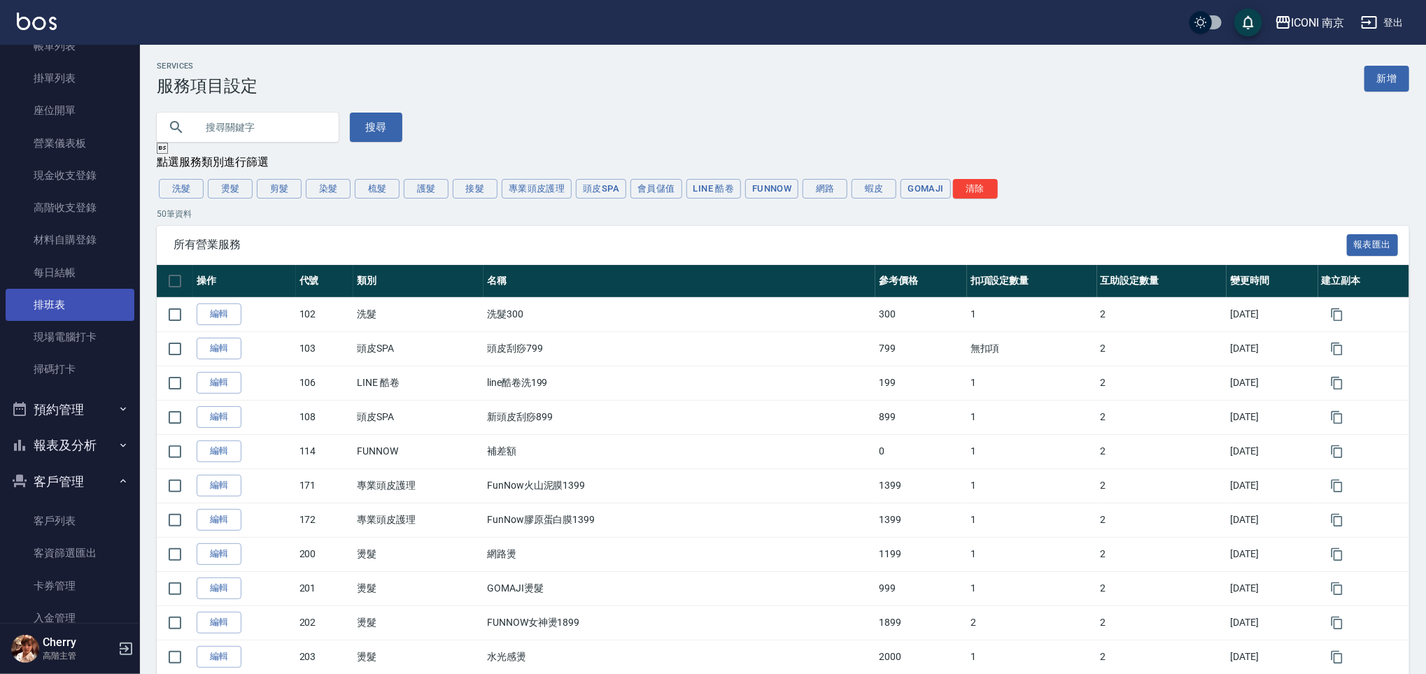
scroll to position [93, 0]
click at [83, 410] on button "預約管理" at bounding box center [70, 411] width 129 height 36
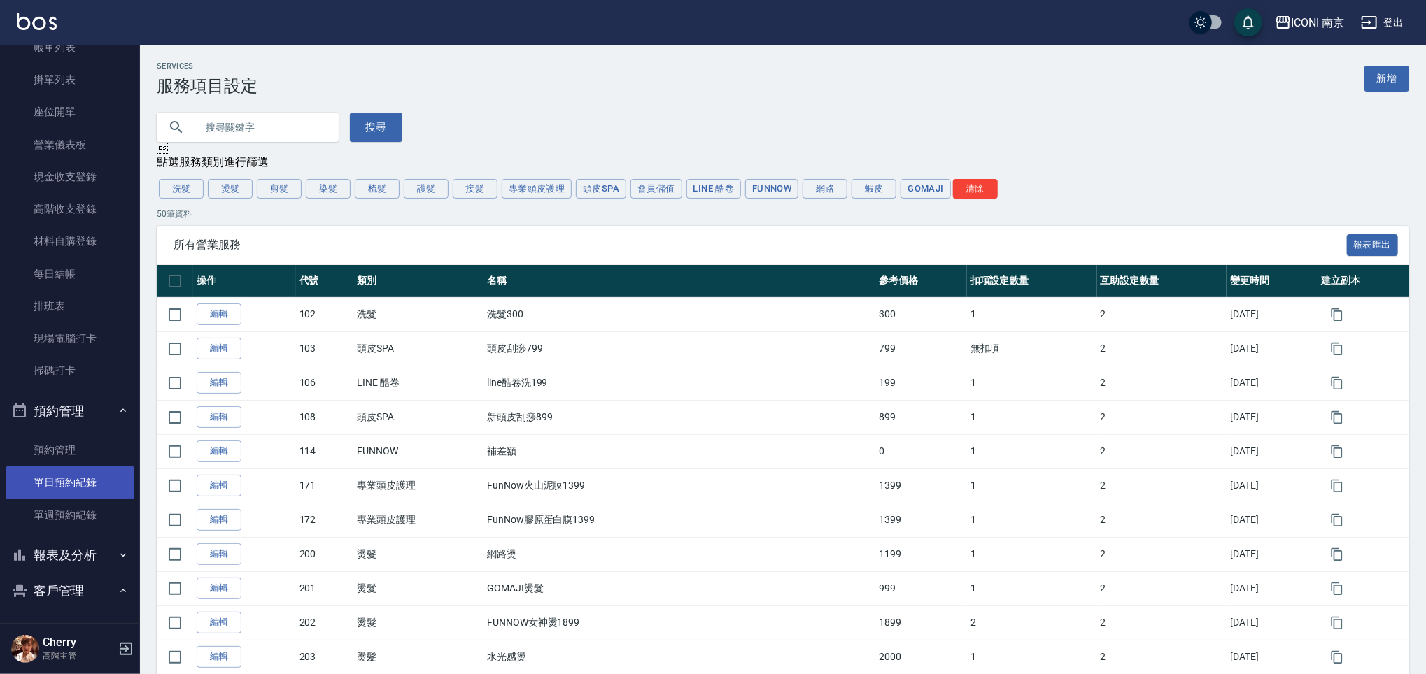
click at [45, 489] on link "單日預約紀錄" at bounding box center [70, 483] width 129 height 32
